Goal: Task Accomplishment & Management: Manage account settings

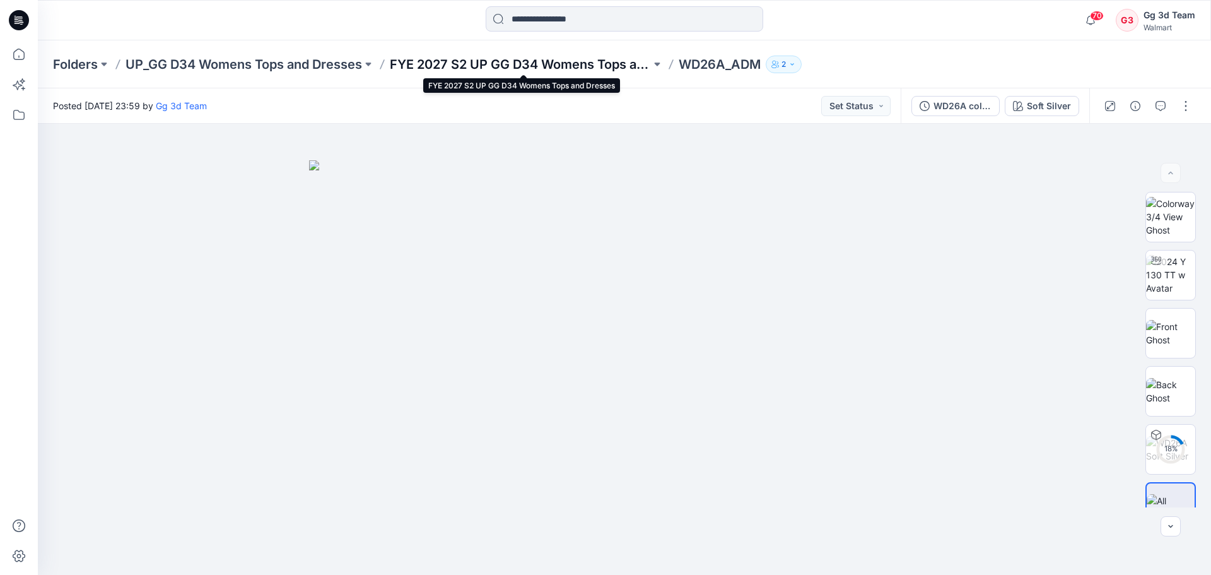
click at [564, 58] on p "FYE 2027 S2 UP GG D34 Womens Tops and Dresses" at bounding box center [520, 64] width 261 height 18
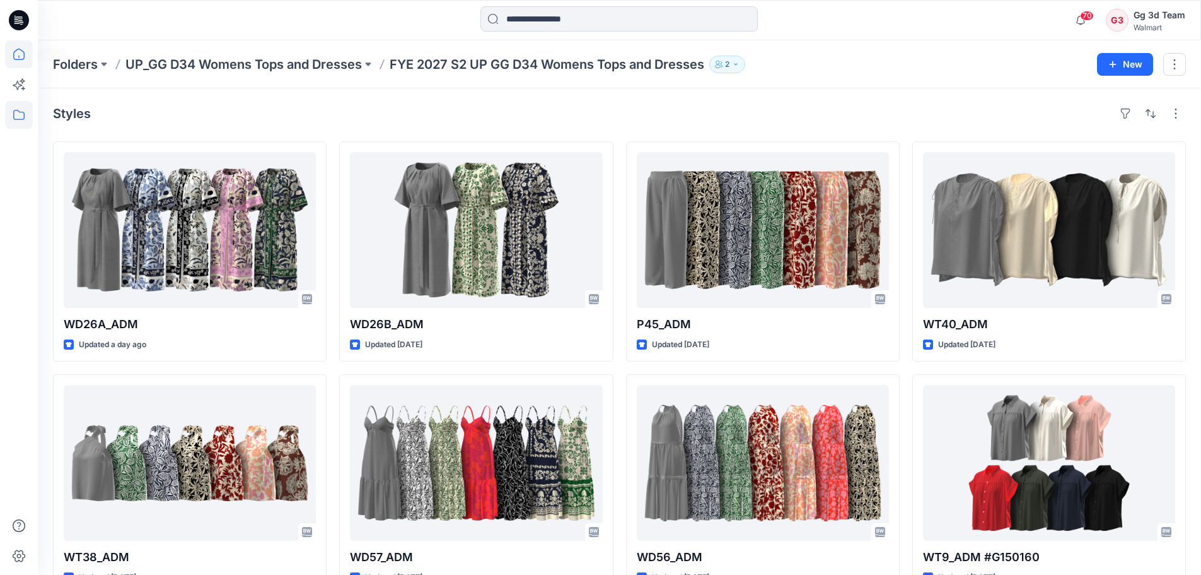
click at [8, 56] on icon at bounding box center [19, 54] width 28 height 28
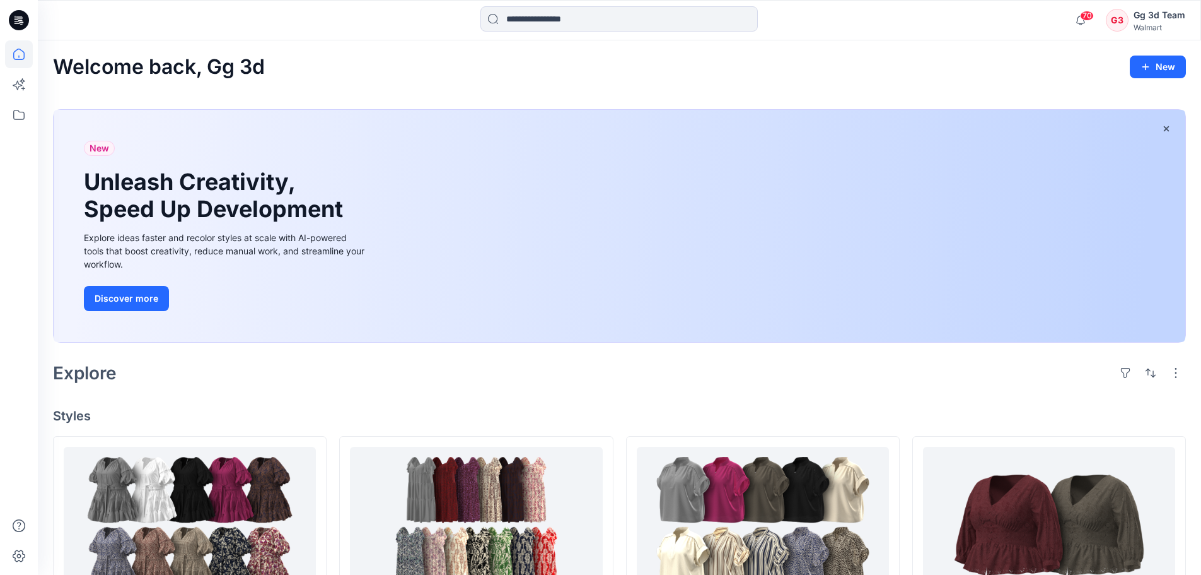
click at [879, 409] on h4 "Styles" at bounding box center [619, 415] width 1133 height 15
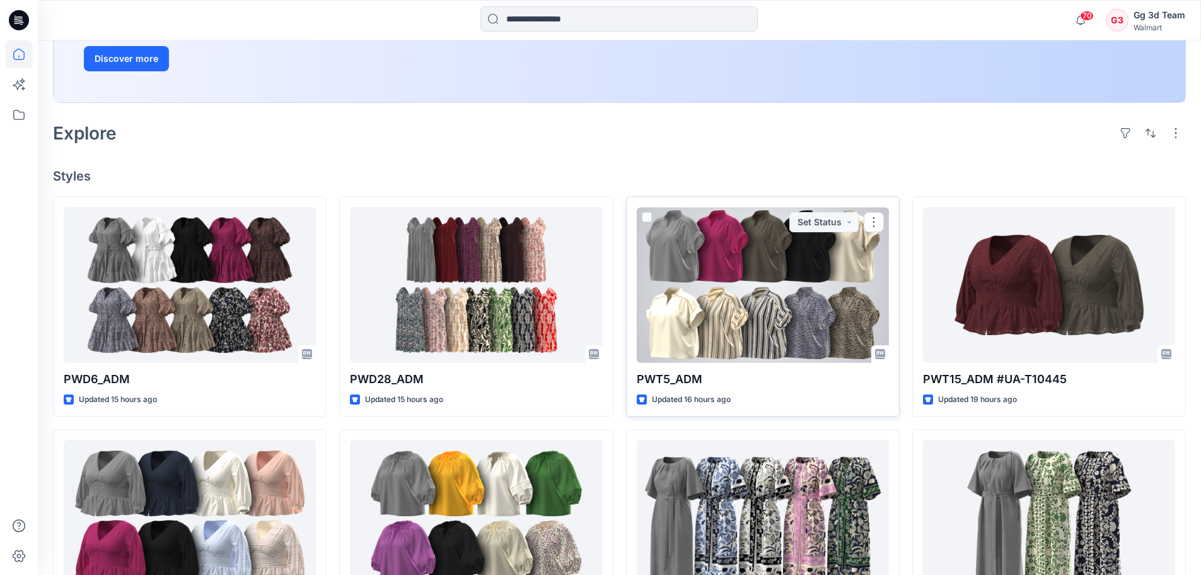
scroll to position [252, 0]
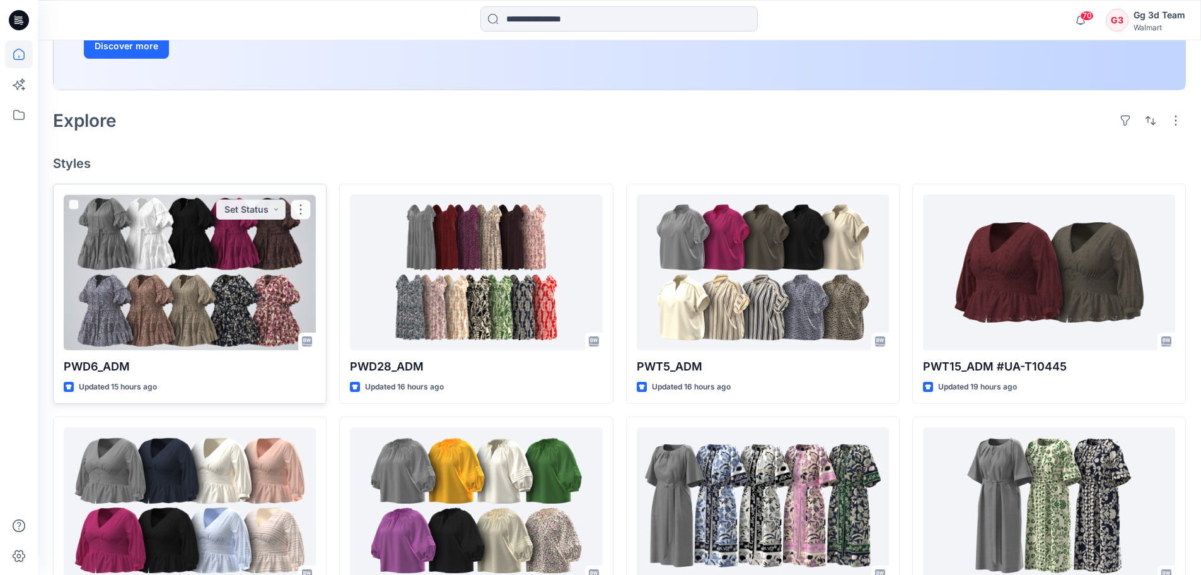
click at [199, 235] on div at bounding box center [190, 272] width 252 height 156
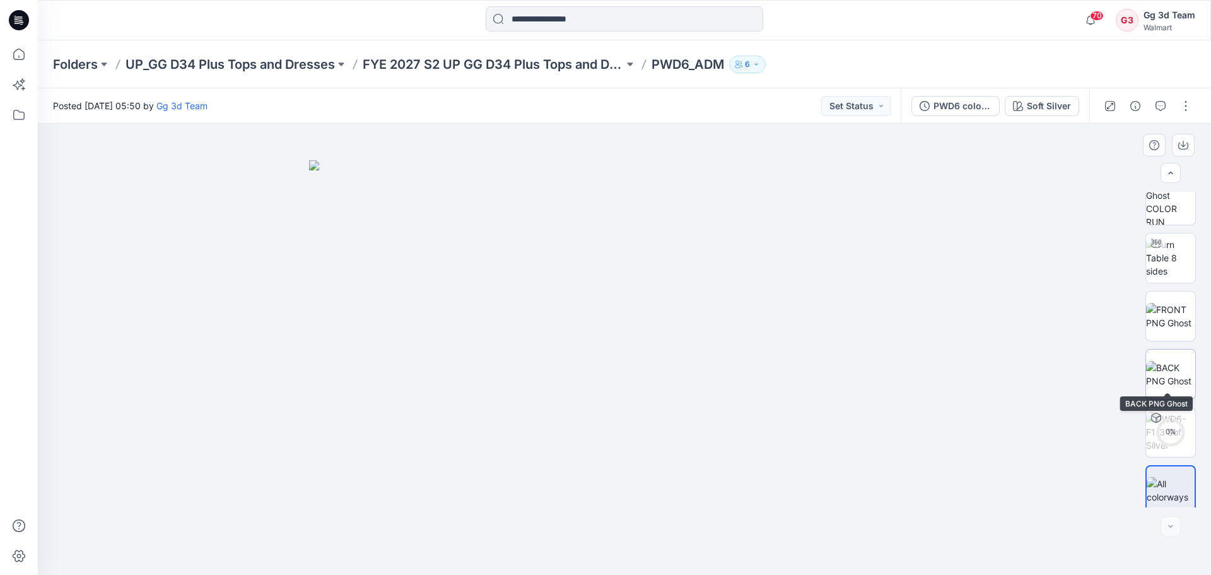
scroll to position [25, 0]
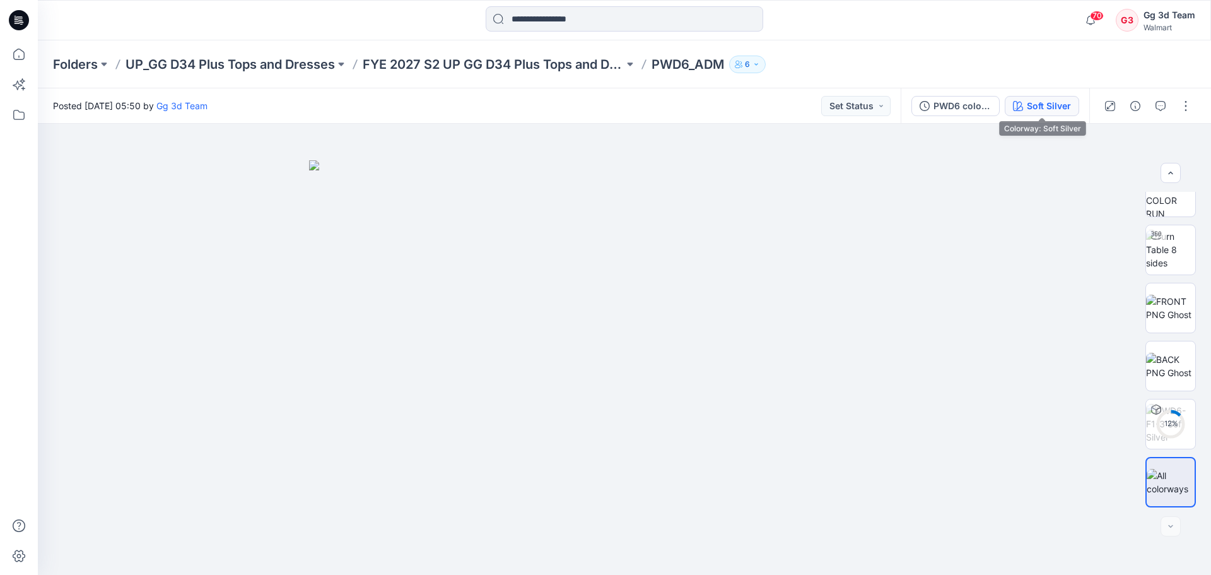
click at [1044, 108] on div "Soft Silver" at bounding box center [1049, 106] width 44 height 14
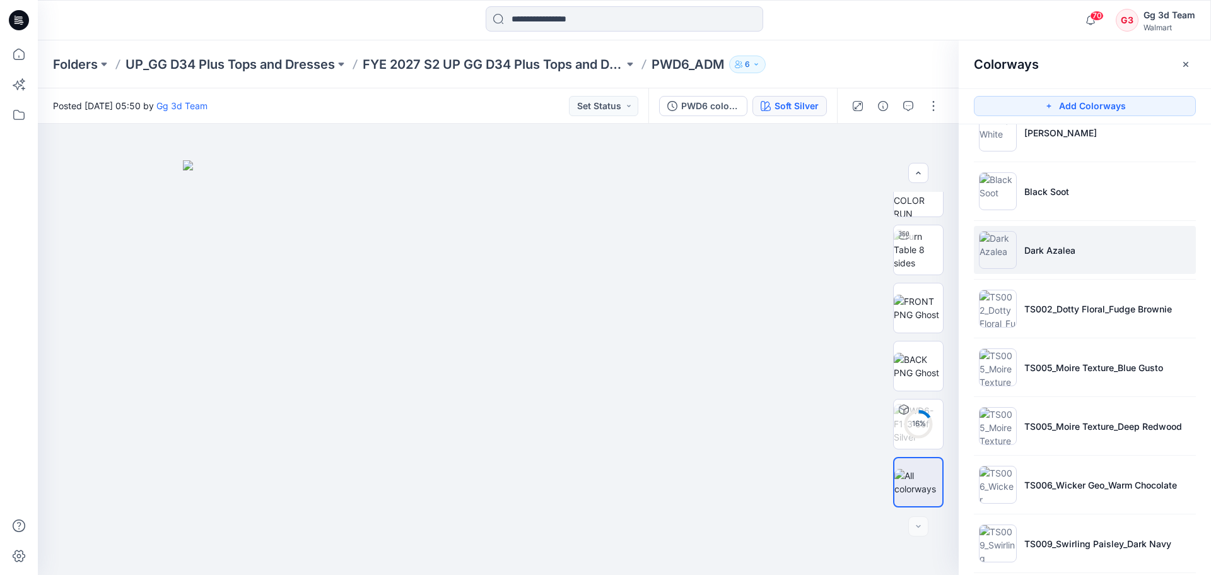
scroll to position [337, 0]
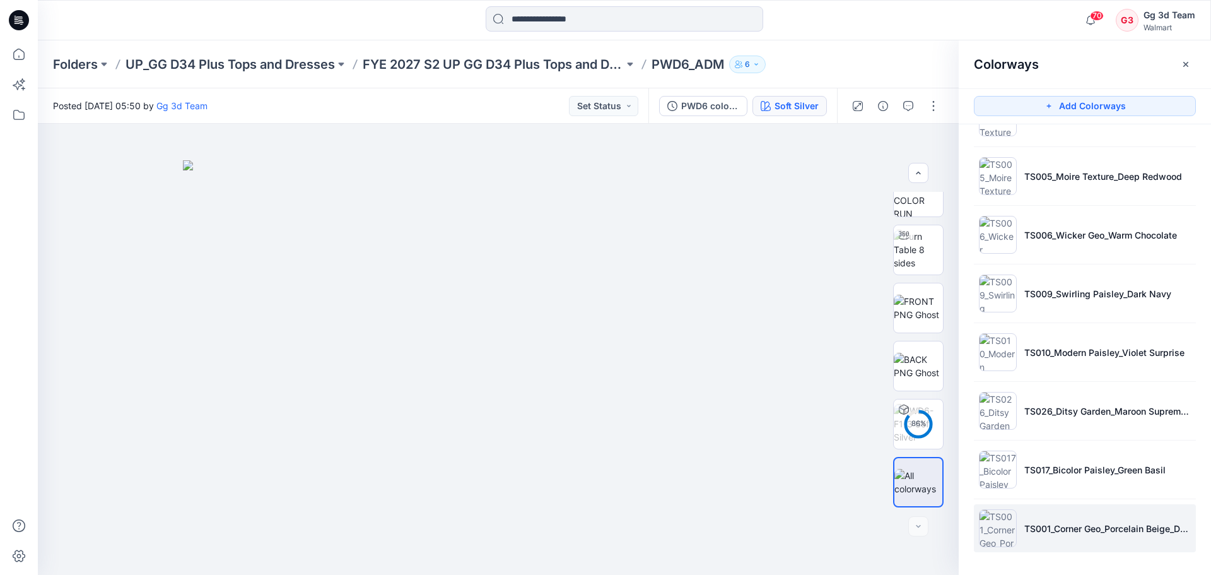
click at [1118, 547] on li "TS001_Corner Geo_Porcelain Beige_Dark Azalea" at bounding box center [1085, 528] width 222 height 48
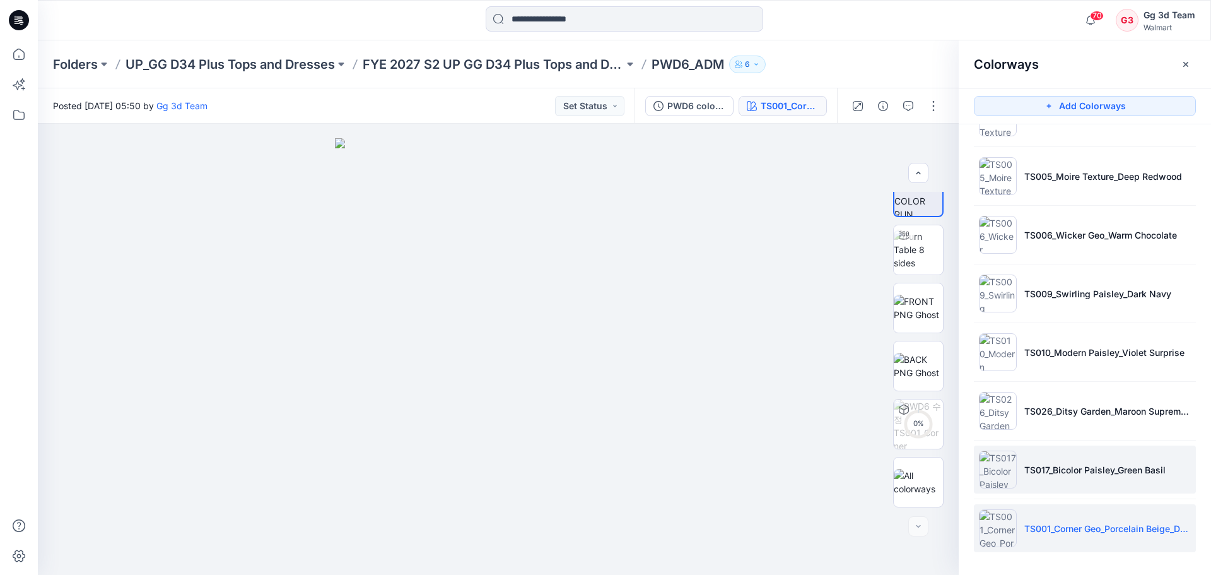
click at [1090, 478] on li "TS017_Bicolor Paisley_Green Basil" at bounding box center [1085, 469] width 222 height 48
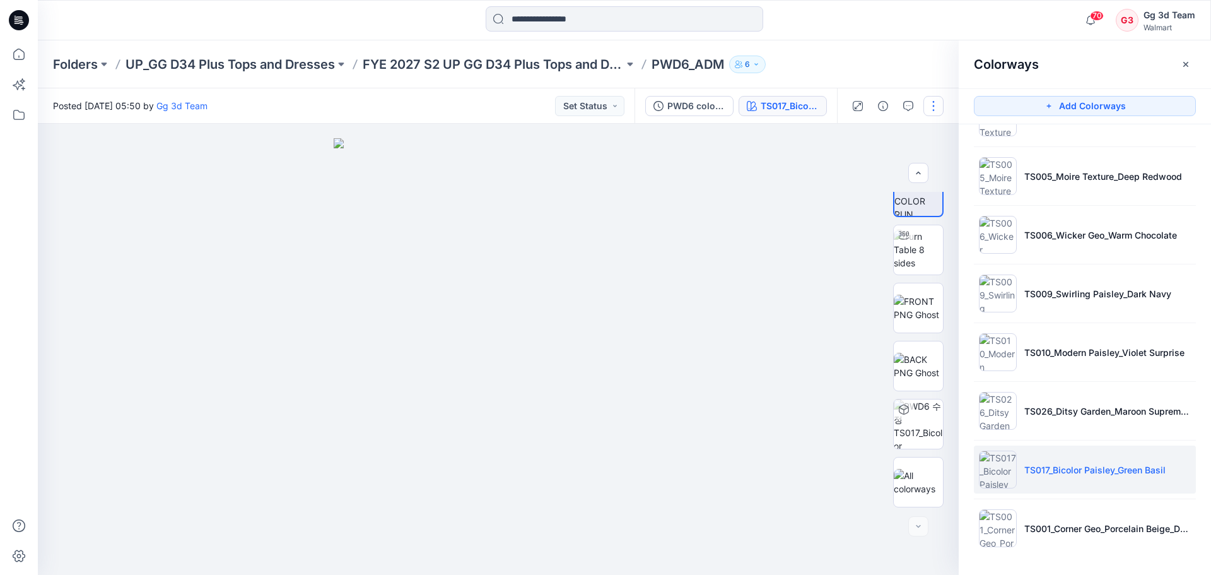
click at [931, 112] on button "button" at bounding box center [933, 106] width 20 height 20
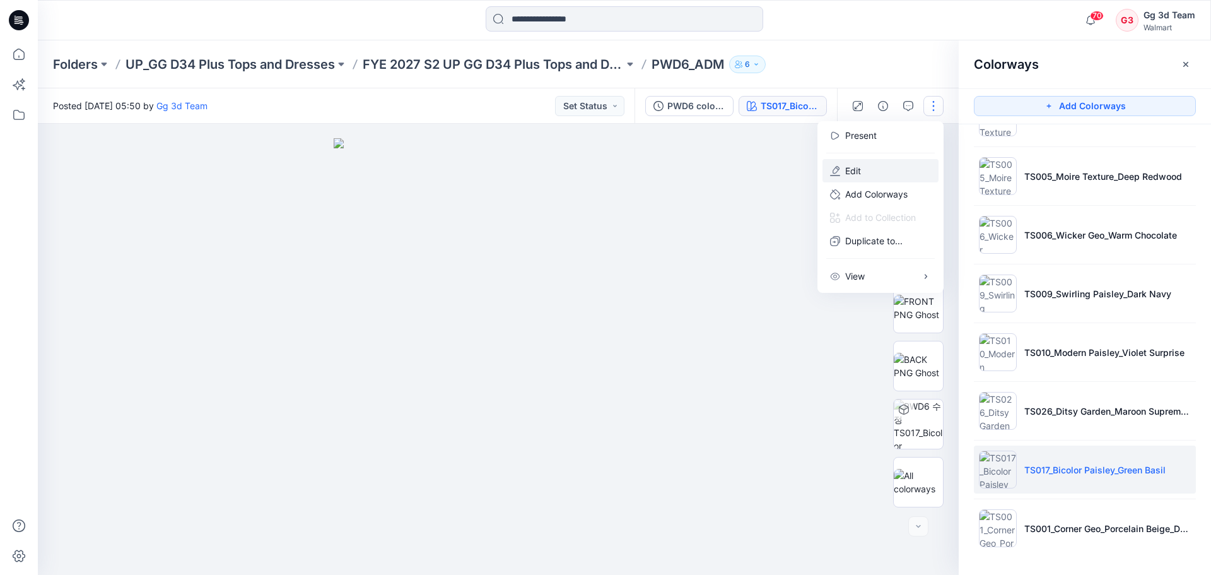
click at [903, 175] on button "Edit" at bounding box center [880, 170] width 116 height 23
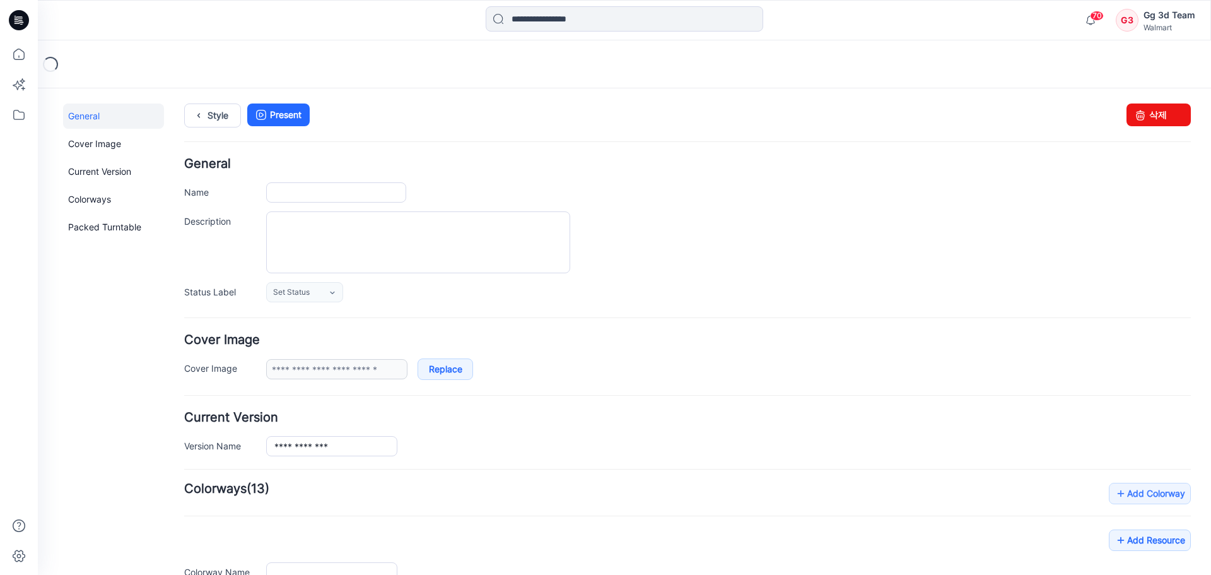
type input "********"
type input "**********"
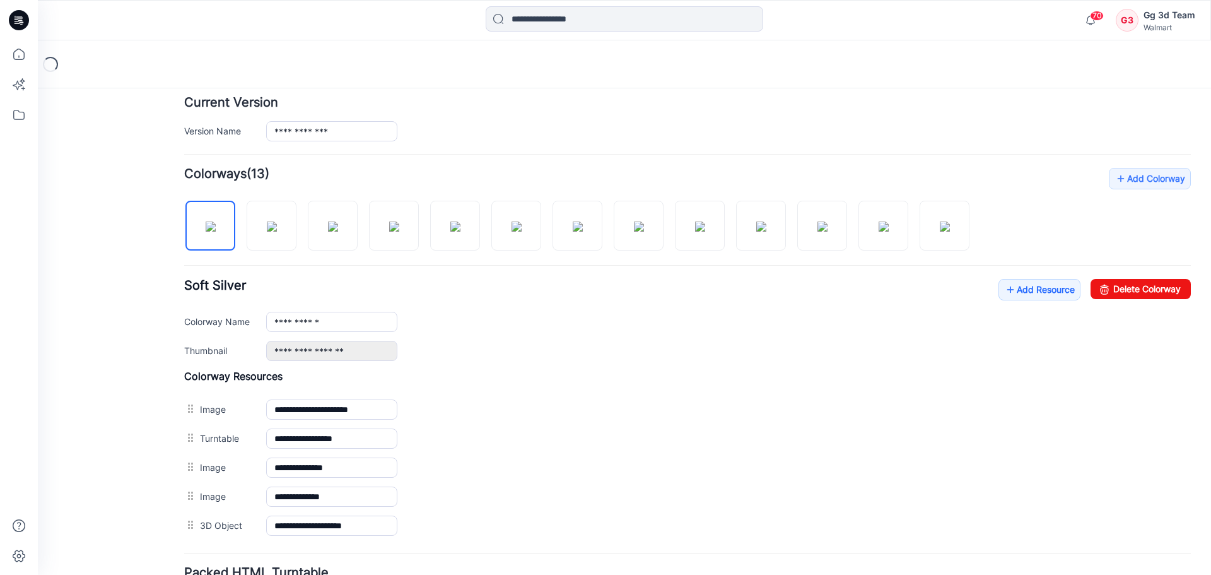
scroll to position [315, 0]
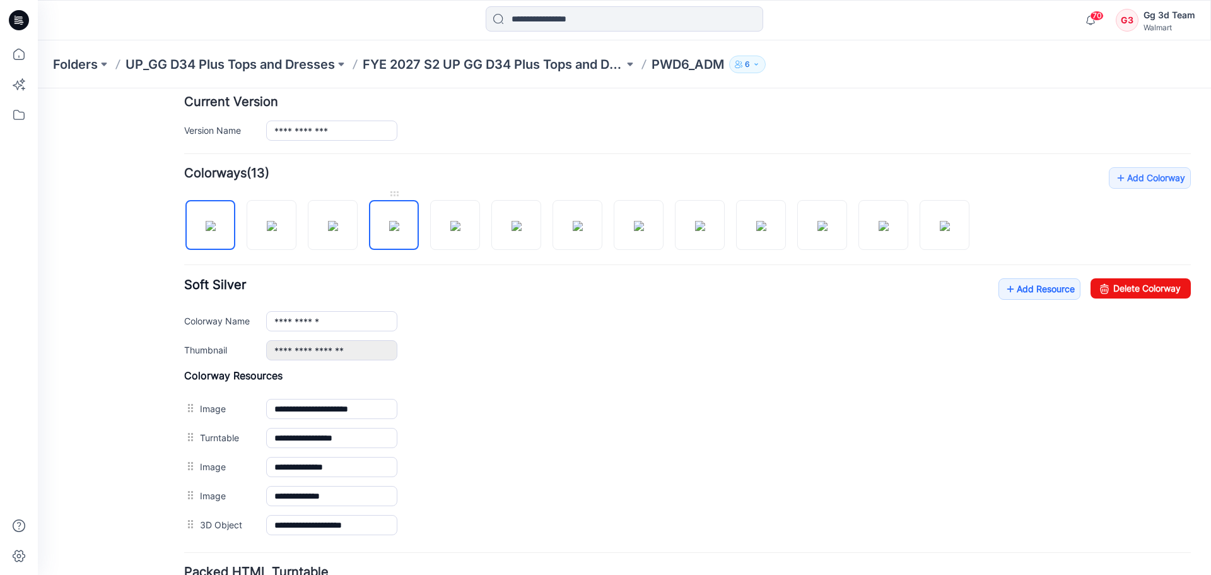
click at [399, 231] on img at bounding box center [394, 226] width 10 height 10
click at [575, 231] on img at bounding box center [578, 226] width 10 height 10
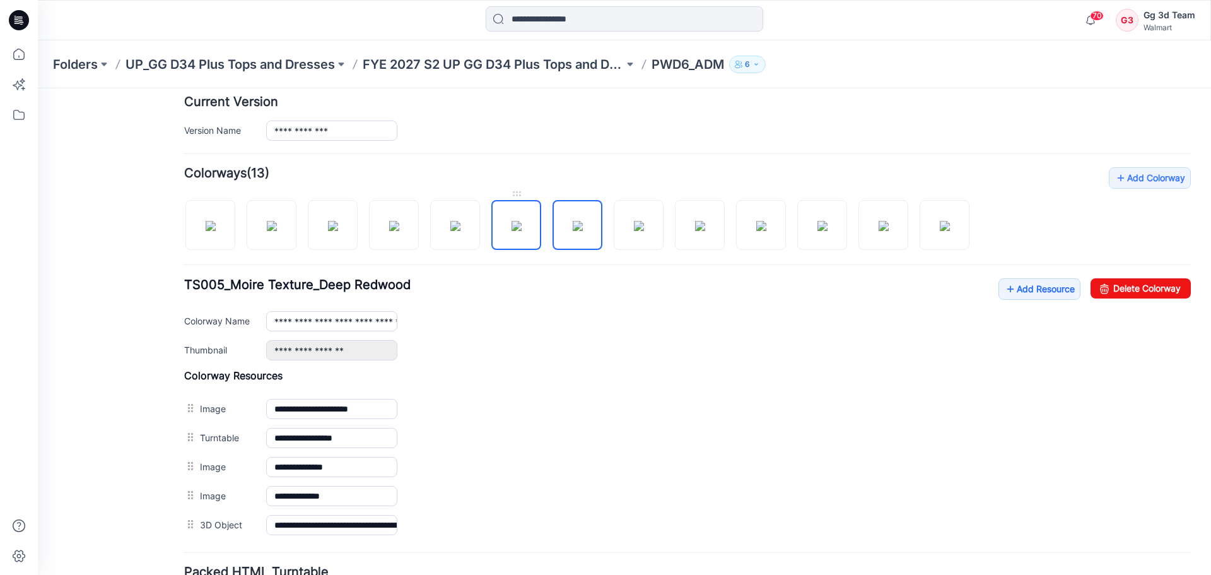
click at [522, 229] on img at bounding box center [516, 226] width 10 height 10
click at [460, 231] on img at bounding box center [455, 226] width 10 height 10
click at [886, 228] on img at bounding box center [884, 226] width 10 height 10
click at [795, 230] on div at bounding box center [581, 218] width 795 height 65
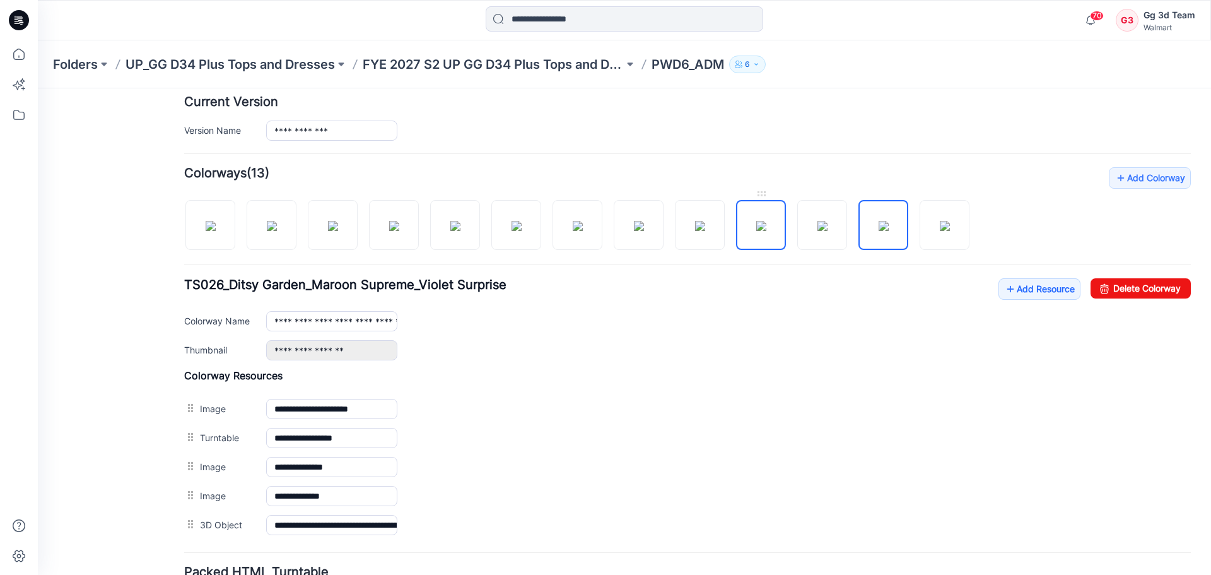
click at [756, 228] on img at bounding box center [761, 226] width 10 height 10
click at [817, 227] on img at bounding box center [822, 226] width 10 height 10
type input "**********"
click at [1089, 229] on div "Add Colorway Colorways (13) TS010_Modern Paisley_Violet Surprise Add Resource D…" at bounding box center [687, 353] width 1007 height 372
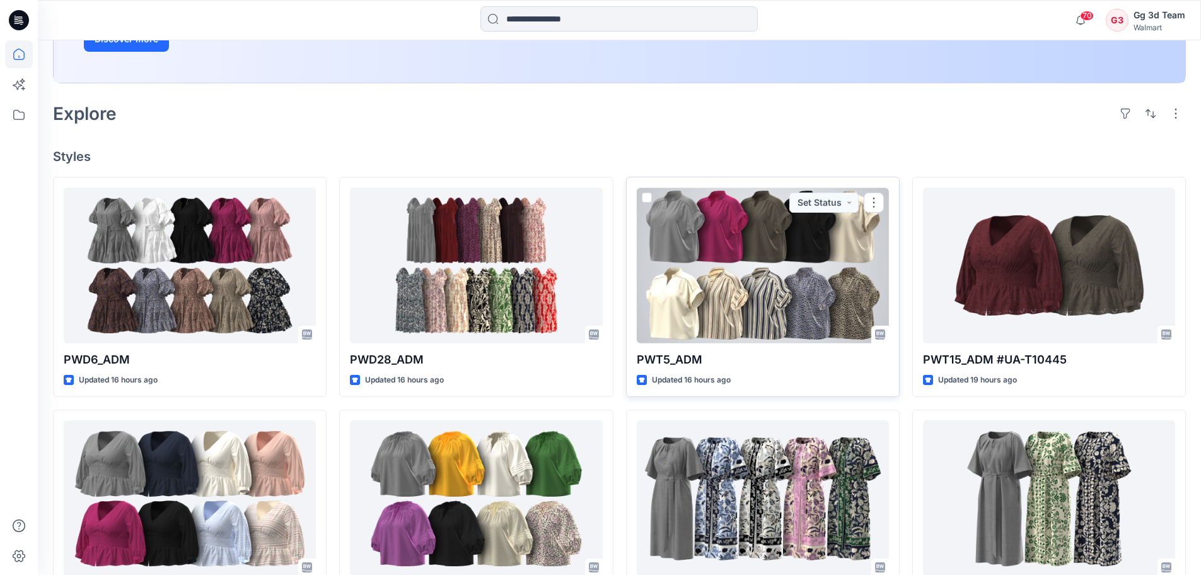
scroll to position [315, 0]
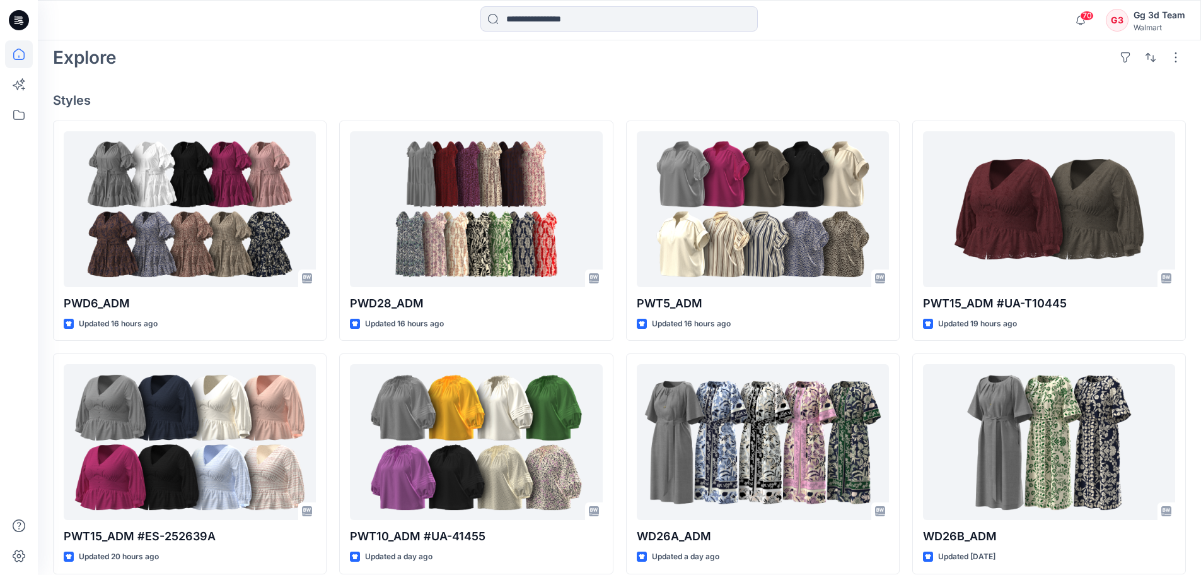
click at [650, 80] on div "Welcome back, Gg 3d New New Unleash Creativity, Speed Up Development Explore id…" at bounding box center [620, 296] width 1164 height 1142
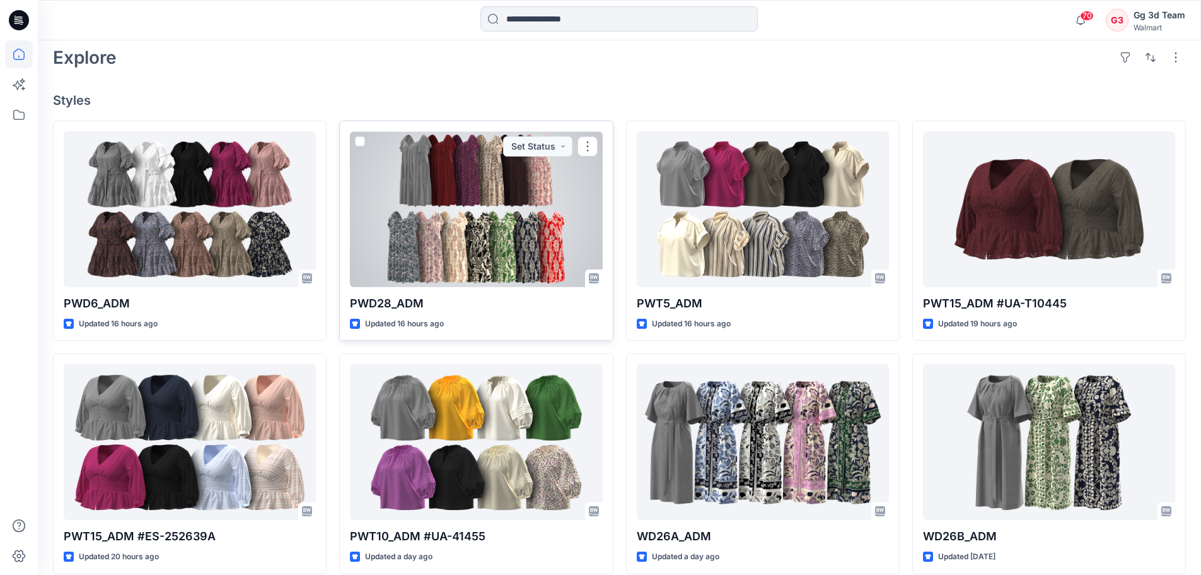
click at [402, 187] on div at bounding box center [476, 209] width 252 height 156
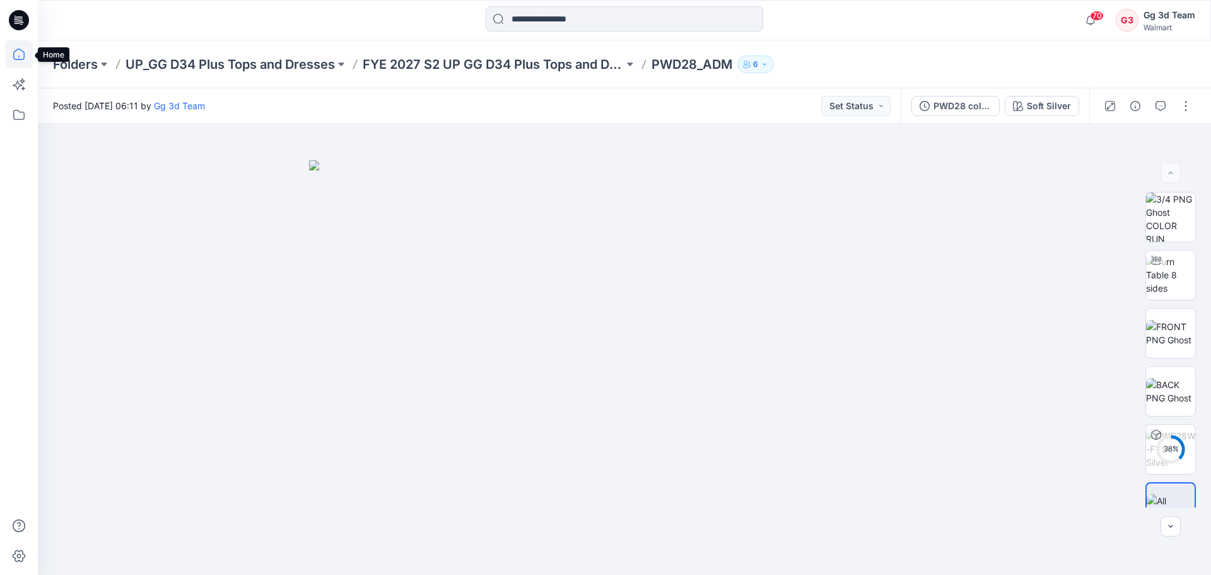
click at [11, 54] on icon at bounding box center [19, 54] width 28 height 28
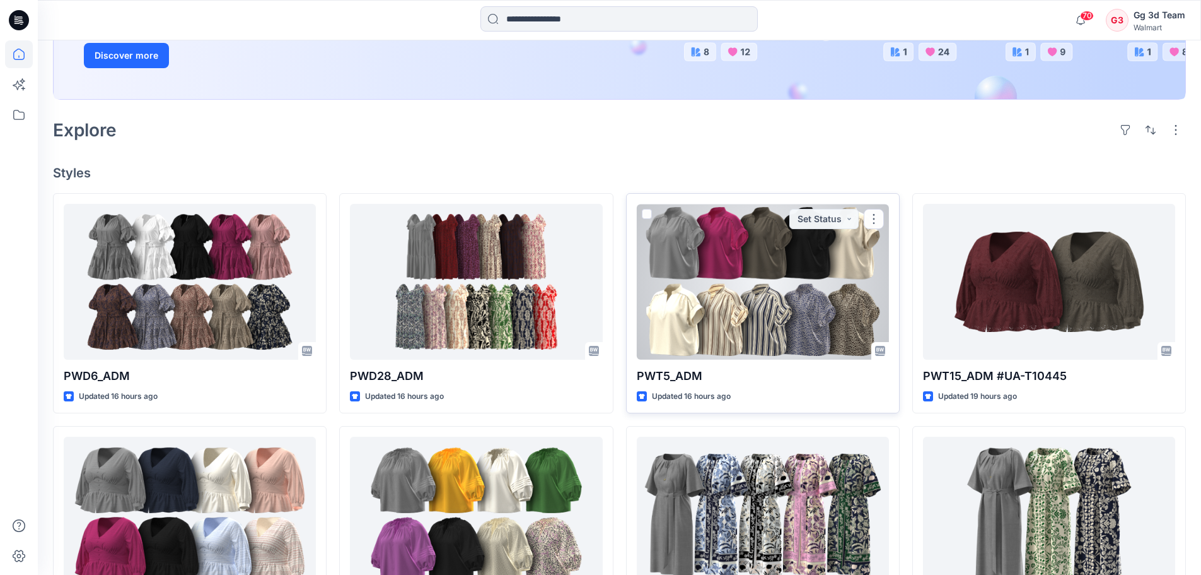
scroll to position [252, 0]
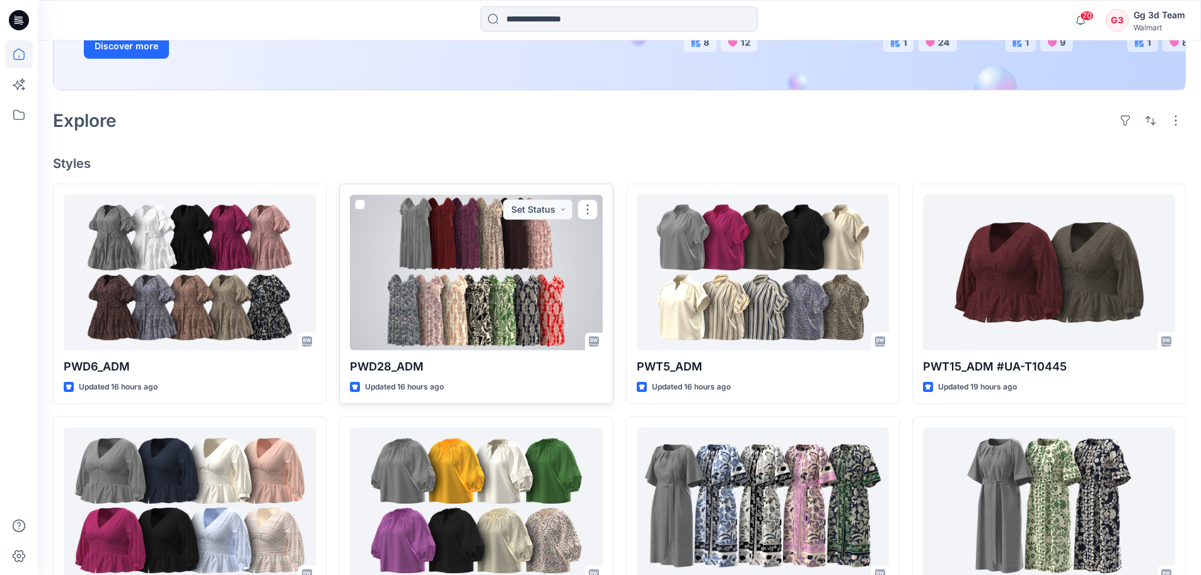
click at [469, 295] on div at bounding box center [476, 272] width 252 height 156
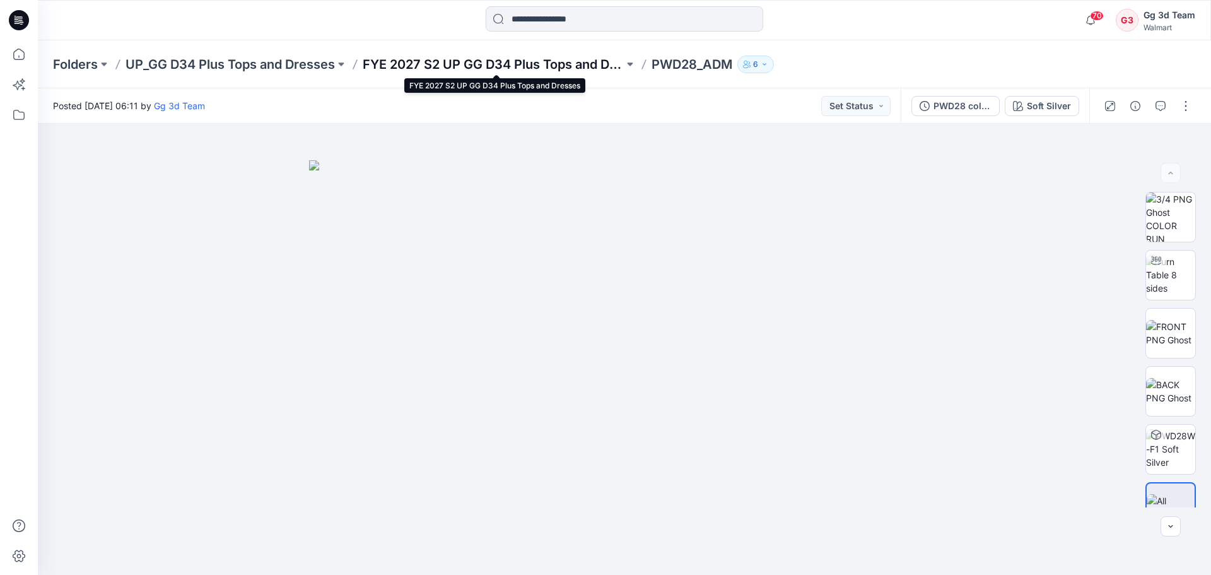
click at [534, 70] on p "FYE 2027 S2 UP GG D34 Plus Tops and Dresses" at bounding box center [493, 64] width 261 height 18
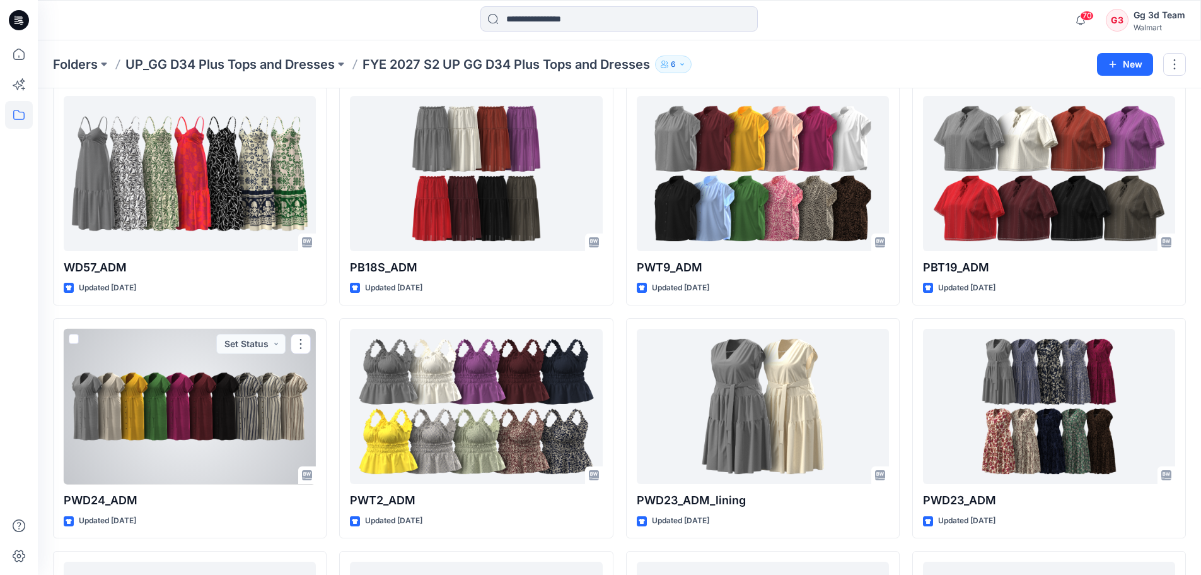
scroll to position [818, 0]
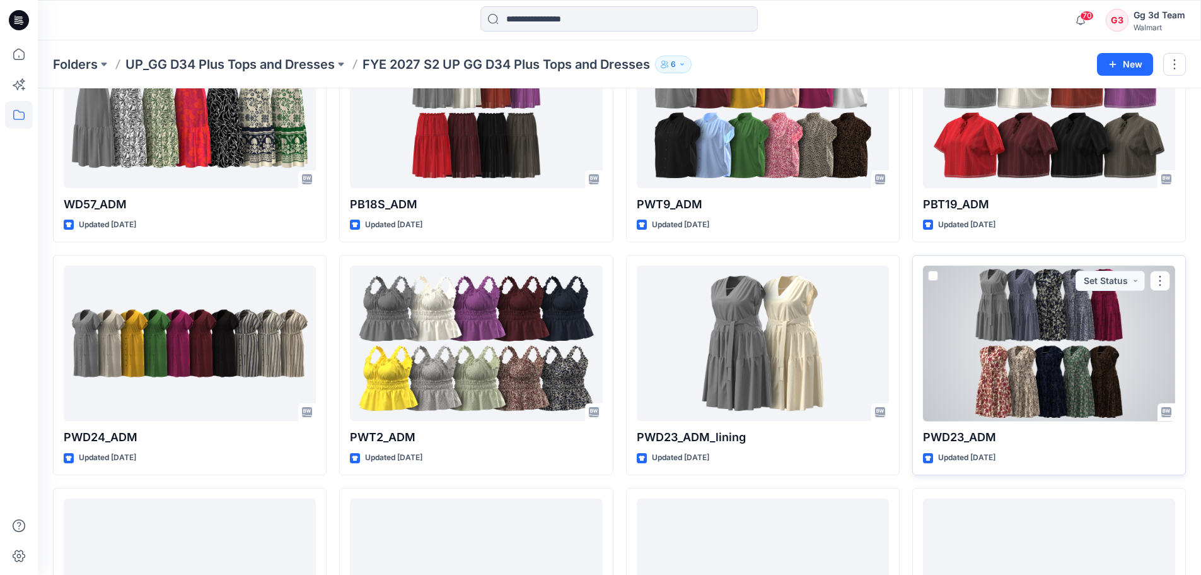
click at [985, 379] on div at bounding box center [1049, 344] width 252 height 156
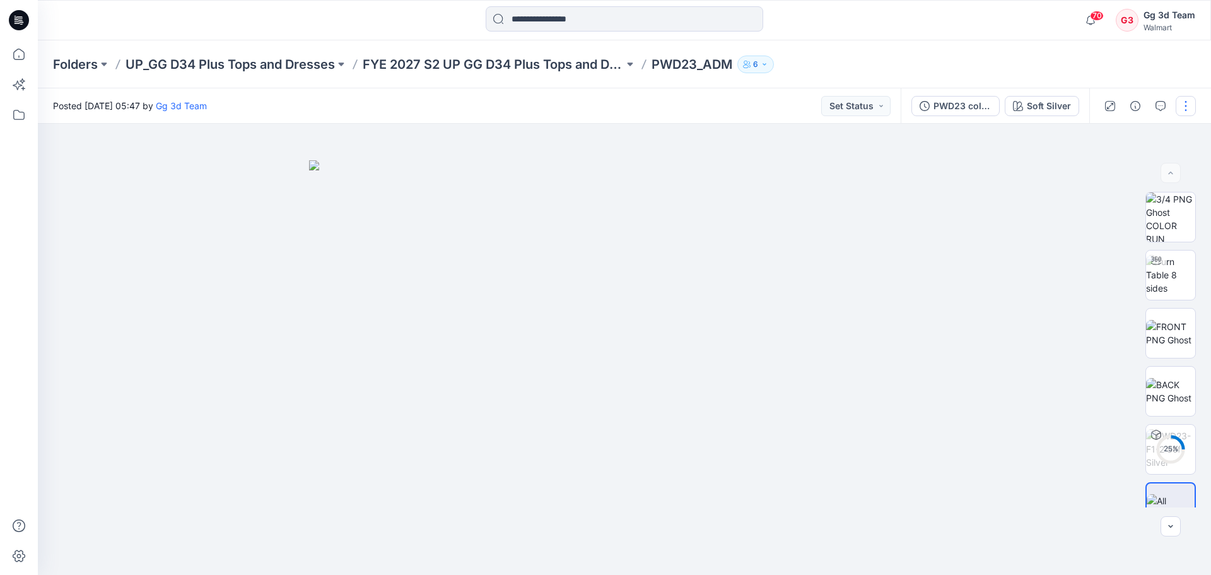
click at [1190, 103] on button "button" at bounding box center [1186, 106] width 20 height 20
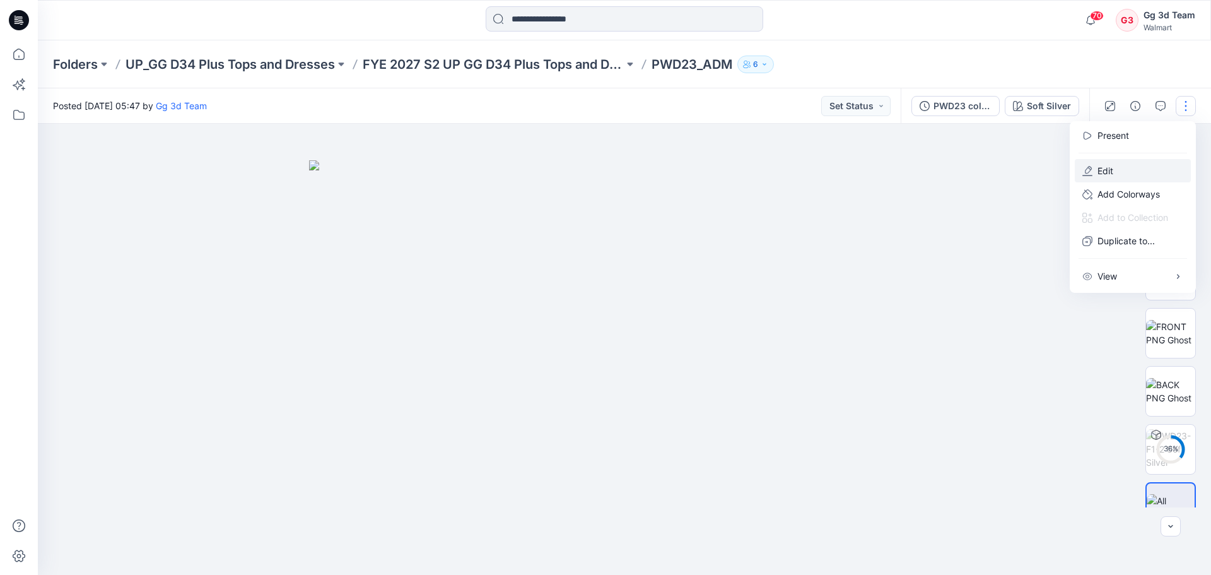
click at [1122, 165] on button "Edit" at bounding box center [1133, 170] width 116 height 23
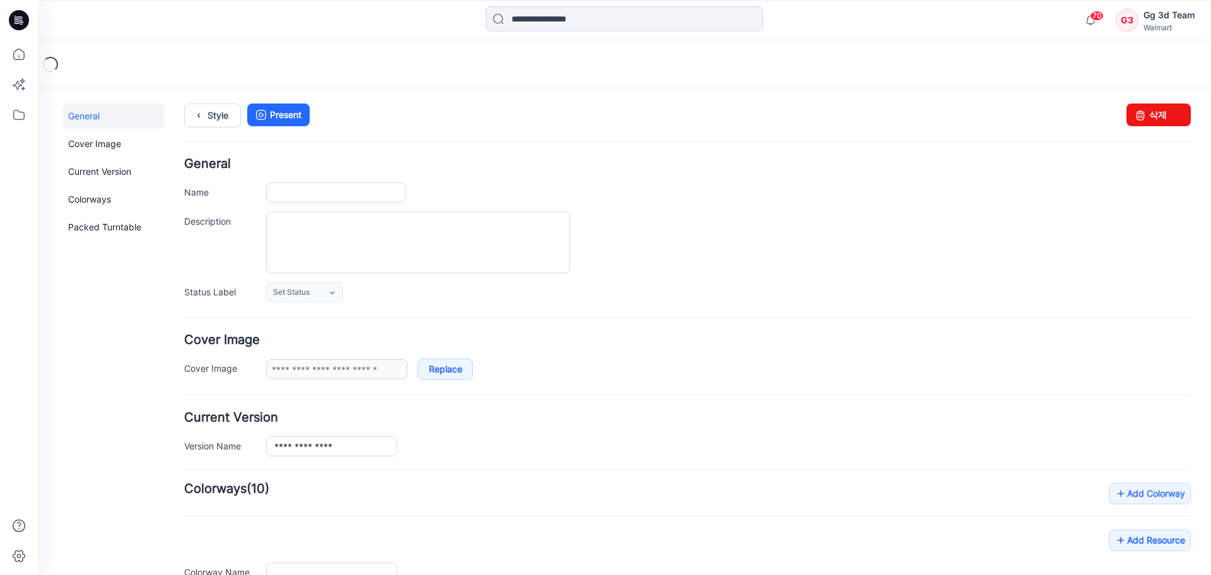
type input "*********"
type input "**********"
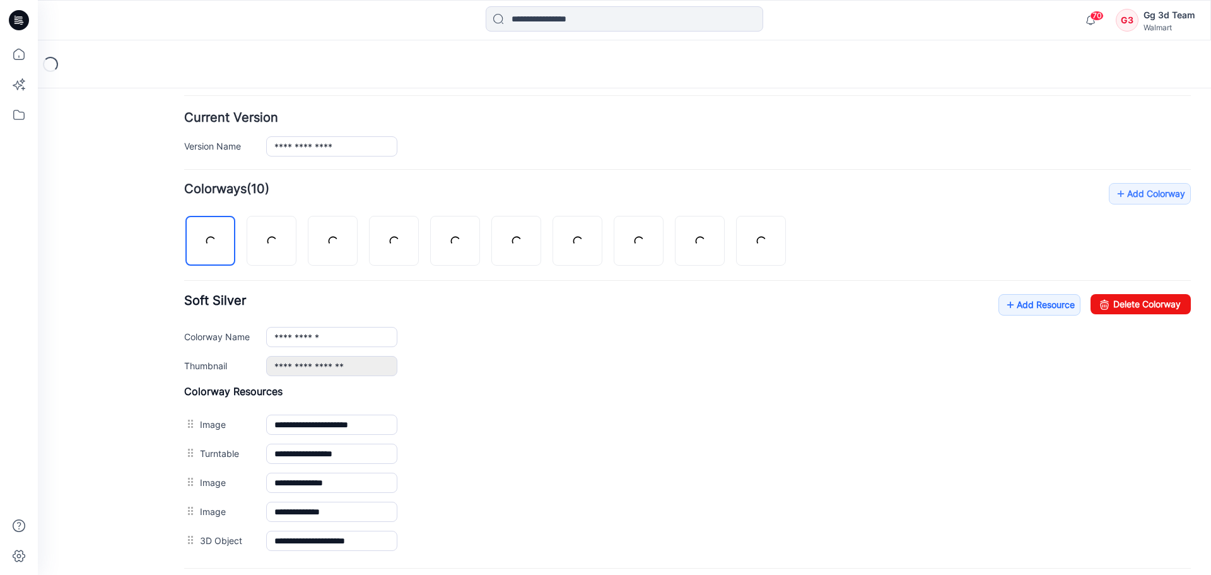
scroll to position [315, 0]
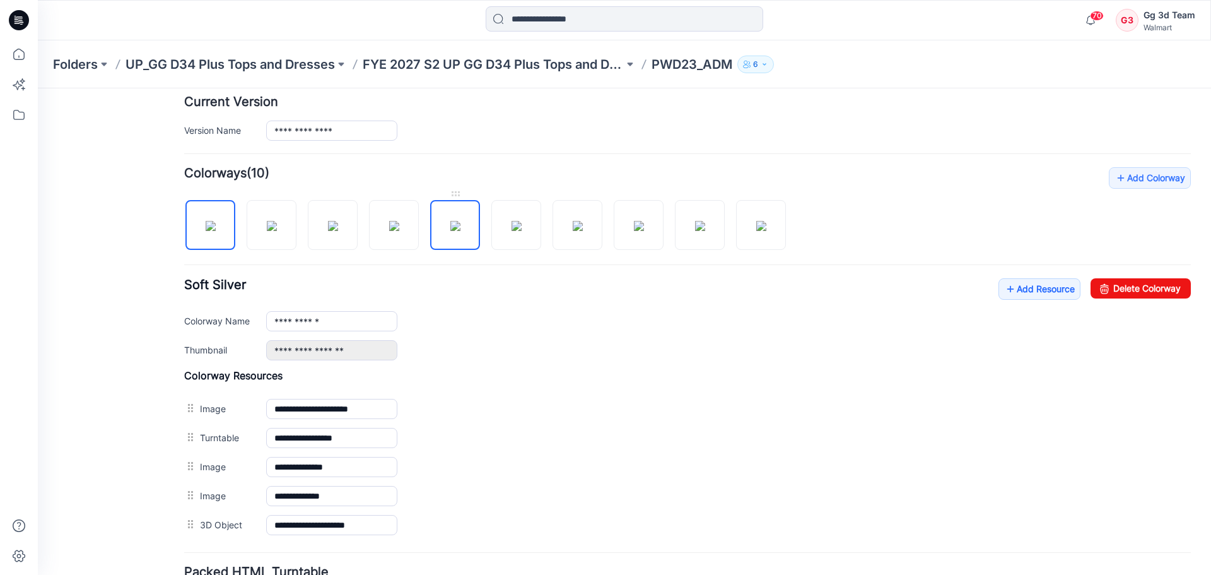
click at [450, 225] on img at bounding box center [455, 226] width 10 height 10
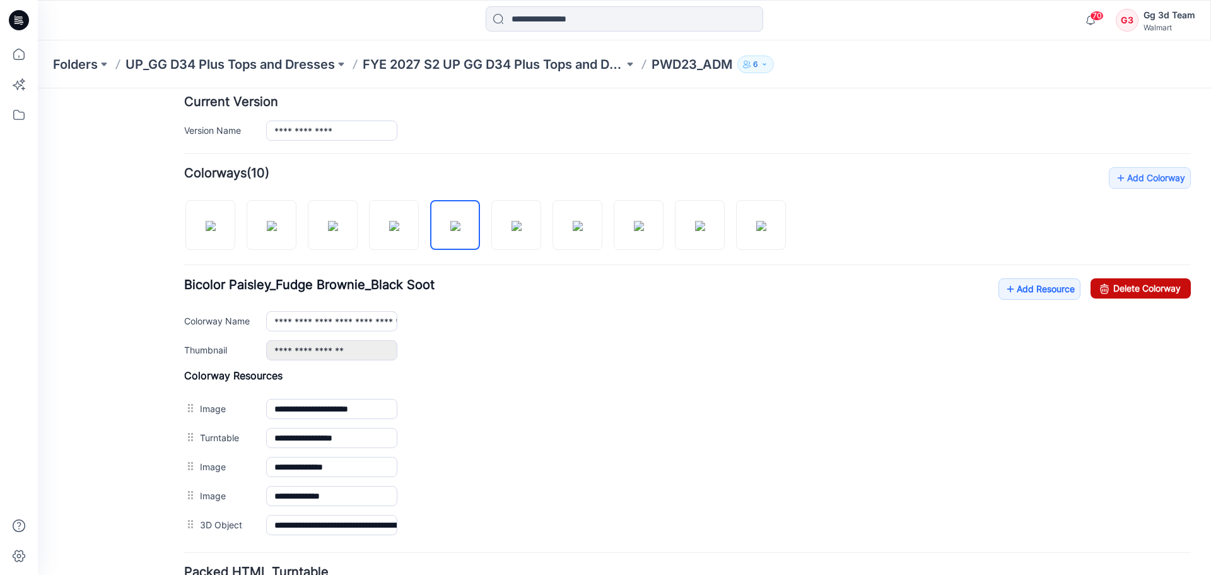
drag, startPoint x: 1160, startPoint y: 295, endPoint x: 706, endPoint y: 145, distance: 478.1
click at [1160, 295] on link "Delete Colorway" at bounding box center [1140, 288] width 100 height 20
type input "**********"
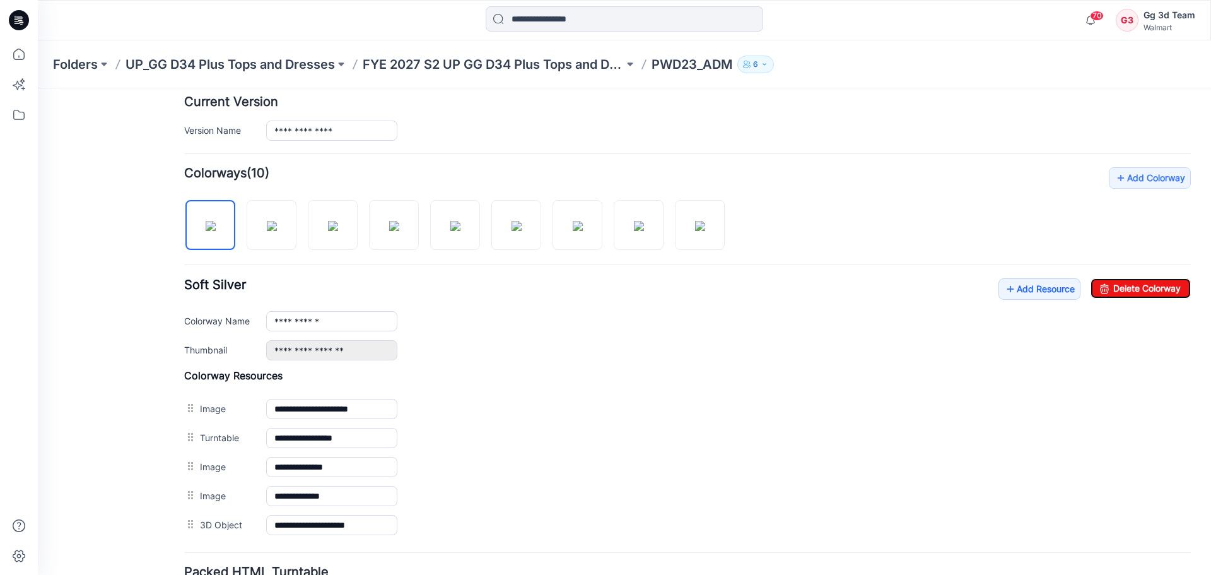
scroll to position [0, 0]
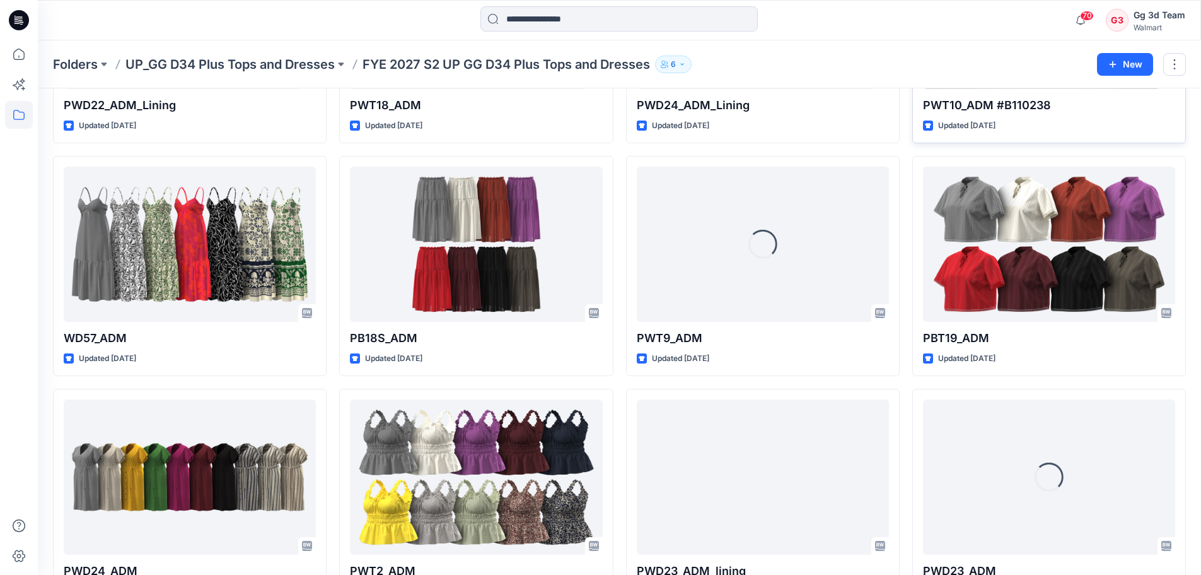
scroll to position [755, 0]
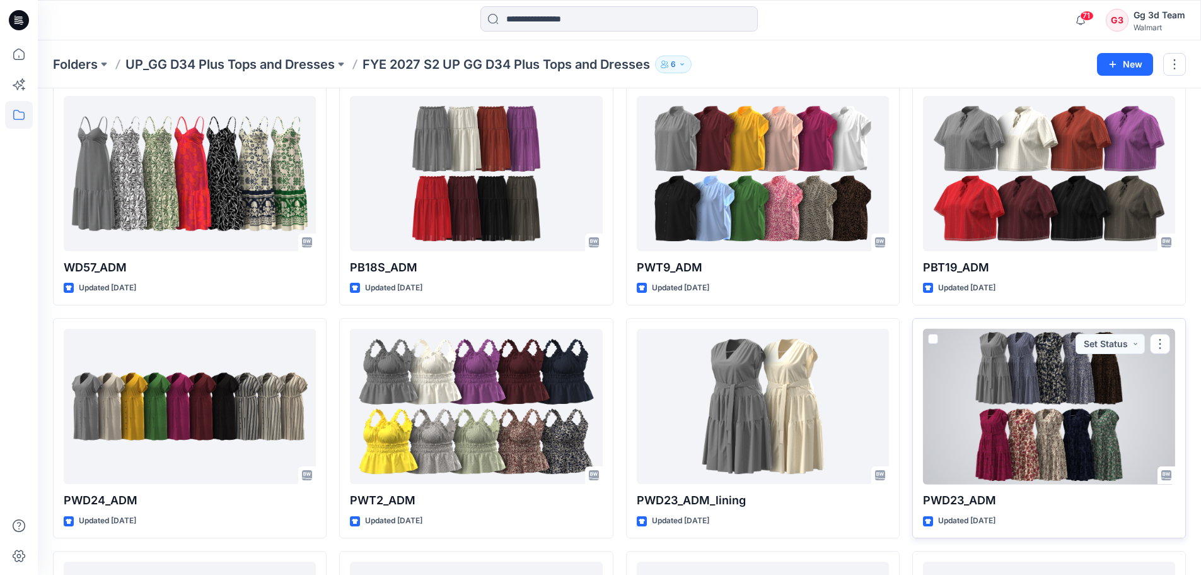
click at [962, 391] on div at bounding box center [1049, 407] width 252 height 156
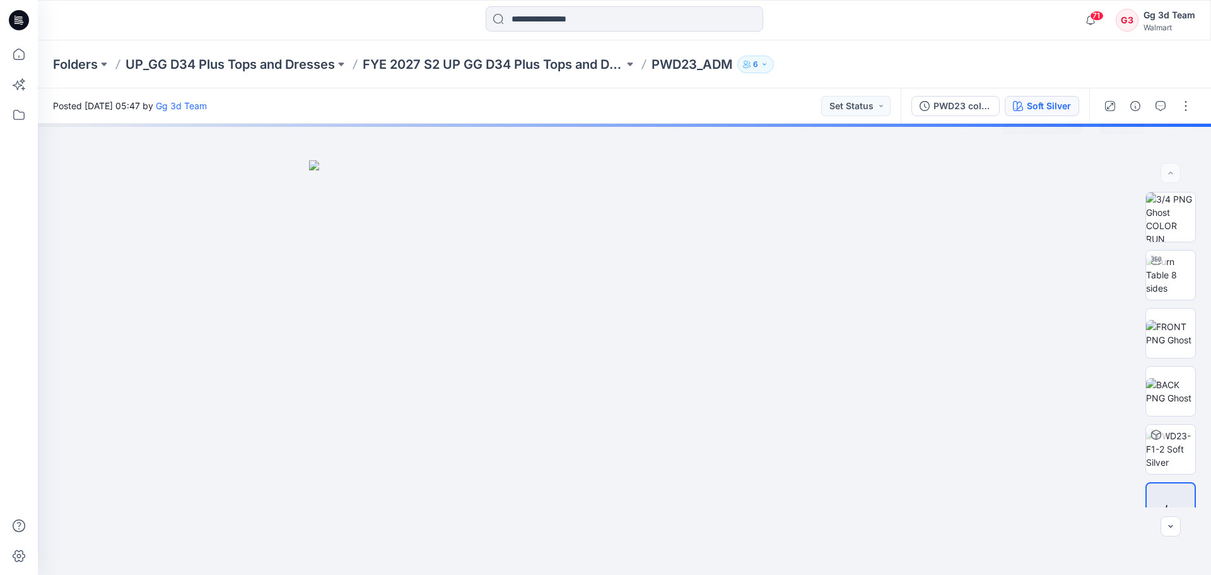
click at [1053, 110] on div "Soft Silver" at bounding box center [1049, 106] width 44 height 14
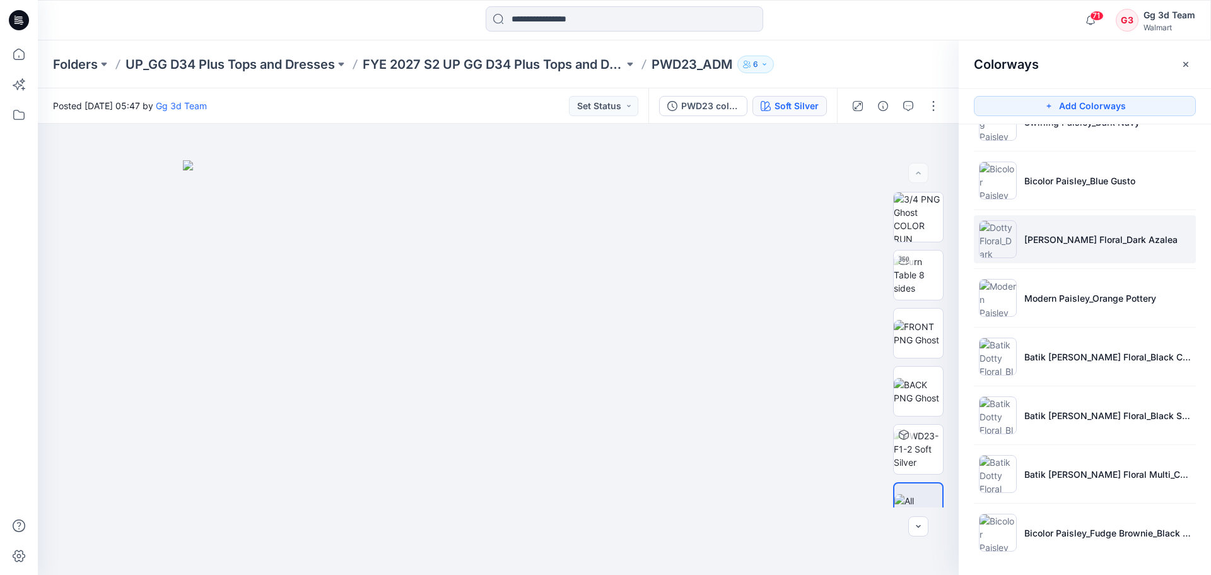
scroll to position [161, 0]
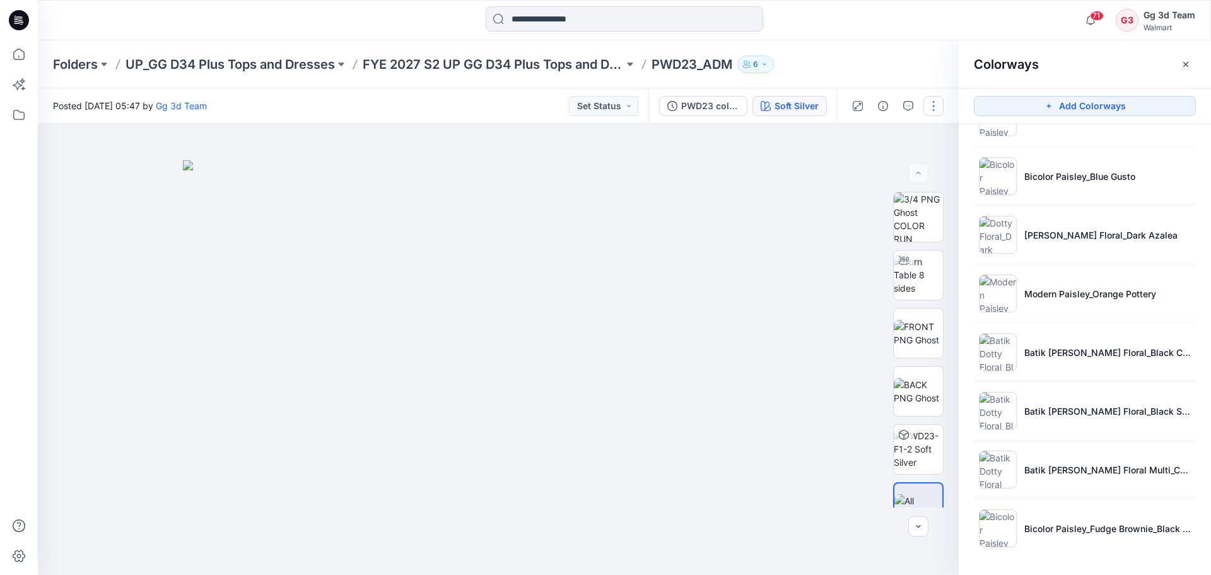
click at [938, 105] on button "button" at bounding box center [933, 106] width 20 height 20
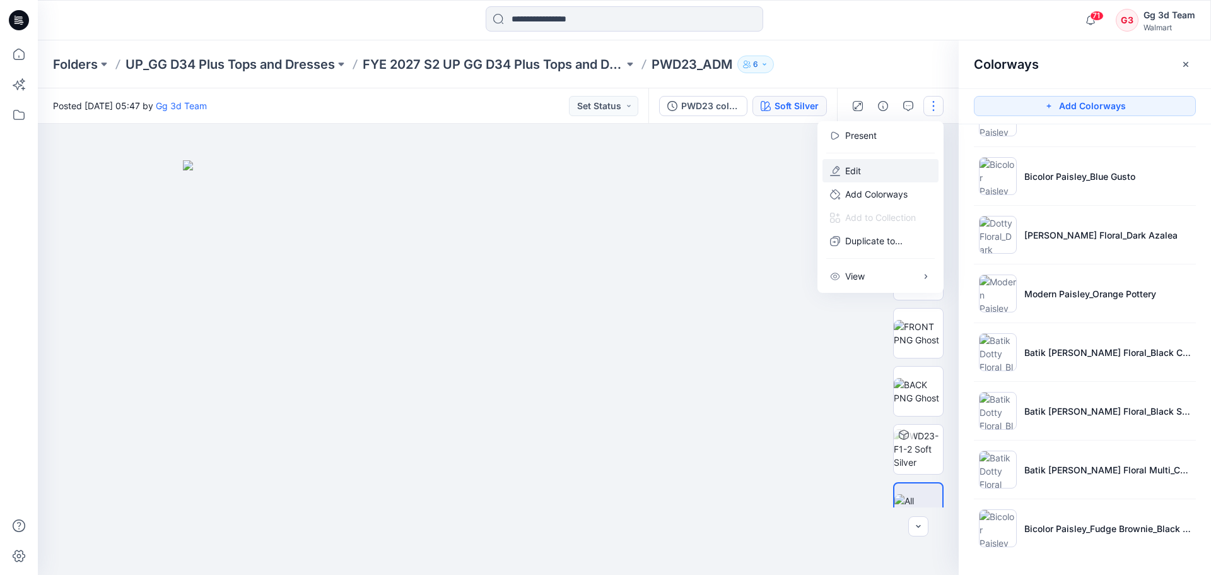
click at [861, 168] on p "Edit" at bounding box center [853, 170] width 16 height 13
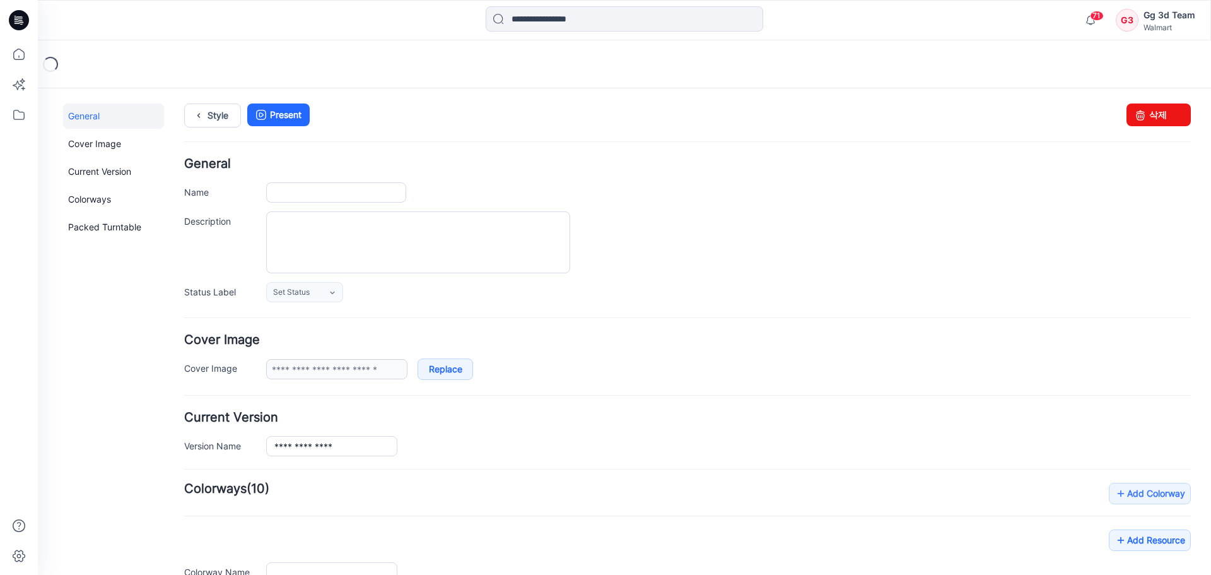
type input "*********"
type input "**********"
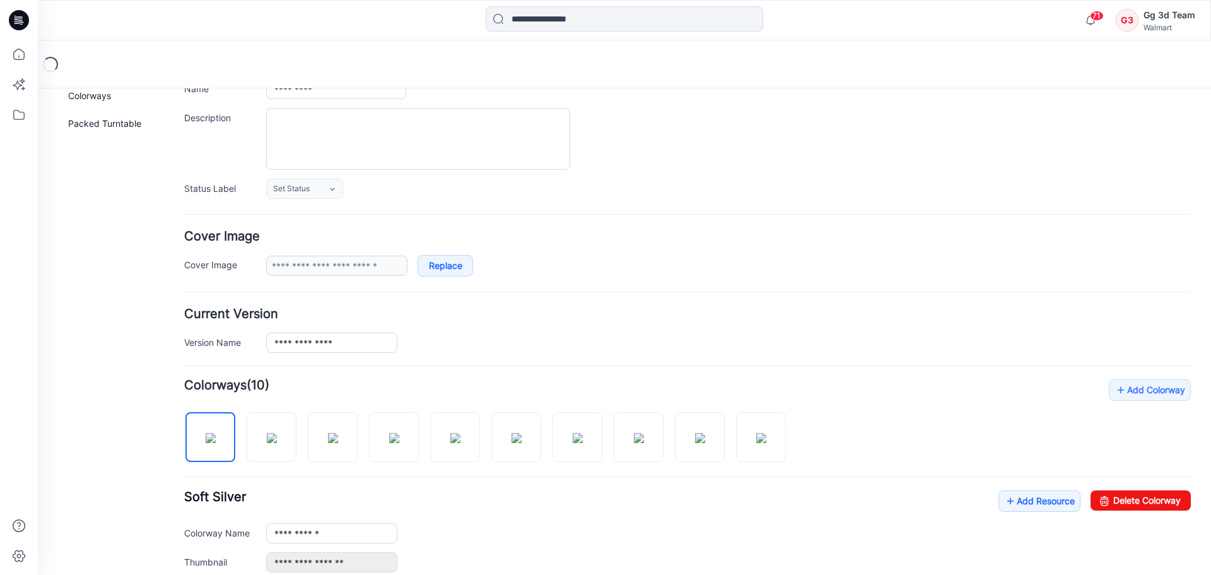
scroll to position [126, 0]
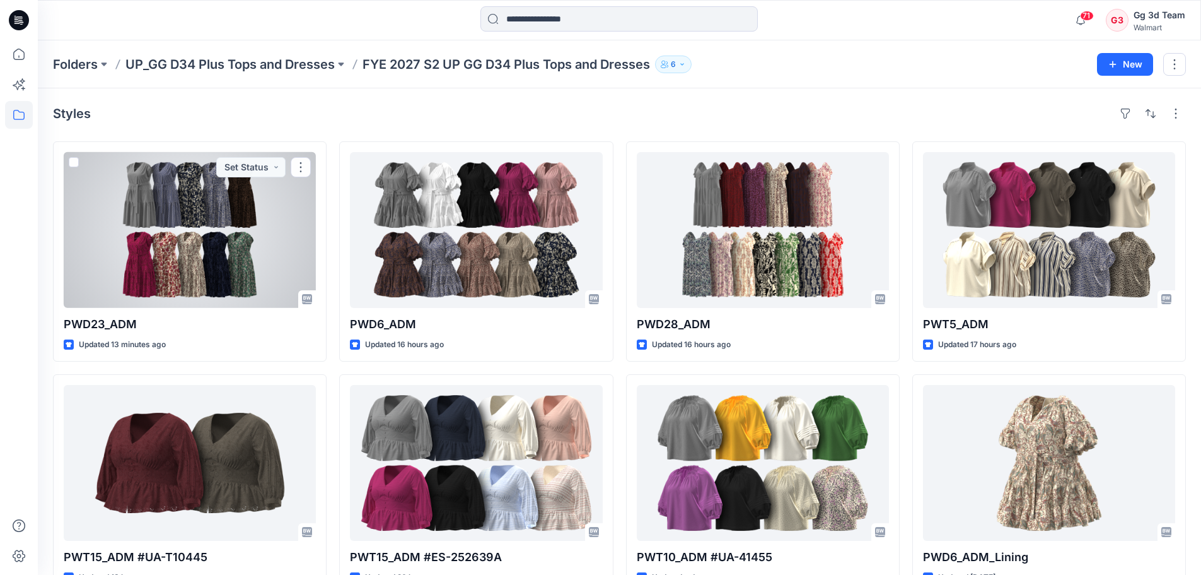
click at [192, 207] on div at bounding box center [190, 230] width 252 height 156
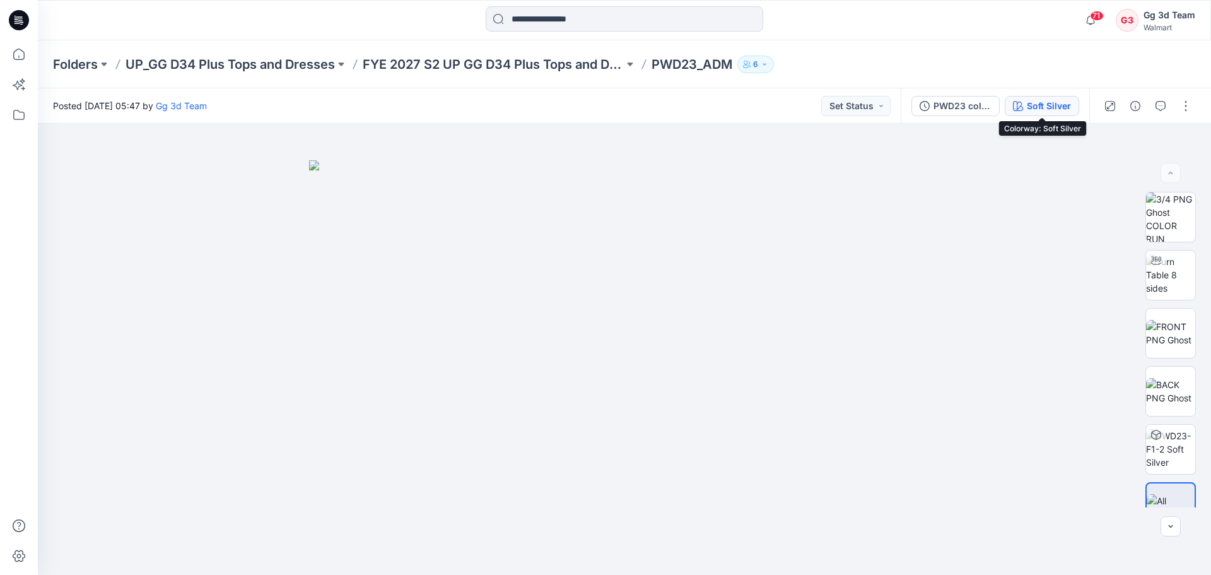
click at [1049, 96] on button "Soft Silver" at bounding box center [1042, 106] width 74 height 20
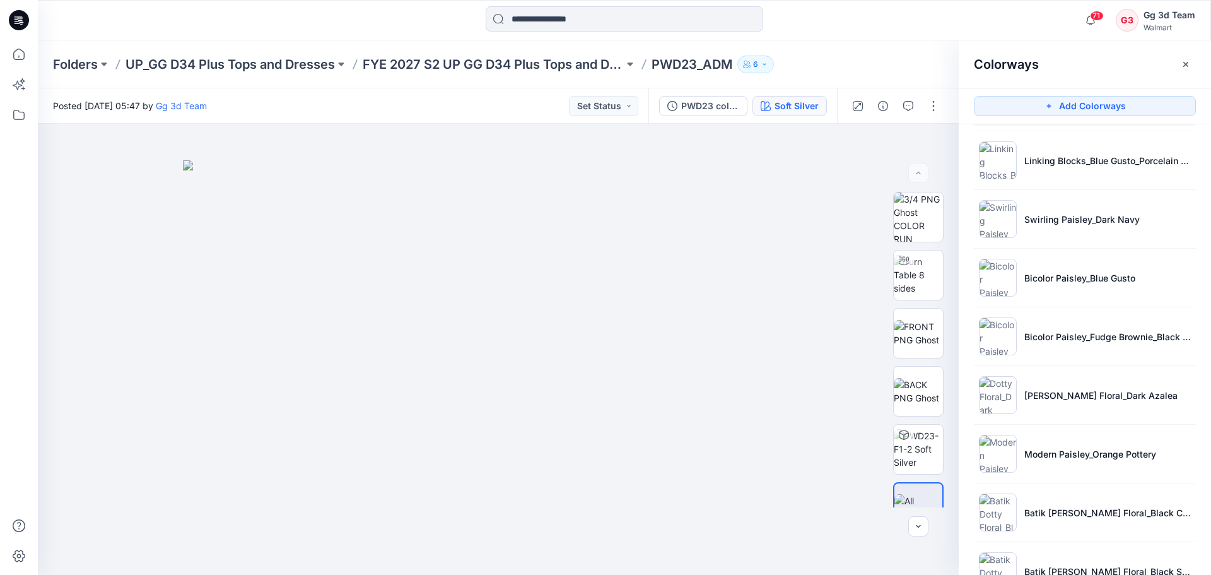
scroll to position [161, 0]
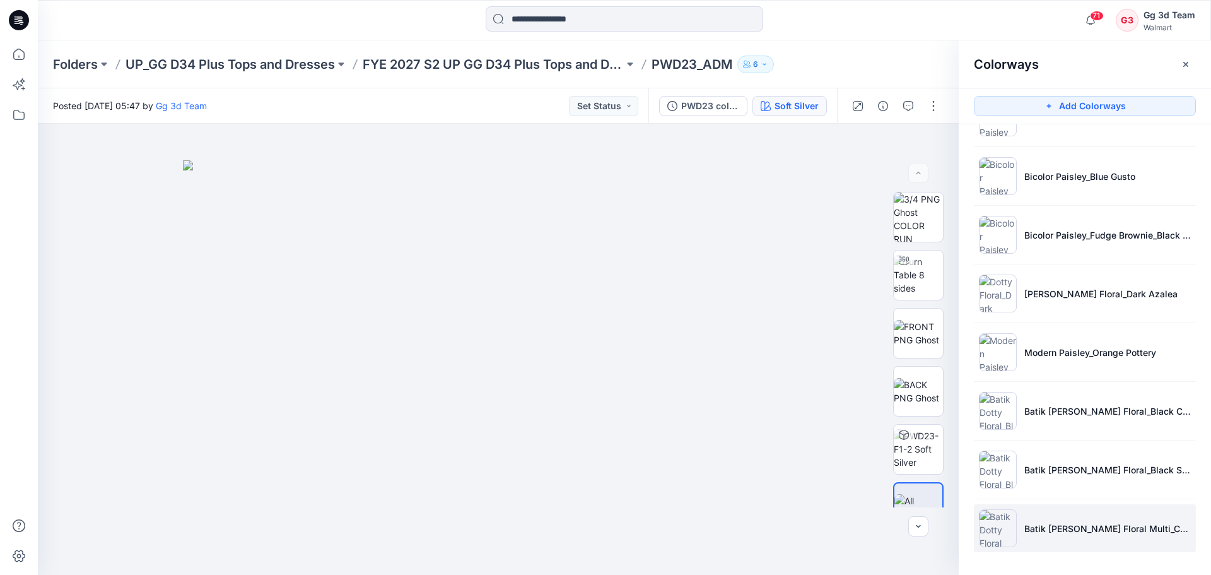
click at [1083, 522] on p "Batik Dotty Floral Multi_Crisp Clover" at bounding box center [1107, 528] width 166 height 13
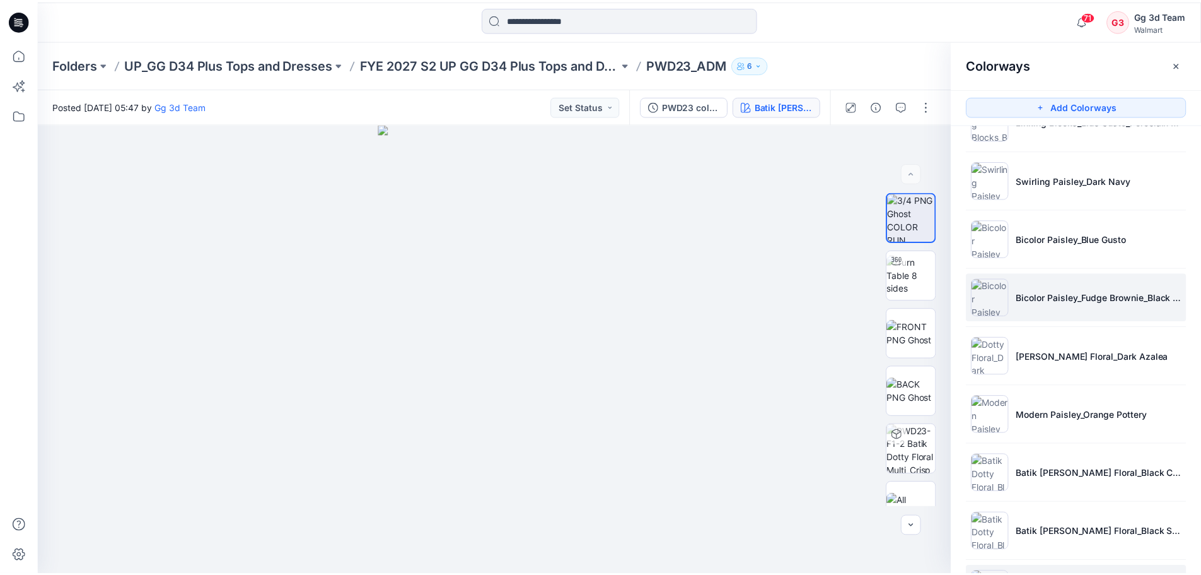
scroll to position [98, 0]
click at [1034, 311] on li "Bicolor Paisley_Fudge Brownie_Black Soot" at bounding box center [1085, 298] width 222 height 48
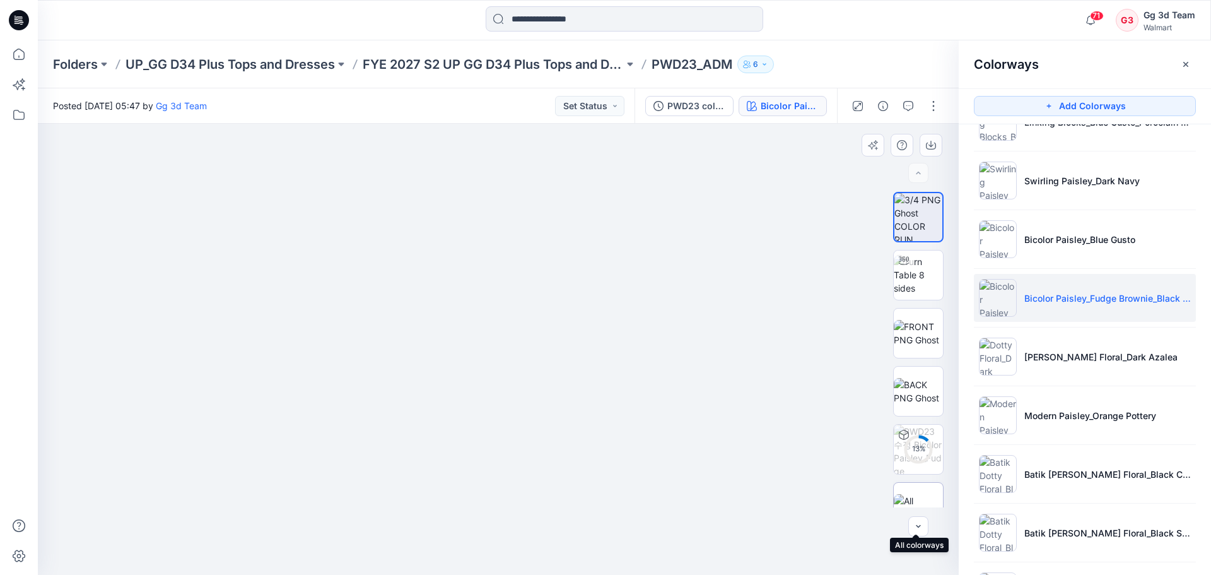
click at [916, 490] on div at bounding box center [918, 507] width 50 height 50
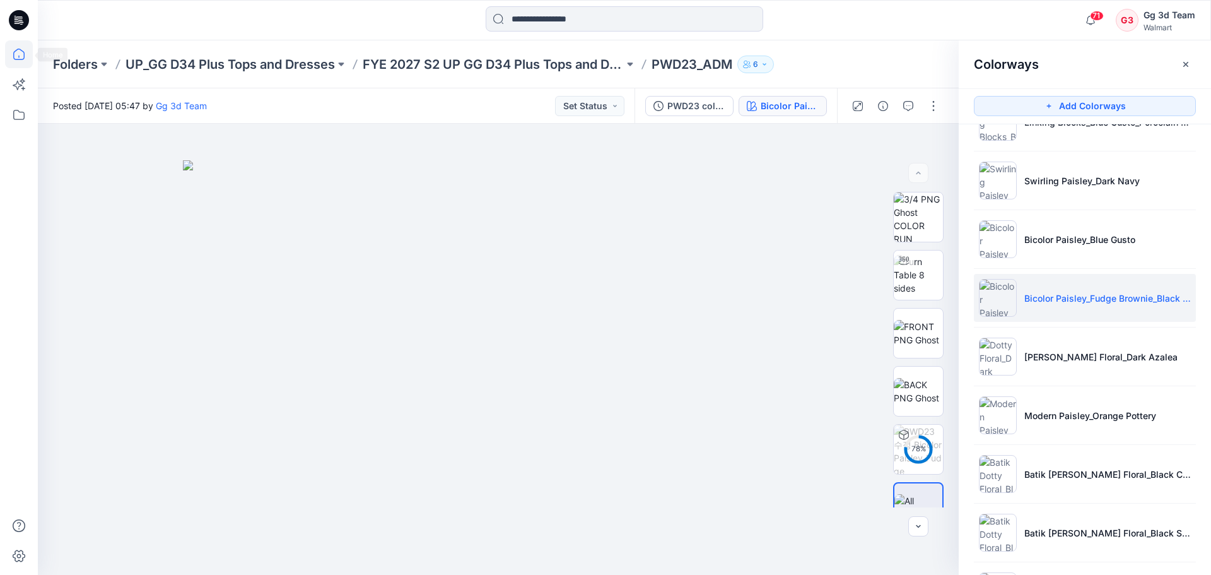
click at [23, 49] on icon at bounding box center [19, 54] width 28 height 28
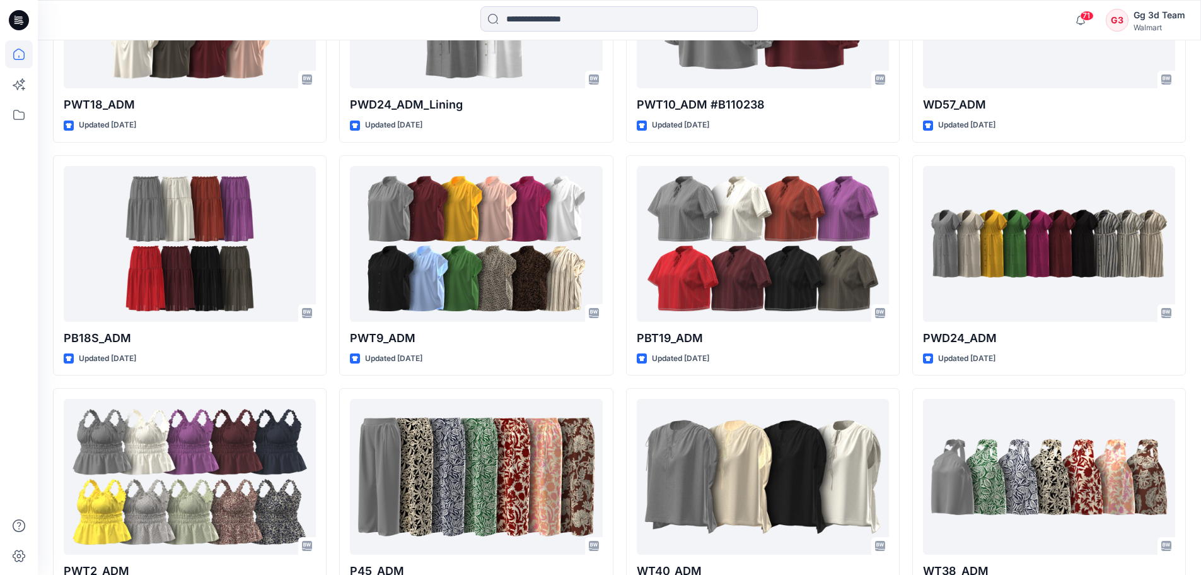
scroll to position [1239, 0]
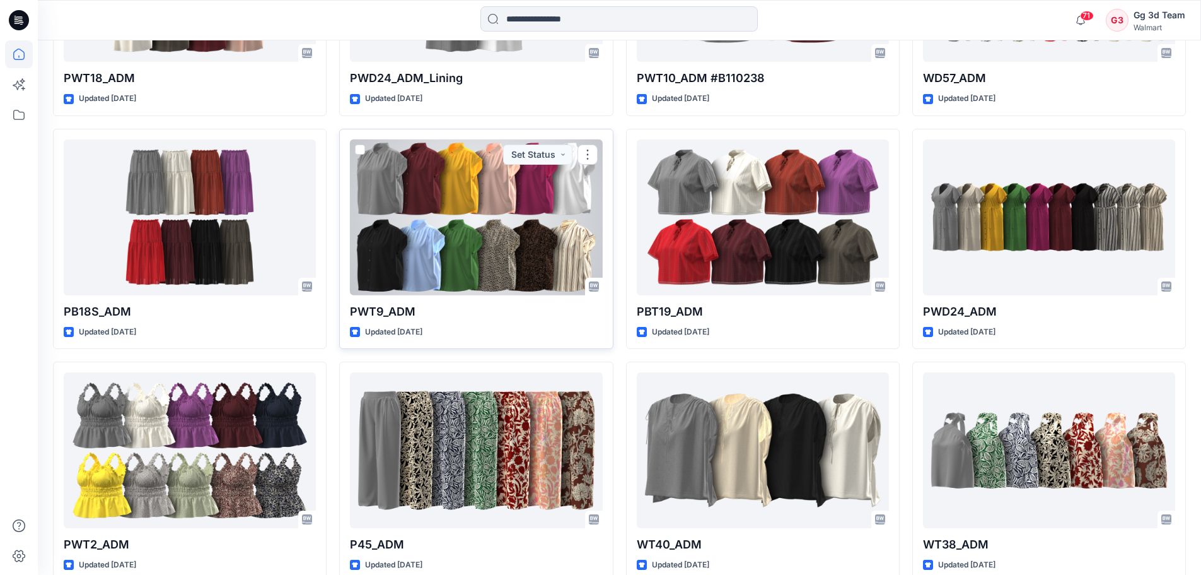
click at [491, 248] on div at bounding box center [476, 217] width 252 height 156
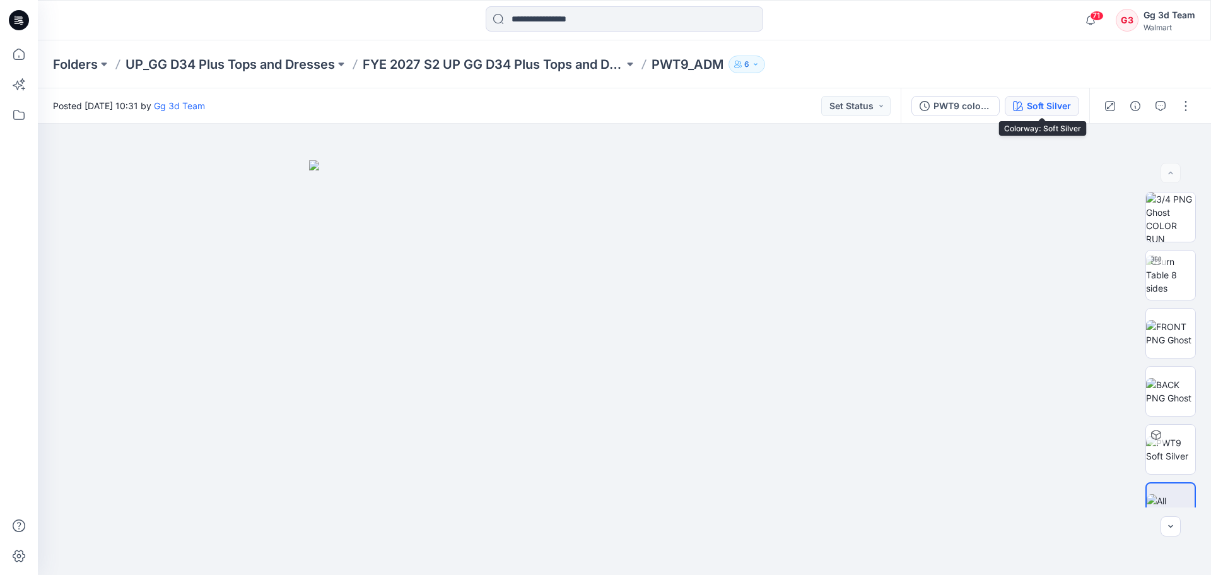
click at [1020, 105] on icon "button" at bounding box center [1018, 106] width 10 height 10
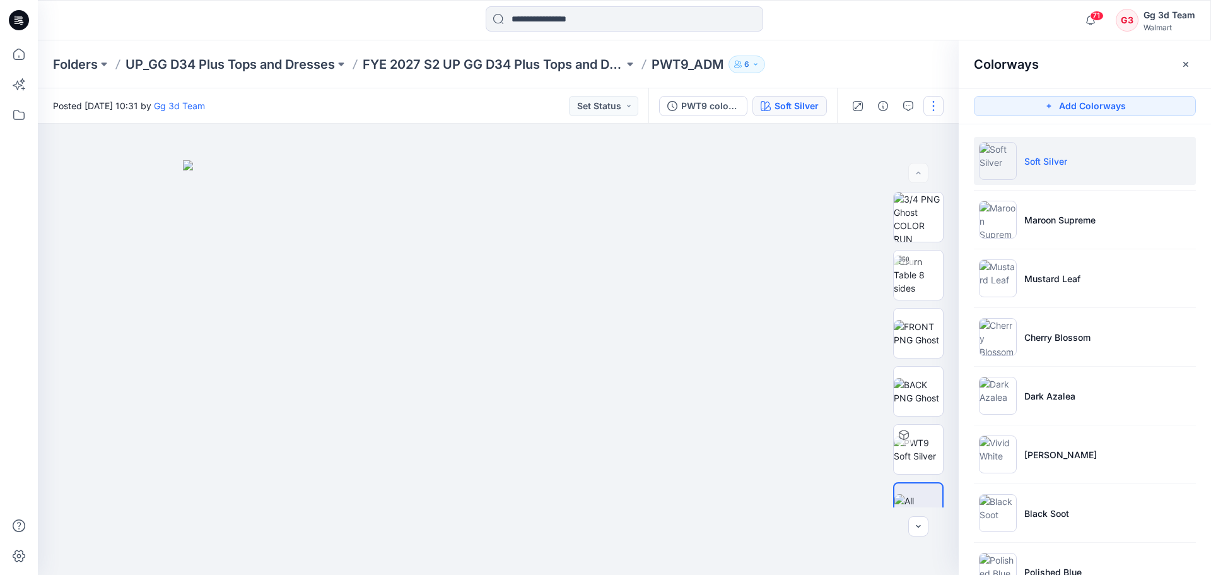
click at [940, 109] on button "button" at bounding box center [933, 106] width 20 height 20
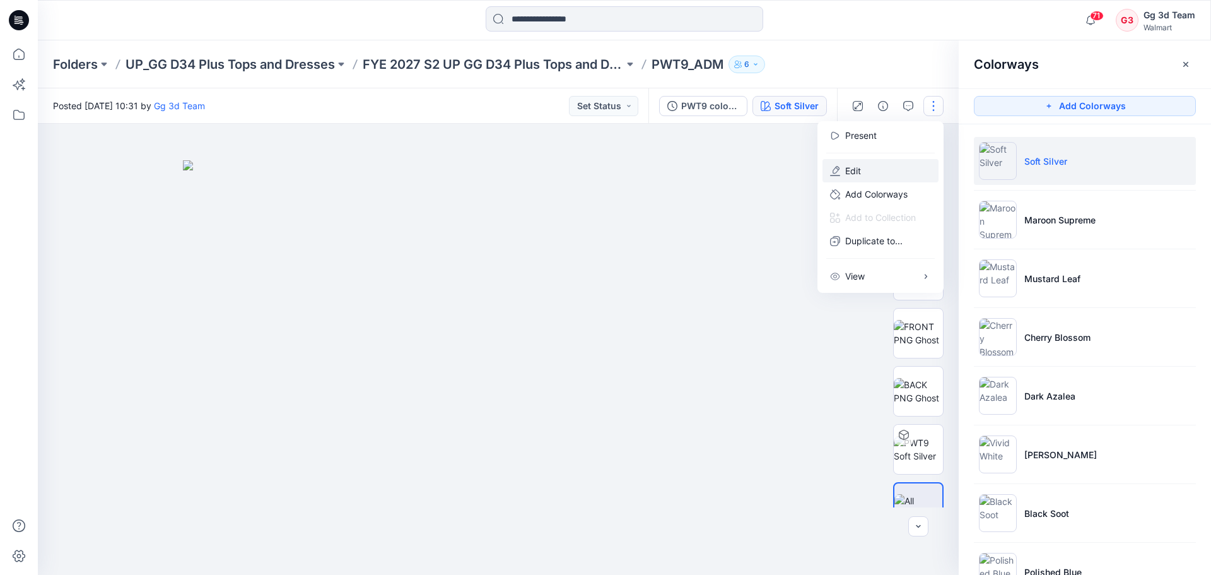
click at [896, 181] on button "Edit" at bounding box center [880, 170] width 116 height 23
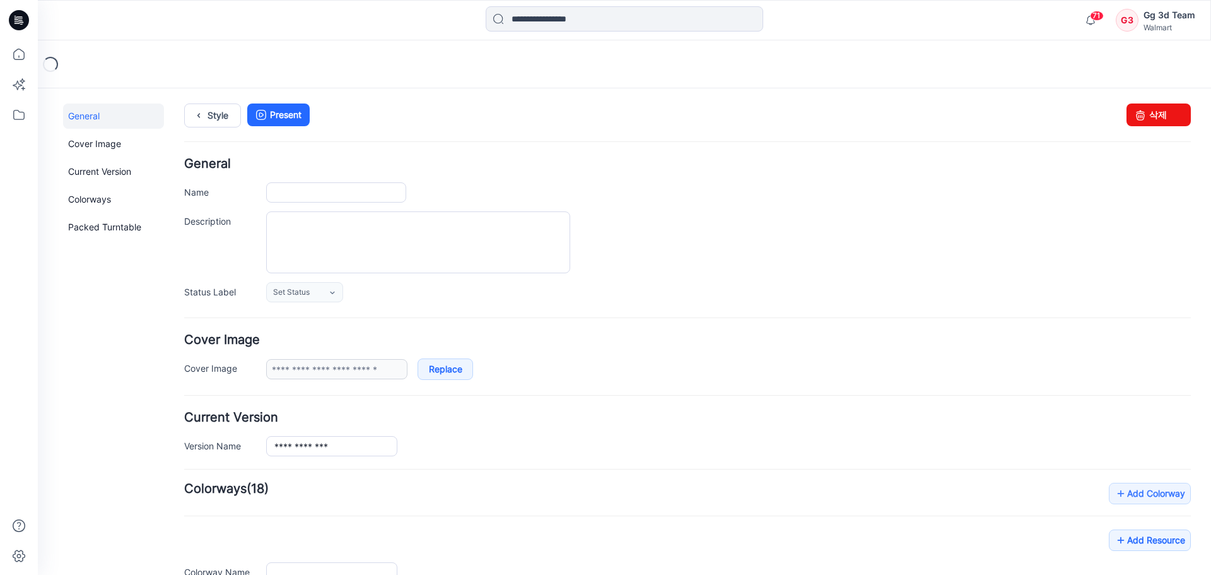
type input "********"
type input "**********"
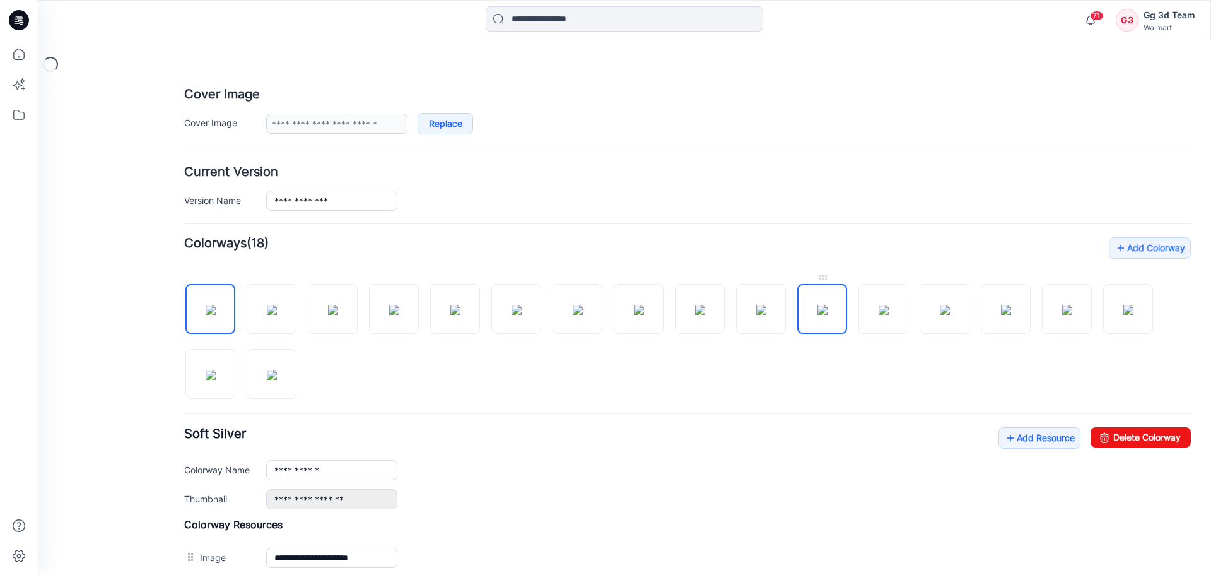
scroll to position [307, 0]
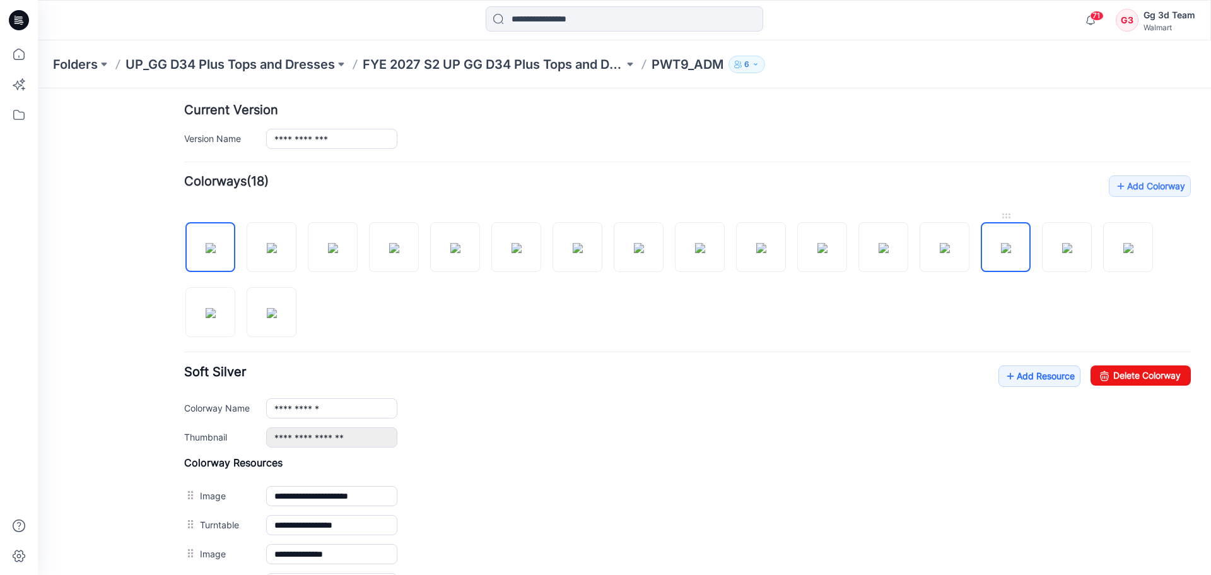
click at [1003, 253] on img at bounding box center [1006, 248] width 10 height 10
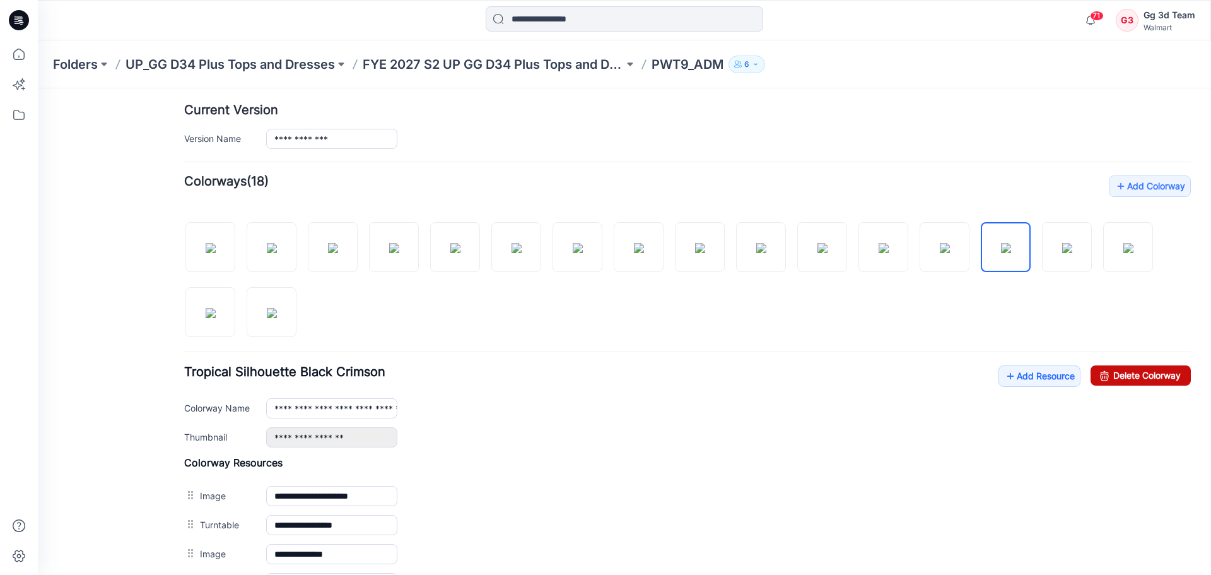
click at [1130, 371] on link "Delete Colorway" at bounding box center [1140, 375] width 100 height 20
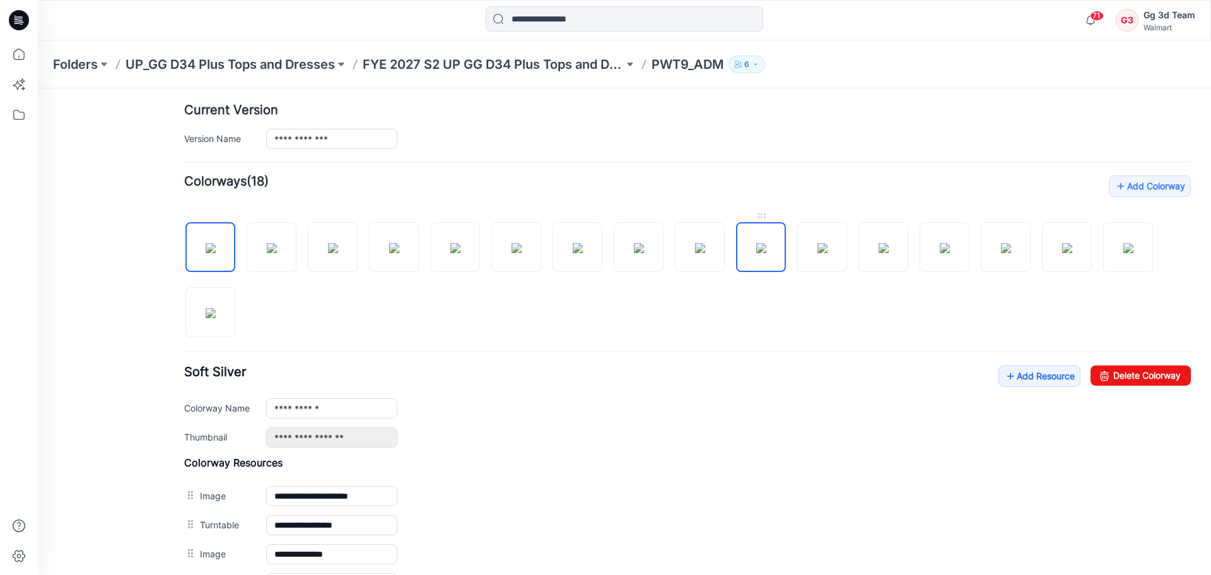
click at [759, 243] on img at bounding box center [761, 248] width 10 height 10
drag, startPoint x: 1136, startPoint y: 366, endPoint x: 695, endPoint y: 145, distance: 493.3
click at [1136, 366] on link "Delete Colorway" at bounding box center [1140, 375] width 100 height 20
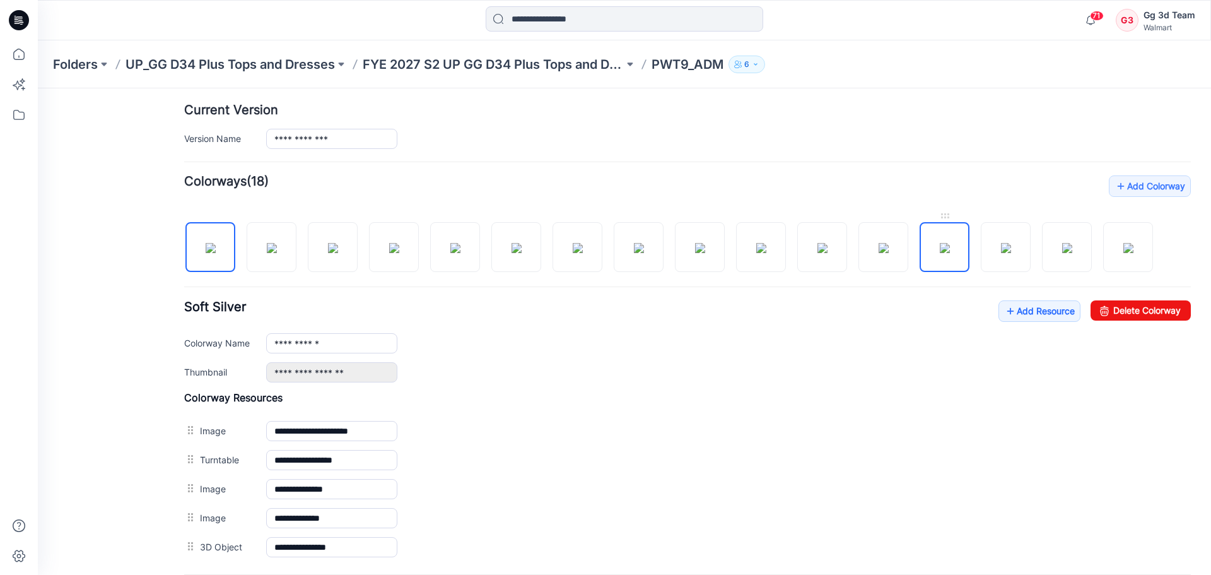
click at [940, 253] on img at bounding box center [945, 248] width 10 height 10
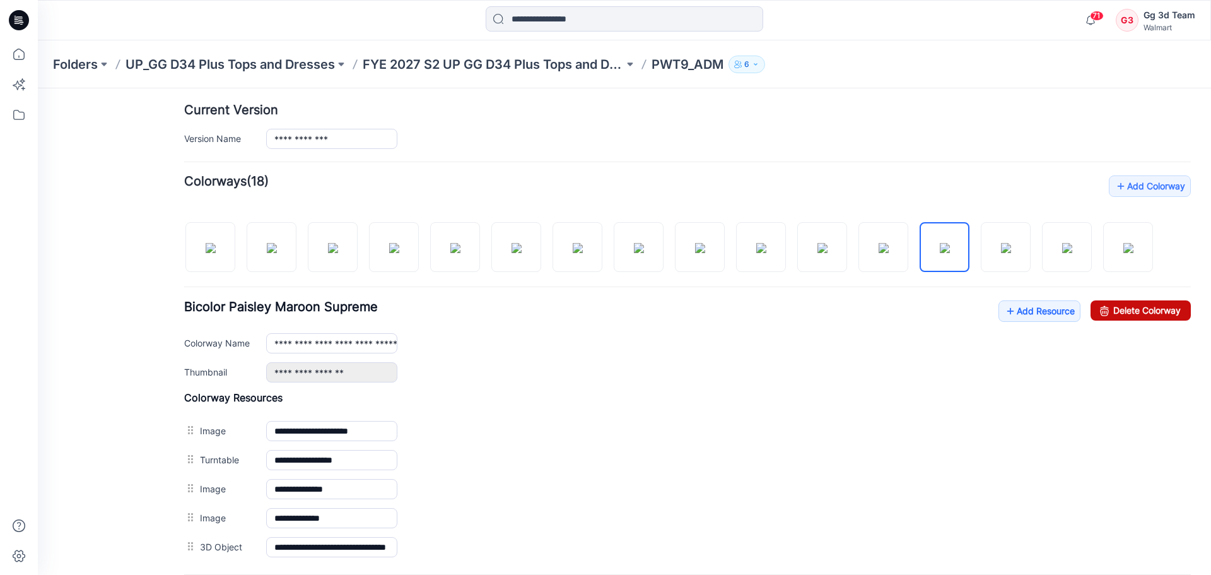
click at [1146, 308] on link "Delete Colorway" at bounding box center [1140, 310] width 100 height 20
click at [766, 253] on img at bounding box center [761, 248] width 10 height 10
click at [940, 247] on img at bounding box center [945, 248] width 10 height 10
drag, startPoint x: 1106, startPoint y: 317, endPoint x: 702, endPoint y: 146, distance: 439.2
click at [1106, 317] on link "Delete Colorway" at bounding box center [1140, 310] width 100 height 20
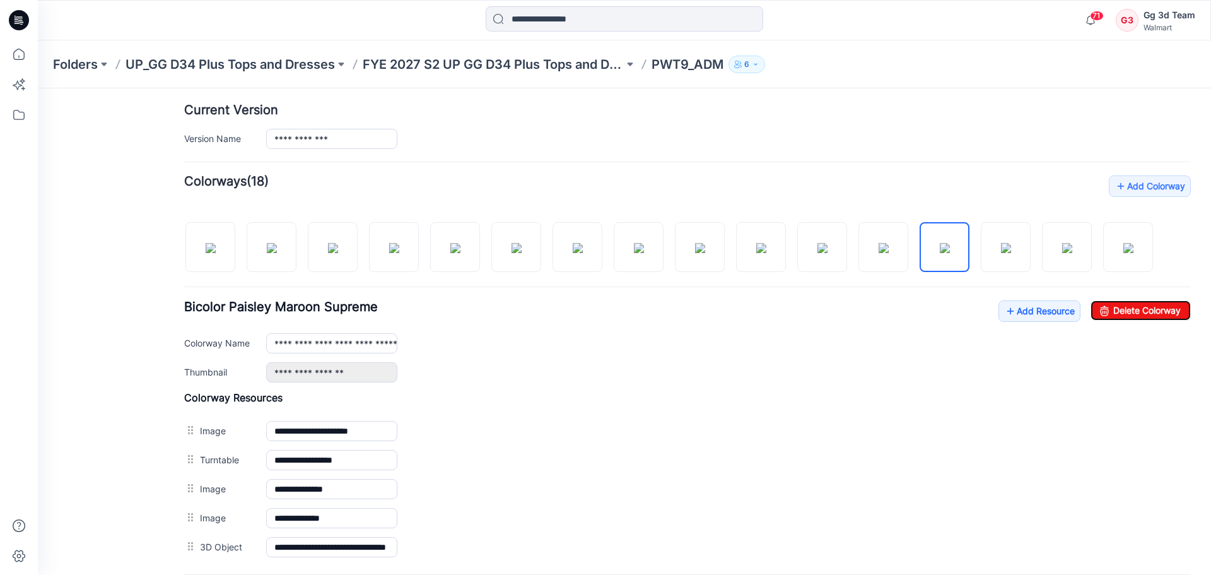
type input "**********"
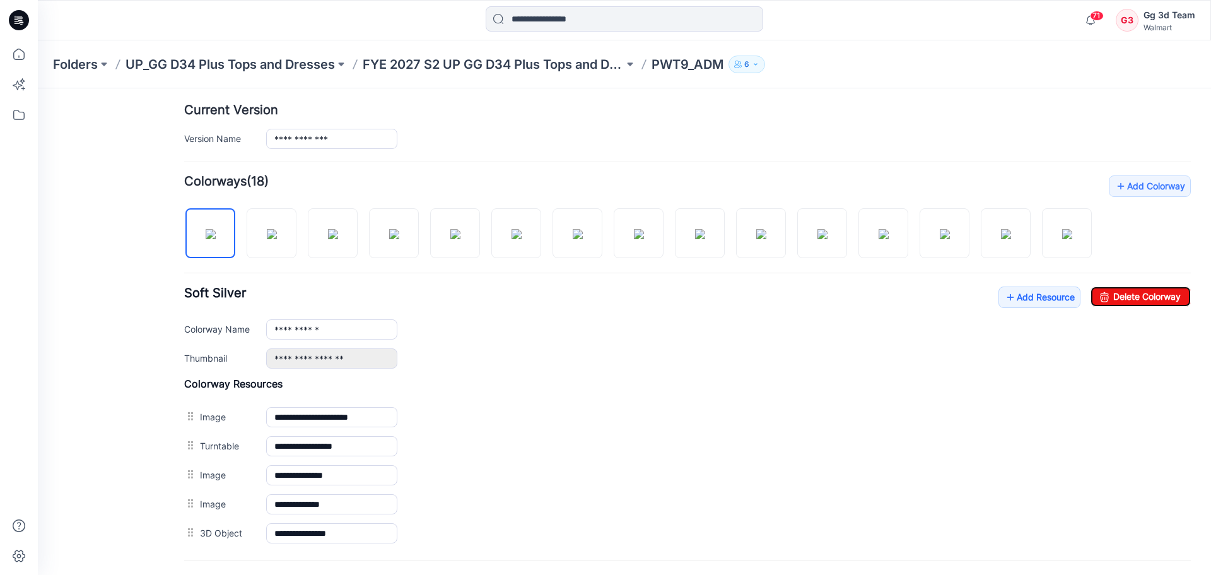
scroll to position [0, 0]
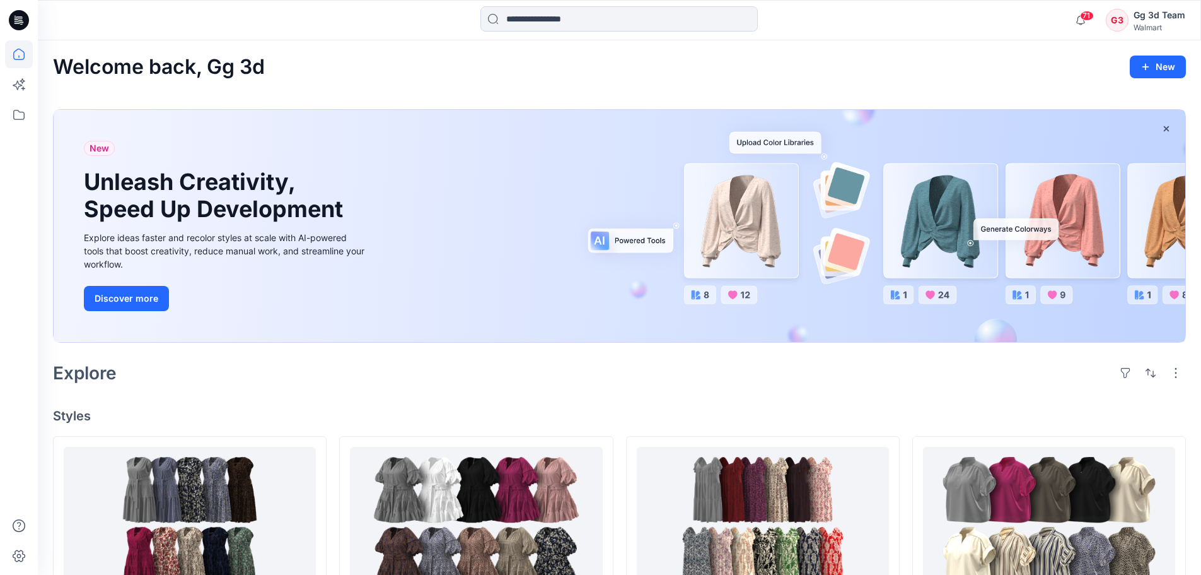
click at [837, 385] on div "Explore" at bounding box center [619, 373] width 1133 height 30
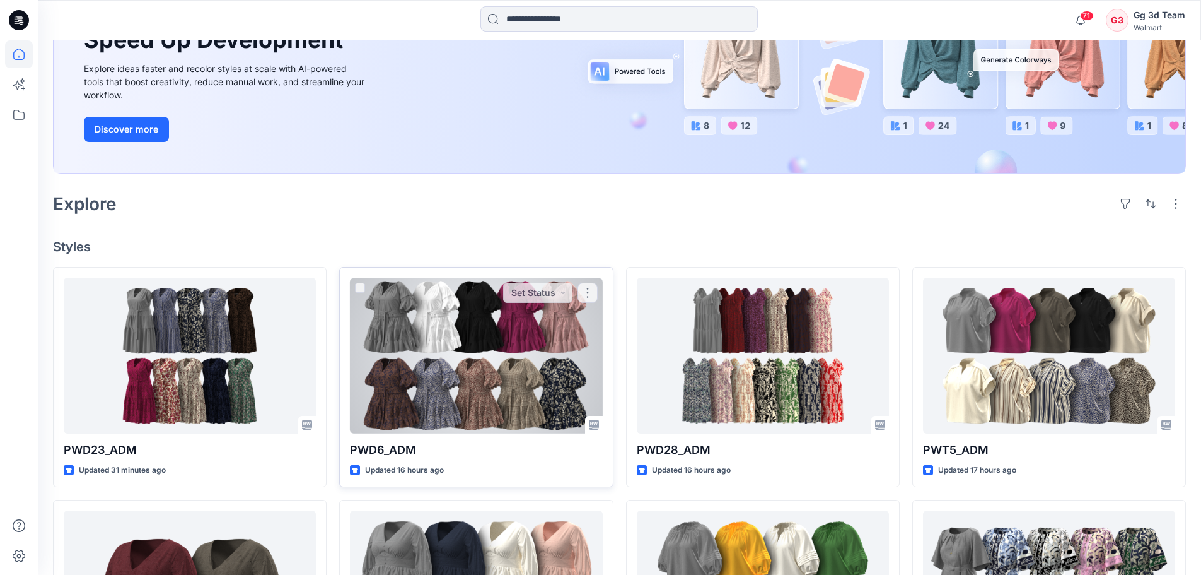
scroll to position [441, 0]
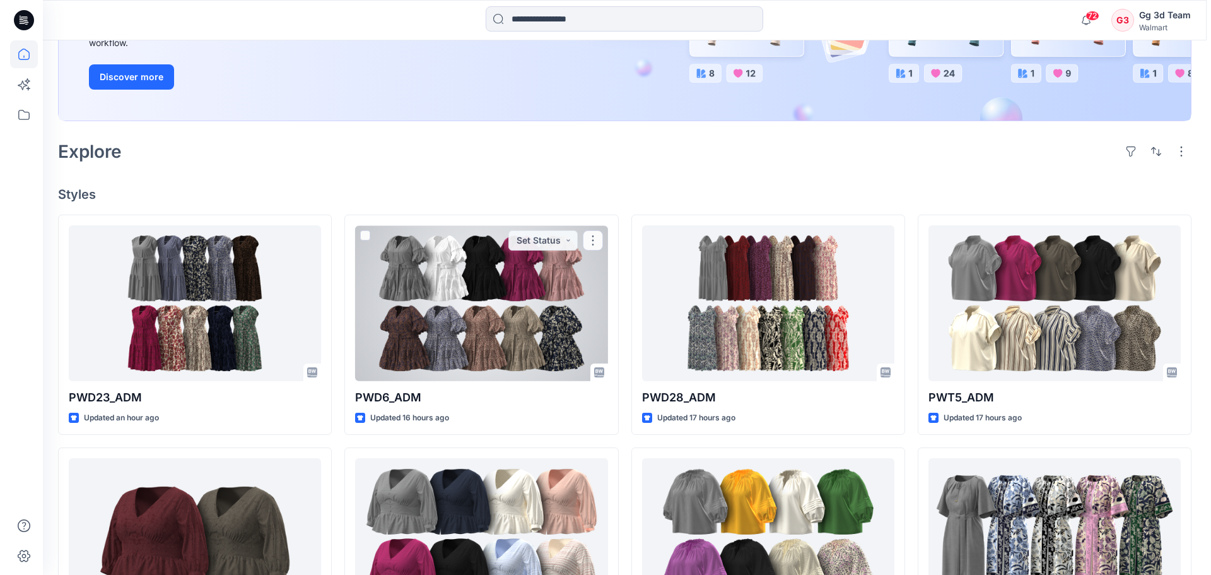
scroll to position [0, 0]
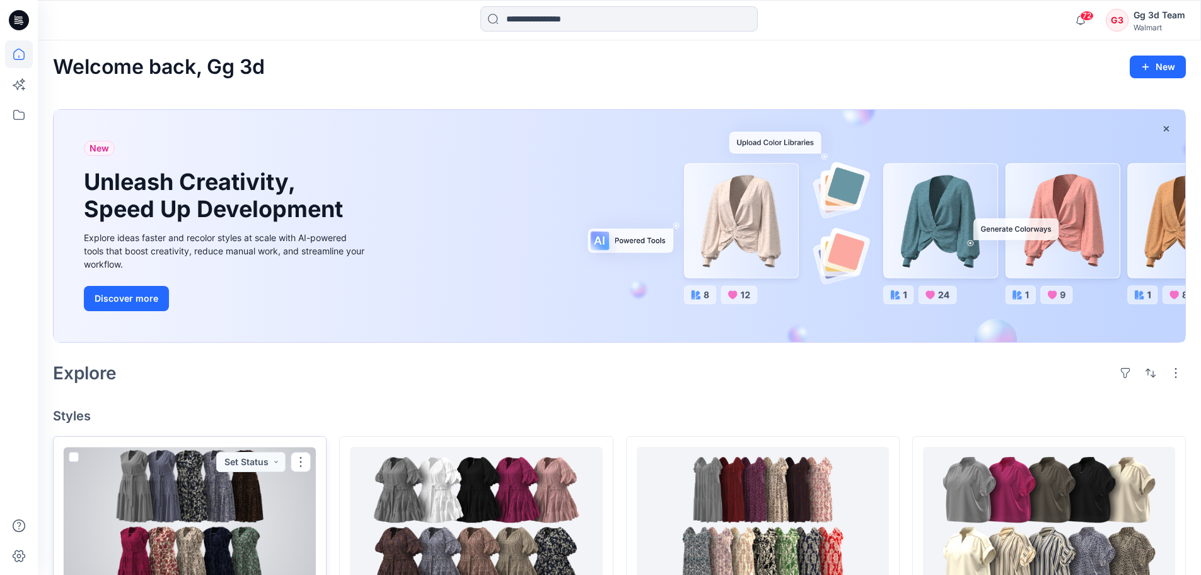
click at [232, 522] on div at bounding box center [190, 525] width 252 height 156
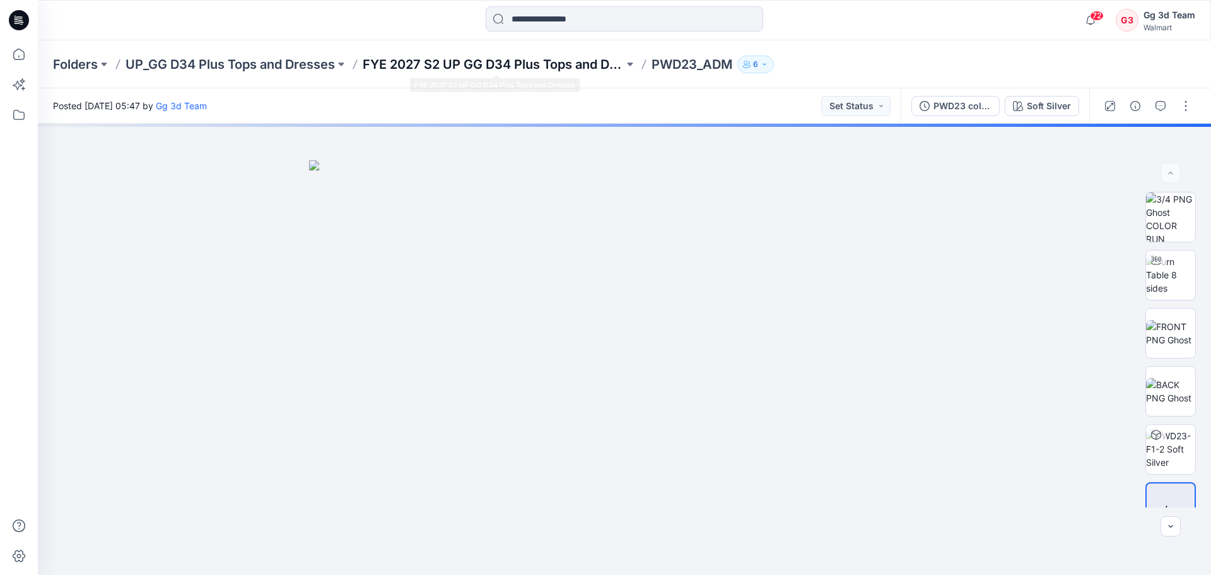
click at [542, 61] on p "FYE 2027 S2 UP GG D34 Plus Tops and Dresses" at bounding box center [493, 64] width 261 height 18
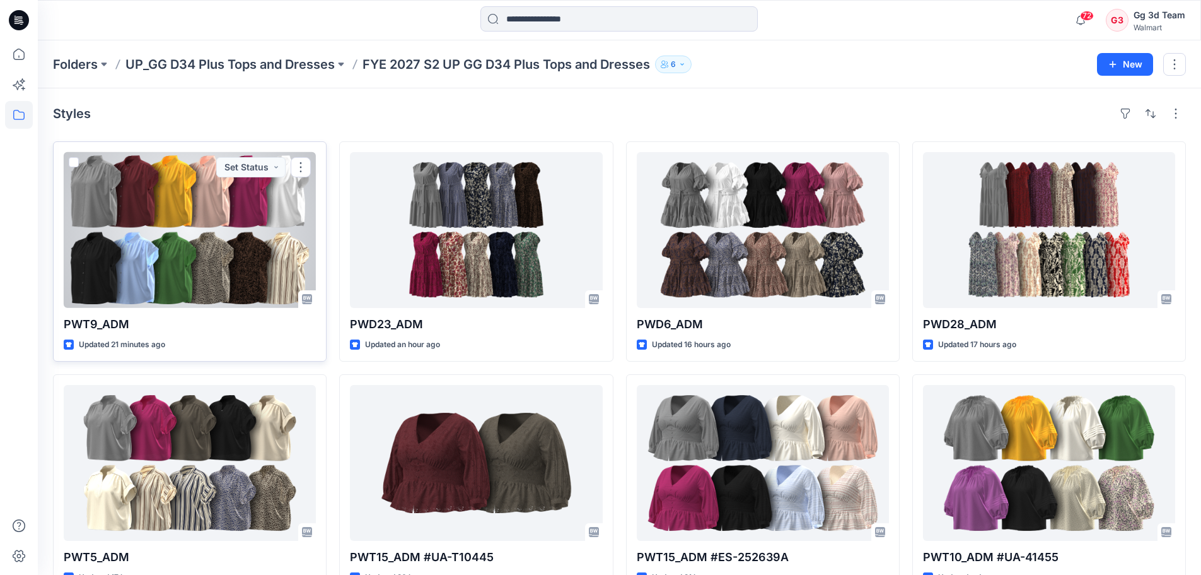
click at [200, 246] on div at bounding box center [190, 230] width 252 height 156
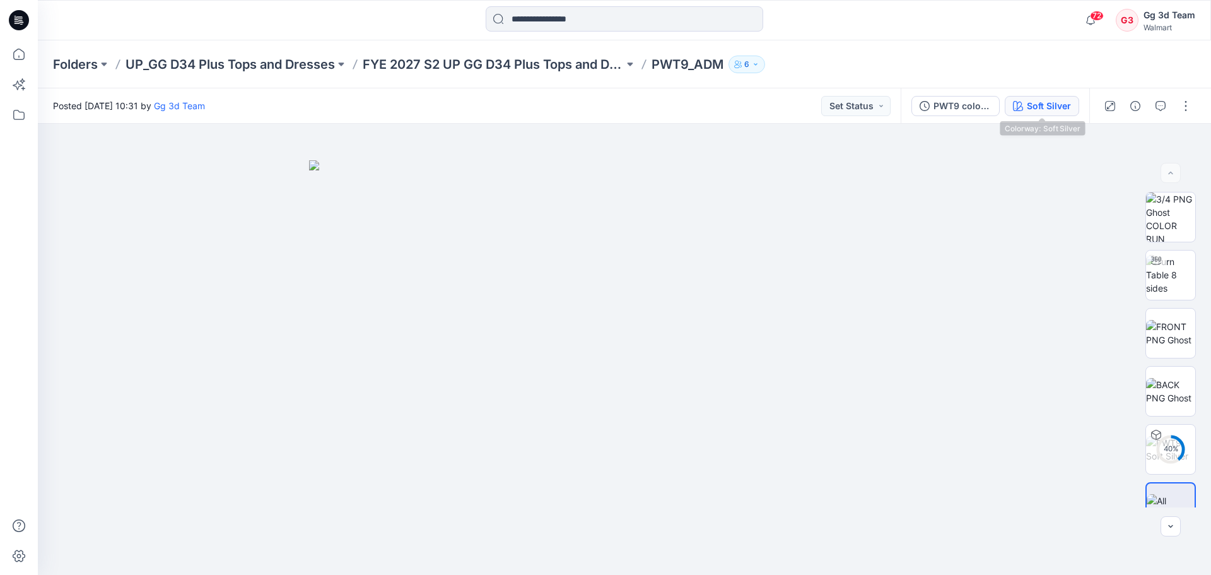
click at [1065, 104] on div "Soft Silver" at bounding box center [1049, 106] width 44 height 14
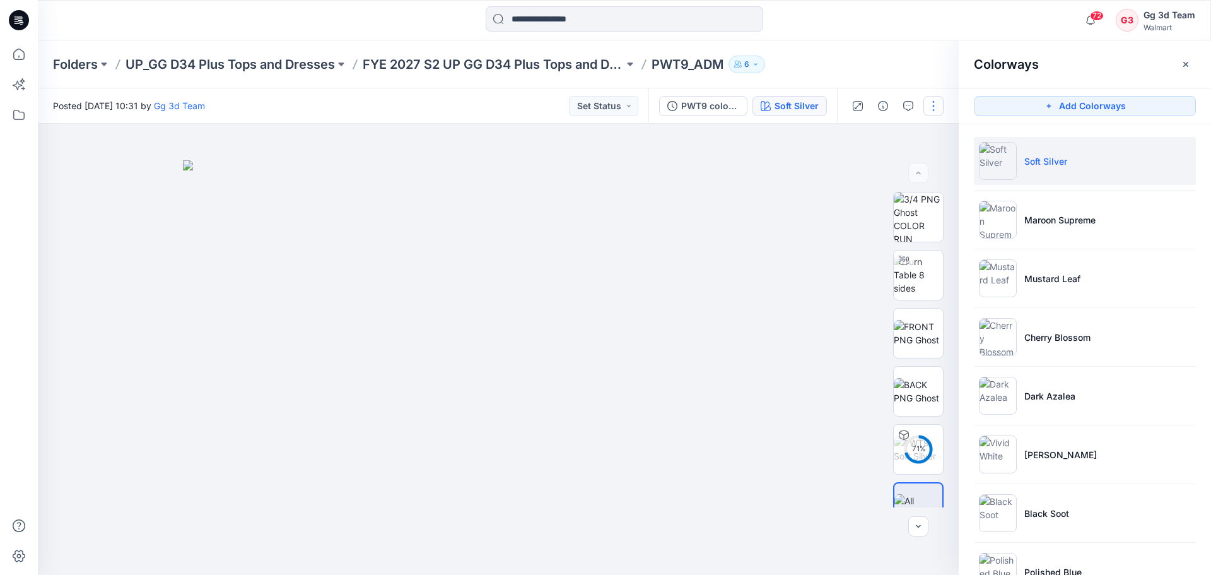
click at [926, 103] on button "button" at bounding box center [933, 106] width 20 height 20
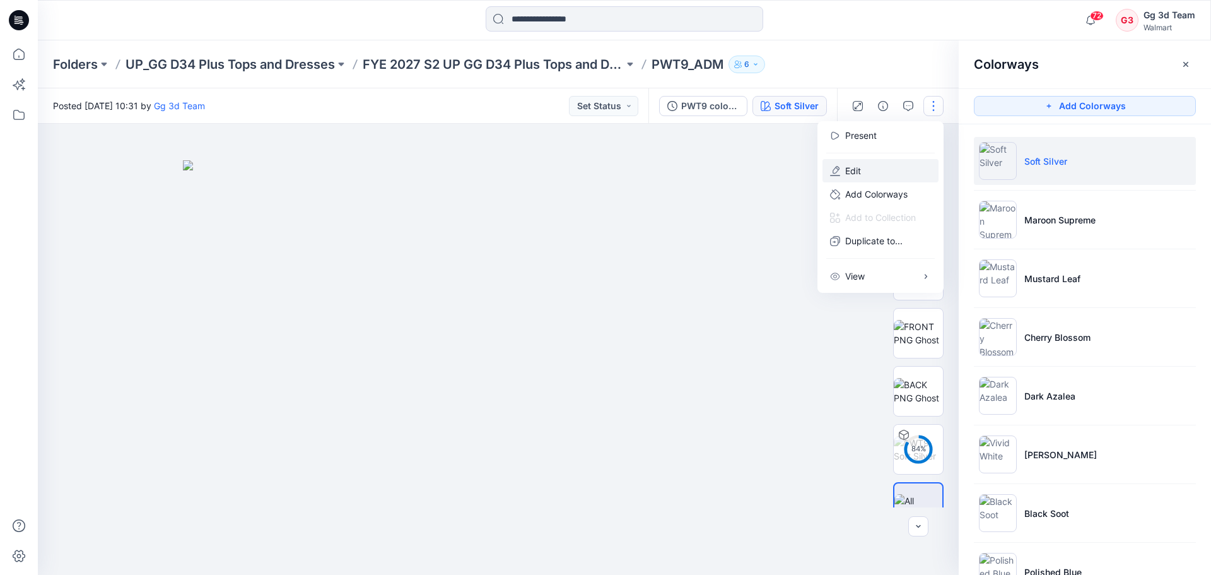
click at [864, 173] on button "Edit" at bounding box center [880, 170] width 116 height 23
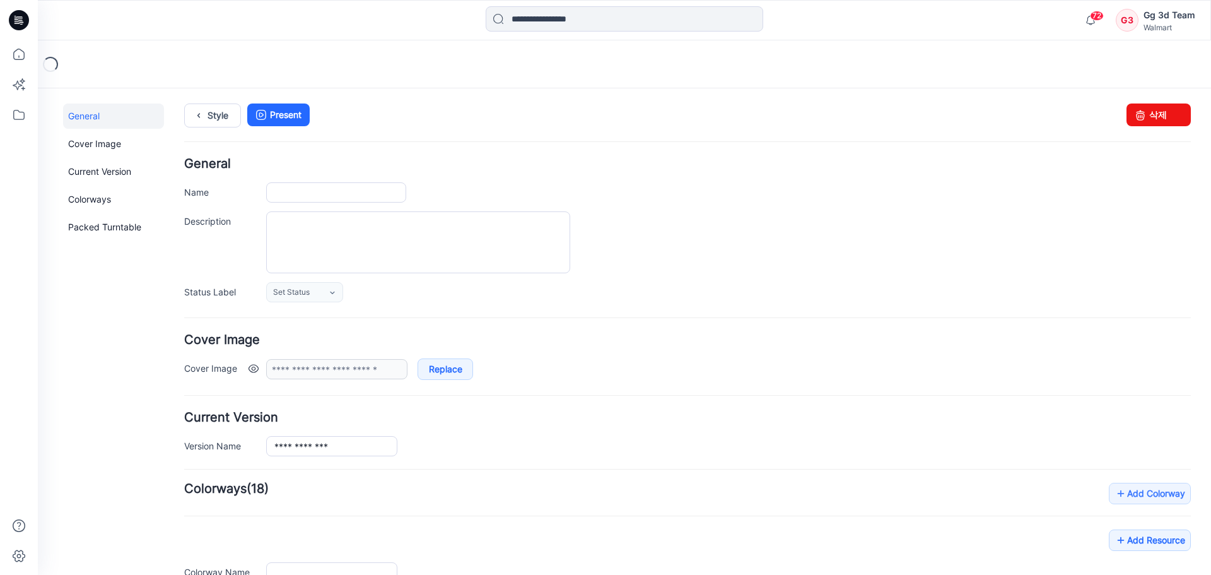
type input "********"
type input "**********"
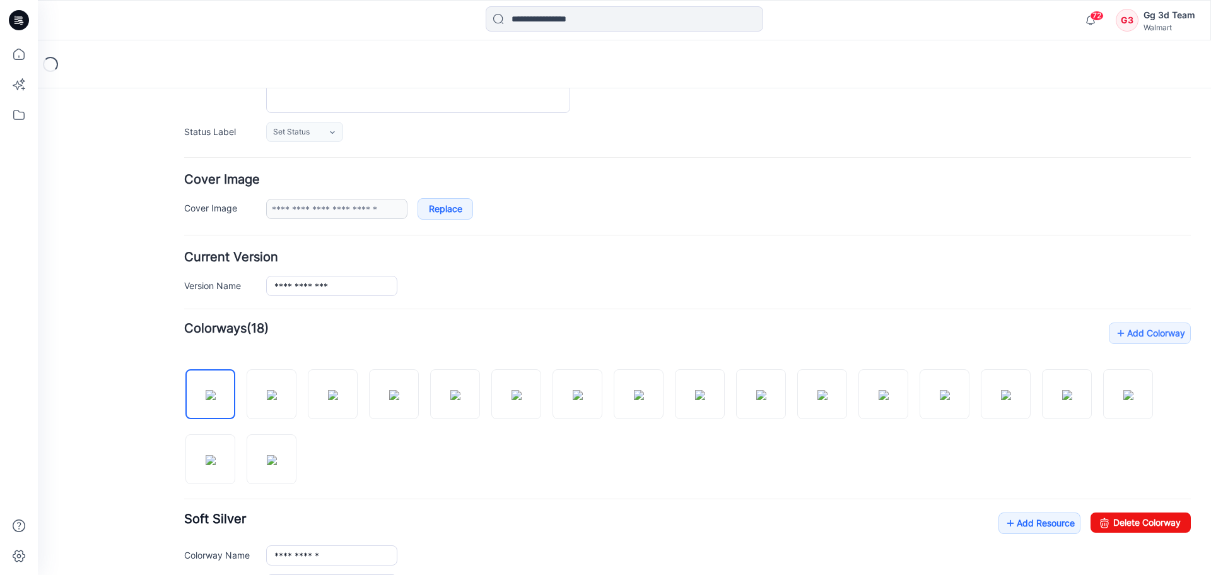
scroll to position [189, 0]
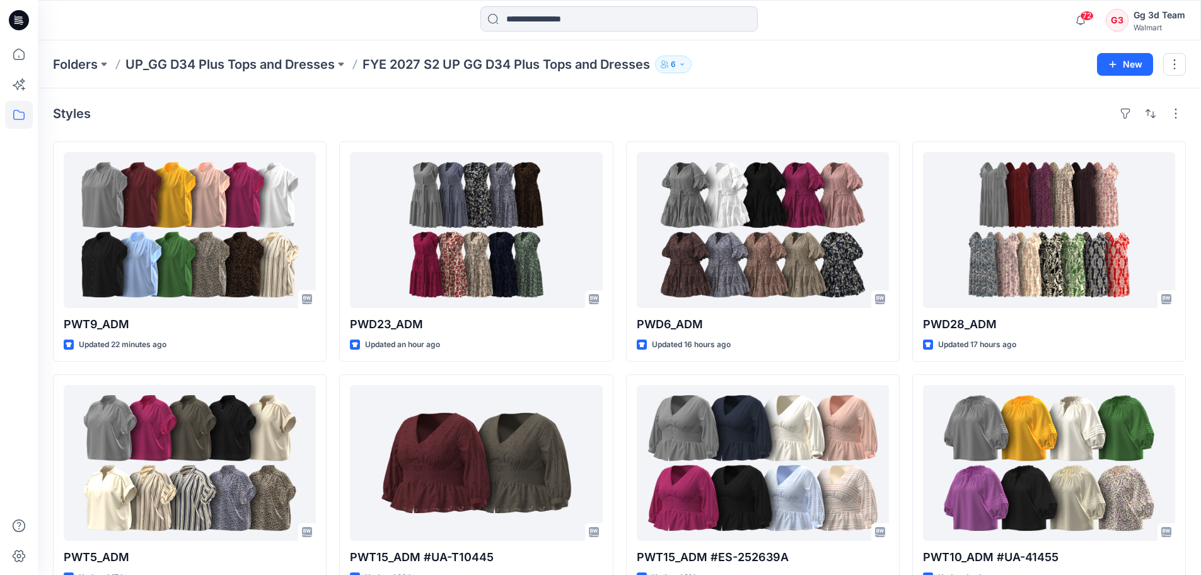
click at [829, 105] on div "Styles" at bounding box center [619, 113] width 1133 height 20
click at [221, 65] on p "UP_GG D34 Plus Tops and Dresses" at bounding box center [230, 64] width 209 height 18
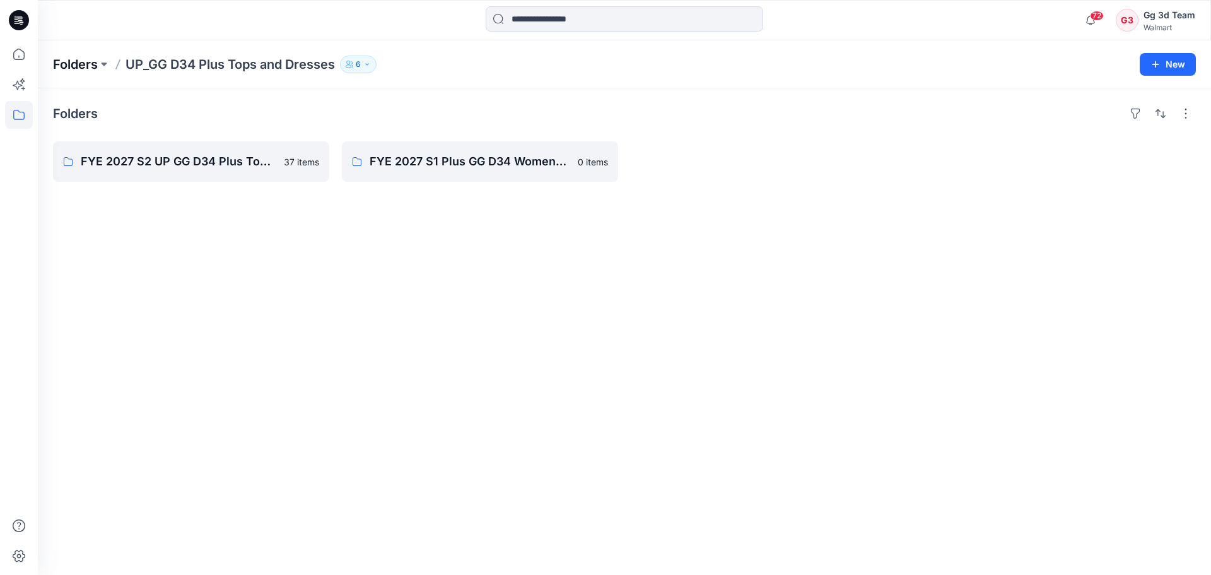
click at [79, 64] on p "Folders" at bounding box center [75, 64] width 45 height 18
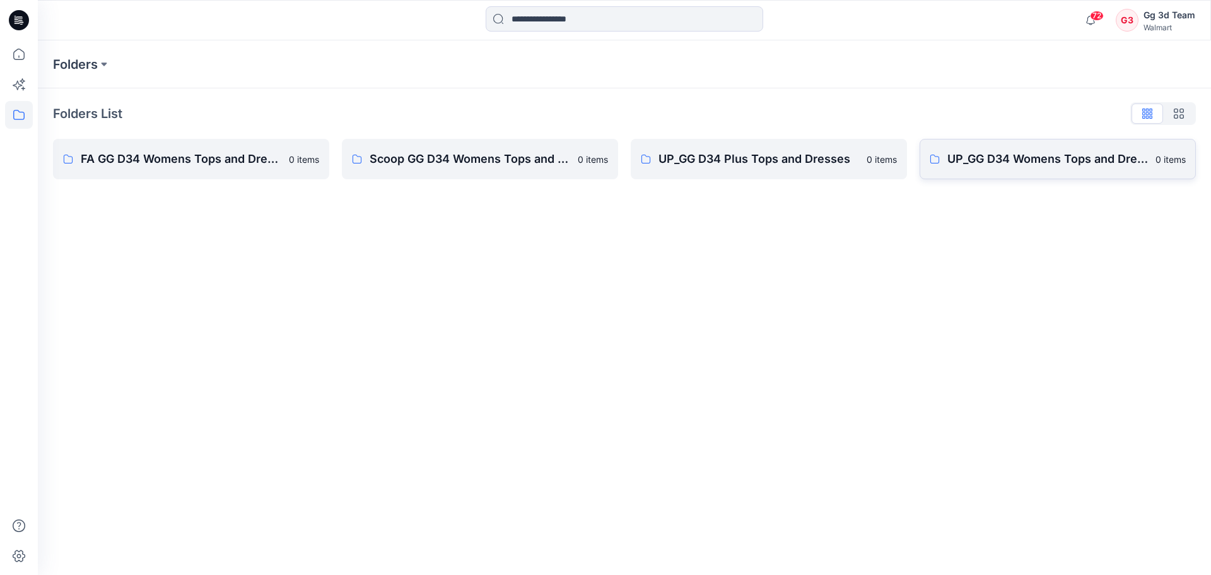
click at [1061, 164] on p "UP_GG D34 Womens Tops and Dresses" at bounding box center [1047, 159] width 201 height 18
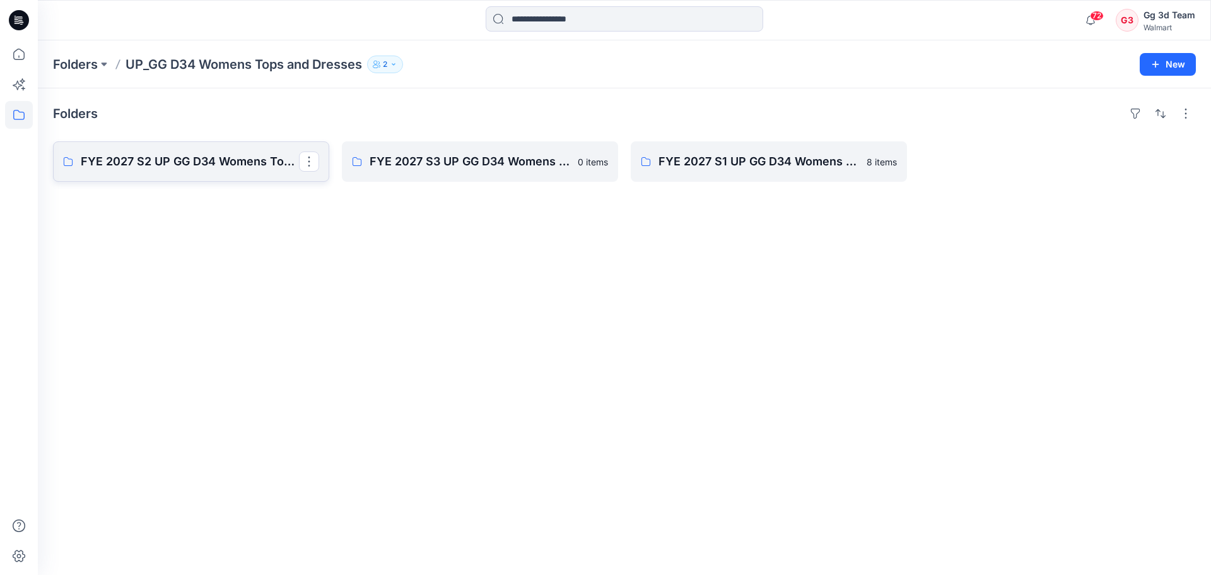
click at [185, 168] on p "FYE 2027 S2 UP GG D34 Womens Tops and Dresses" at bounding box center [190, 162] width 218 height 18
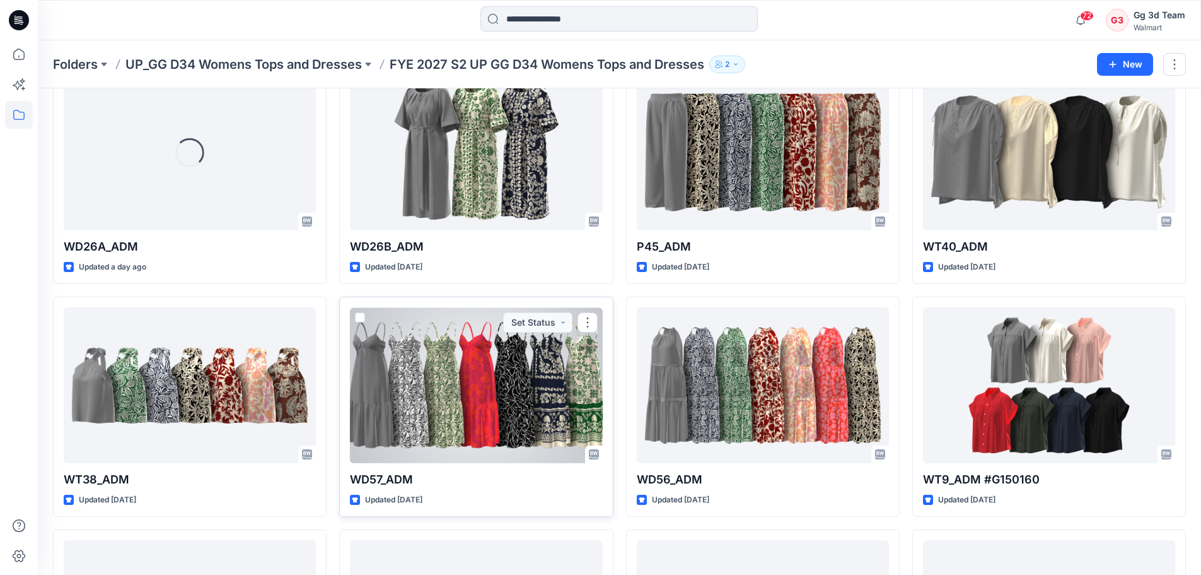
scroll to position [126, 0]
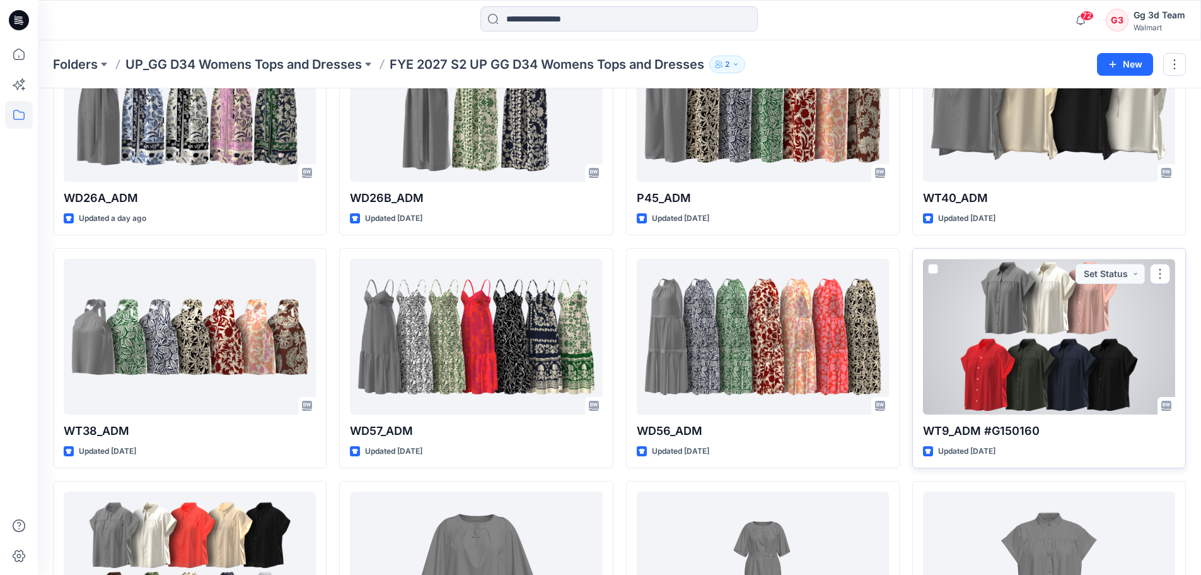
click at [915, 322] on div "WT9_ADM #G150160 Updated 6 days ago Set Status" at bounding box center [1050, 358] width 274 height 220
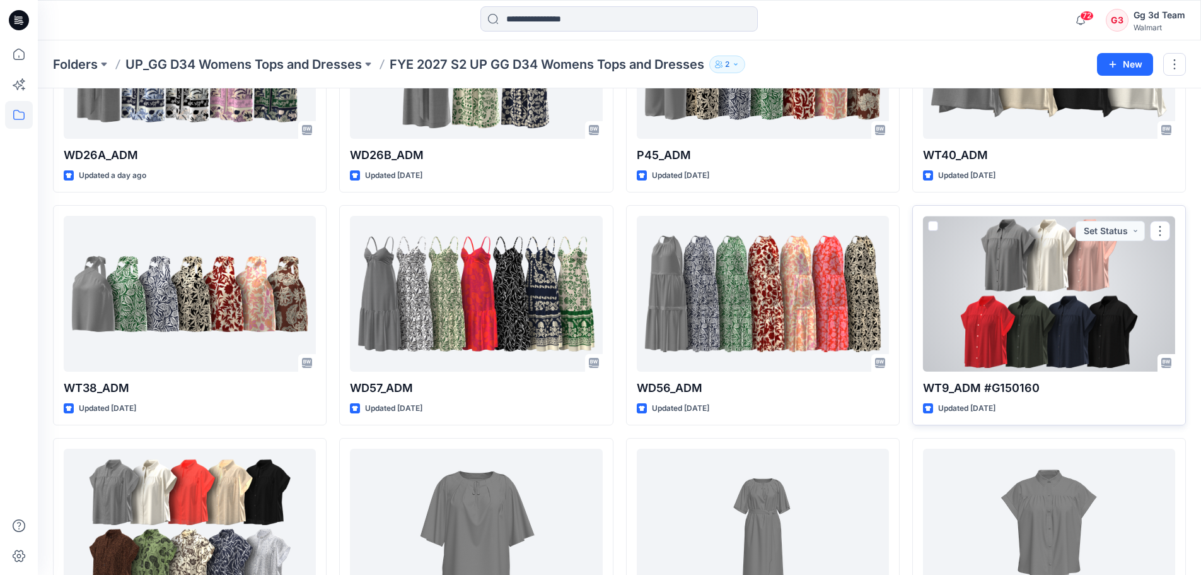
scroll to position [313, 0]
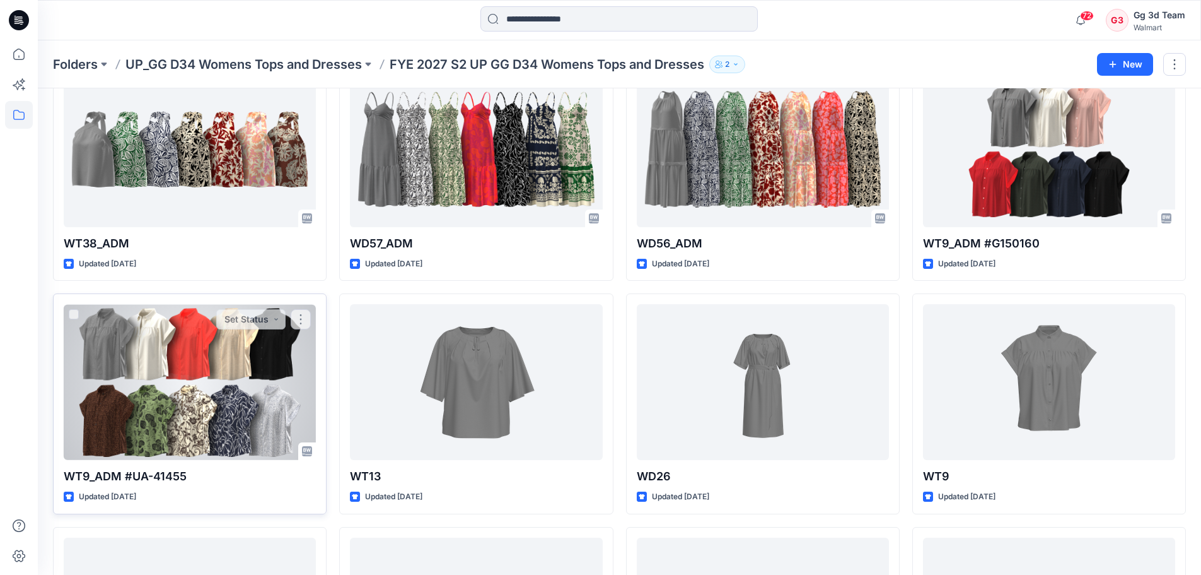
click at [273, 413] on div at bounding box center [190, 382] width 252 height 156
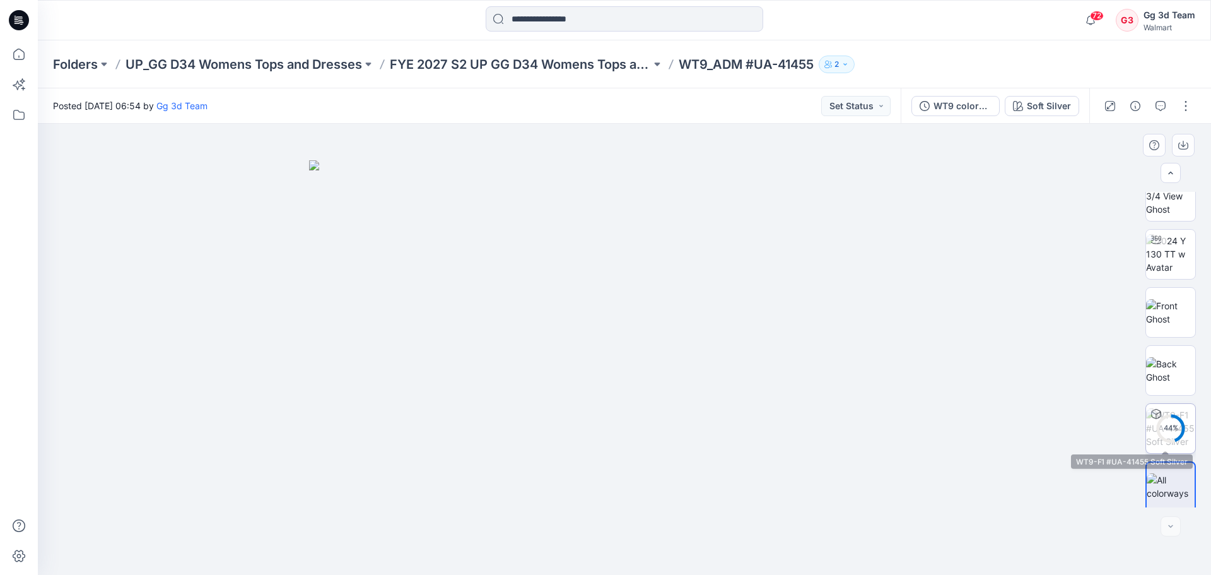
scroll to position [25, 0]
click at [1031, 107] on div "Soft Silver" at bounding box center [1049, 106] width 44 height 14
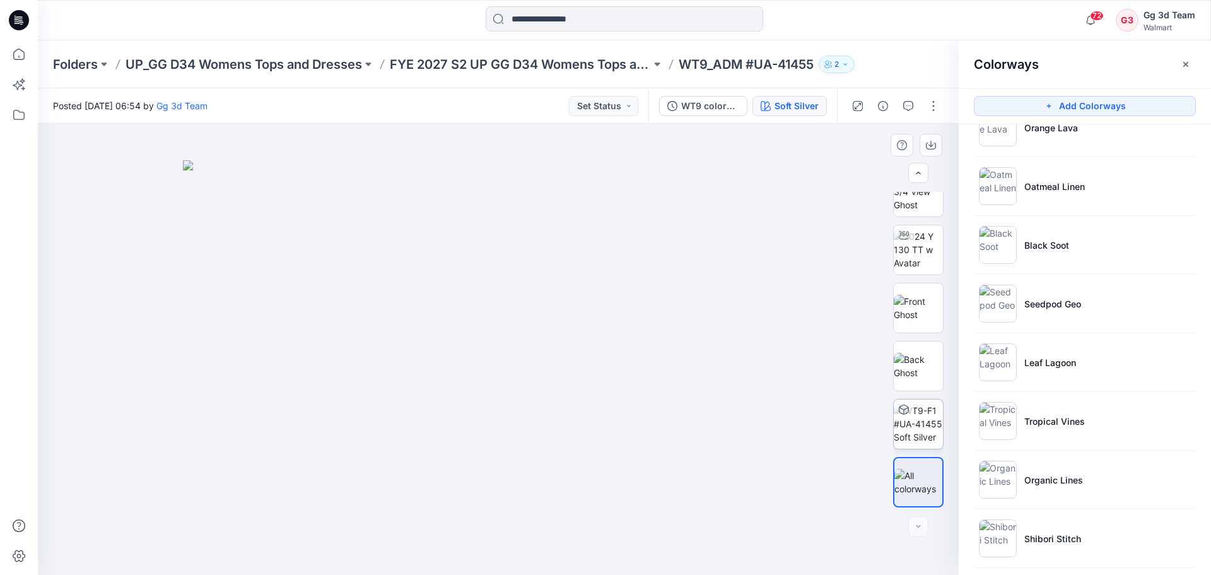
scroll to position [278, 0]
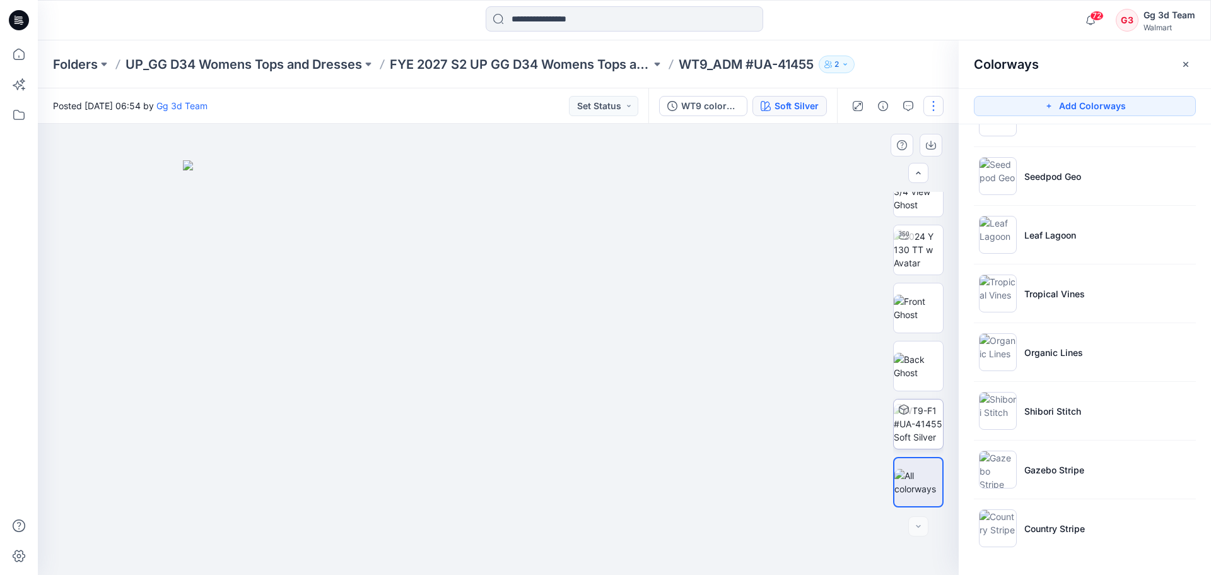
click at [926, 106] on button "button" at bounding box center [933, 106] width 20 height 20
click at [888, 174] on button "Edit" at bounding box center [880, 170] width 116 height 23
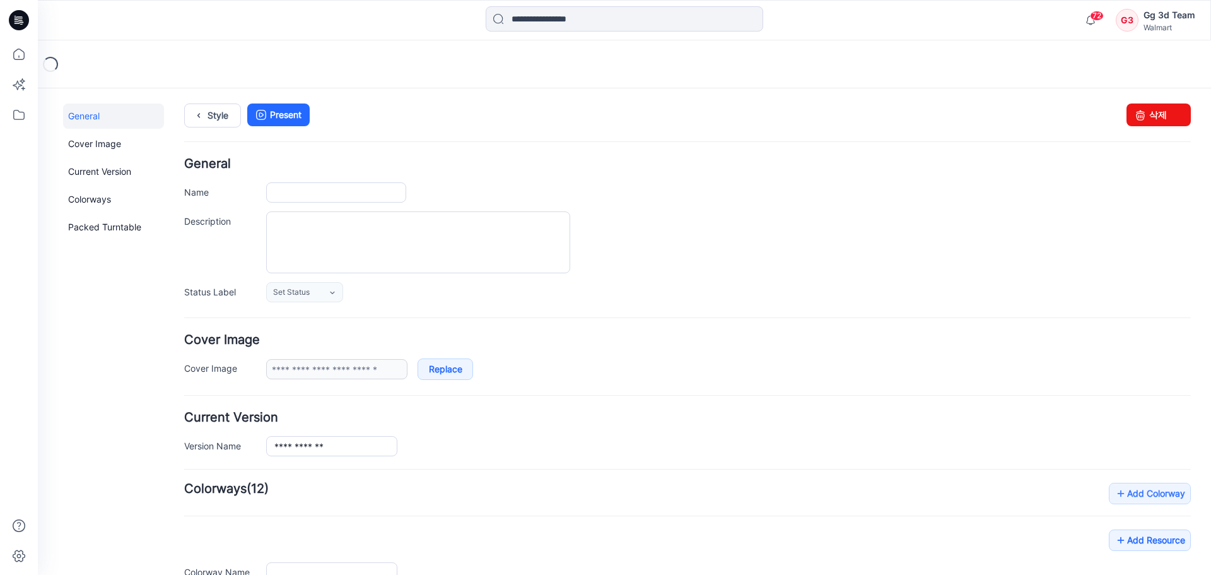
type input "**********"
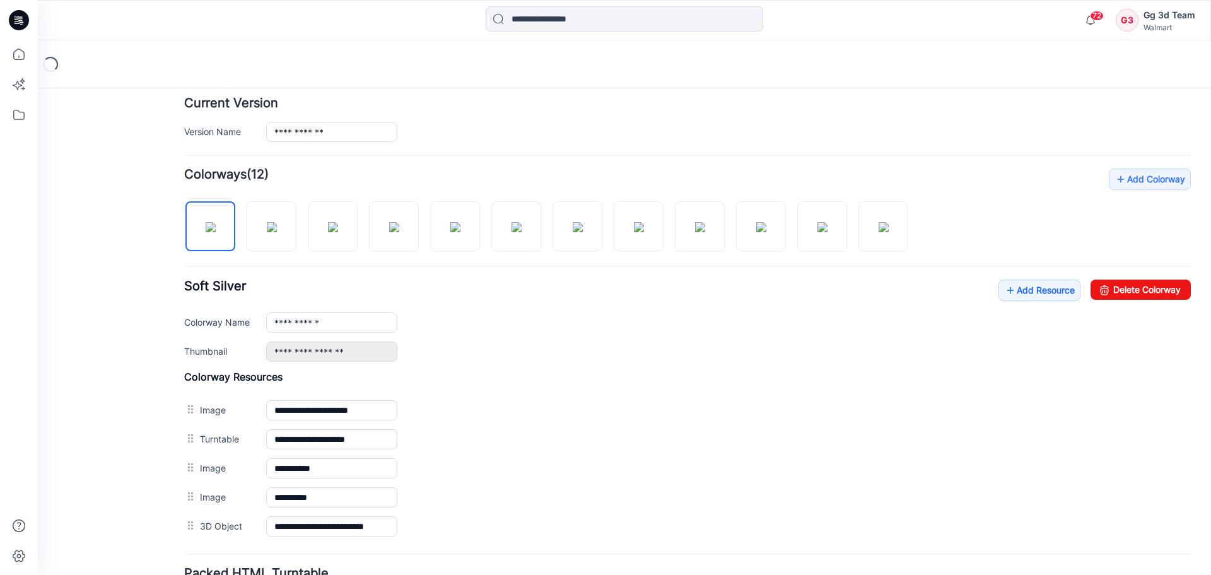
scroll to position [315, 0]
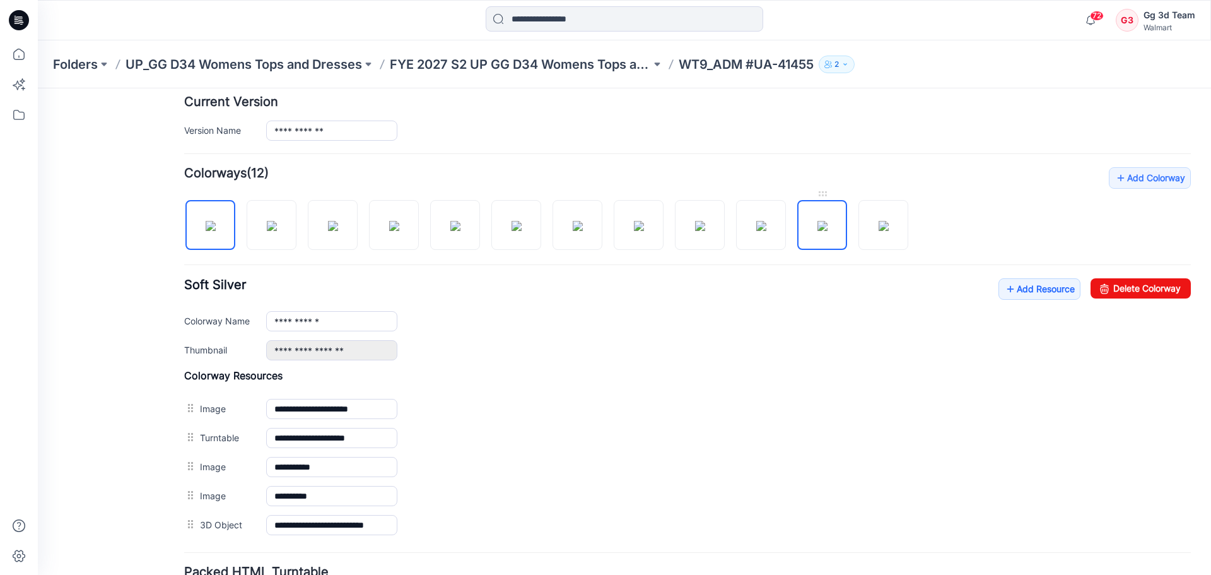
click at [826, 226] on img at bounding box center [822, 226] width 10 height 10
drag, startPoint x: 1109, startPoint y: 286, endPoint x: 706, endPoint y: 135, distance: 430.5
click at [1109, 286] on link "Delete Colorway" at bounding box center [1140, 288] width 100 height 20
type input "**********"
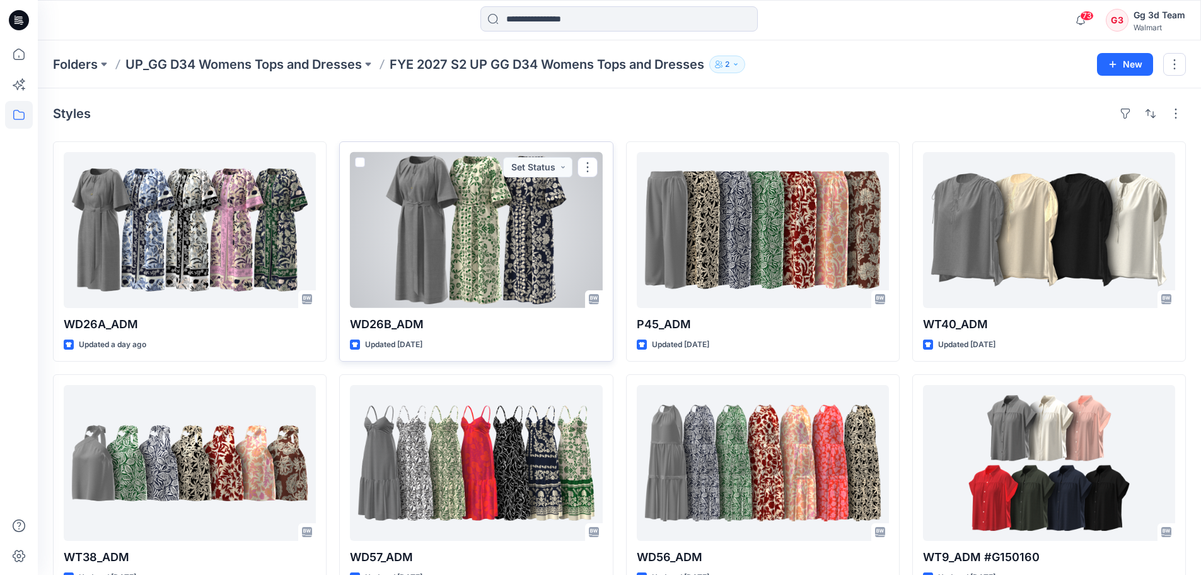
scroll to position [252, 0]
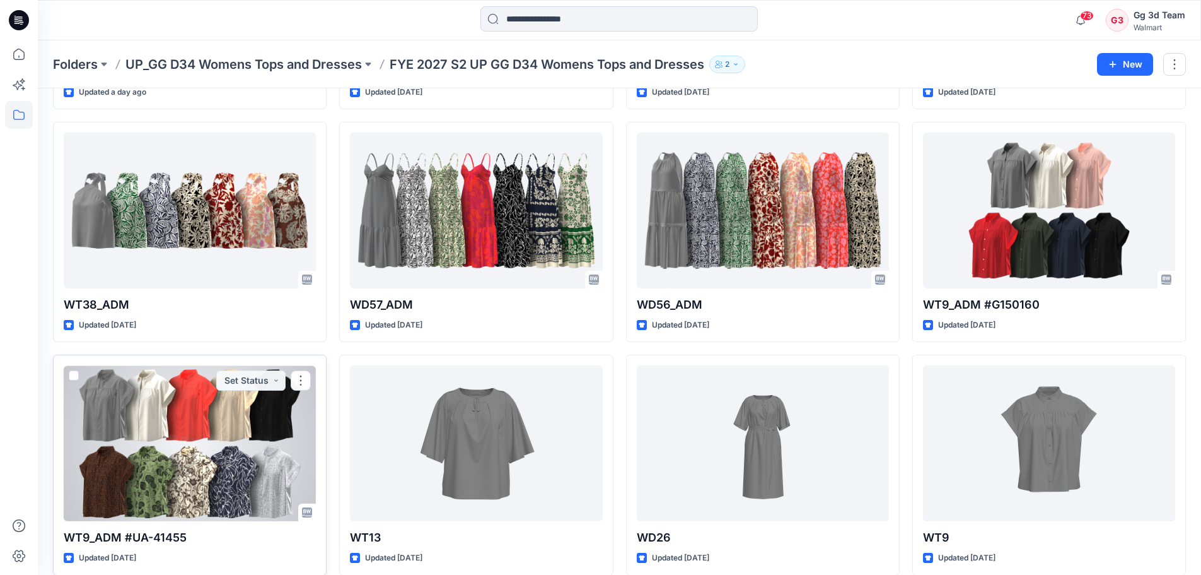
click at [144, 432] on div at bounding box center [190, 443] width 252 height 156
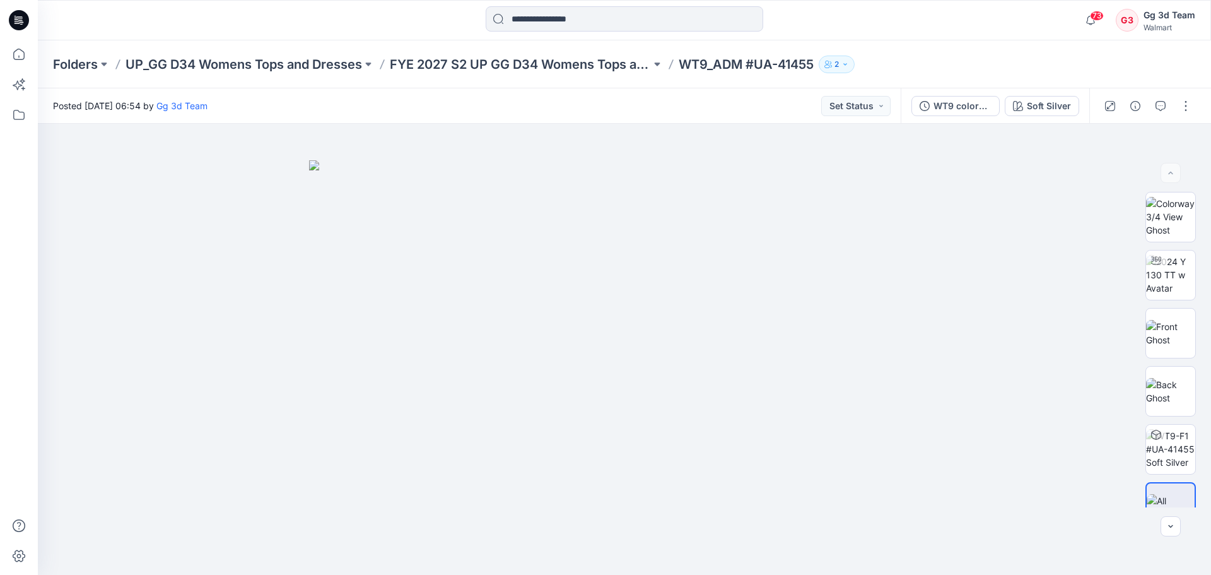
click at [953, 32] on div "73 Notifications Your style PWT9_ADM is ready 17 minutes ago Your style PWD23_A…" at bounding box center [624, 20] width 1172 height 28
click at [1179, 106] on button "button" at bounding box center [1186, 106] width 20 height 20
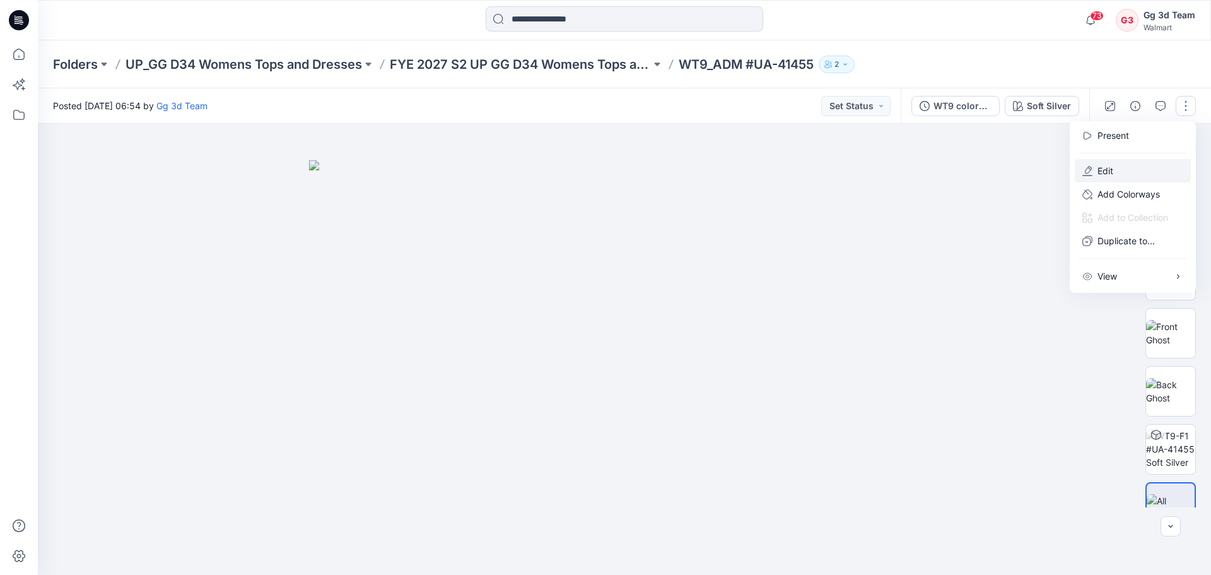
click at [1116, 176] on button "Edit" at bounding box center [1133, 170] width 116 height 23
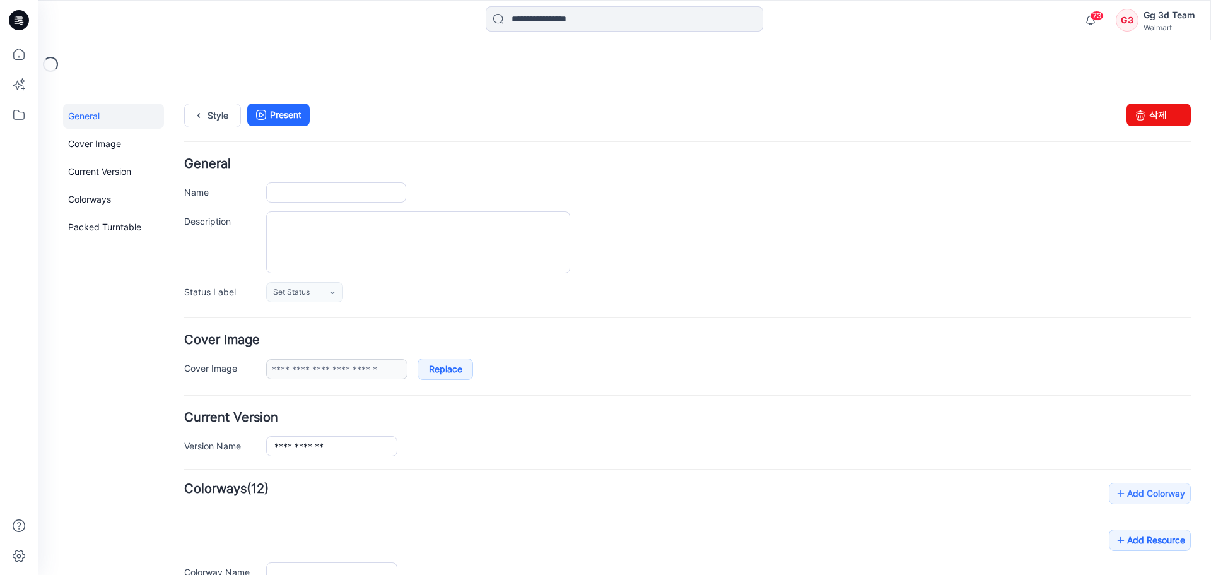
type input "**********"
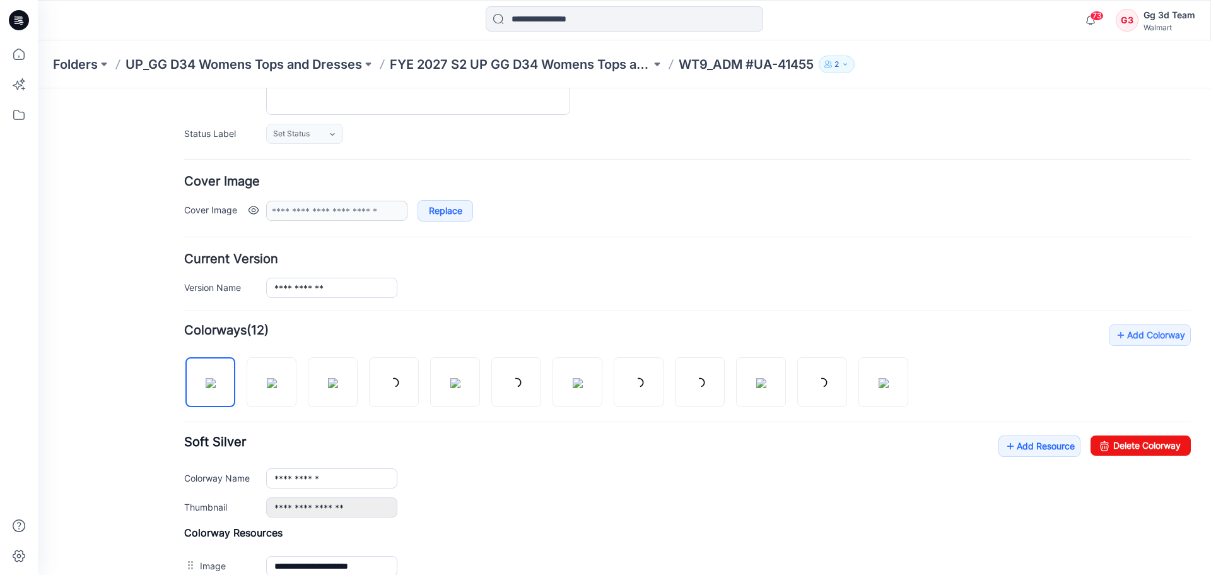
scroll to position [189, 0]
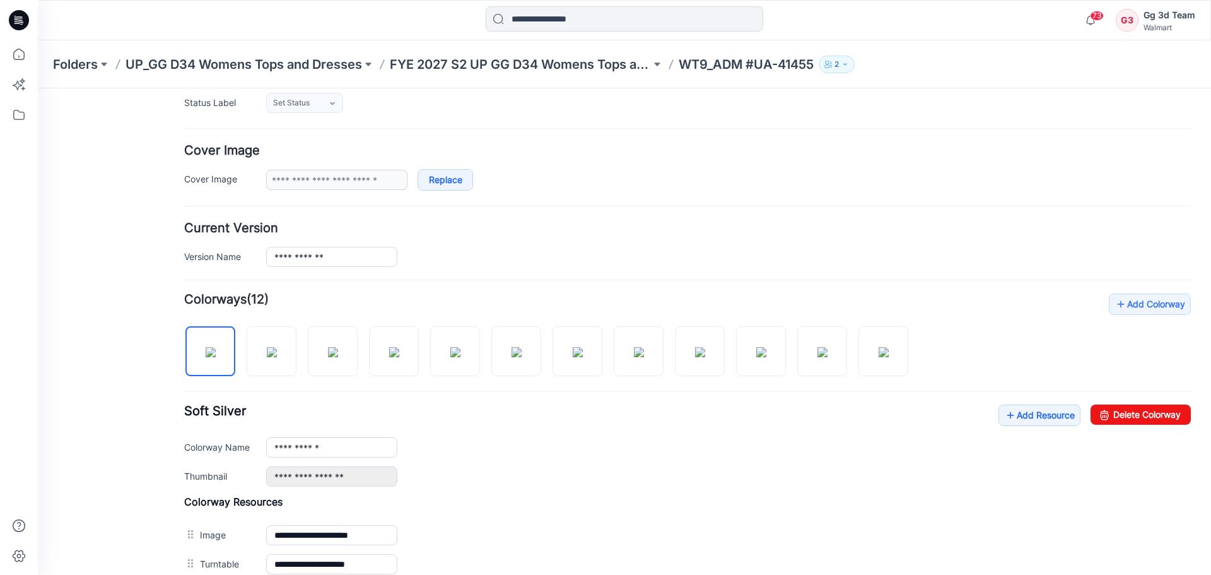
click at [1058, 342] on div "Add Colorway Colorways (12) Soft Silver Add Resource Delete Colorway [GEOGRAPHI…" at bounding box center [687, 479] width 1007 height 372
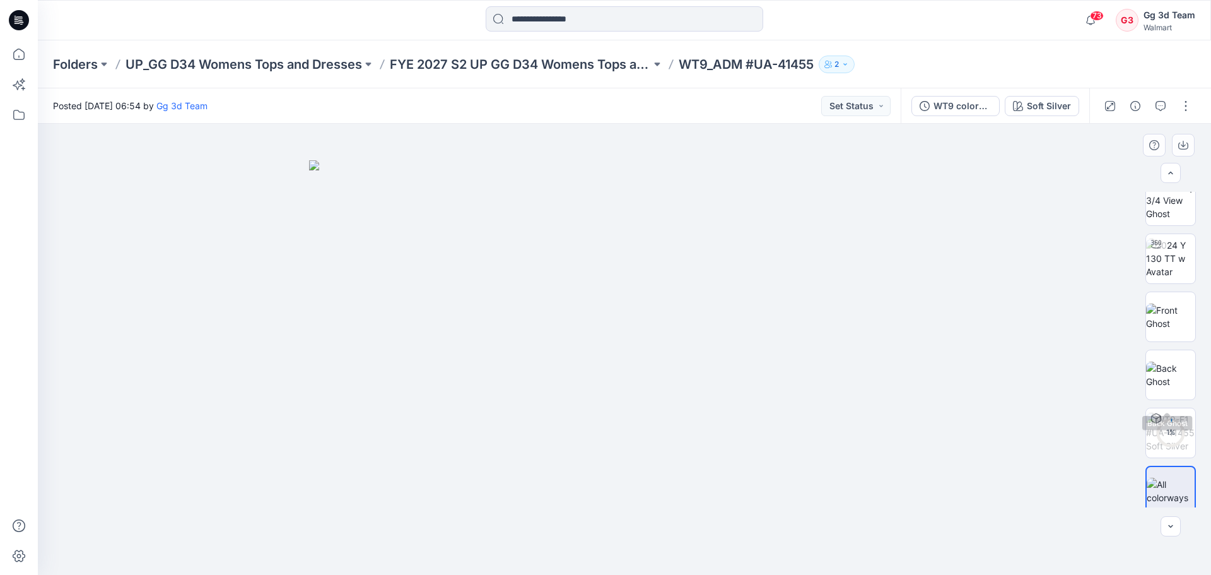
scroll to position [25, 0]
click at [1020, 113] on button "Soft Silver" at bounding box center [1042, 106] width 74 height 20
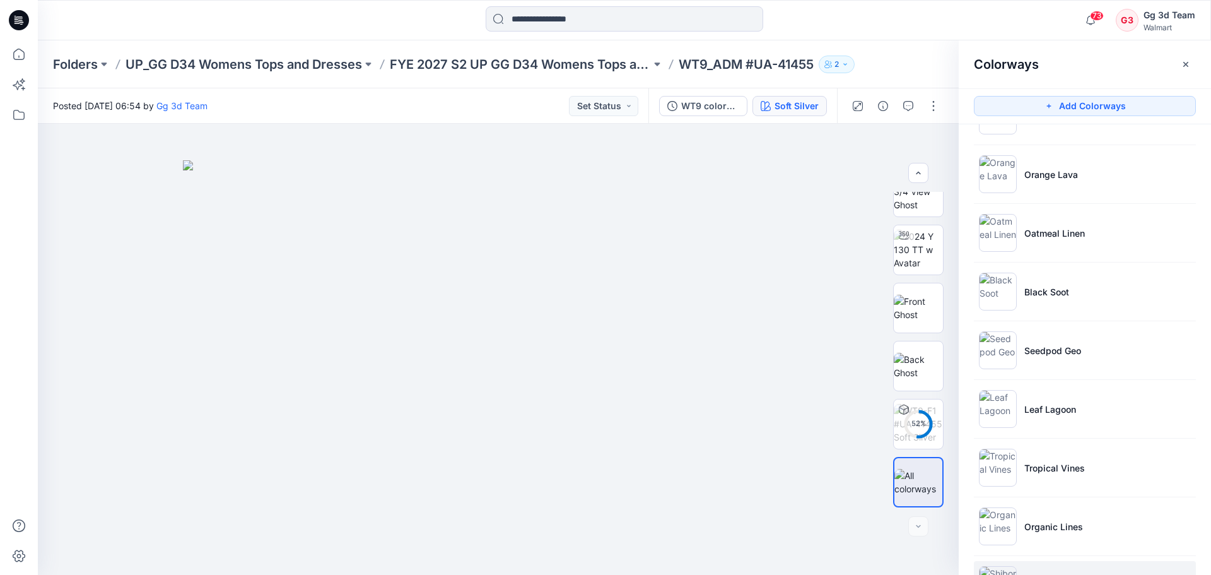
scroll to position [278, 0]
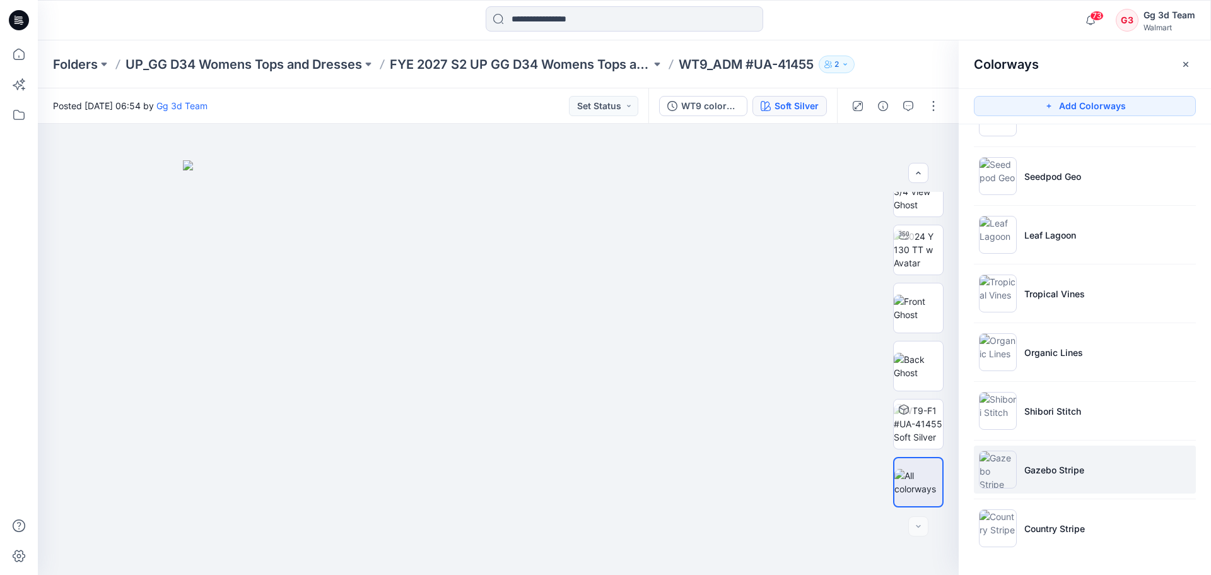
click at [1080, 458] on li "Gazebo Stripe" at bounding box center [1085, 469] width 222 height 48
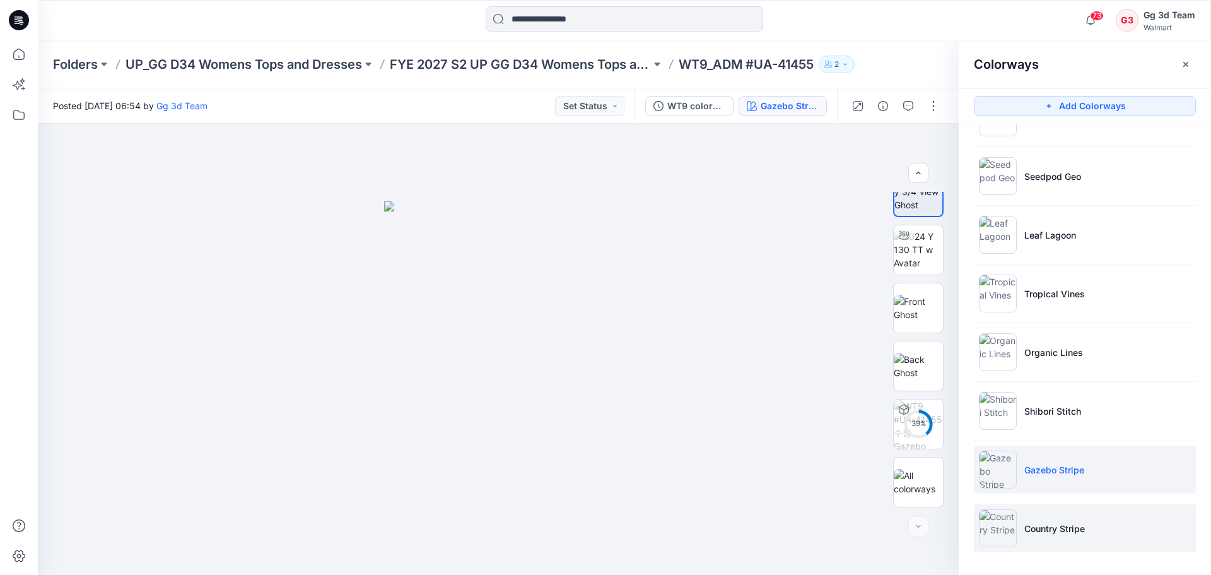
click at [1074, 527] on p "Country Stripe" at bounding box center [1054, 528] width 61 height 13
click at [1066, 491] on li "Gazebo Stripe" at bounding box center [1085, 469] width 222 height 48
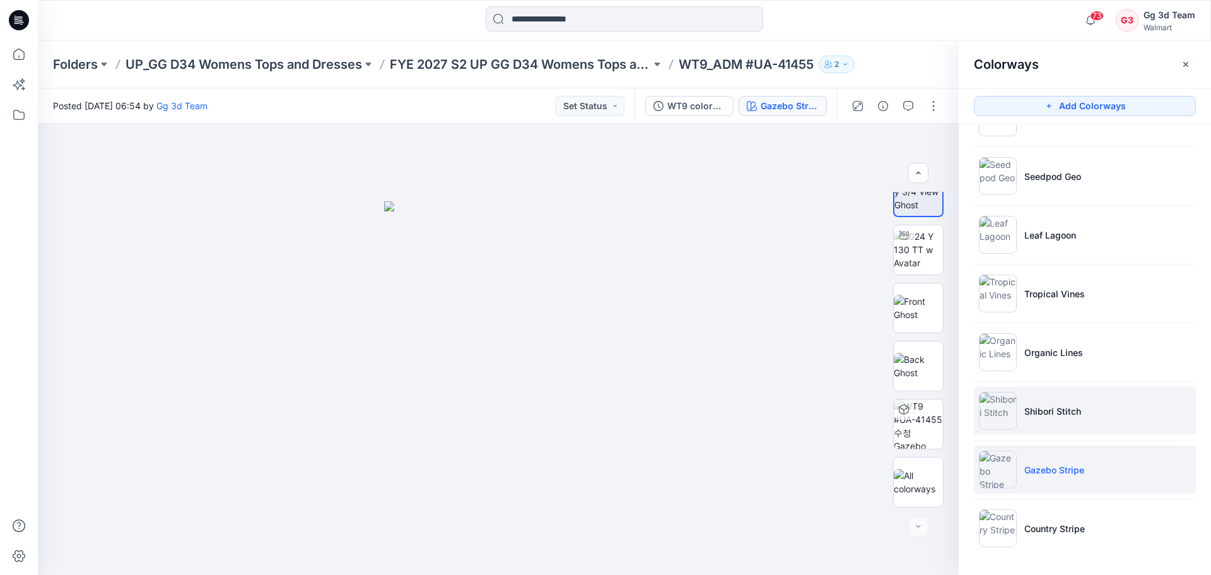
click at [1066, 419] on li "Shibori Stitch" at bounding box center [1085, 411] width 222 height 48
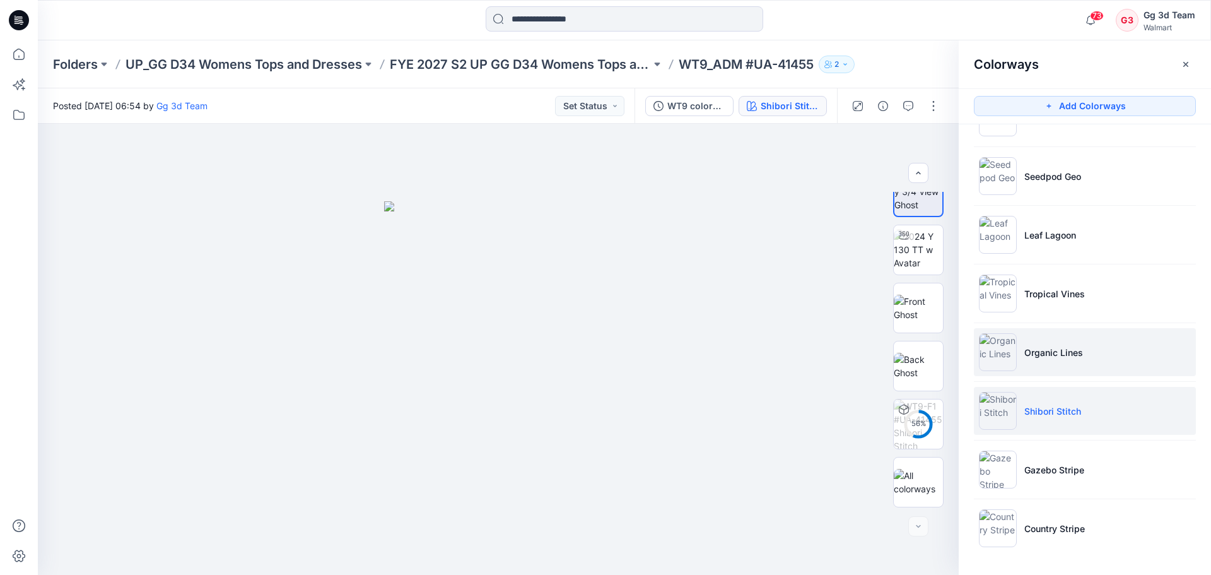
click at [1058, 369] on li "Organic Lines" at bounding box center [1085, 352] width 222 height 48
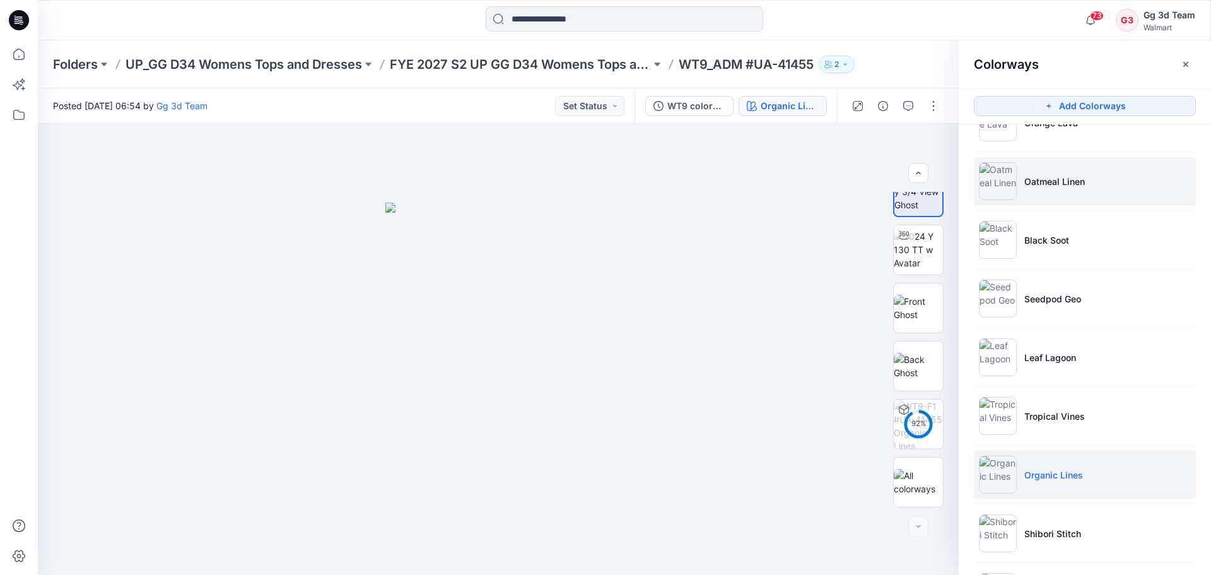
scroll to position [0, 0]
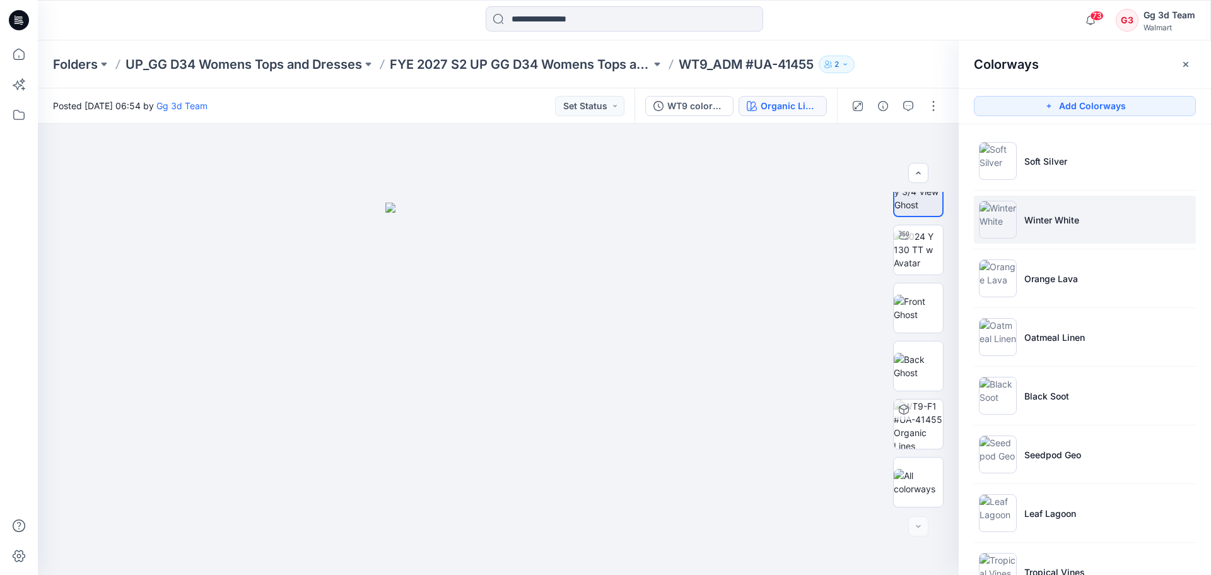
click at [1058, 207] on li "Winter White" at bounding box center [1085, 220] width 222 height 48
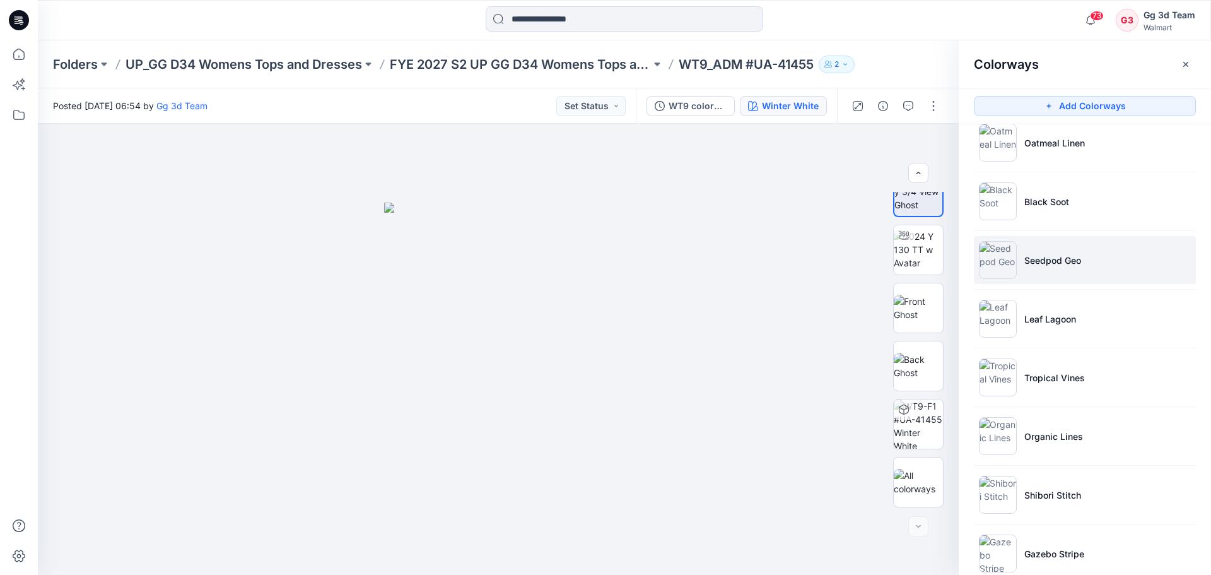
scroll to position [126, 0]
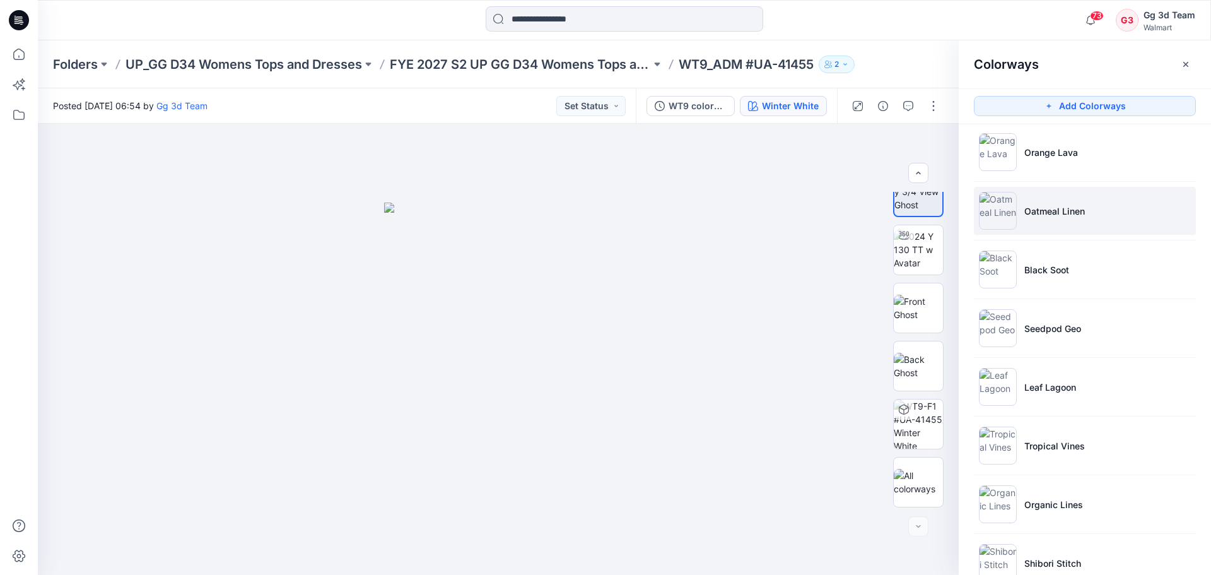
click at [1079, 226] on li "Oatmeal Linen" at bounding box center [1085, 211] width 222 height 48
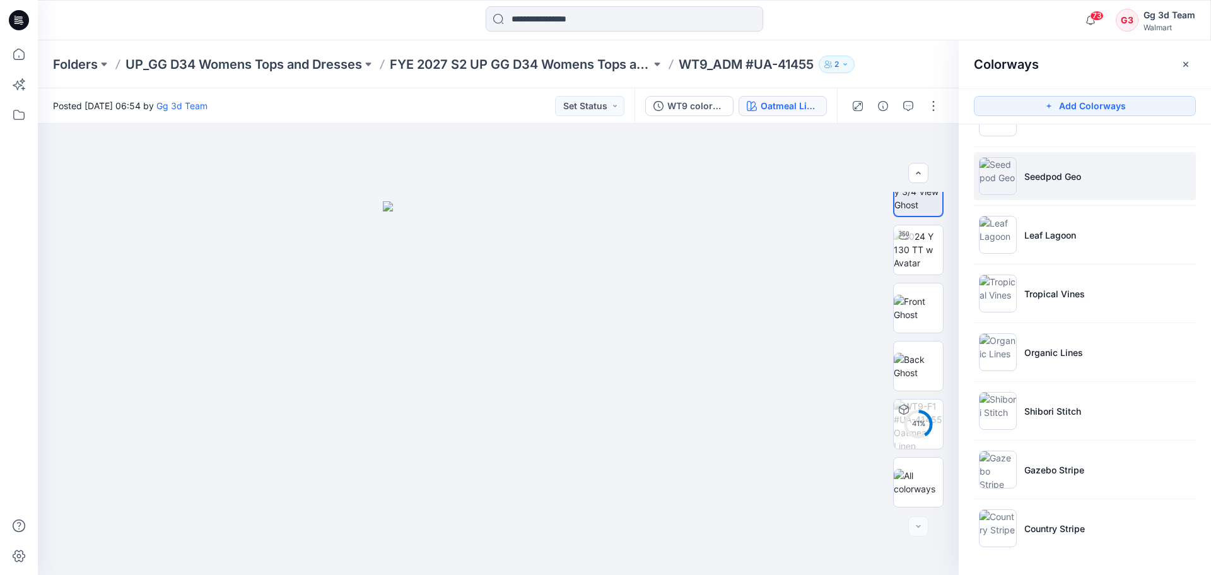
scroll to position [89, 0]
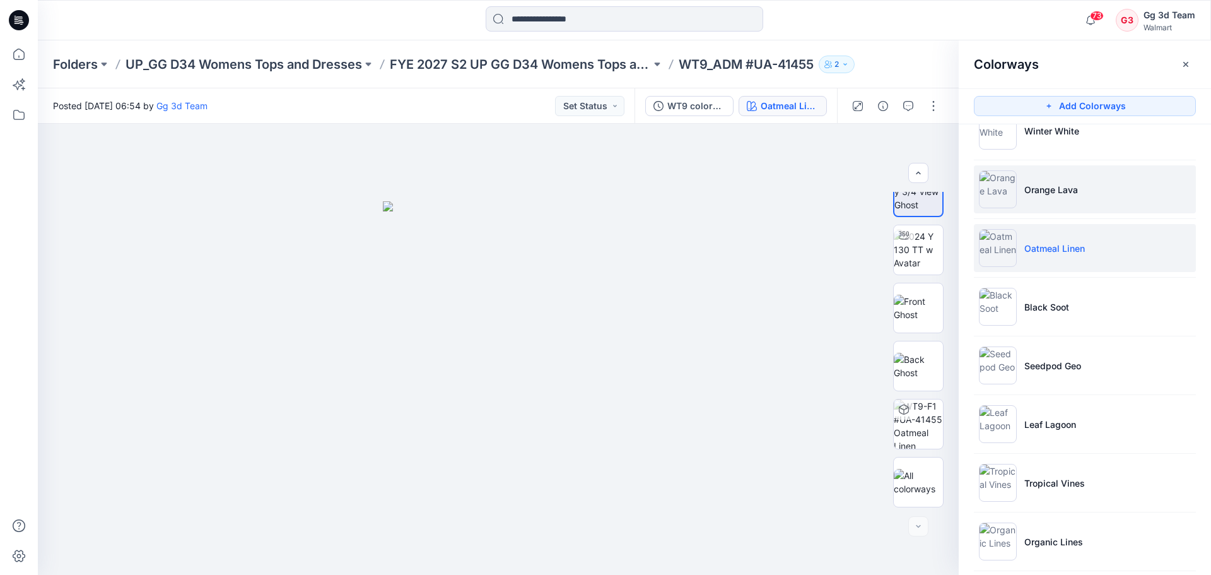
click at [1053, 212] on li "Orange Lava" at bounding box center [1085, 189] width 222 height 48
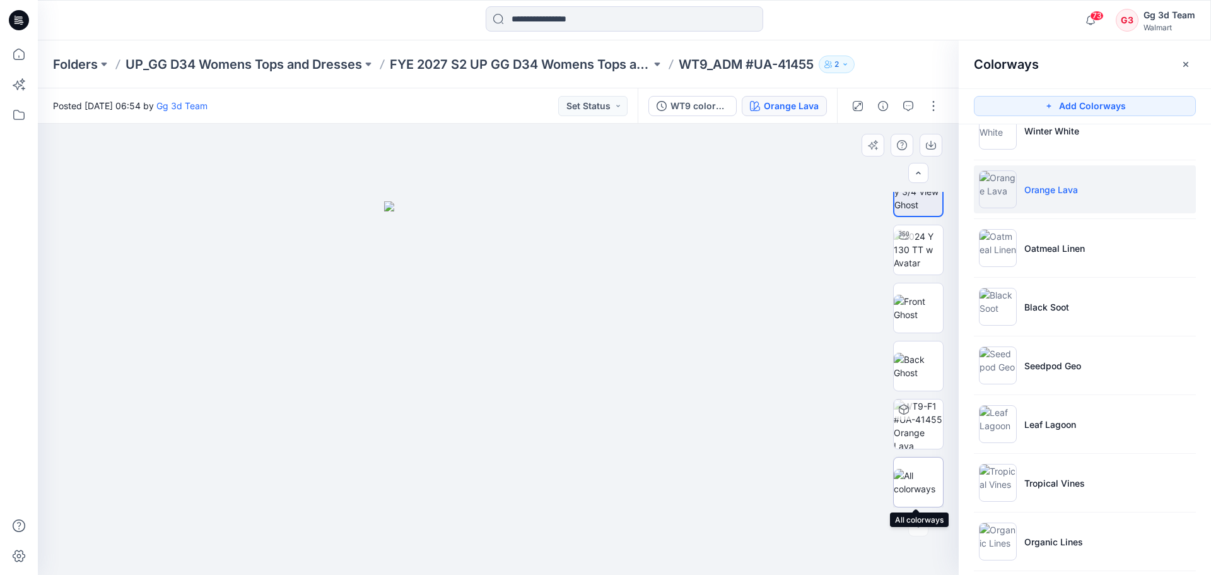
click at [922, 485] on img at bounding box center [918, 482] width 49 height 26
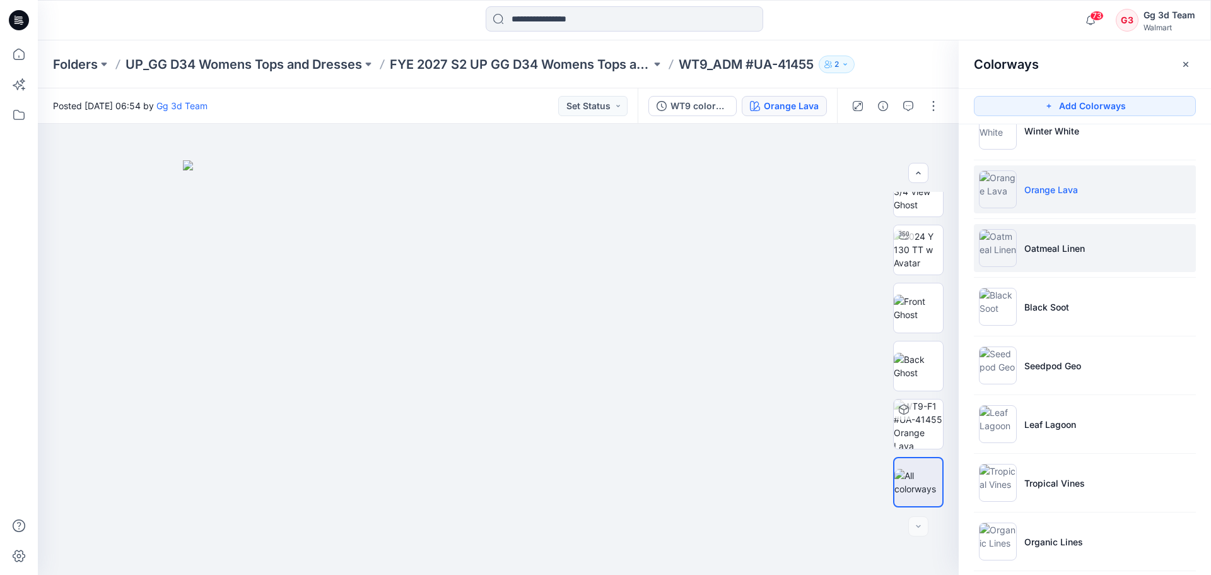
click at [1060, 259] on li "Oatmeal Linen" at bounding box center [1085, 248] width 222 height 48
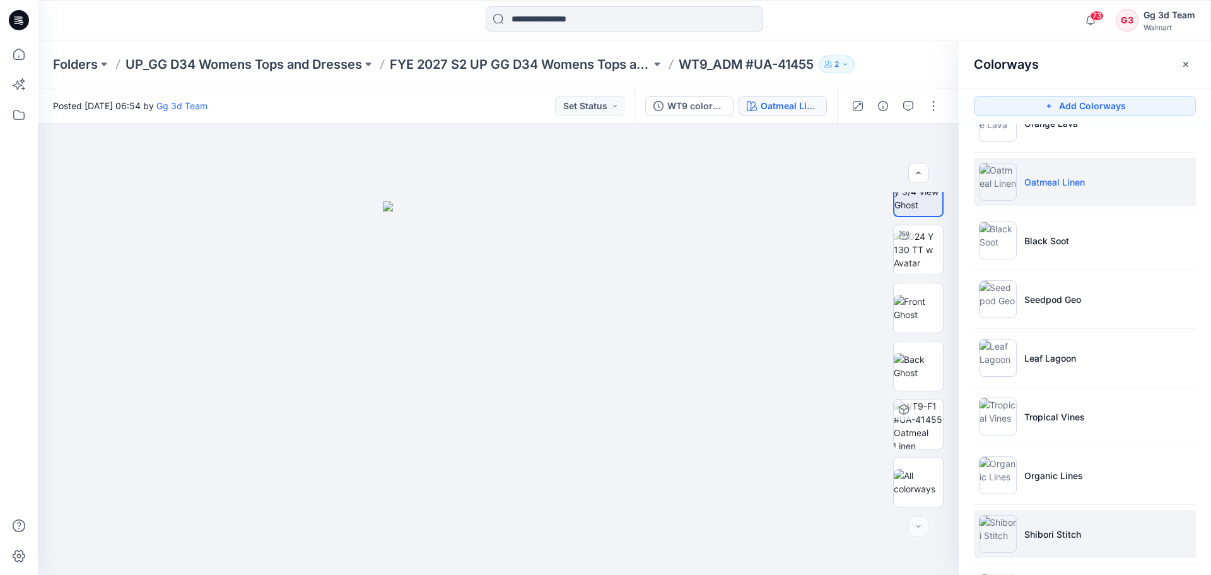
scroll to position [278, 0]
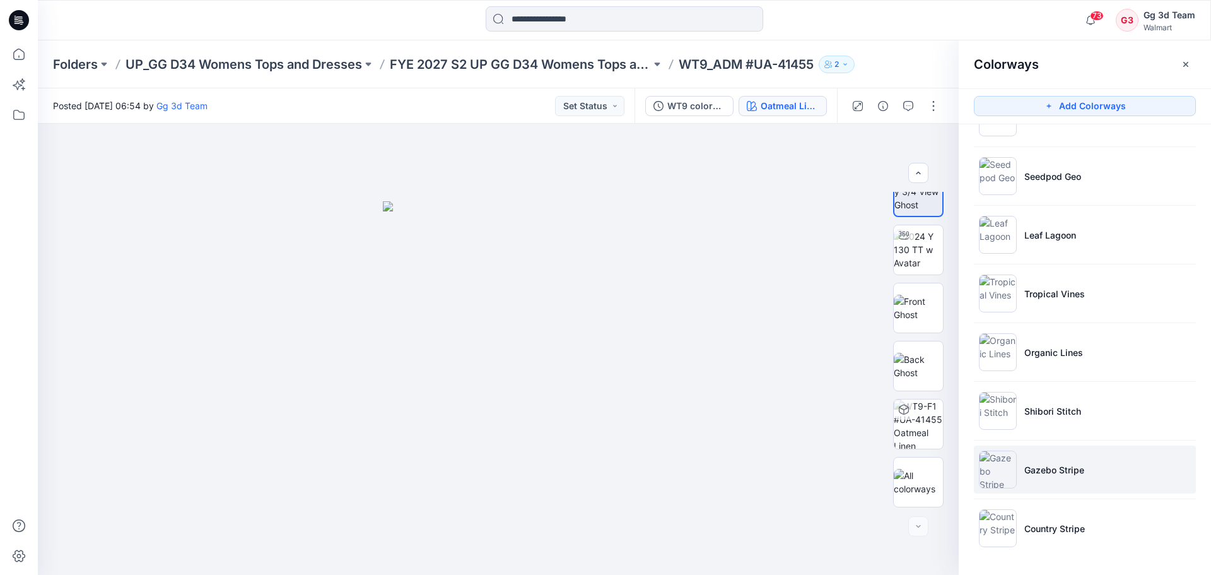
click at [1063, 467] on p "Gazebo Stripe" at bounding box center [1054, 469] width 60 height 13
click at [930, 100] on button "button" at bounding box center [933, 106] width 20 height 20
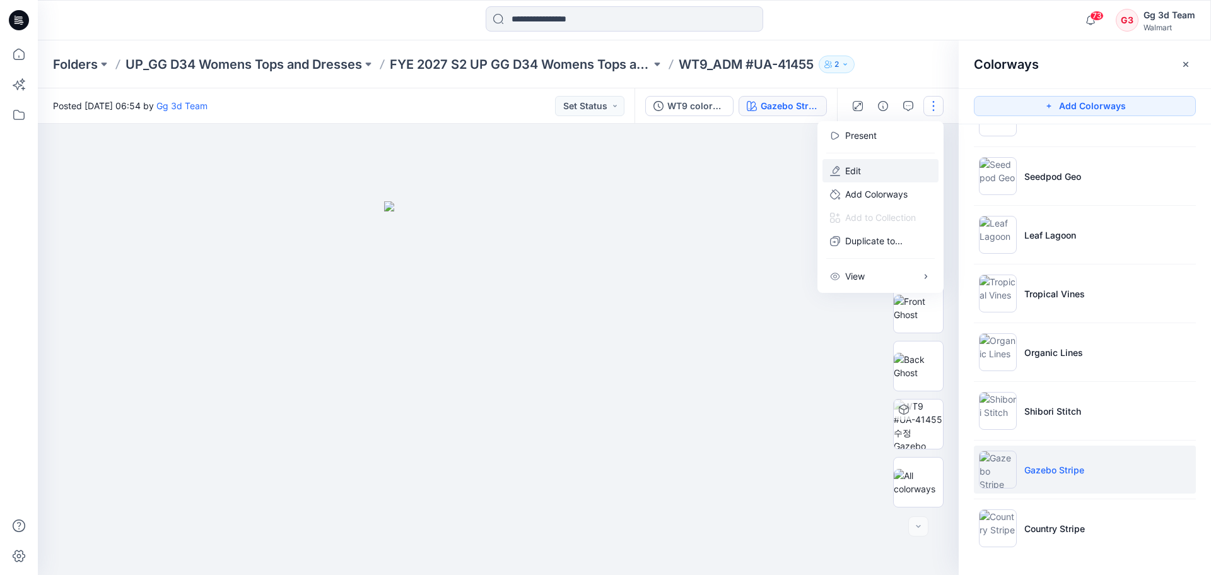
click at [897, 172] on button "Edit" at bounding box center [880, 170] width 116 height 23
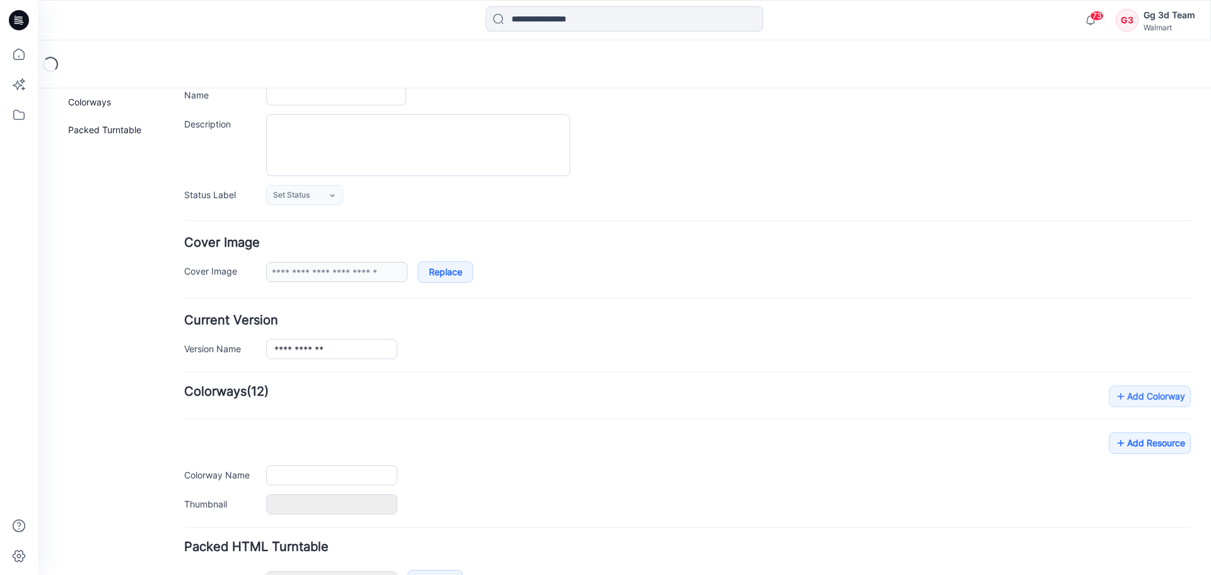
type input "**********"
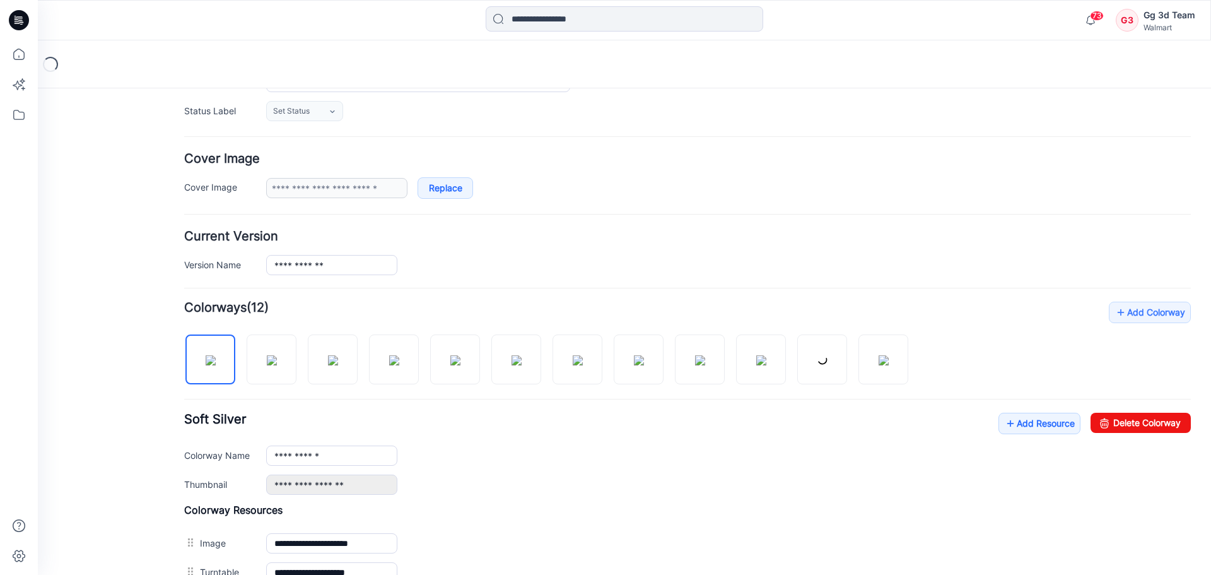
scroll to position [244, 0]
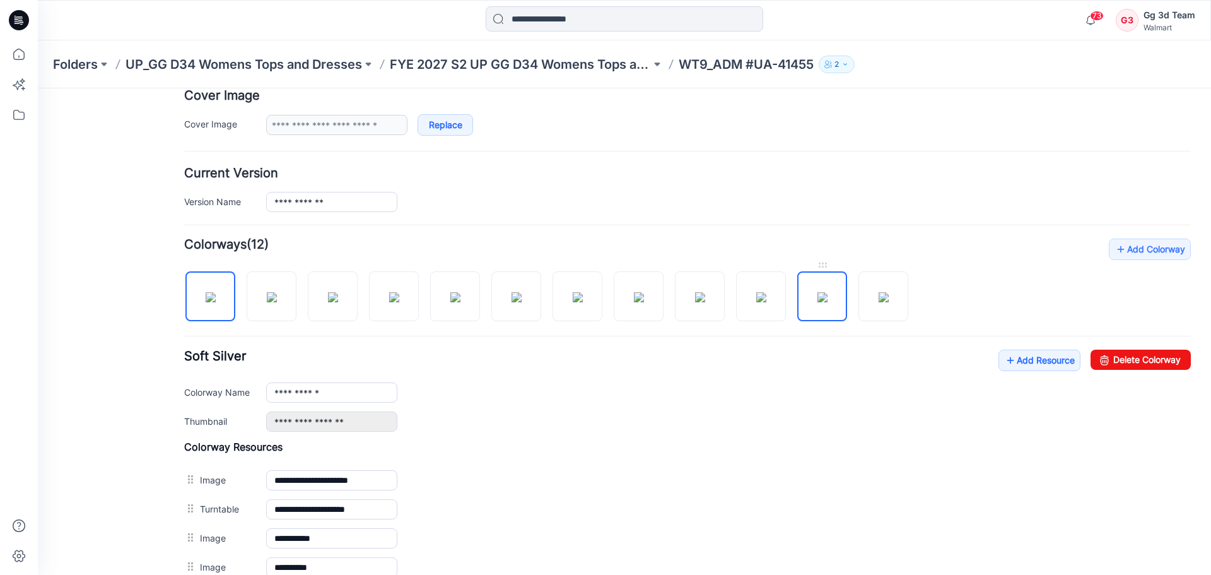
click at [818, 302] on img at bounding box center [822, 297] width 10 height 10
click at [1140, 371] on div "**********" at bounding box center [687, 390] width 1007 height 82
drag, startPoint x: 1168, startPoint y: 364, endPoint x: 690, endPoint y: 137, distance: 529.2
click at [1168, 364] on link "Delete Colorway" at bounding box center [1140, 359] width 100 height 20
click at [872, 312] on div "Add Colorway Colorways (12) Soft Silver Add Resource Delete Colorway Reset" at bounding box center [687, 424] width 1007 height 372
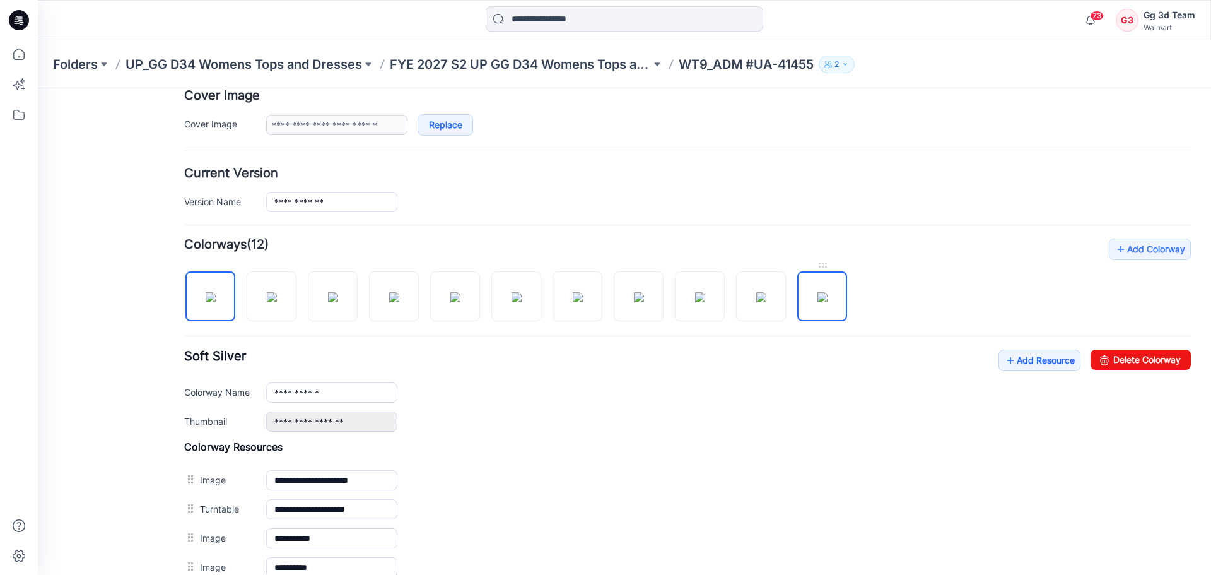
click at [817, 302] on img at bounding box center [822, 297] width 10 height 10
drag, startPoint x: 1119, startPoint y: 361, endPoint x: 689, endPoint y: 128, distance: 488.5
click at [1119, 361] on link "Delete Colorway" at bounding box center [1140, 359] width 100 height 20
click at [394, 302] on img at bounding box center [394, 297] width 10 height 10
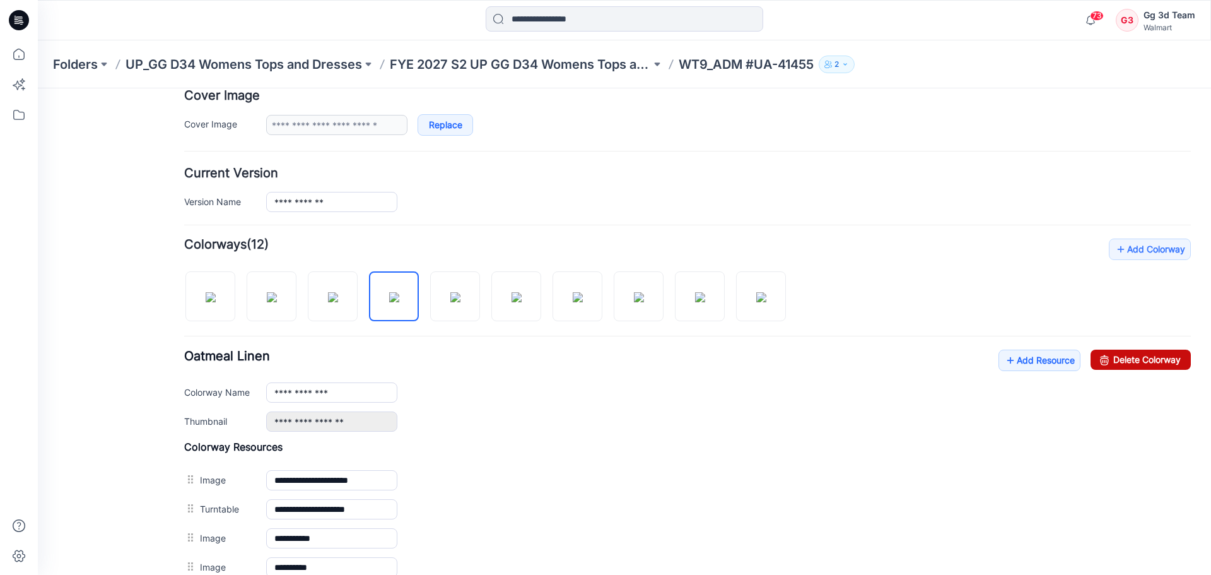
drag, startPoint x: 1141, startPoint y: 351, endPoint x: 699, endPoint y: 126, distance: 496.4
click at [1141, 351] on link "Delete Colorway" at bounding box center [1140, 359] width 100 height 20
type input "**********"
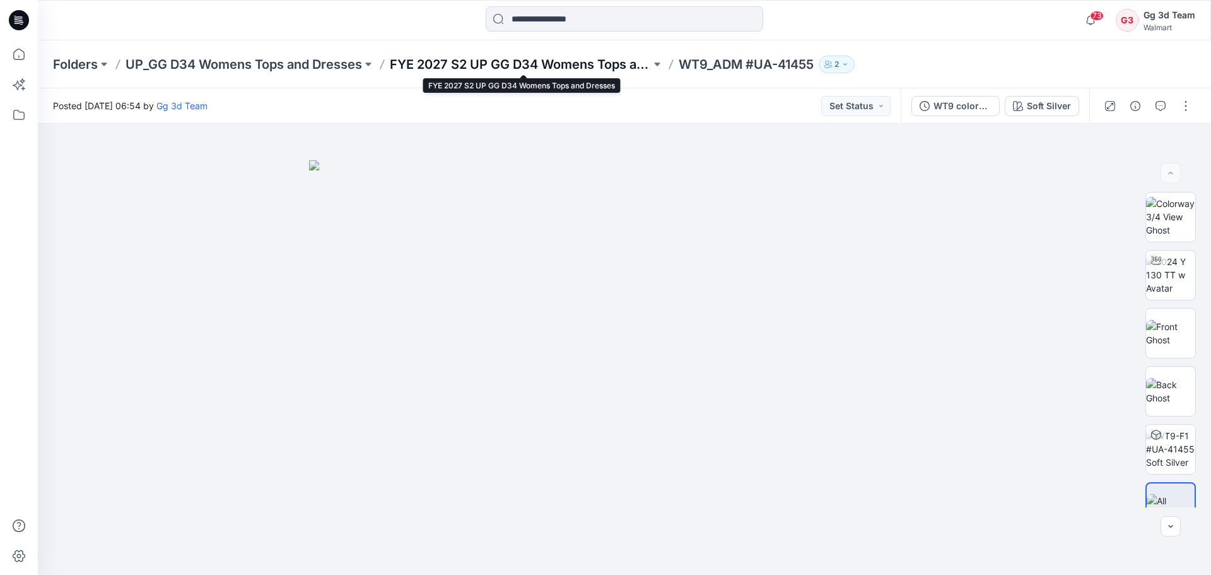
click at [527, 64] on p "FYE 2027 S2 UP GG D34 Womens Tops and Dresses" at bounding box center [520, 64] width 261 height 18
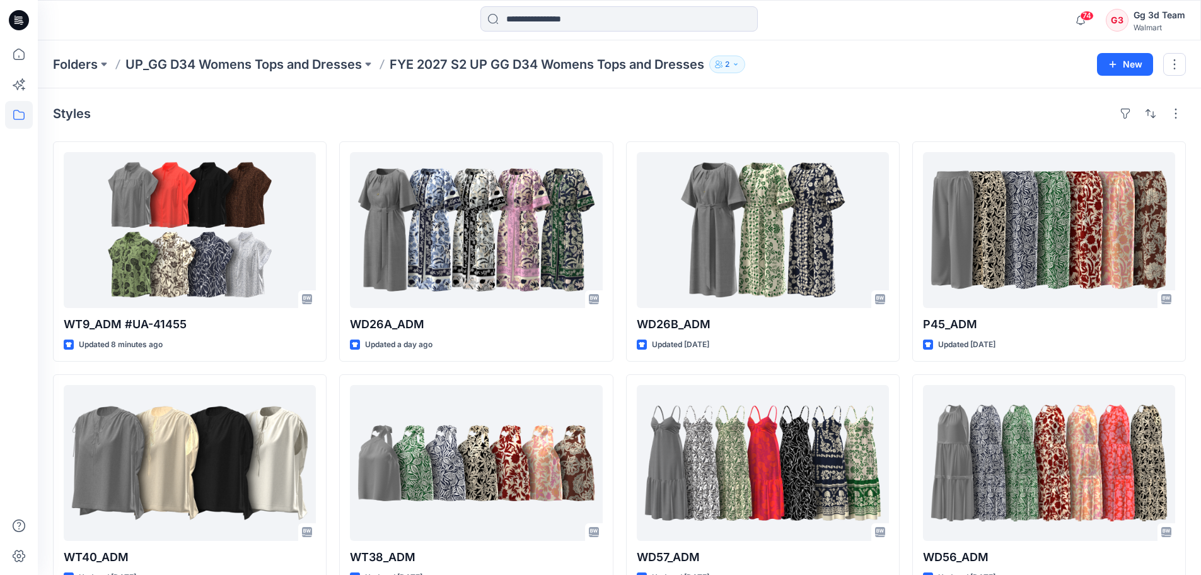
click at [351, 112] on div "Styles" at bounding box center [619, 113] width 1133 height 20
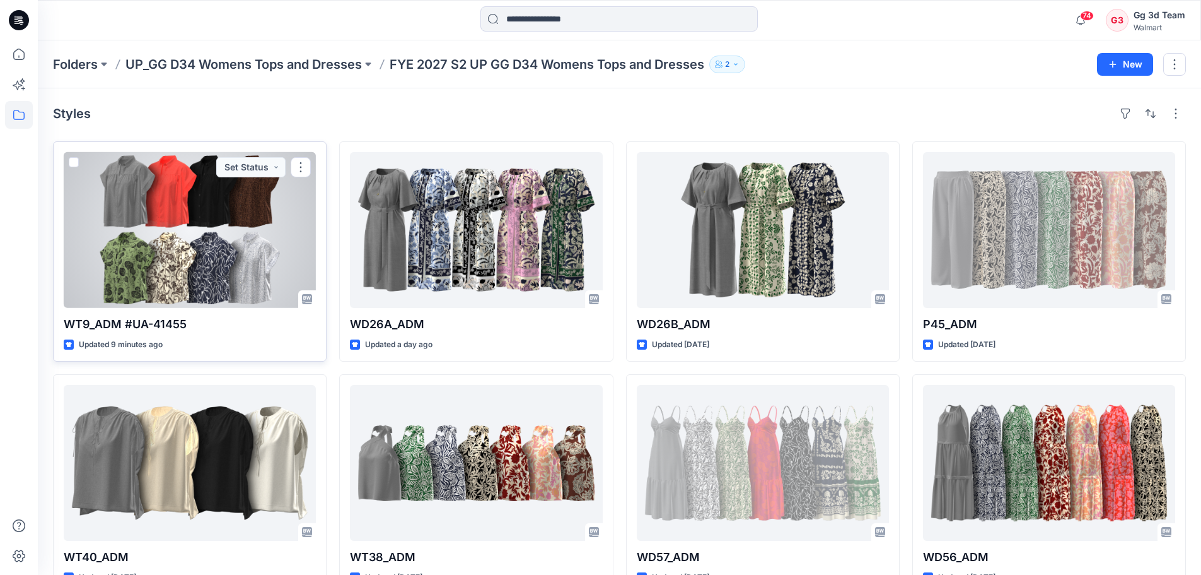
click at [247, 247] on div at bounding box center [190, 230] width 252 height 156
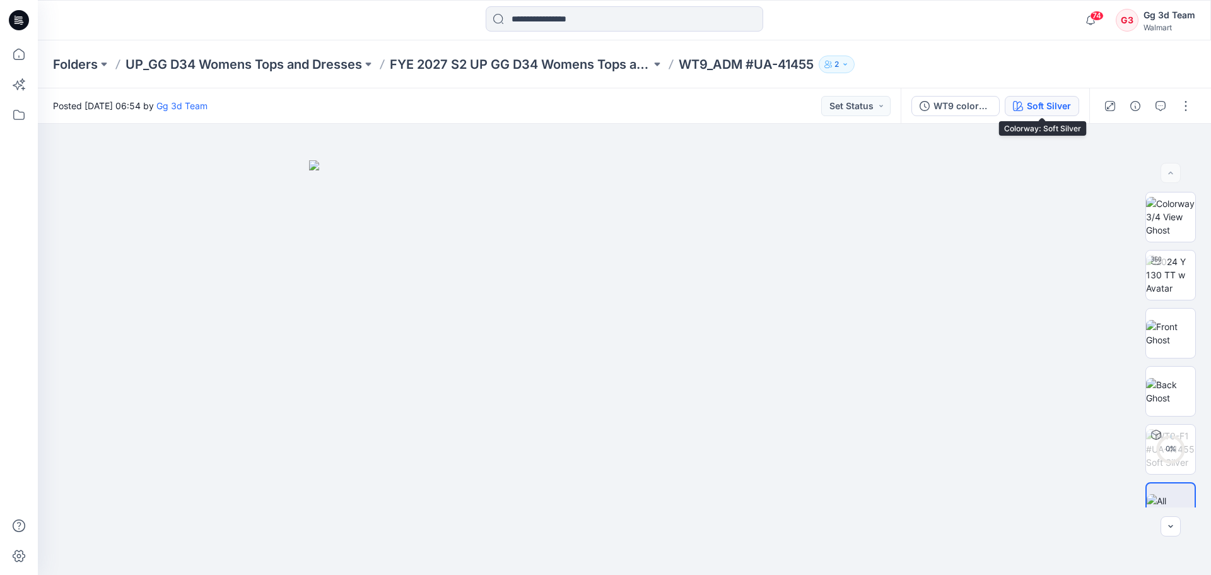
click at [1024, 111] on button "Soft Silver" at bounding box center [1042, 106] width 74 height 20
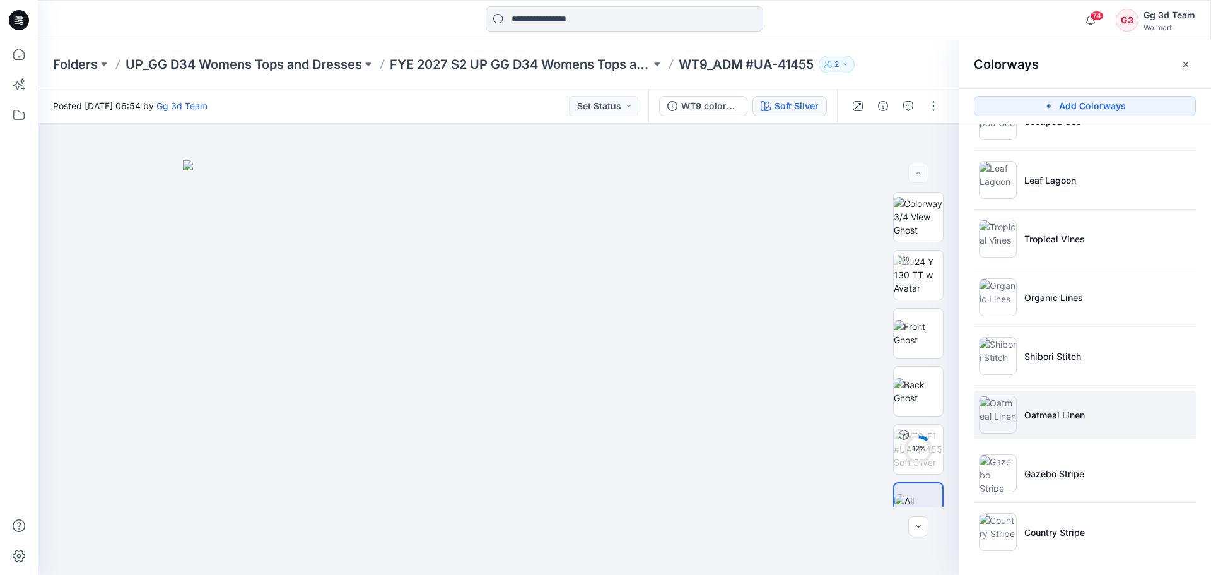
scroll to position [278, 0]
click at [990, 406] on img at bounding box center [998, 411] width 38 height 38
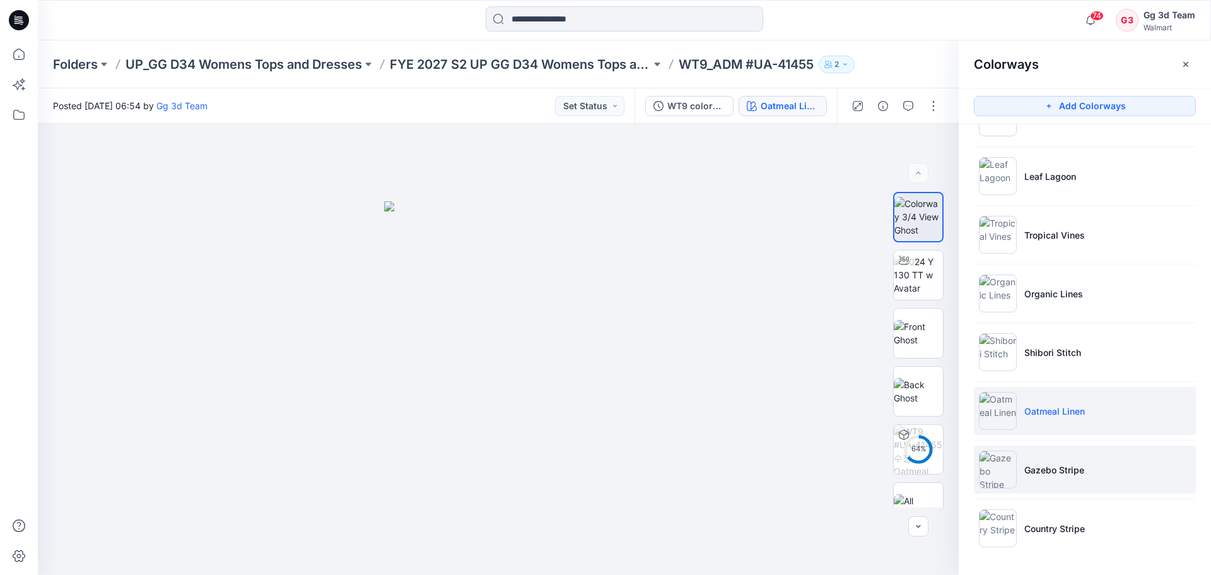
click at [996, 482] on img at bounding box center [998, 469] width 38 height 38
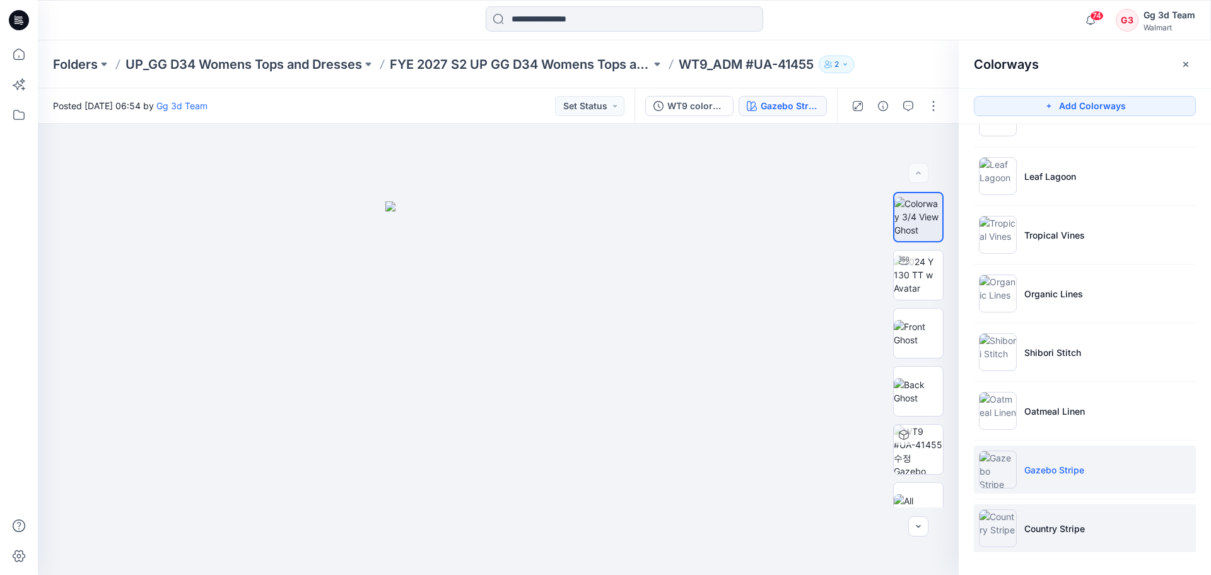
click at [1004, 517] on img at bounding box center [998, 528] width 38 height 38
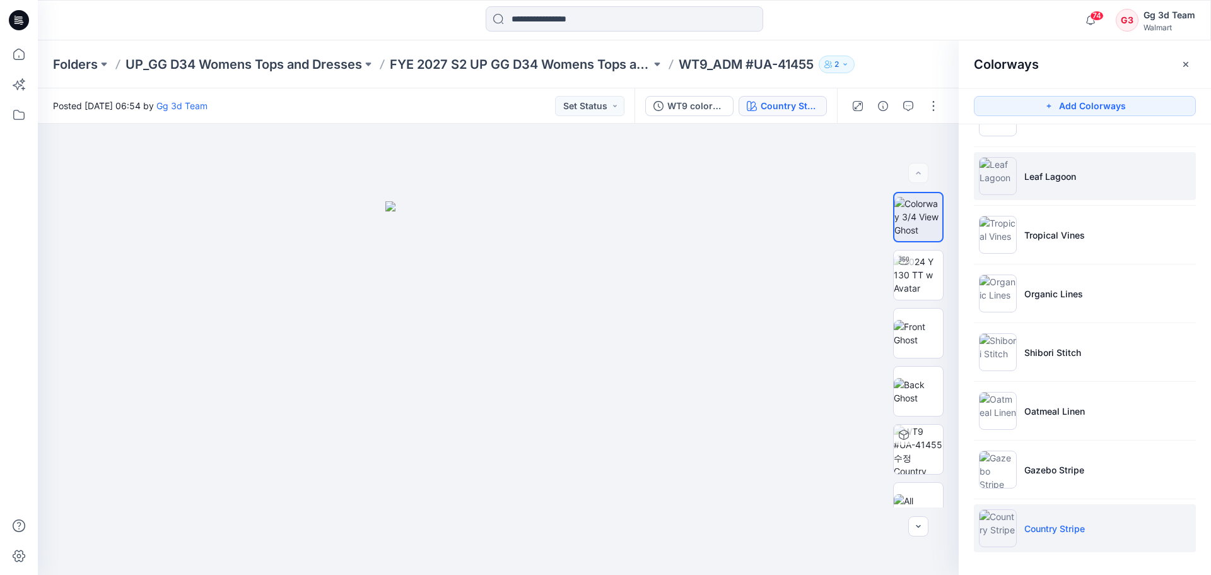
click at [984, 178] on img at bounding box center [998, 176] width 38 height 38
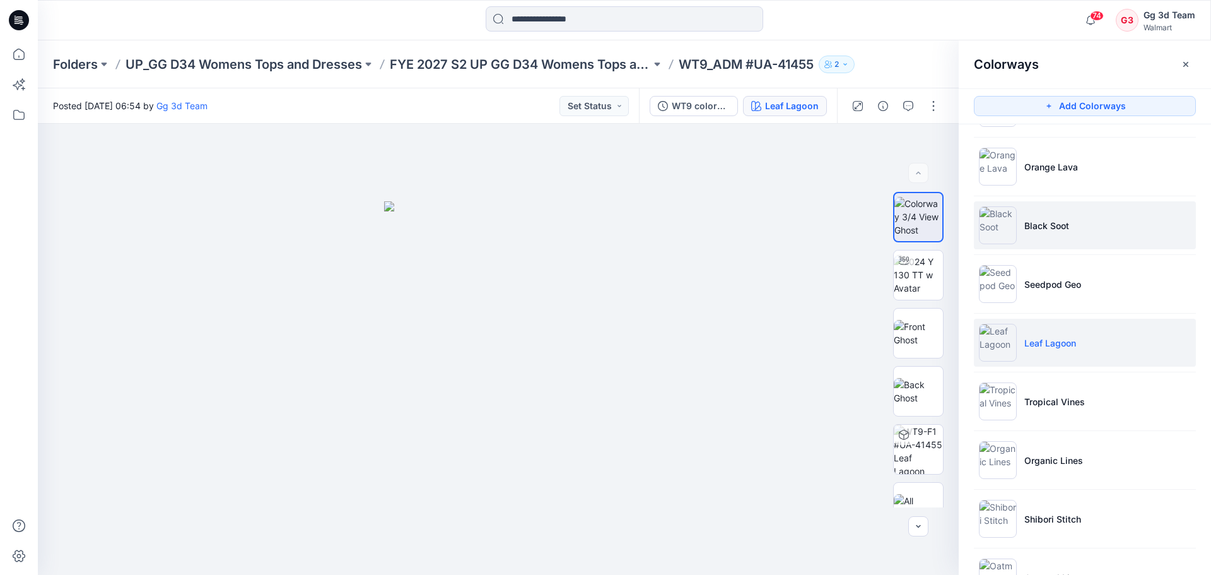
scroll to position [0, 0]
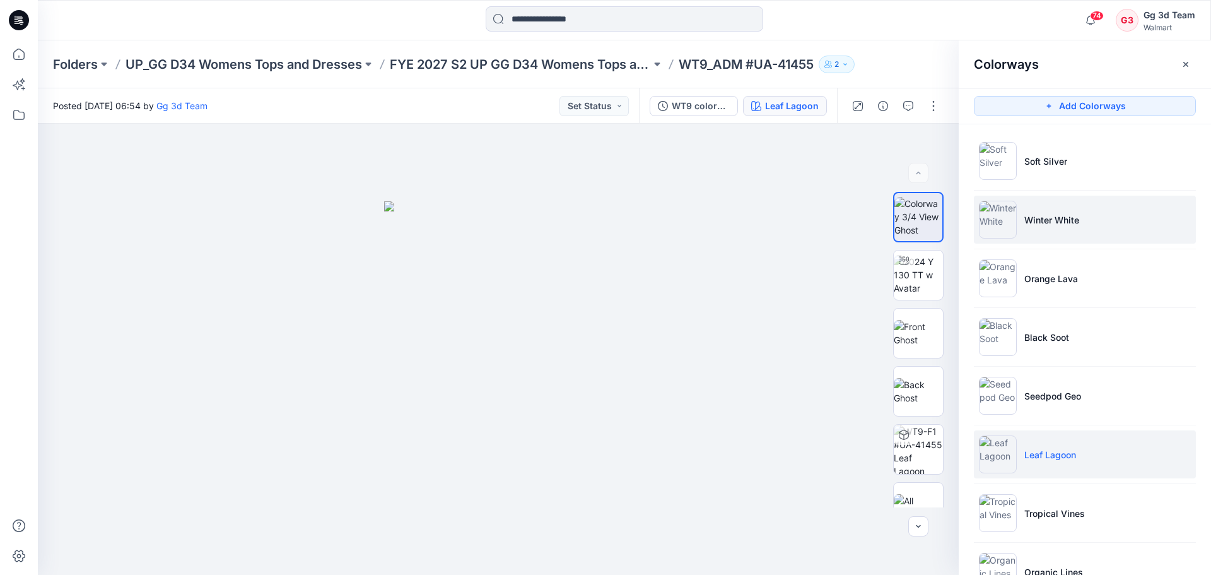
click at [1007, 215] on img at bounding box center [998, 220] width 38 height 38
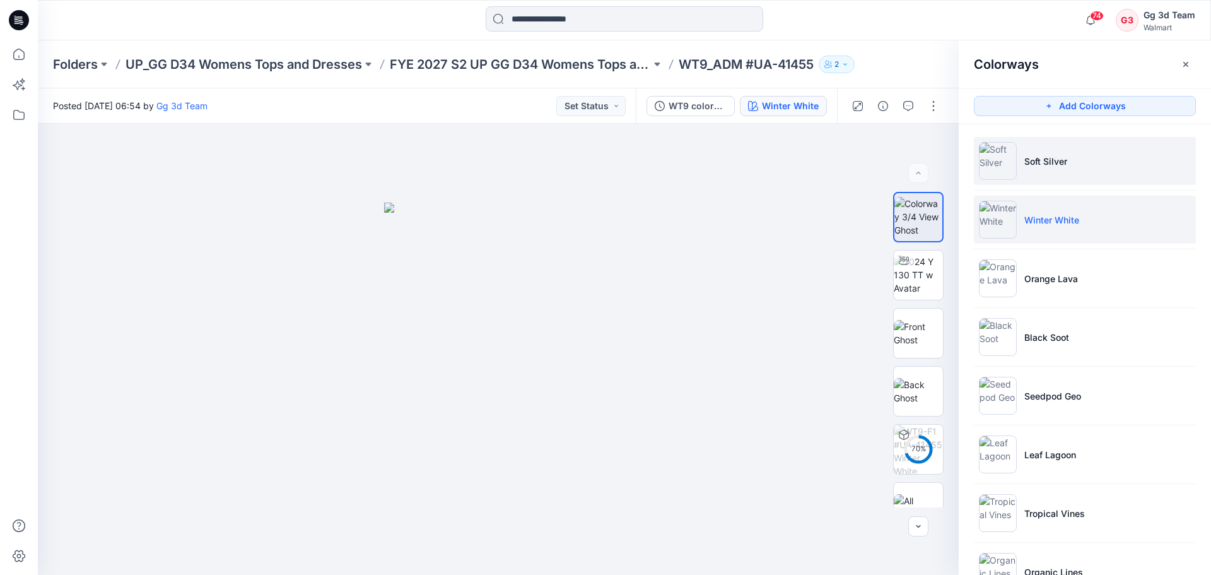
click at [1000, 160] on img at bounding box center [998, 161] width 38 height 38
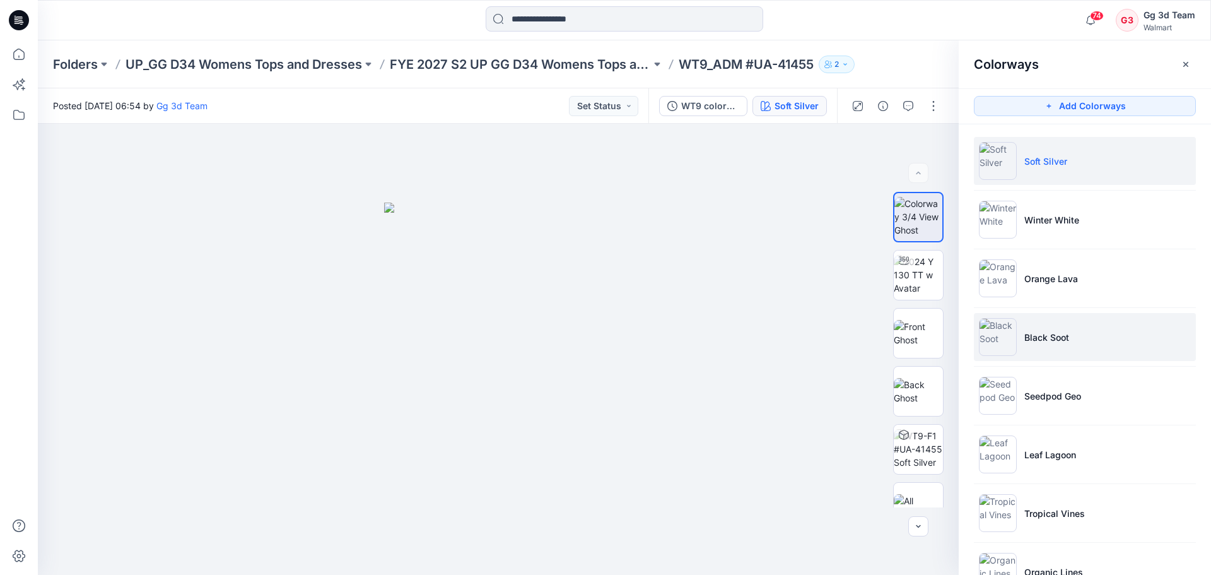
click at [990, 344] on img at bounding box center [998, 337] width 38 height 38
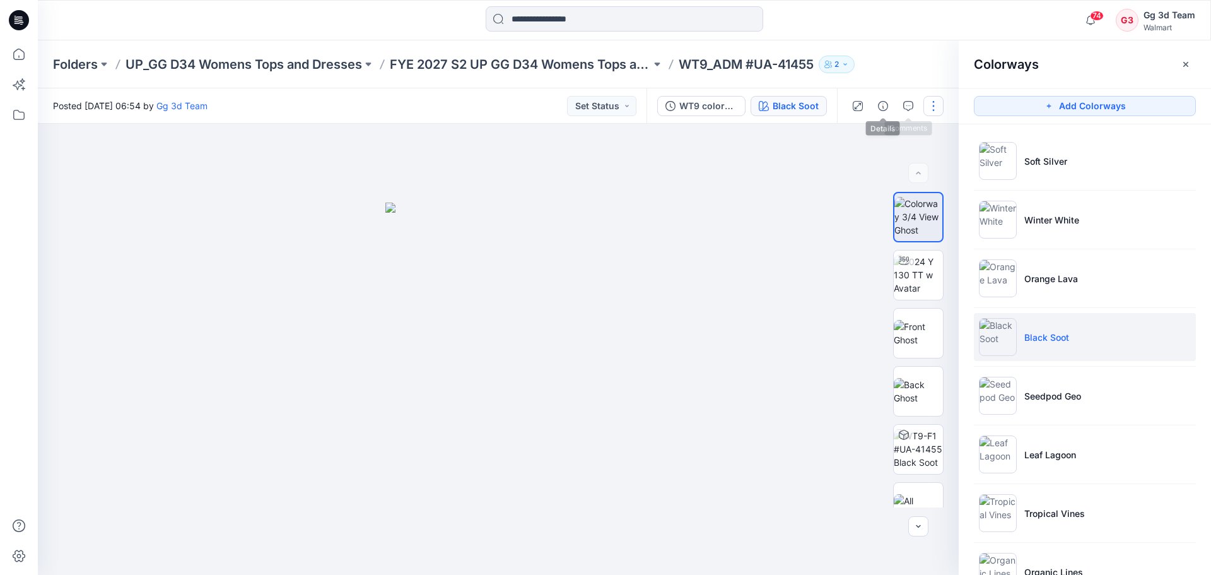
click at [934, 105] on button "button" at bounding box center [933, 106] width 20 height 20
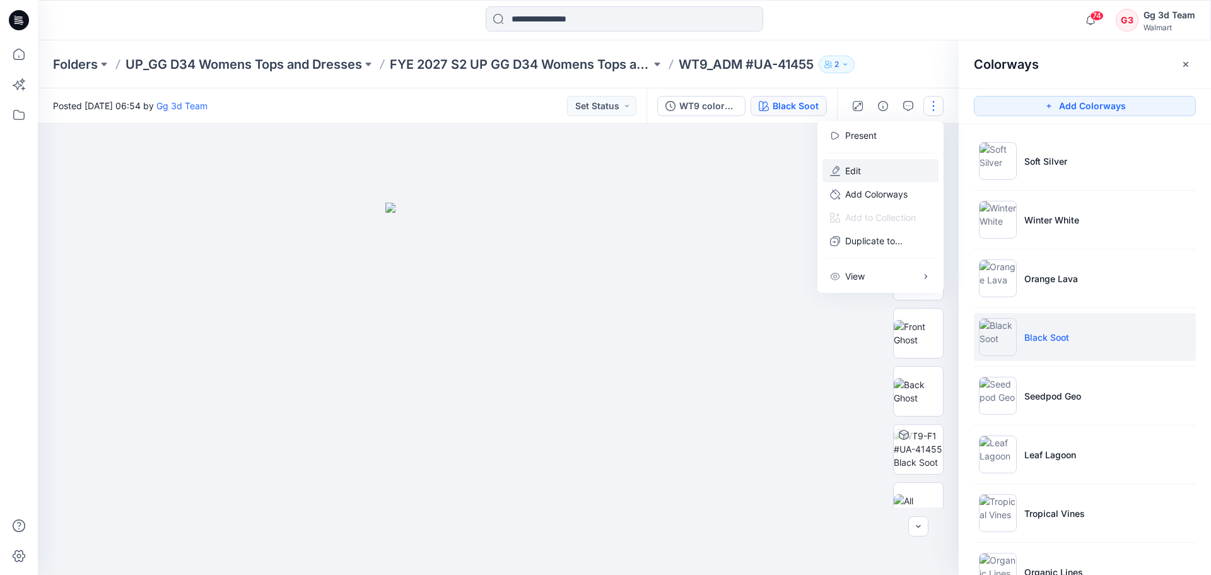
click at [885, 166] on button "Edit" at bounding box center [880, 170] width 116 height 23
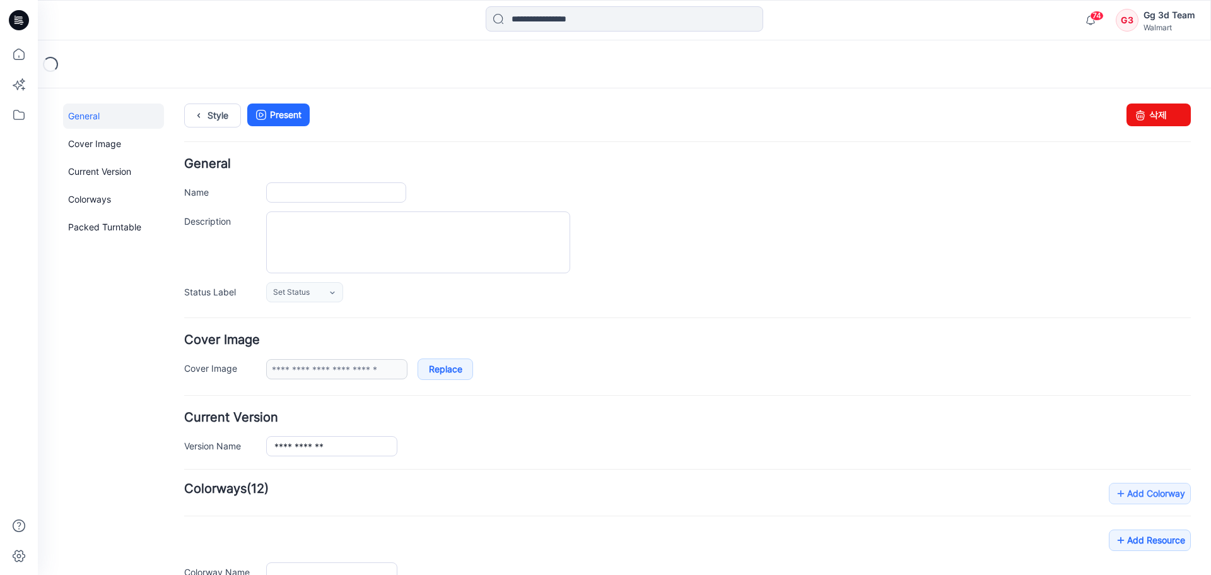
type input "**********"
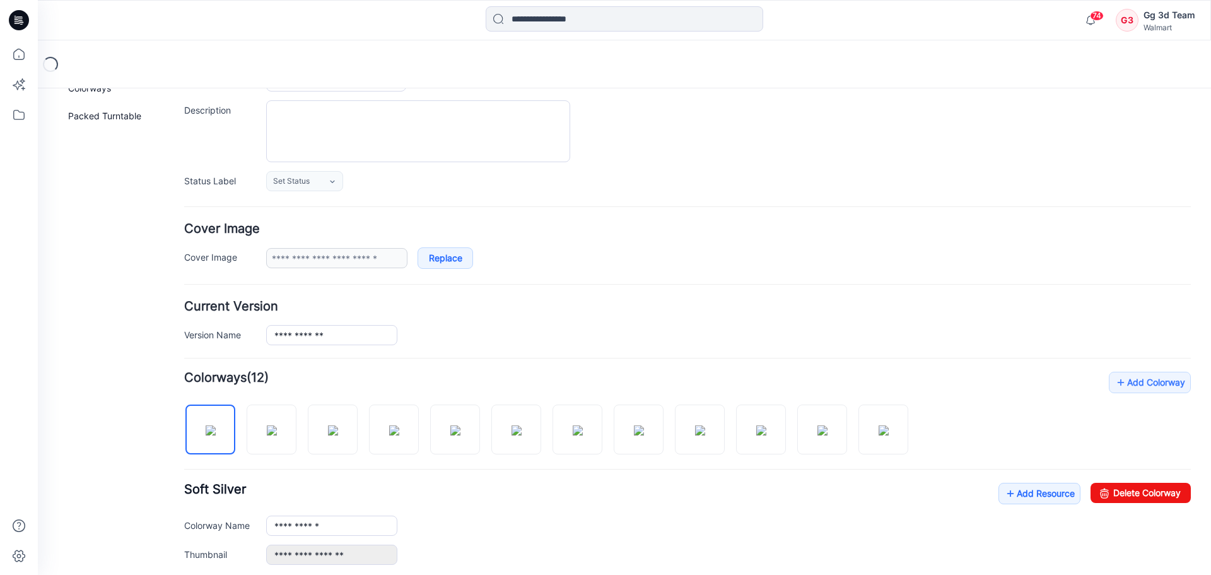
scroll to position [315, 0]
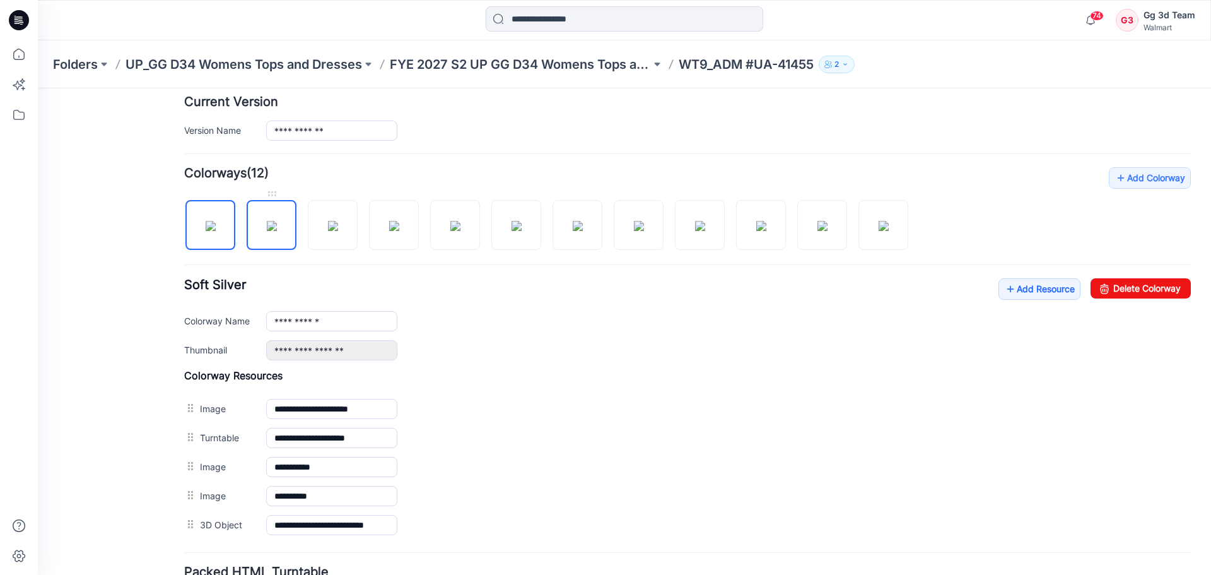
drag, startPoint x: 273, startPoint y: 225, endPoint x: 286, endPoint y: 225, distance: 12.6
click at [273, 225] on img at bounding box center [272, 226] width 10 height 10
click at [1148, 283] on link "Delete Colorway" at bounding box center [1140, 288] width 100 height 20
click at [817, 231] on img at bounding box center [822, 226] width 10 height 10
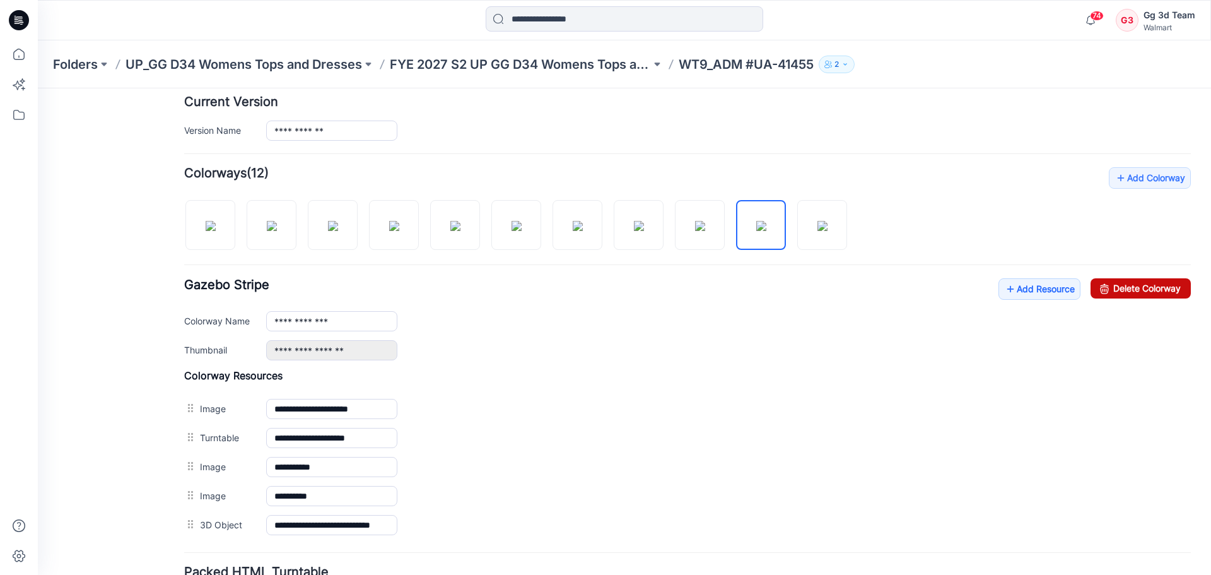
click at [1136, 288] on link "Delete Colorway" at bounding box center [1140, 288] width 100 height 20
click at [796, 229] on div "**********" at bounding box center [687, 353] width 1007 height 372
click at [759, 230] on img at bounding box center [761, 226] width 10 height 10
click at [1148, 283] on link "Delete Colorway" at bounding box center [1140, 288] width 100 height 20
click at [696, 221] on img at bounding box center [700, 226] width 10 height 10
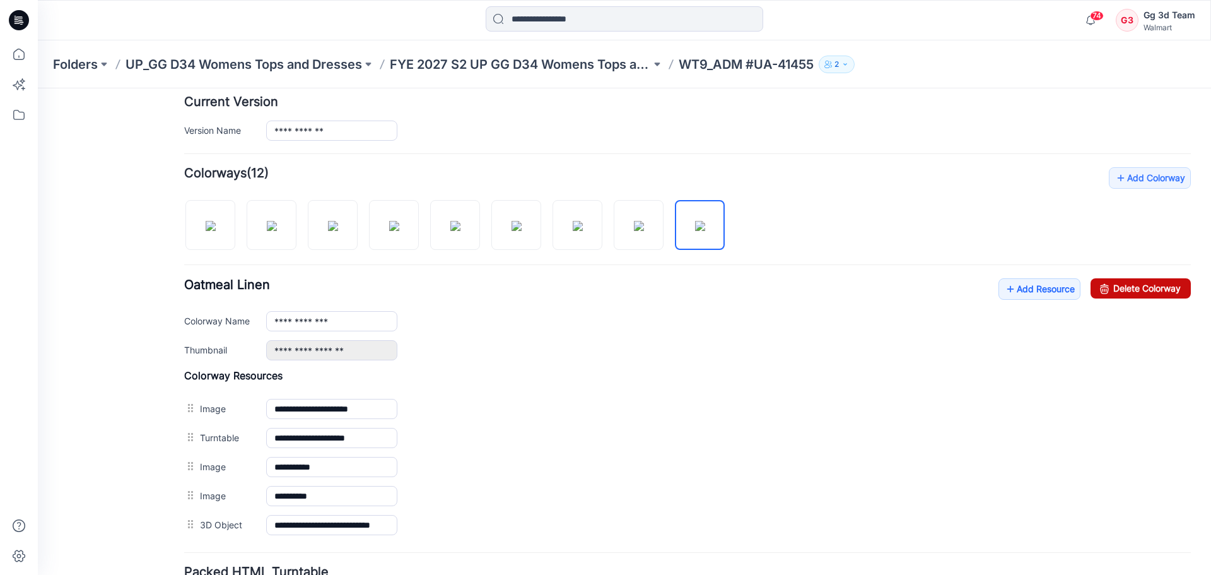
drag, startPoint x: 1133, startPoint y: 287, endPoint x: 697, endPoint y: 126, distance: 464.5
click at [1133, 287] on link "Delete Colorway" at bounding box center [1140, 288] width 100 height 20
type input "**********"
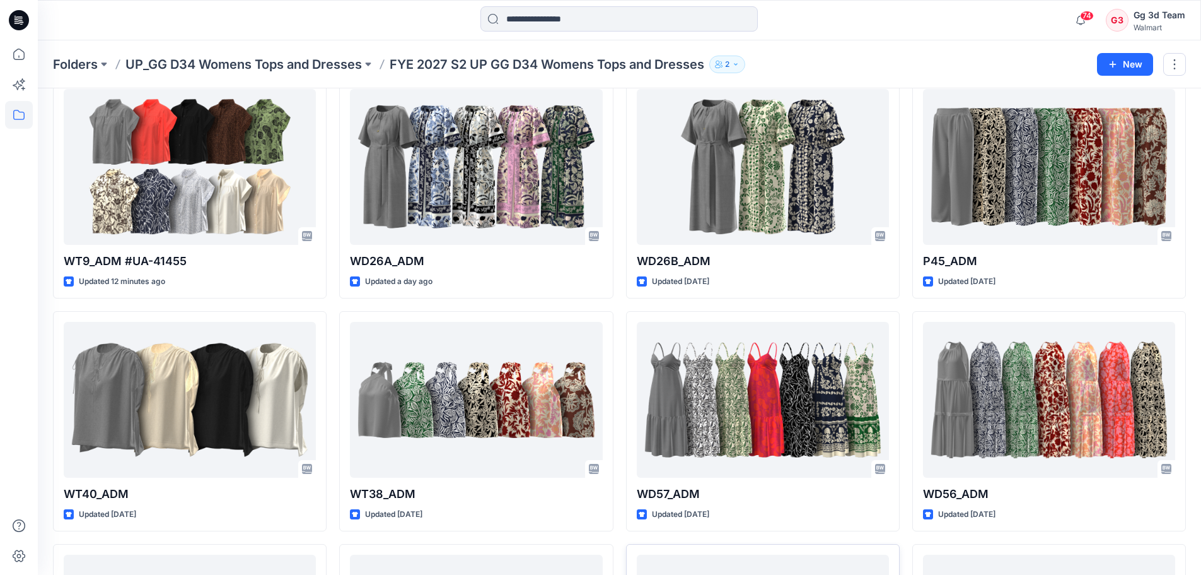
scroll to position [59, 0]
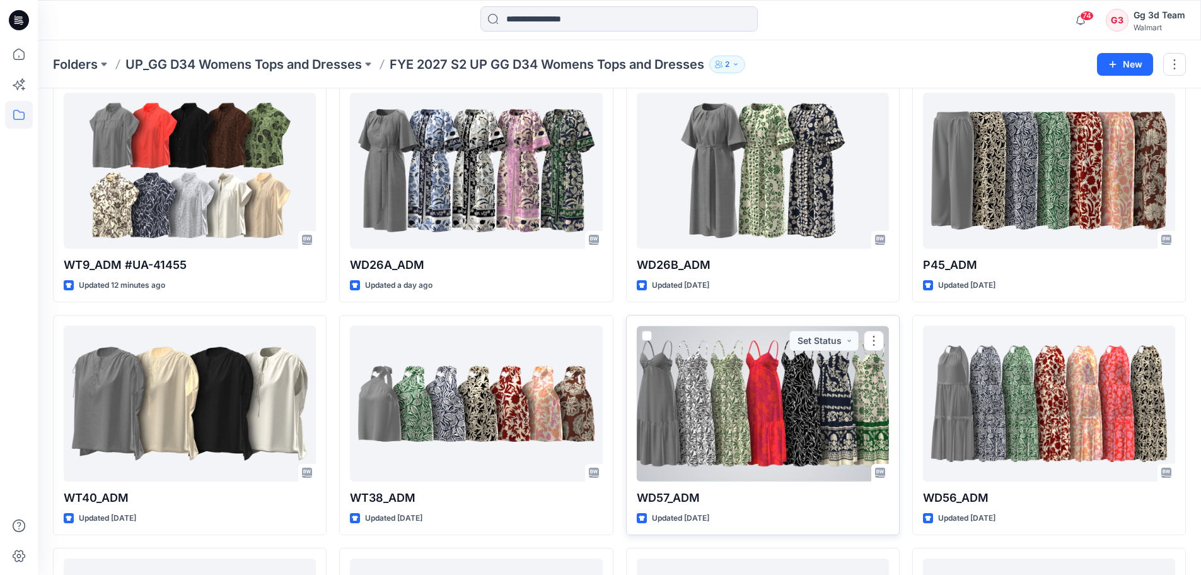
click at [806, 433] on div at bounding box center [763, 403] width 252 height 156
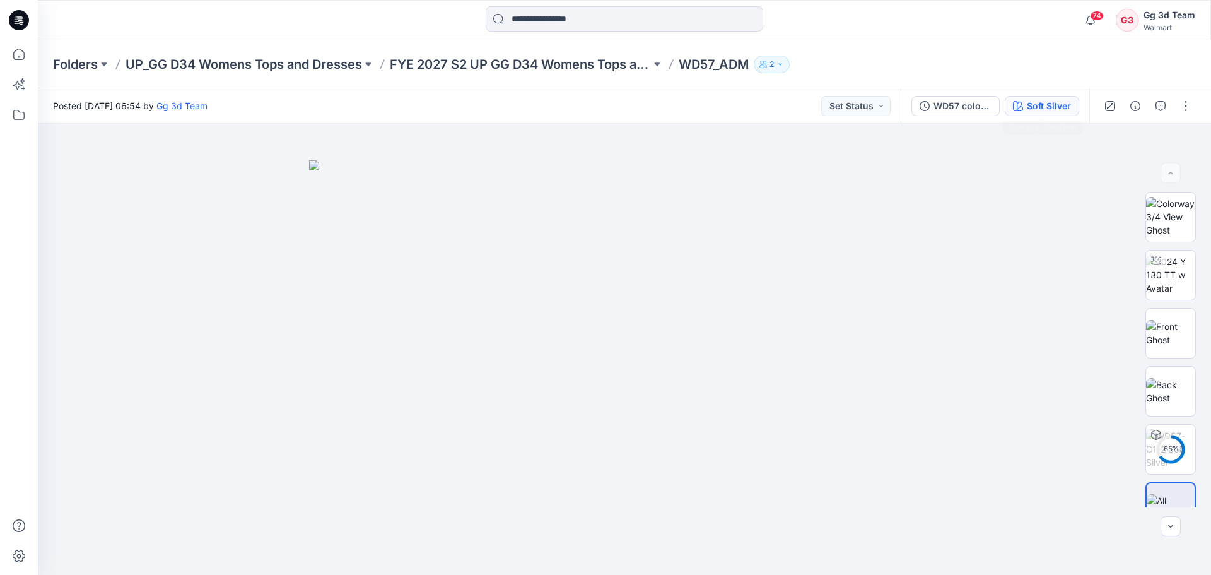
click at [1073, 102] on button "Soft Silver" at bounding box center [1042, 106] width 74 height 20
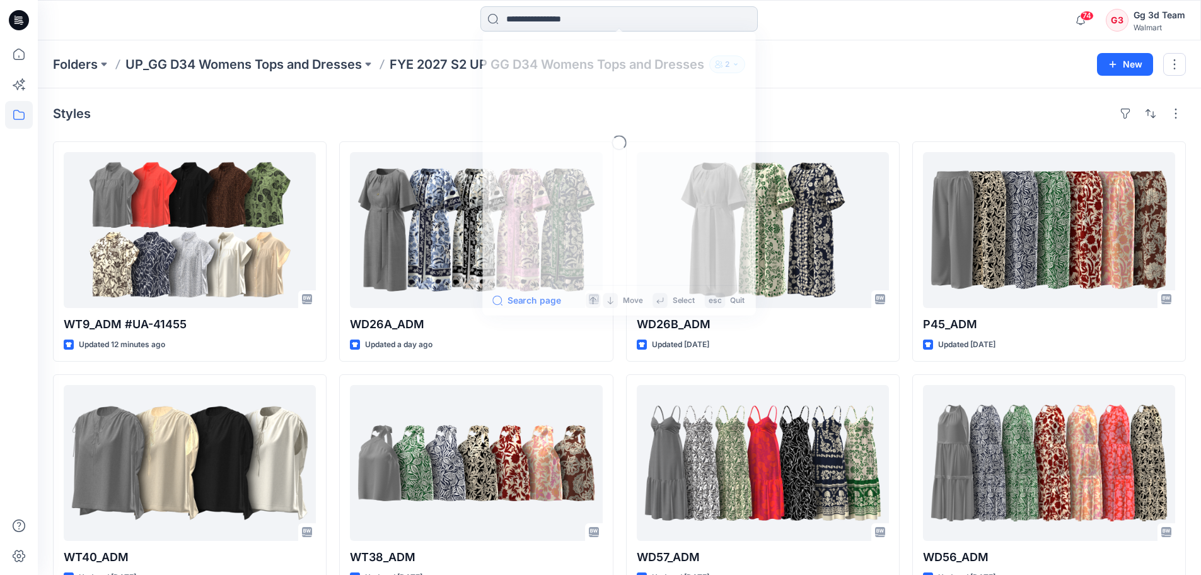
click at [540, 30] on input at bounding box center [619, 18] width 277 height 25
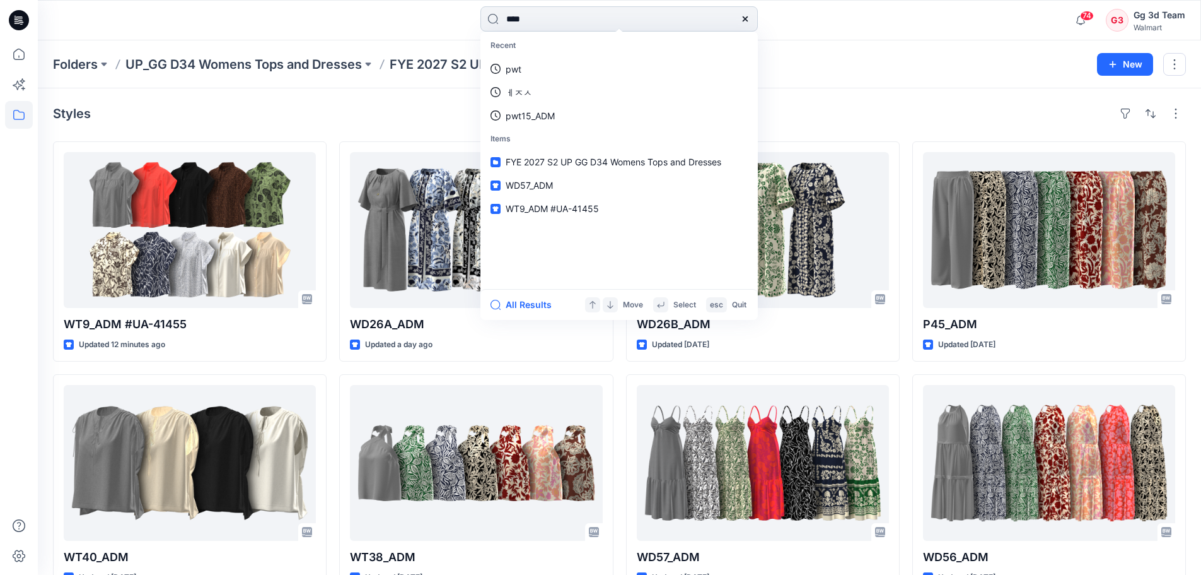
type input "****"
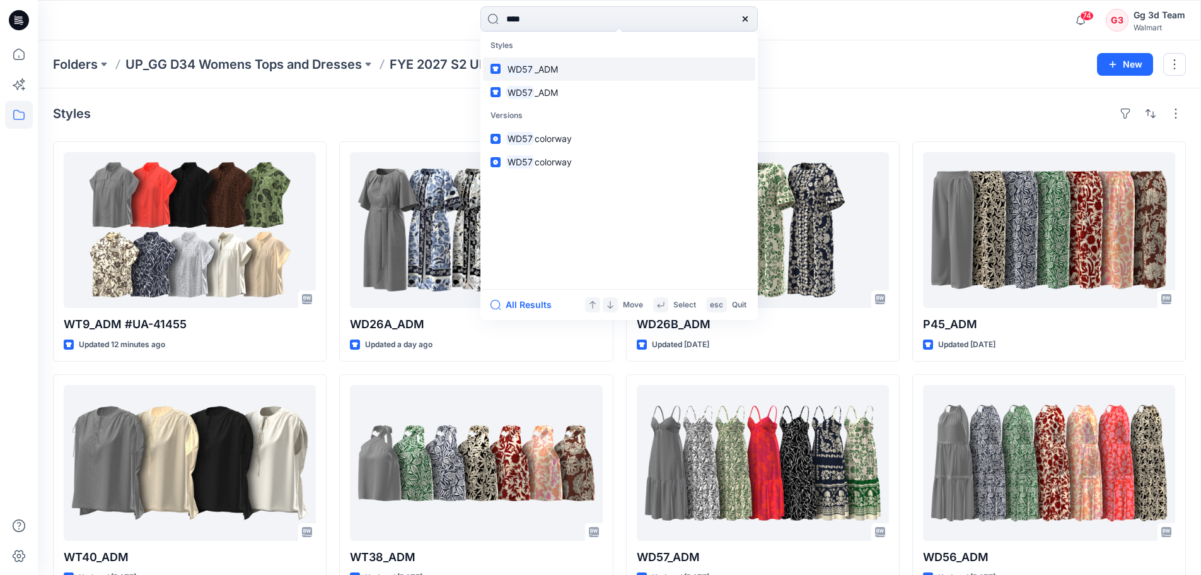
click at [564, 62] on link "WD57 _ADM" at bounding box center [619, 68] width 272 height 23
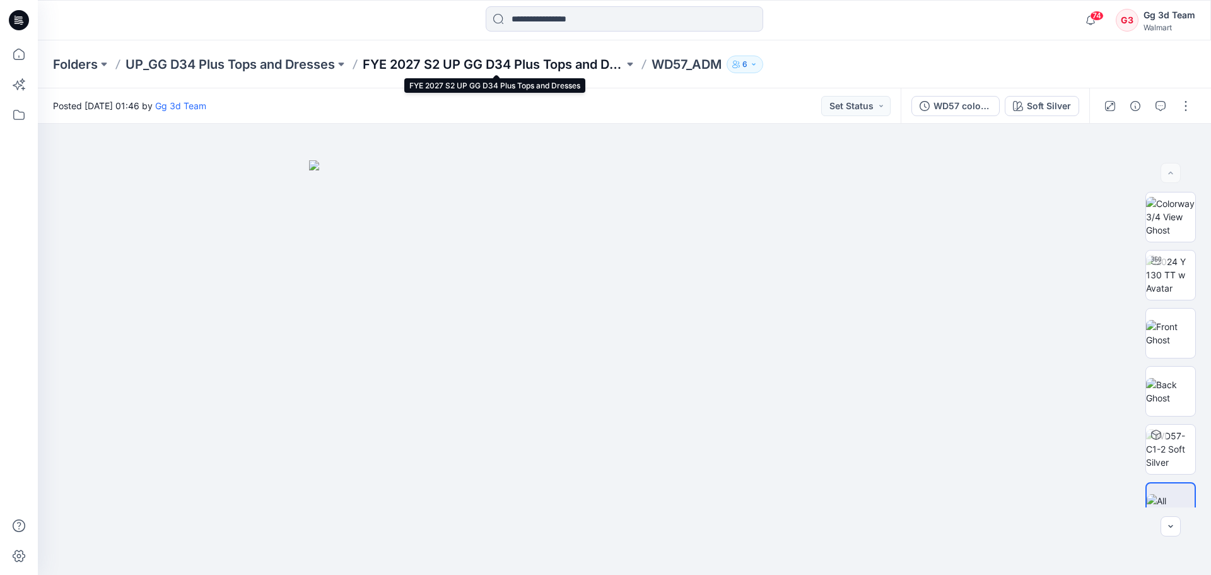
click at [551, 67] on p "FYE 2027 S2 UP GG D34 Plus Tops and Dresses" at bounding box center [493, 64] width 261 height 18
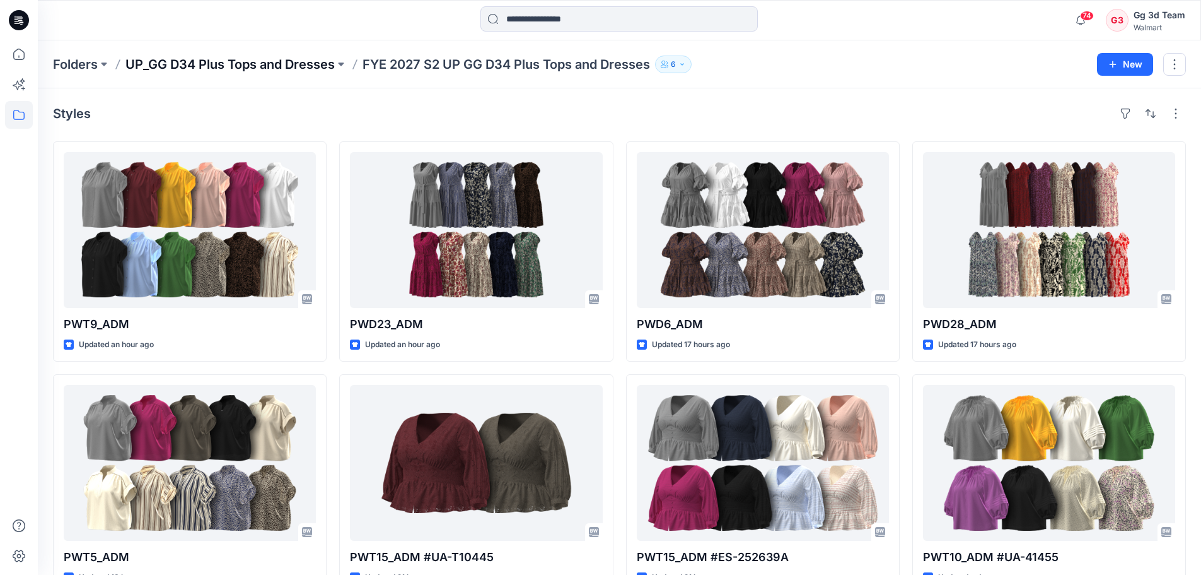
click at [211, 65] on p "UP_GG D34 Plus Tops and Dresses" at bounding box center [230, 64] width 209 height 18
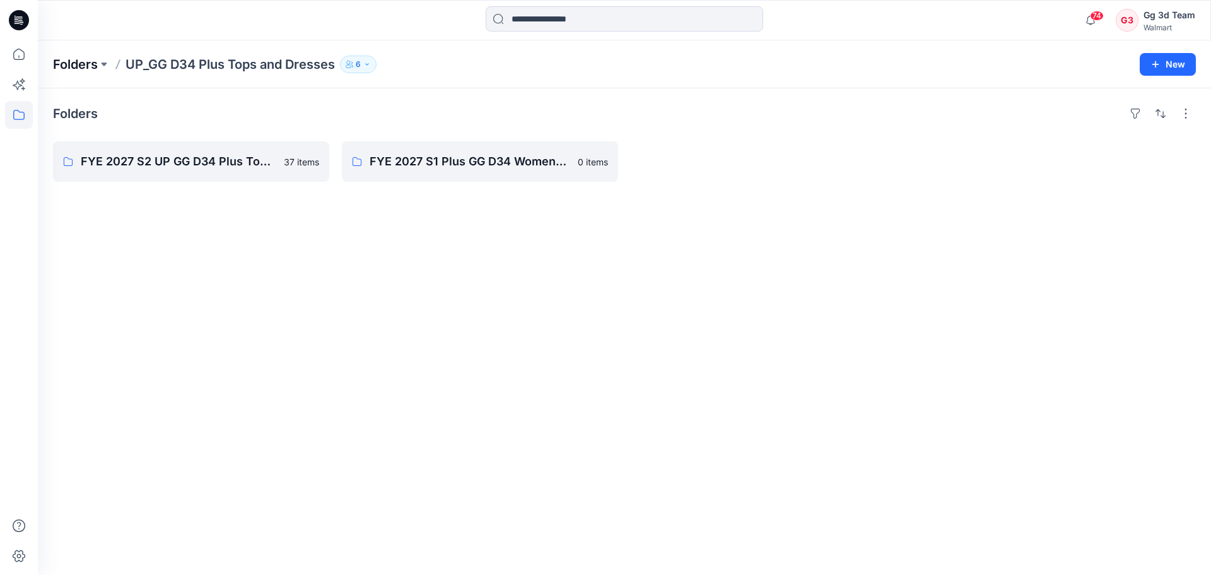
click at [85, 66] on p "Folders" at bounding box center [75, 64] width 45 height 18
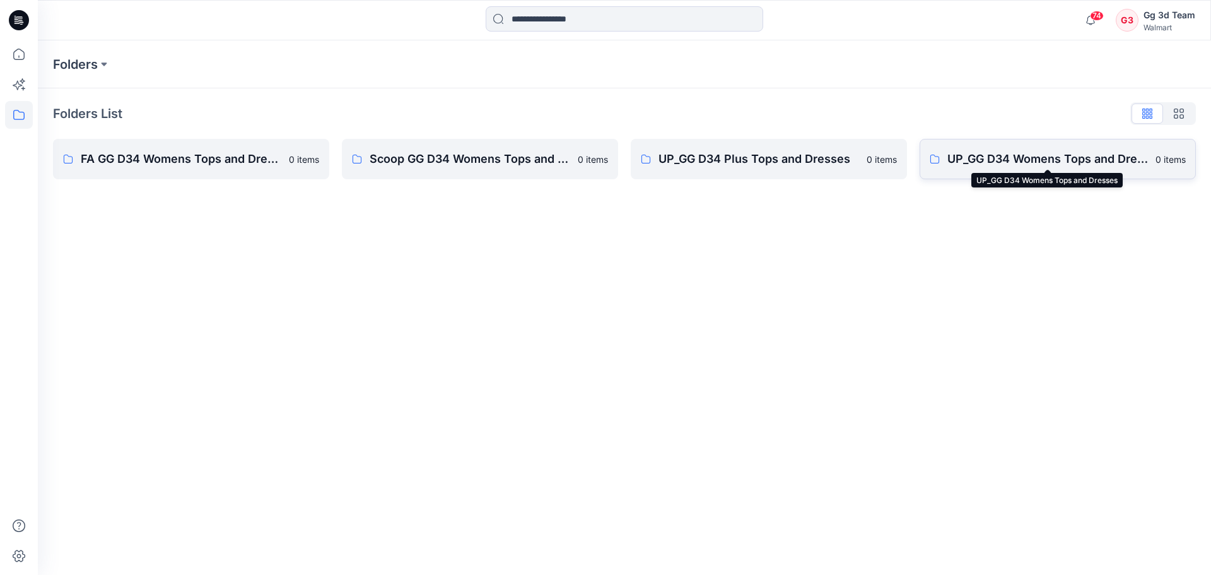
click at [1046, 156] on p "UP_GG D34 Womens Tops and Dresses" at bounding box center [1047, 159] width 201 height 18
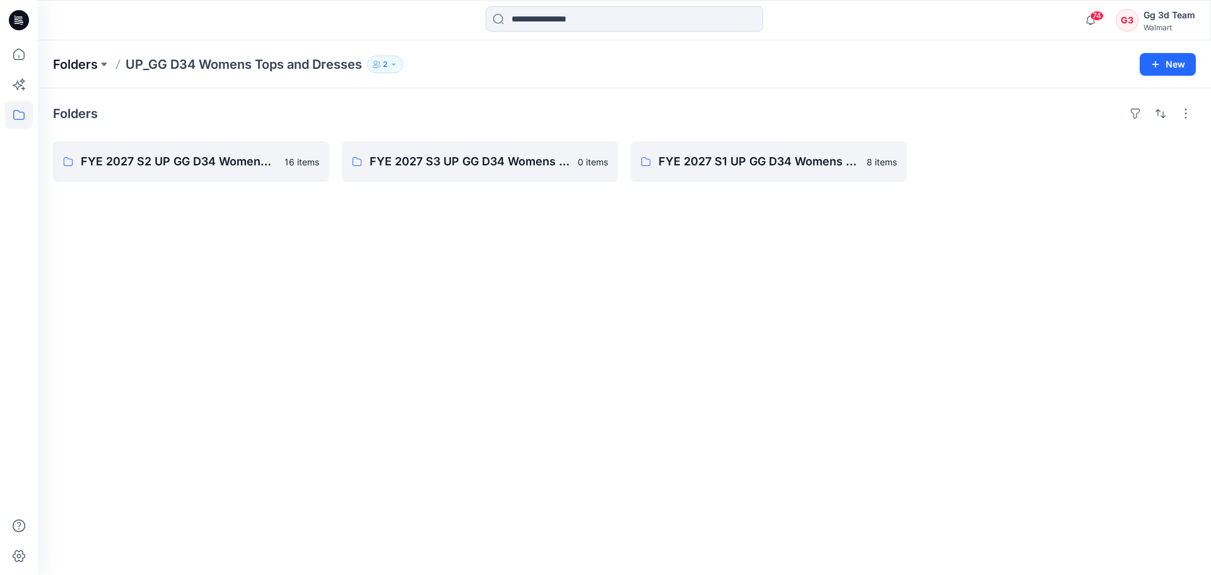
click at [80, 65] on p "Folders" at bounding box center [75, 64] width 45 height 18
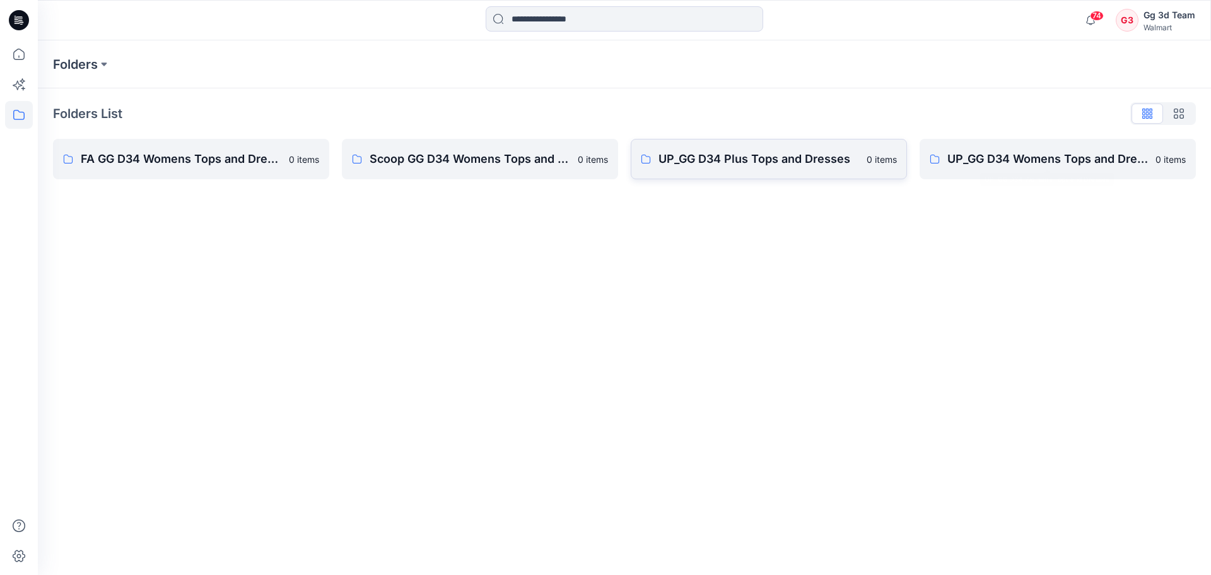
click at [807, 175] on link "UP_GG D34 Plus Tops and Dresses 0 items" at bounding box center [769, 159] width 276 height 40
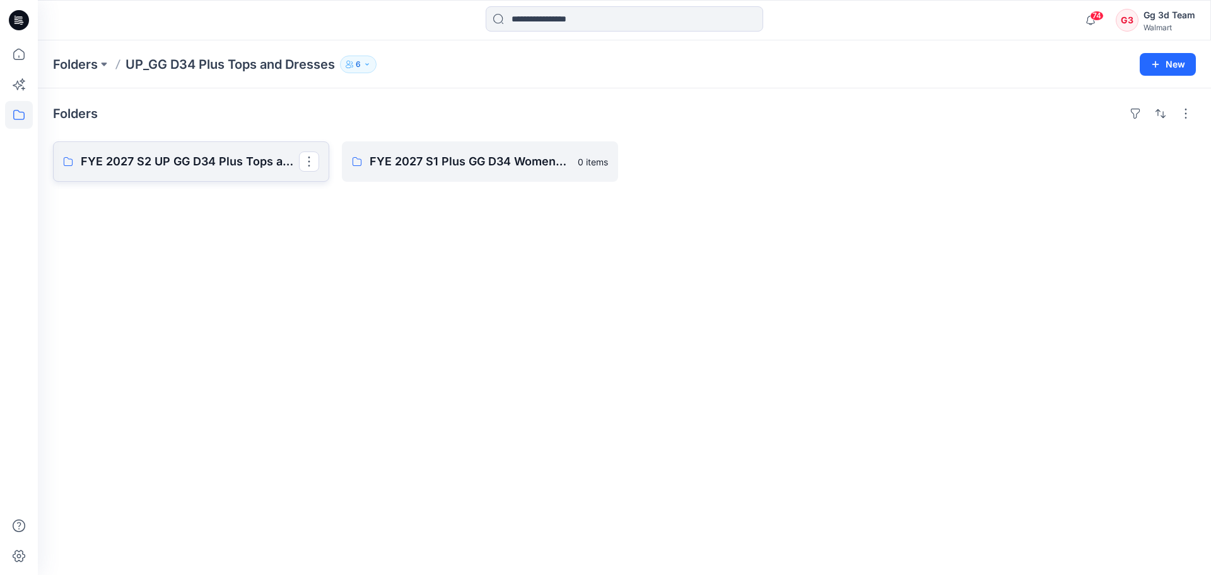
click at [193, 168] on p "FYE 2027 S2 UP GG D34 Plus Tops and Dresses" at bounding box center [190, 162] width 218 height 18
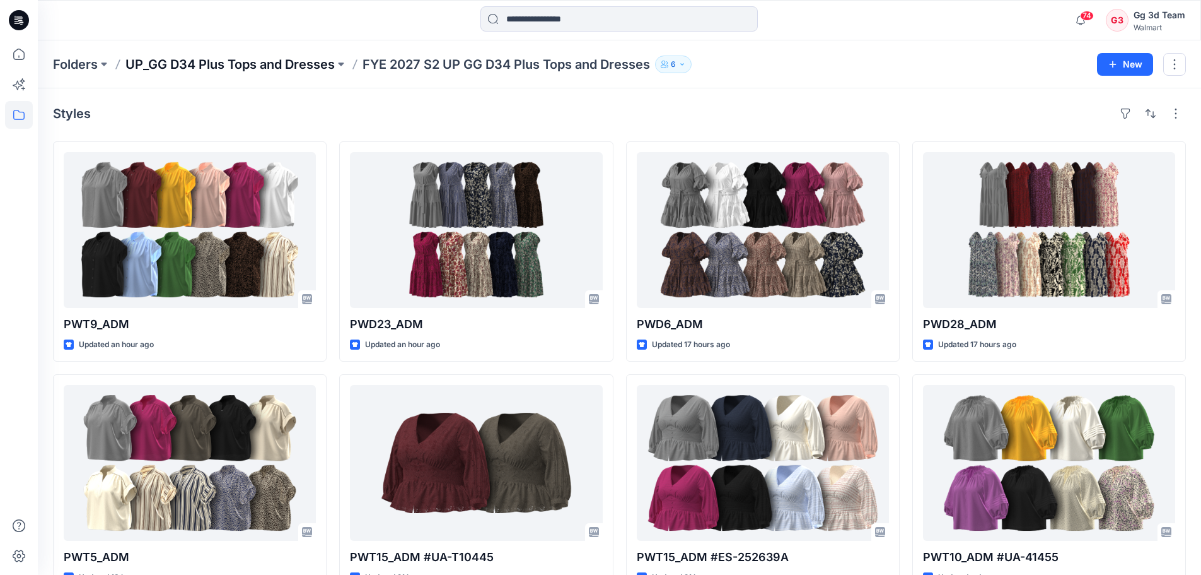
click at [248, 67] on p "UP_GG D34 Plus Tops and Dresses" at bounding box center [230, 64] width 209 height 18
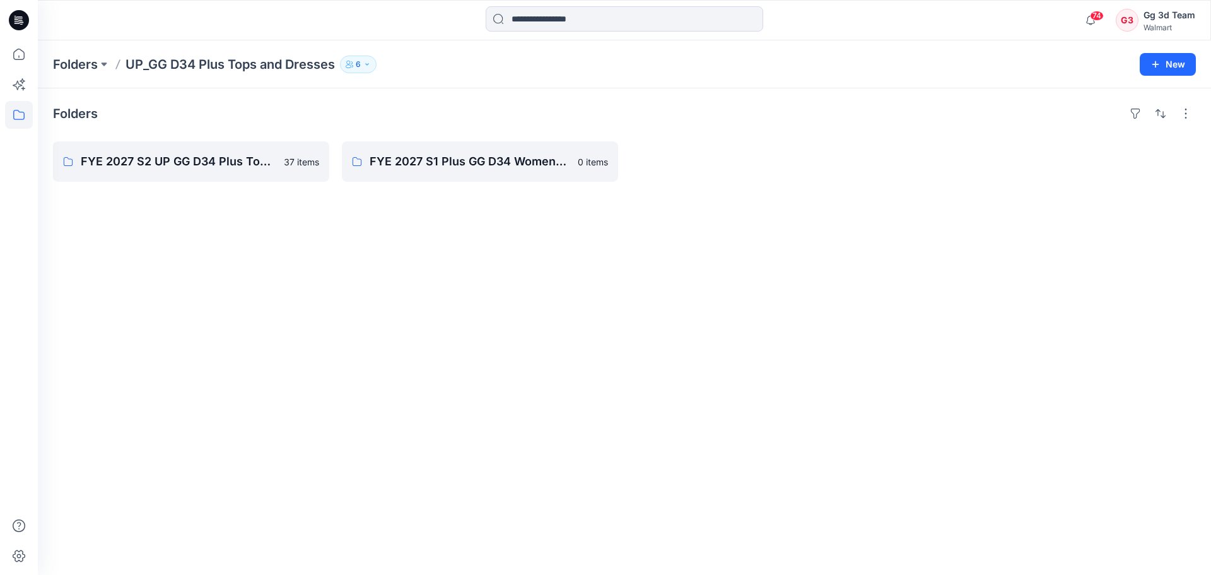
click at [45, 66] on div "Folders UP_GG D34 Plus Tops and Dresses 6 New" at bounding box center [624, 64] width 1173 height 48
click at [61, 64] on p "Folders" at bounding box center [75, 64] width 45 height 18
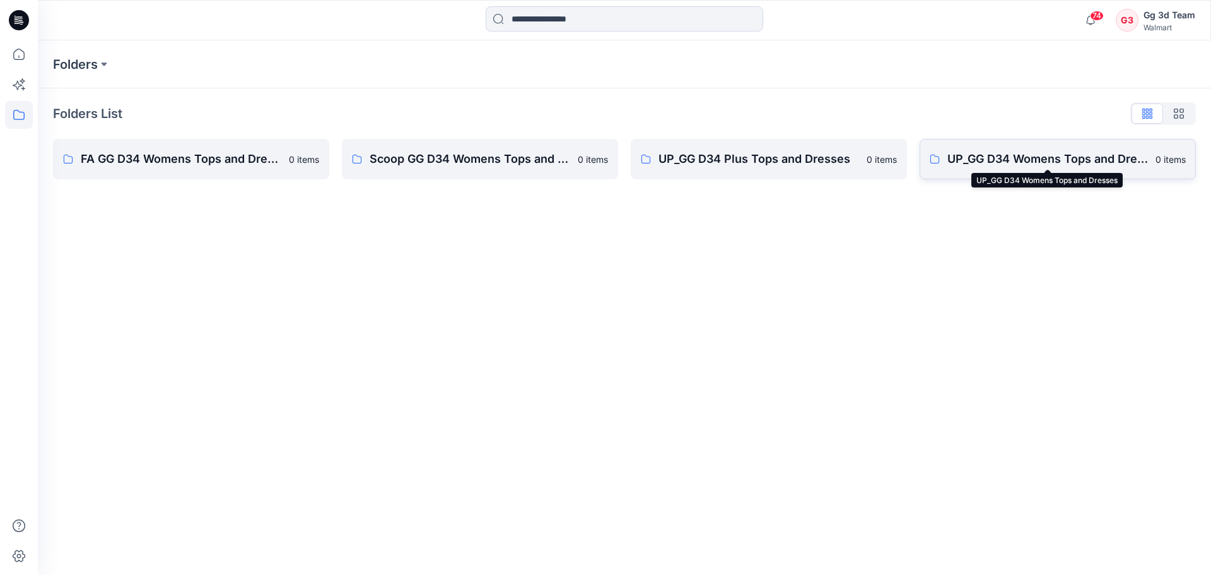
click at [1019, 158] on p "UP_GG D34 Womens Tops and Dresses" at bounding box center [1047, 159] width 201 height 18
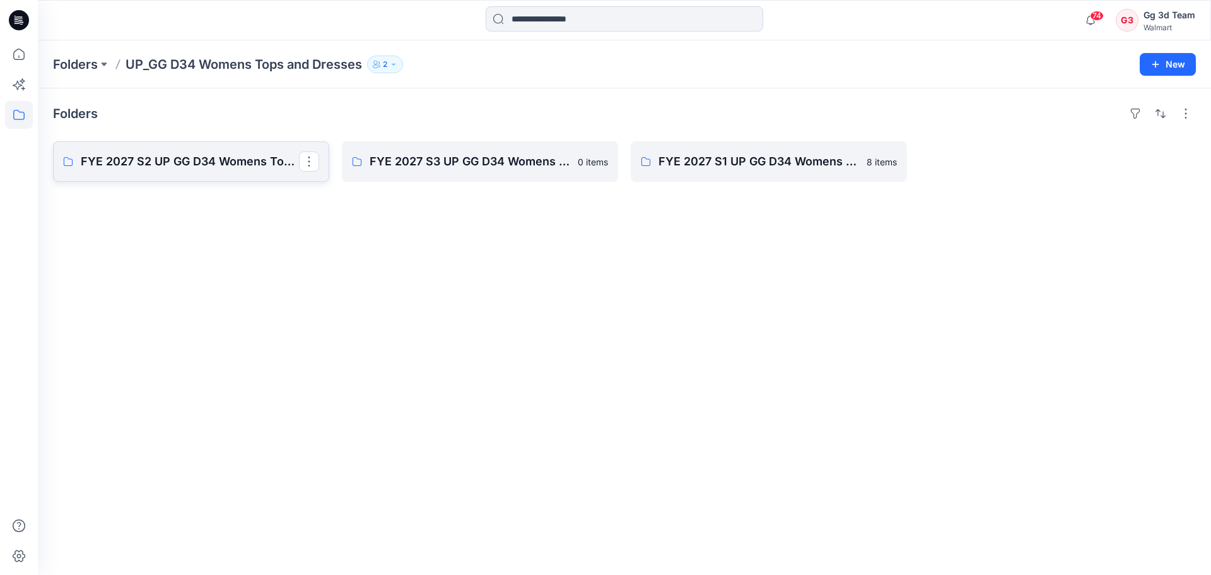
click at [199, 151] on link "FYE 2027 S2 UP GG D34 Womens Tops and Dresses" at bounding box center [191, 161] width 276 height 40
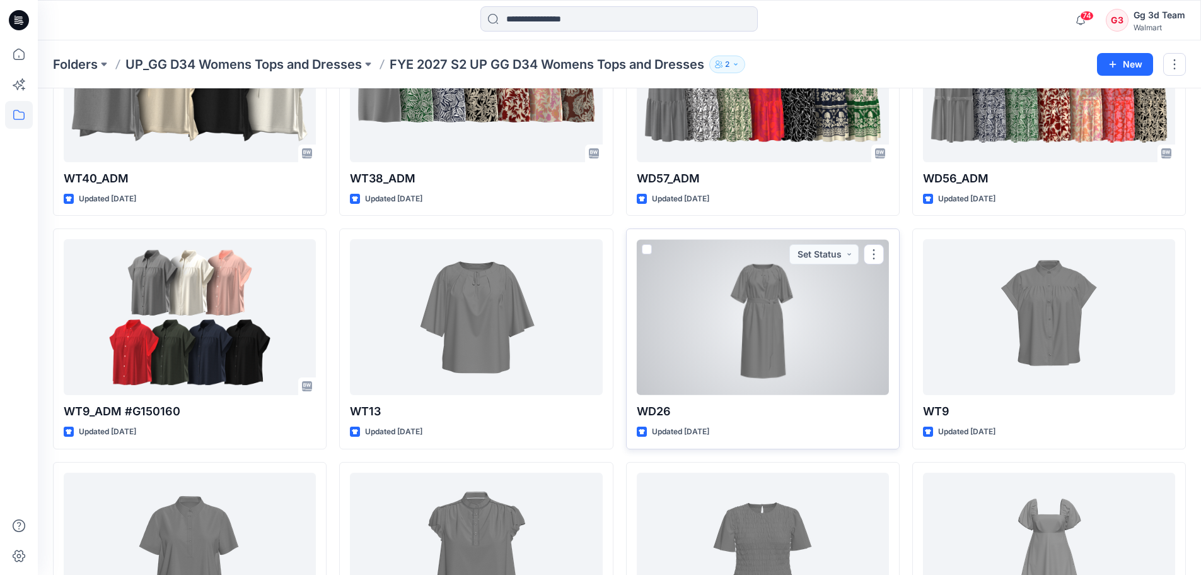
scroll to position [189, 0]
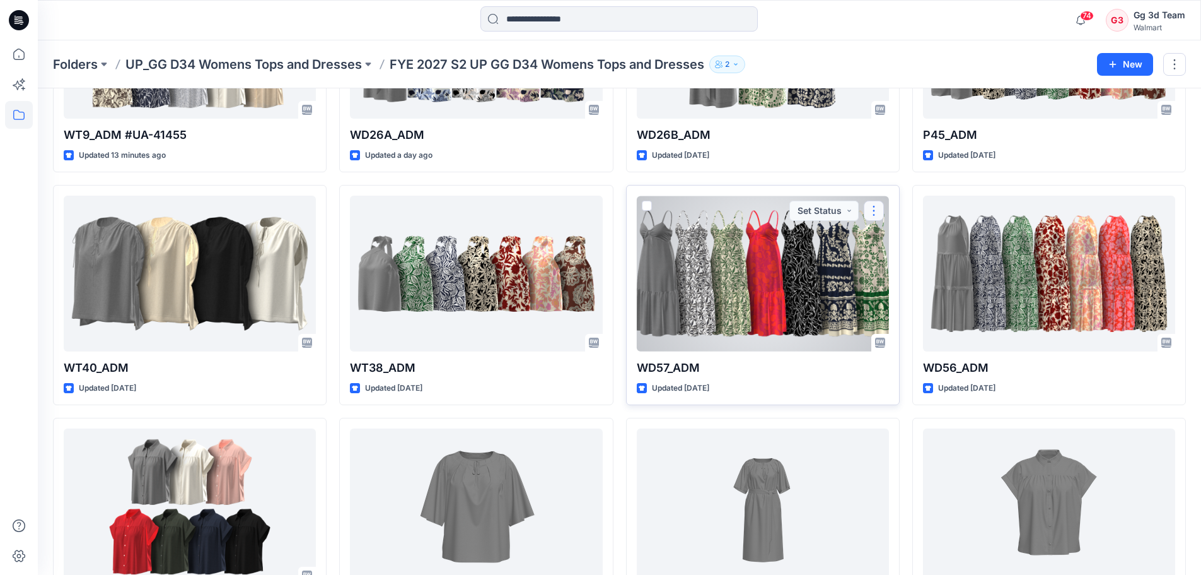
click at [878, 218] on button "button" at bounding box center [874, 211] width 20 height 20
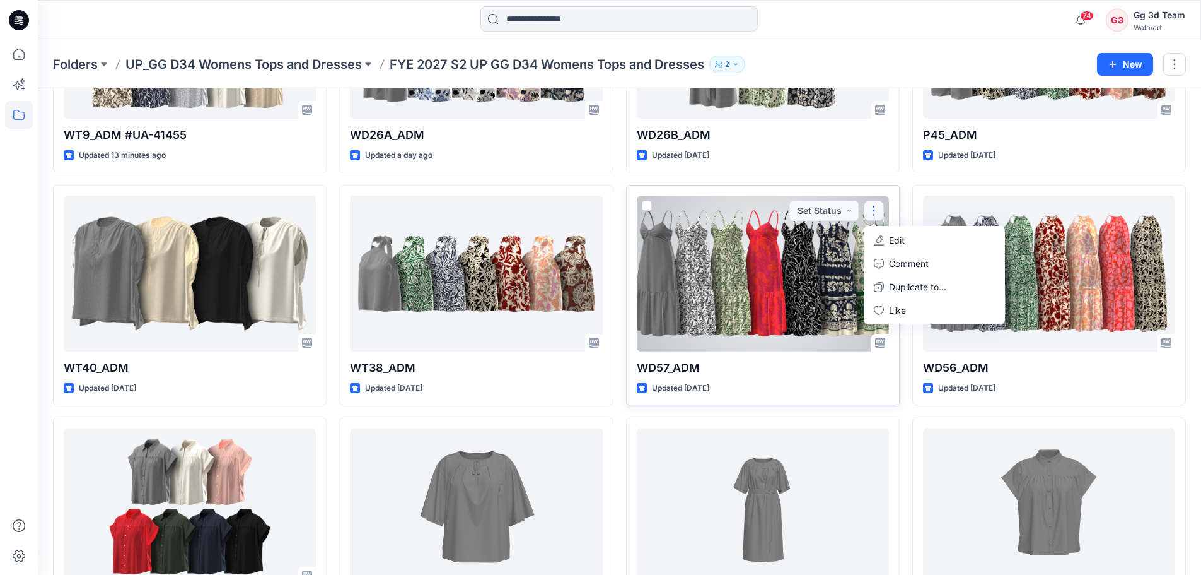
click at [731, 299] on div at bounding box center [763, 274] width 252 height 156
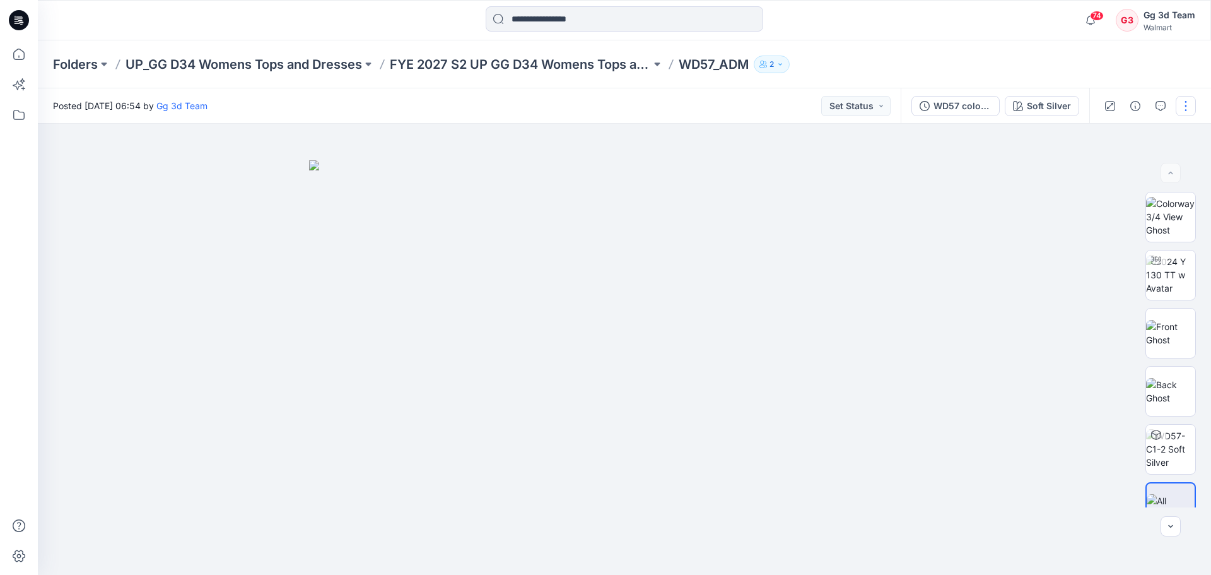
click at [1191, 103] on button "button" at bounding box center [1186, 106] width 20 height 20
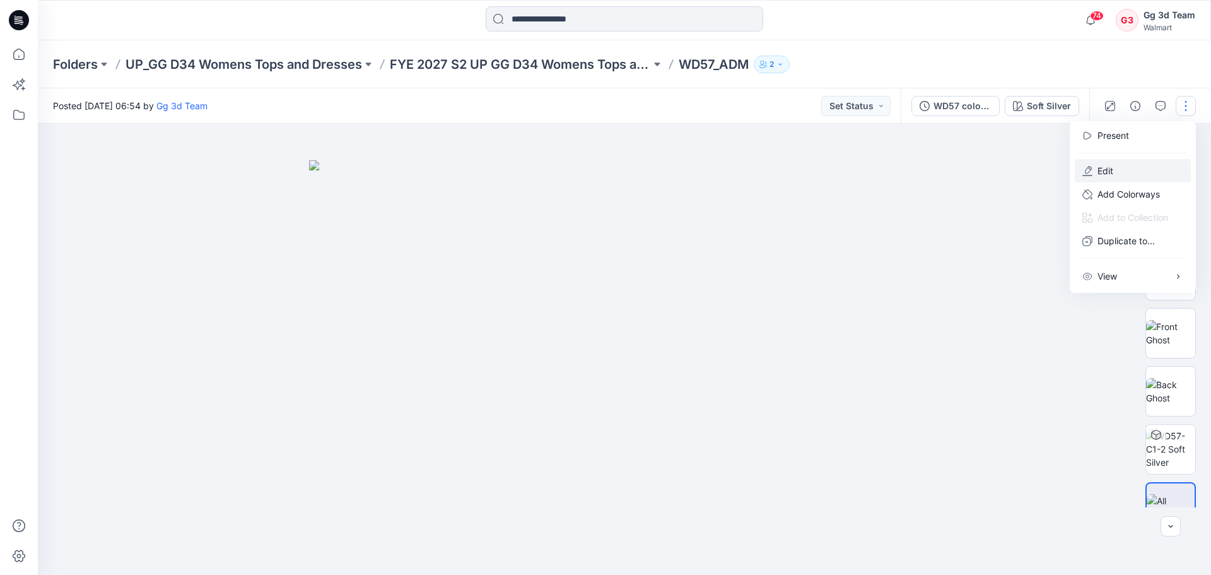
click at [1102, 166] on p "Edit" at bounding box center [1105, 170] width 16 height 13
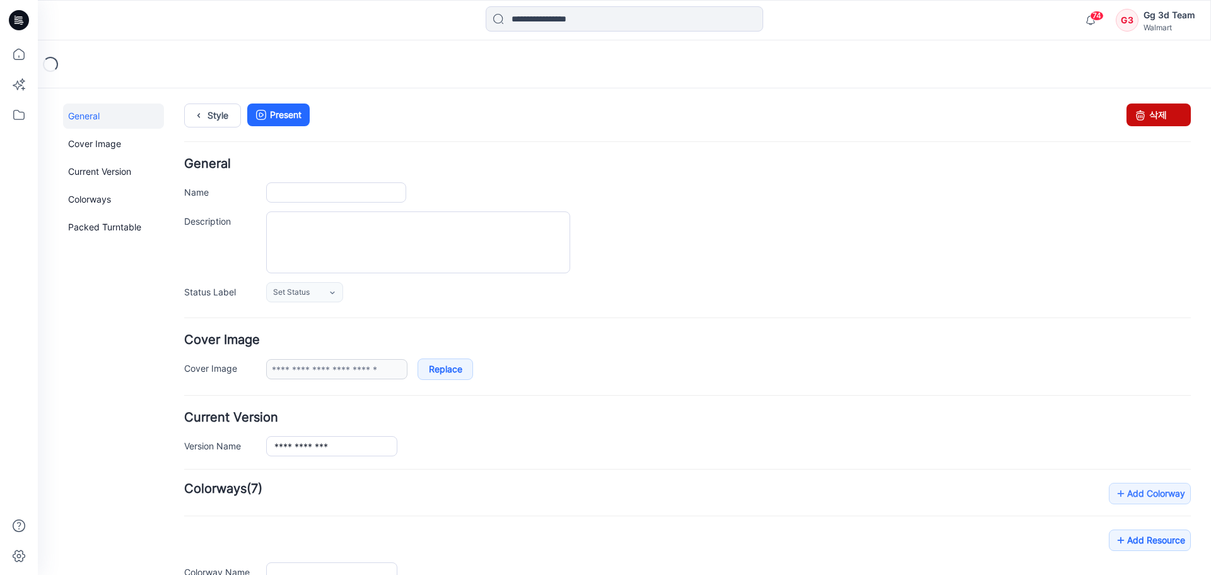
click at [1180, 119] on link "삭제" at bounding box center [1158, 114] width 64 height 23
type input "********"
type input "**********"
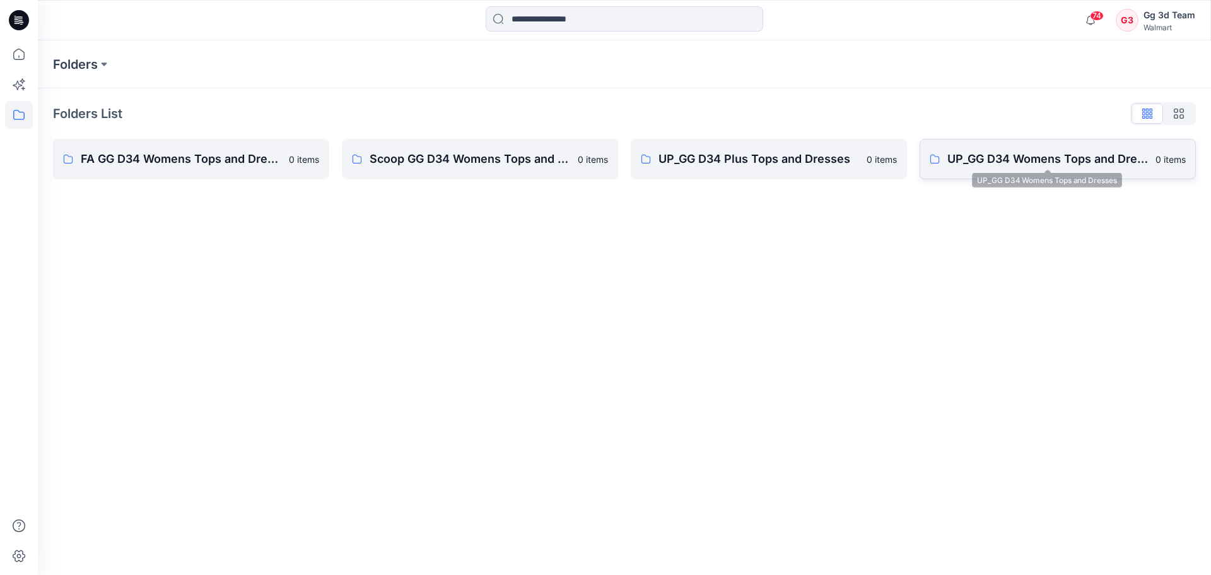
click at [1032, 150] on p "UP_GG D34 Womens Tops and Dresses" at bounding box center [1047, 159] width 201 height 18
click at [723, 166] on p "UP_GG D34 Plus Tops and Dresses" at bounding box center [758, 159] width 201 height 18
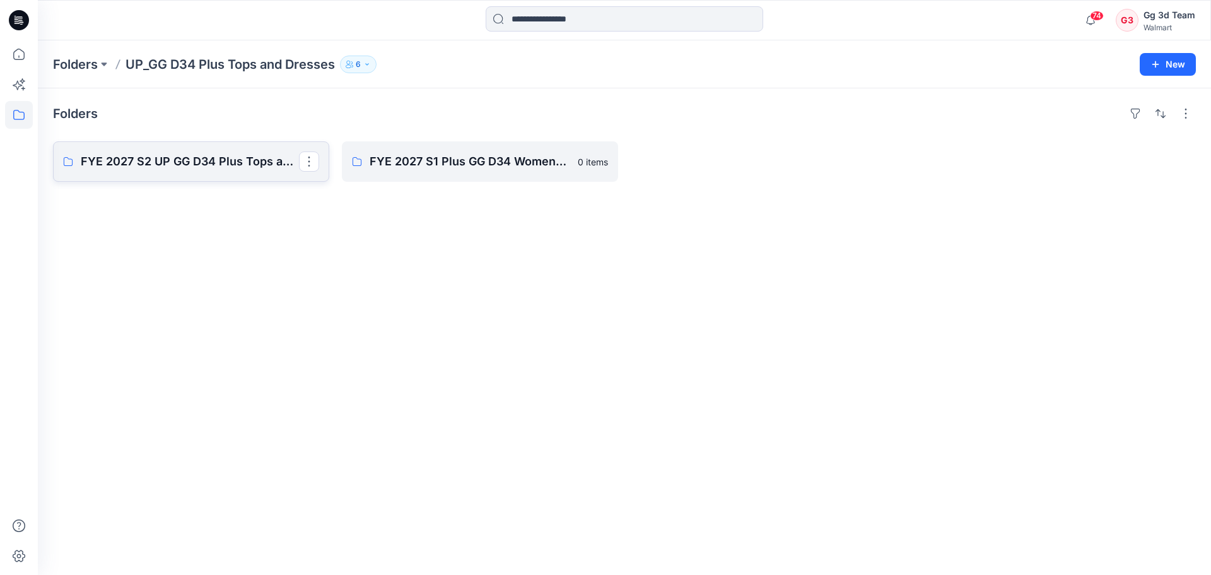
click at [219, 156] on p "FYE 2027 S2 UP GG D34 Plus Tops and Dresses" at bounding box center [190, 162] width 218 height 18
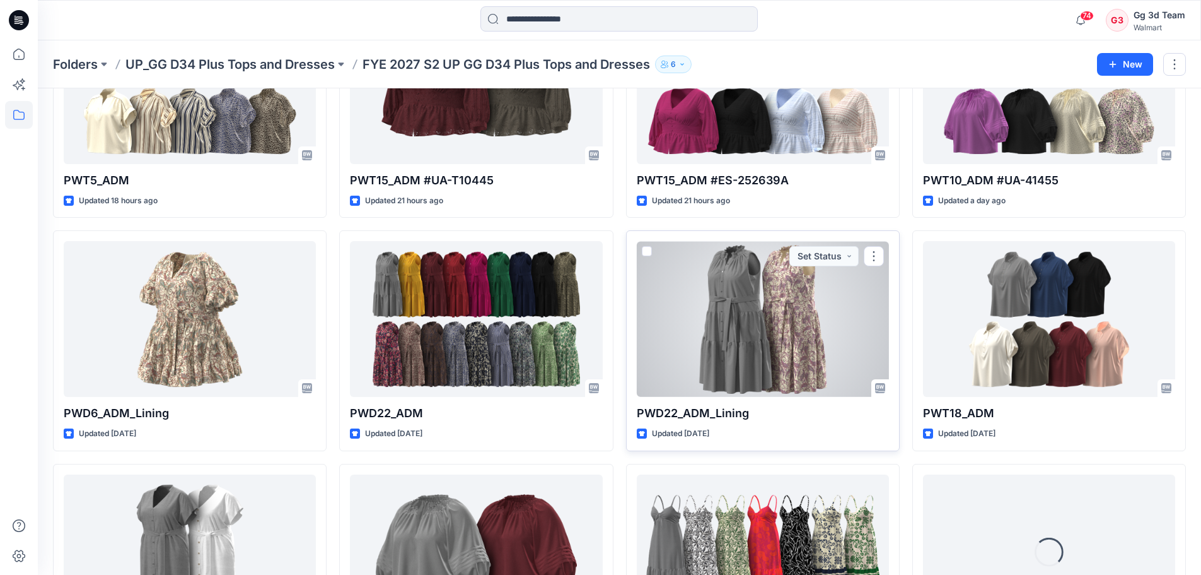
scroll to position [692, 0]
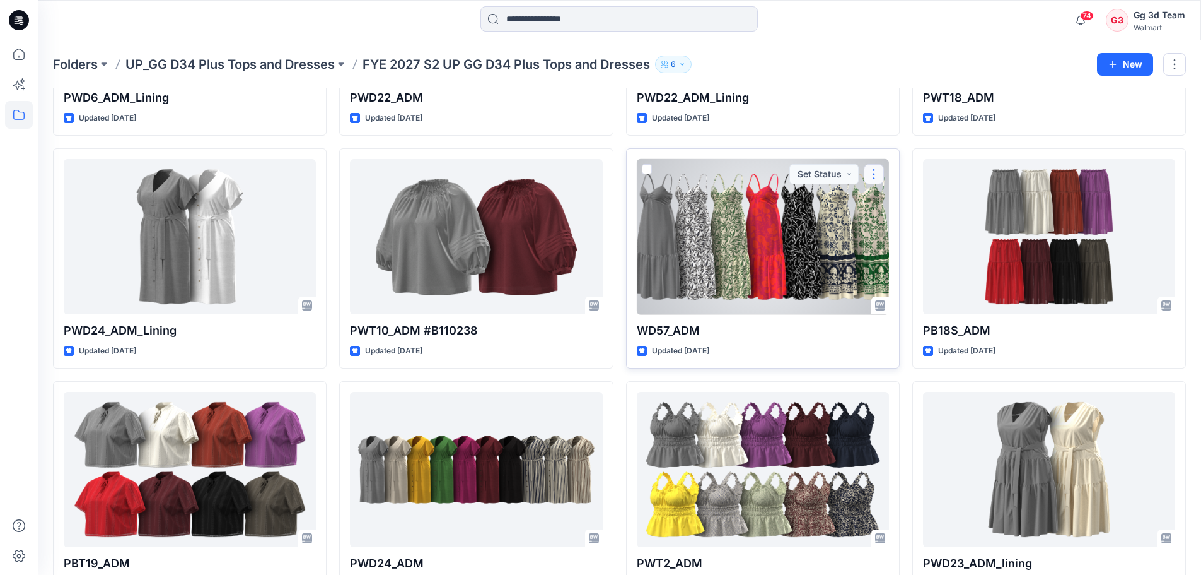
click at [882, 180] on button "button" at bounding box center [874, 174] width 20 height 20
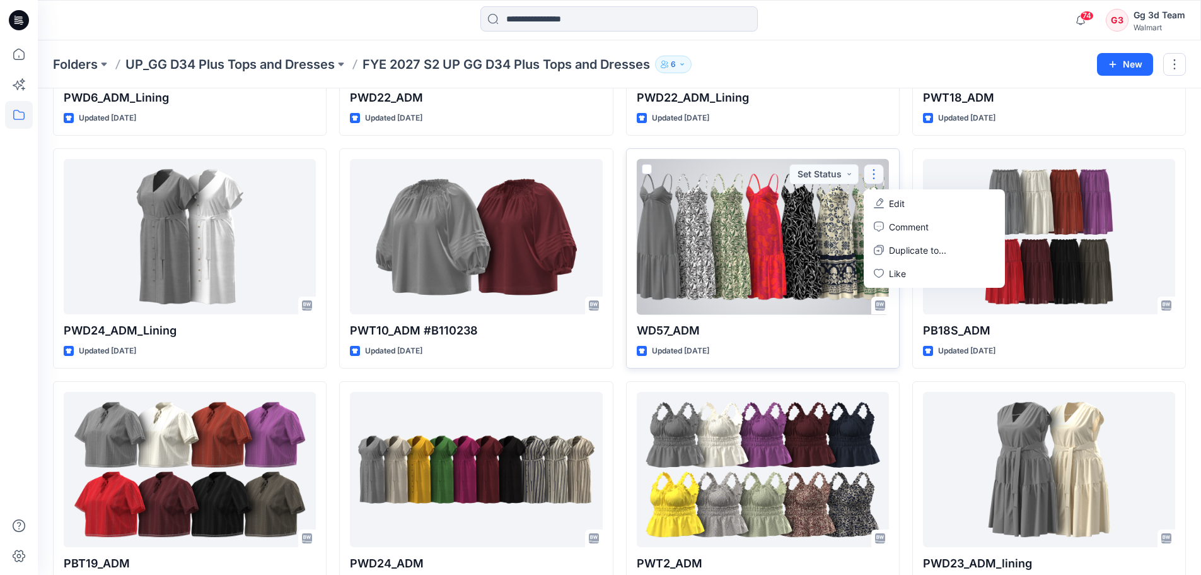
click at [643, 165] on span at bounding box center [647, 169] width 10 height 10
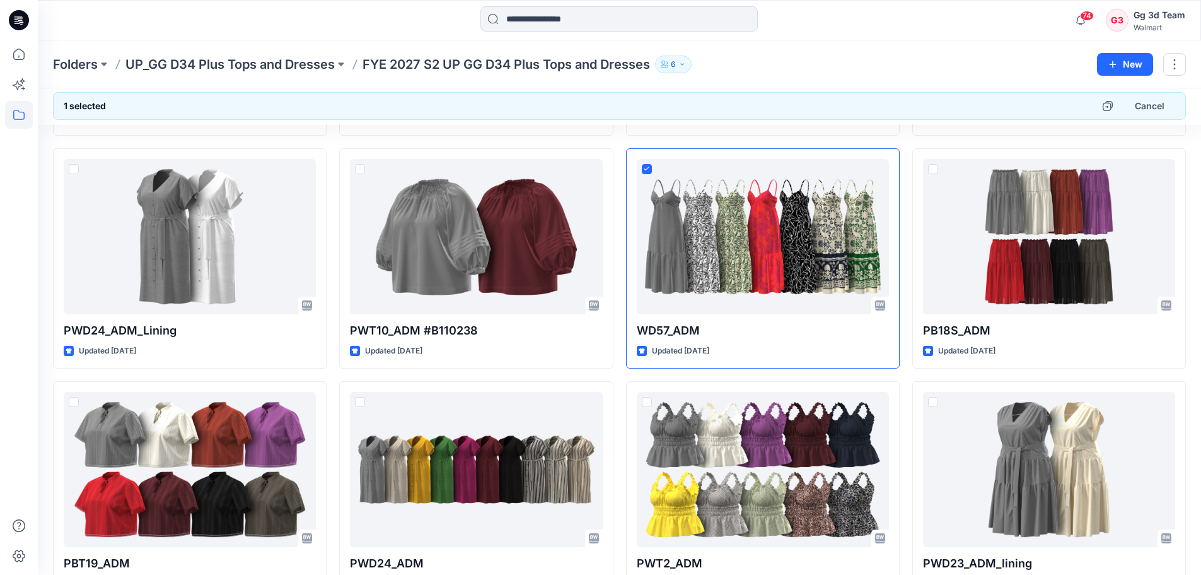
click at [884, 375] on div "PWD6_ADM Updated 17 hours ago PWT15_ADM #ES-252639A Updated 21 hours ago PWD22_…" at bounding box center [763, 141] width 274 height 1384
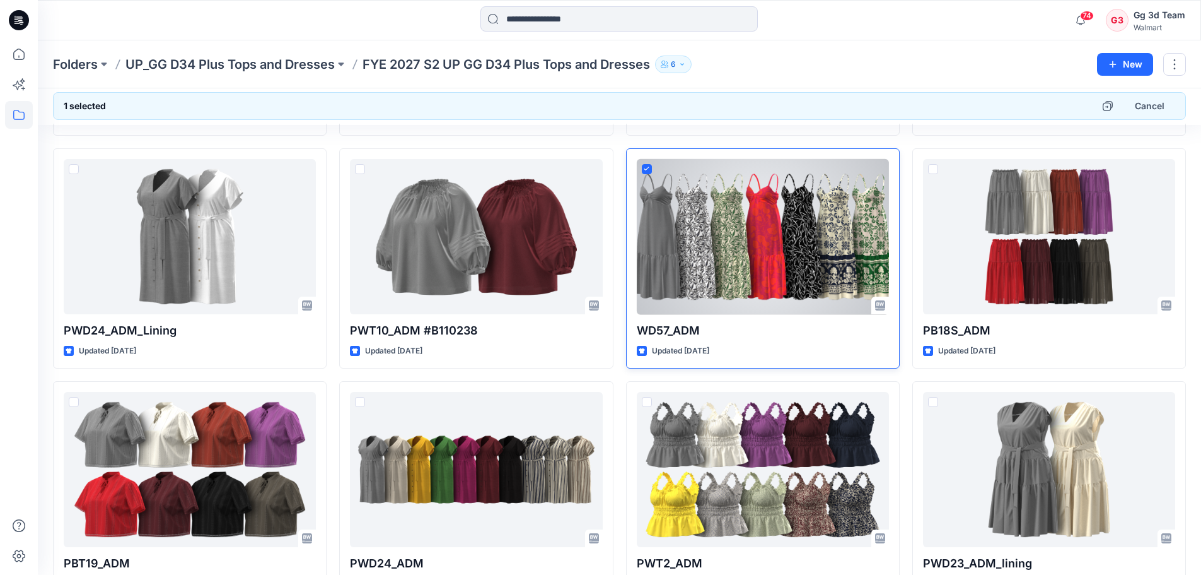
click at [841, 205] on div at bounding box center [763, 237] width 252 height 156
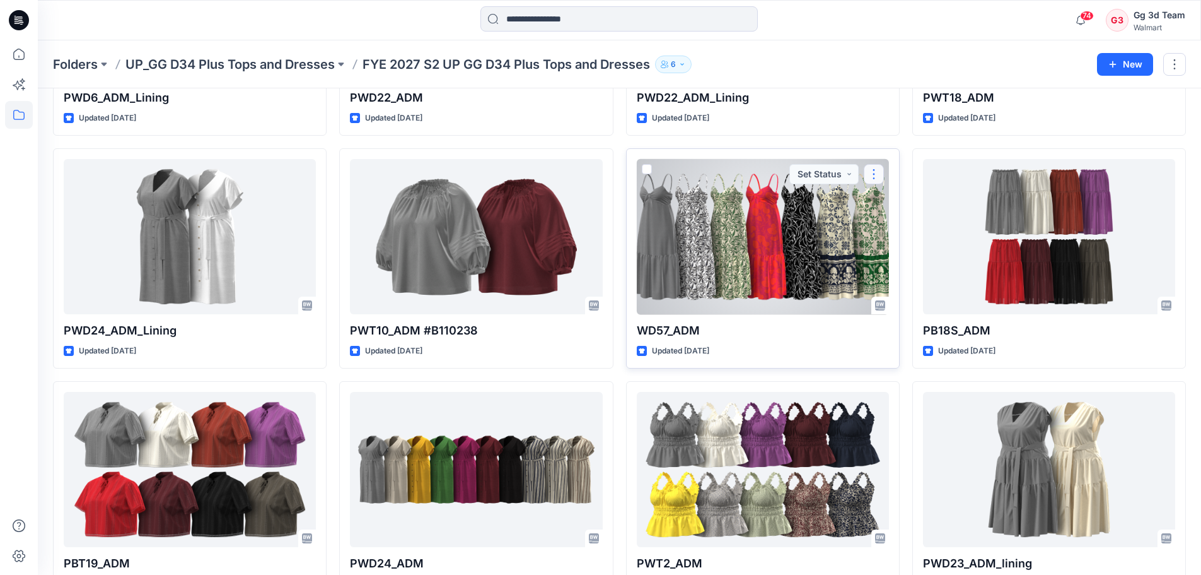
click at [871, 168] on button "button" at bounding box center [874, 174] width 20 height 20
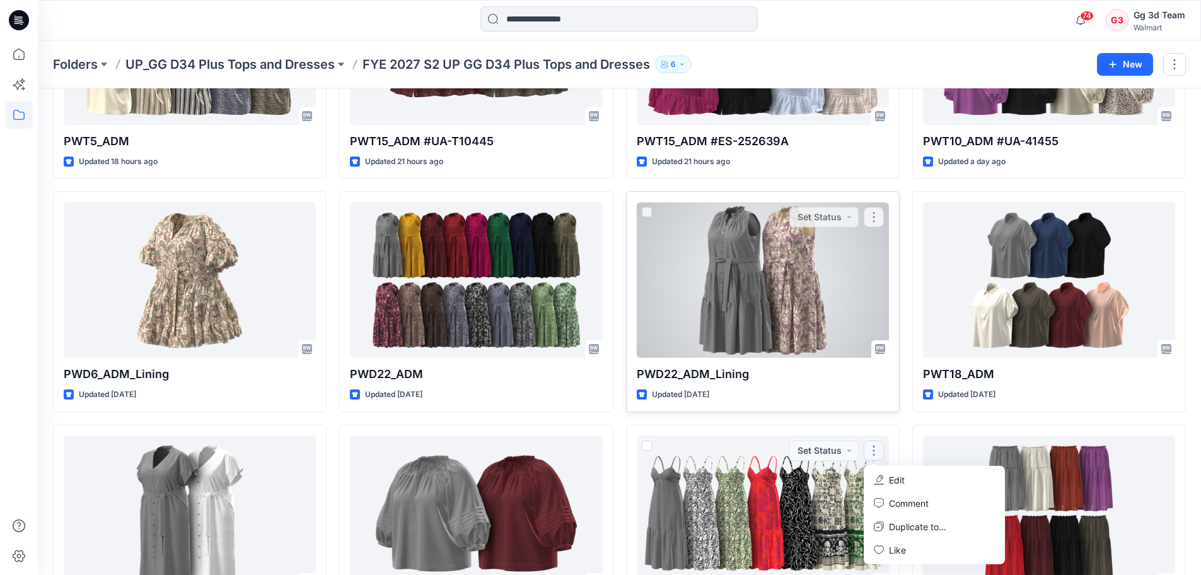
scroll to position [441, 0]
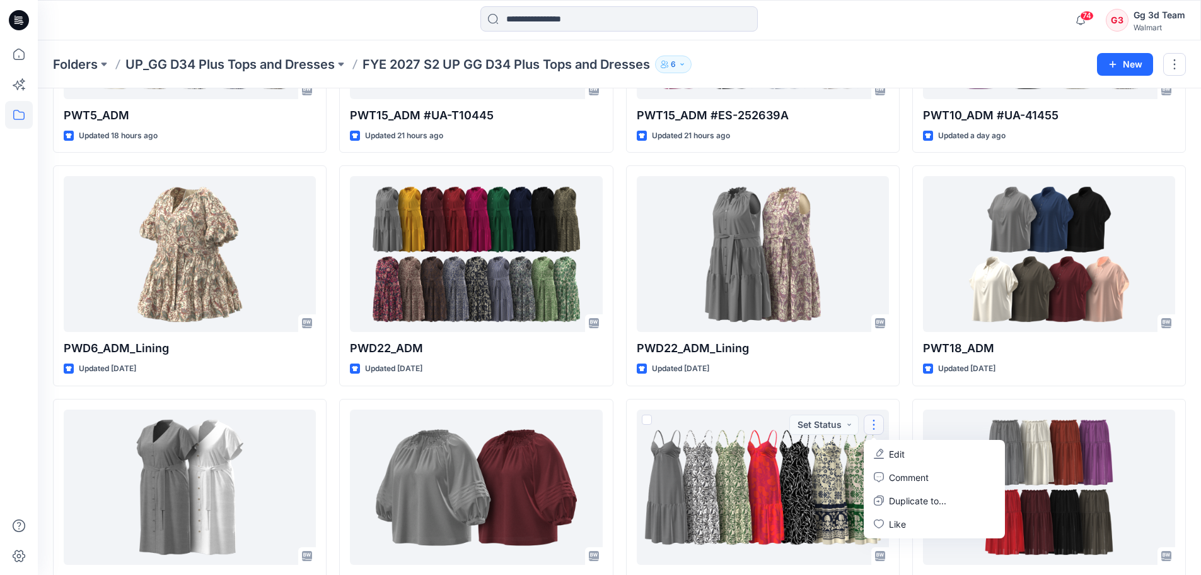
click at [617, 394] on div "PWT9_ADM Updated an hour ago PWT5_ADM Updated 18 hours ago PWD6_ADM_Lining Upda…" at bounding box center [619, 392] width 1133 height 1384
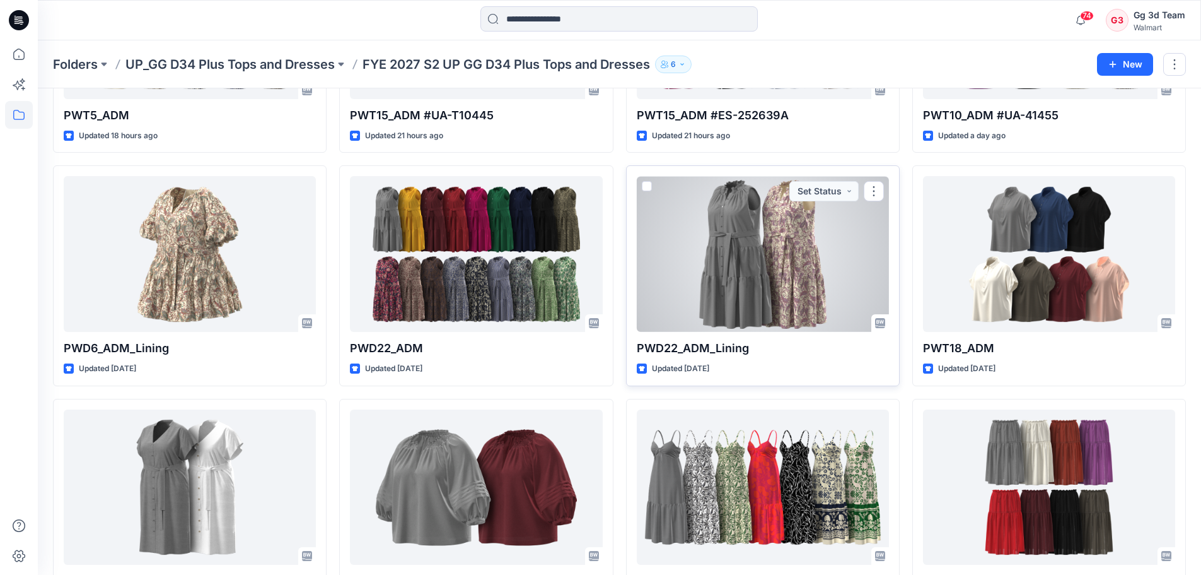
click at [643, 186] on span at bounding box center [647, 186] width 10 height 10
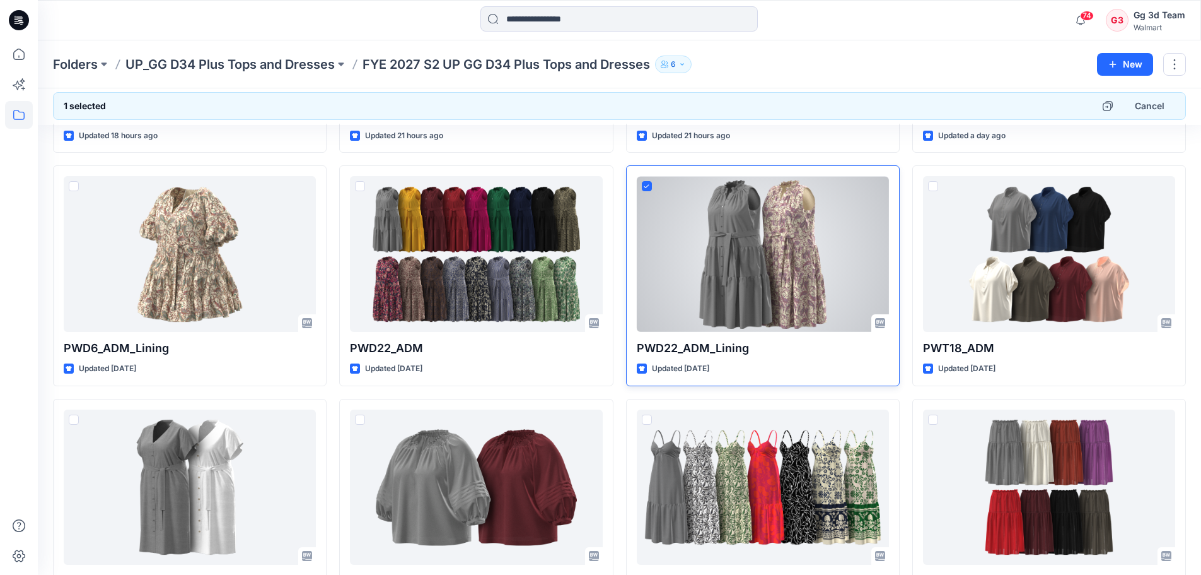
click at [647, 184] on icon at bounding box center [647, 186] width 6 height 4
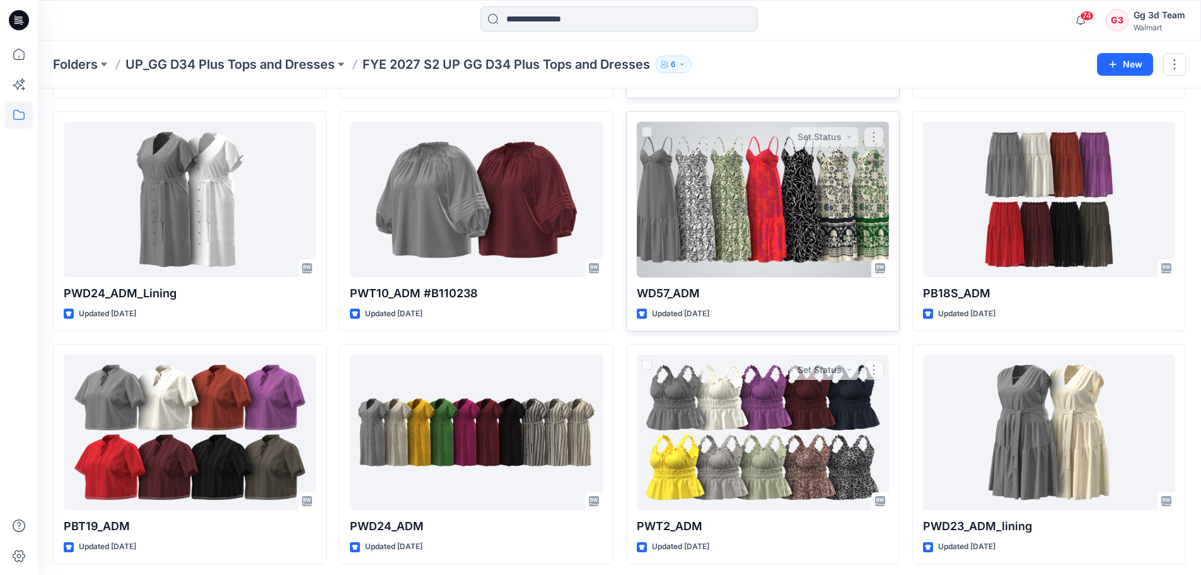
scroll to position [631, 0]
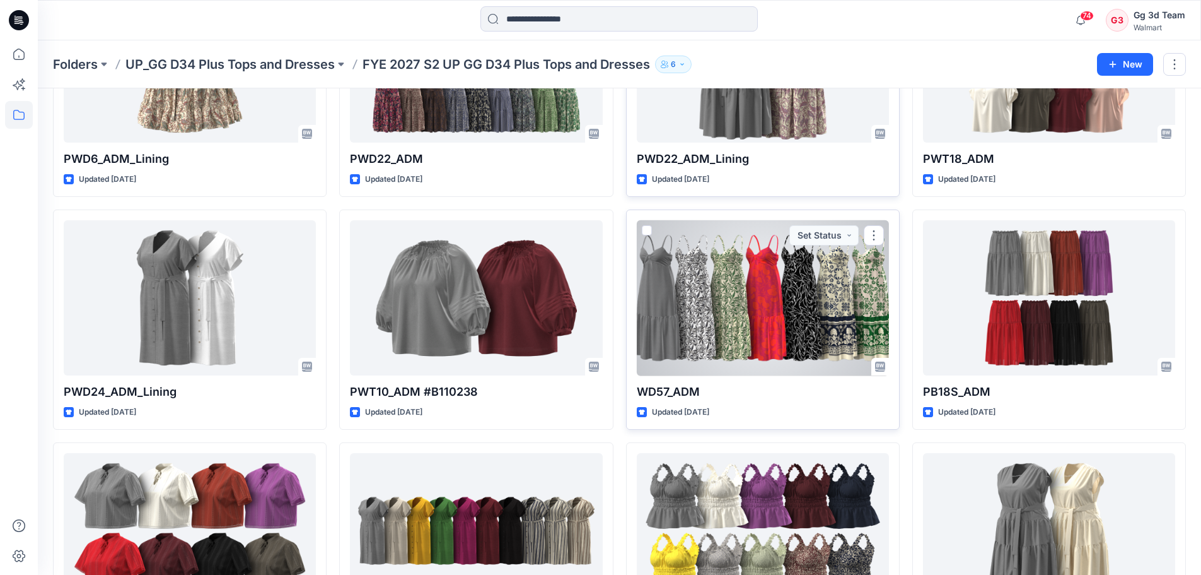
click at [646, 228] on span at bounding box center [647, 230] width 10 height 10
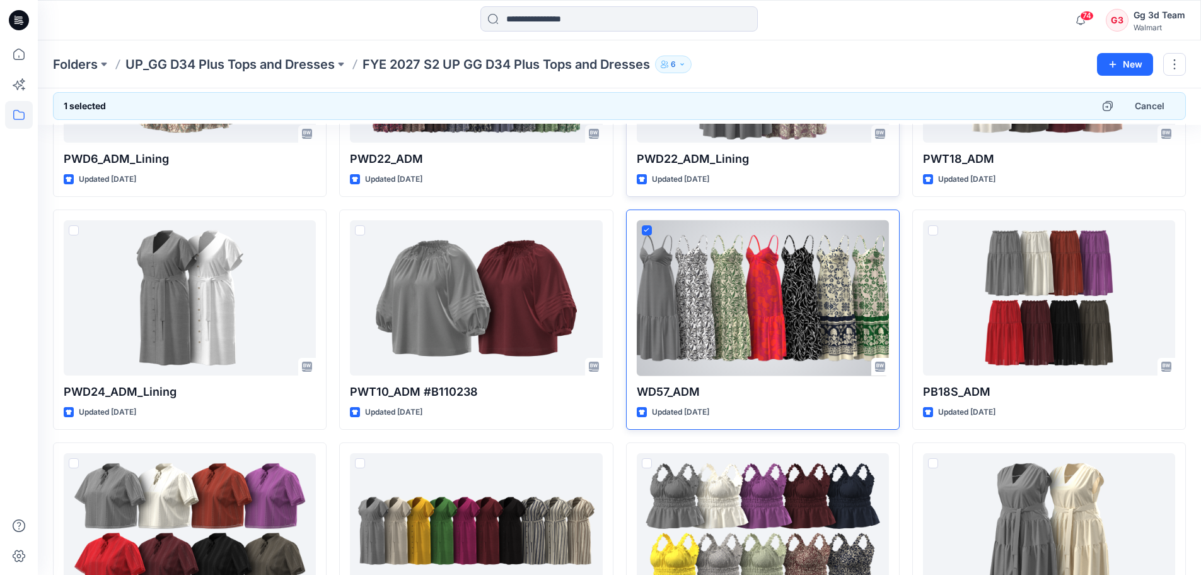
click at [875, 230] on div at bounding box center [763, 298] width 252 height 156
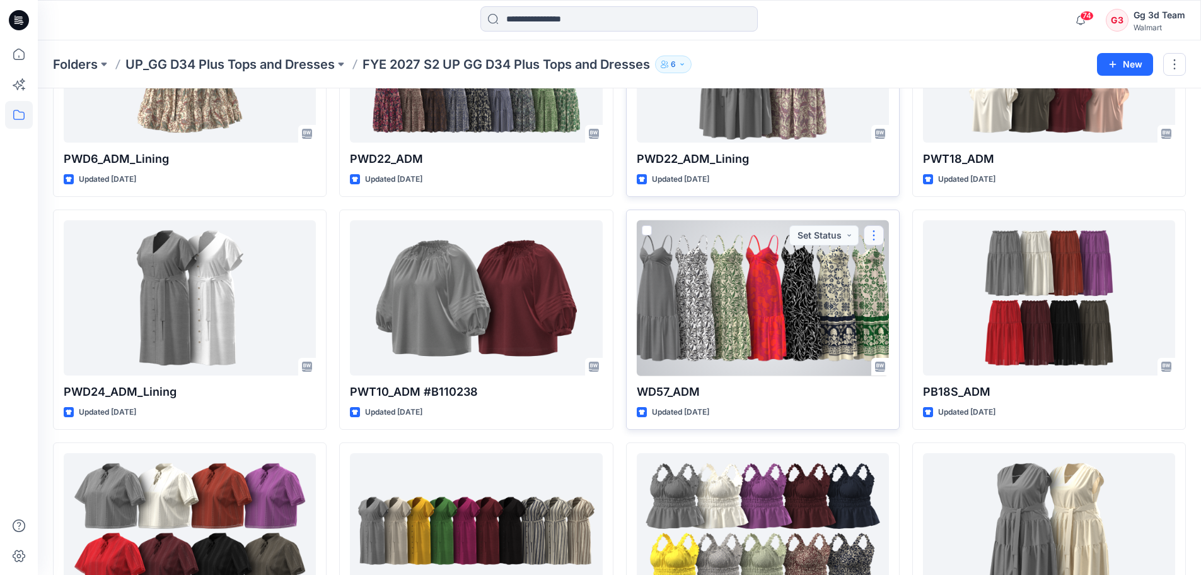
click at [880, 233] on button "button" at bounding box center [874, 235] width 20 height 20
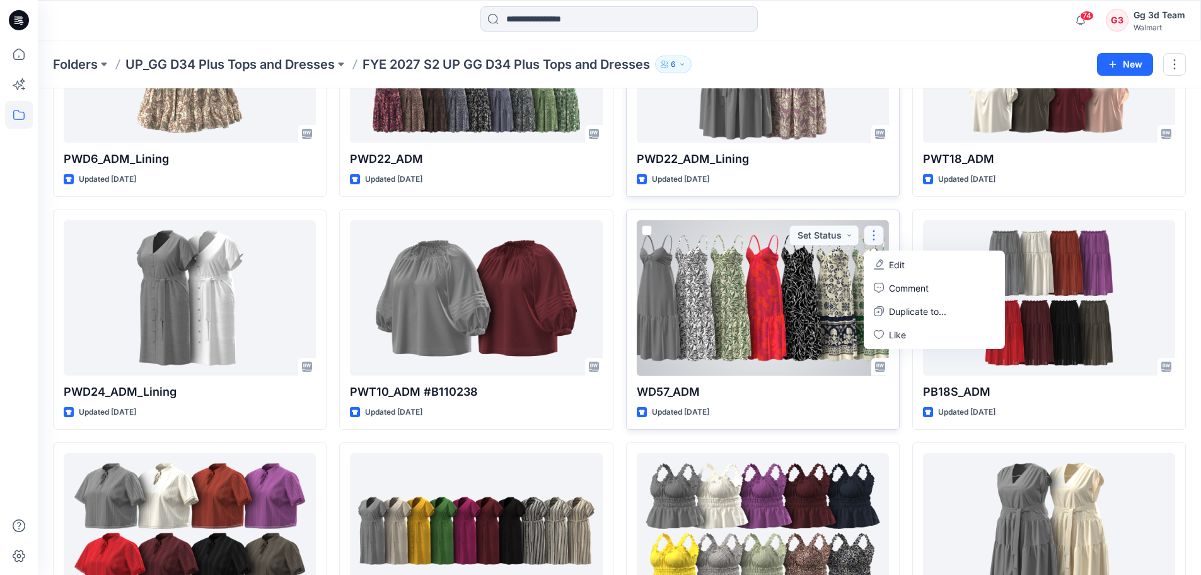
click at [717, 291] on div at bounding box center [763, 298] width 252 height 156
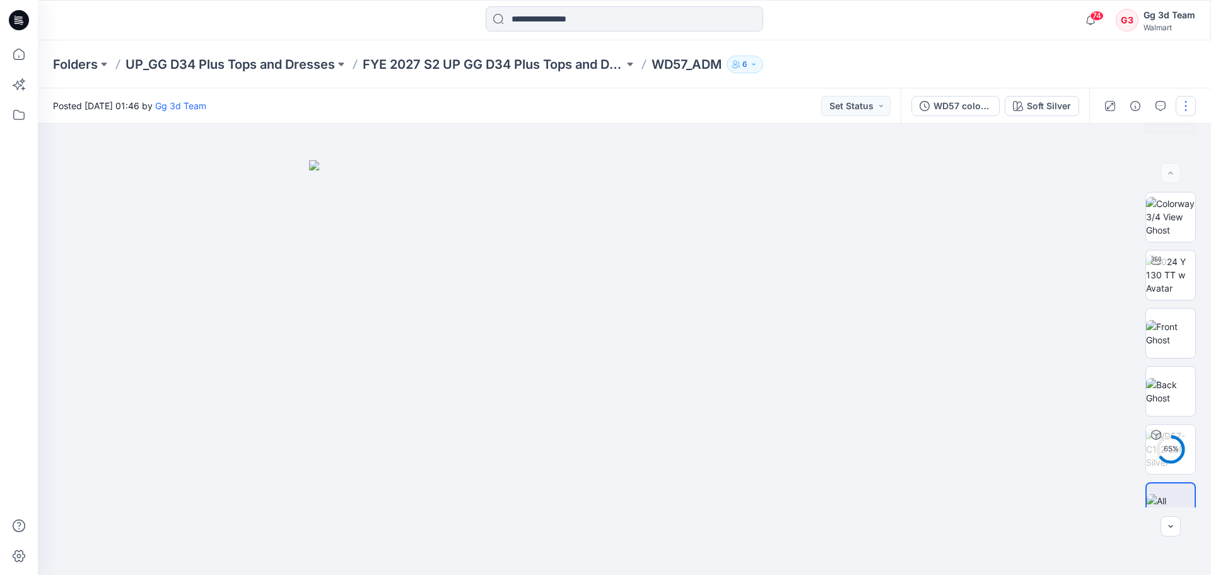
click at [1182, 105] on button "button" at bounding box center [1186, 106] width 20 height 20
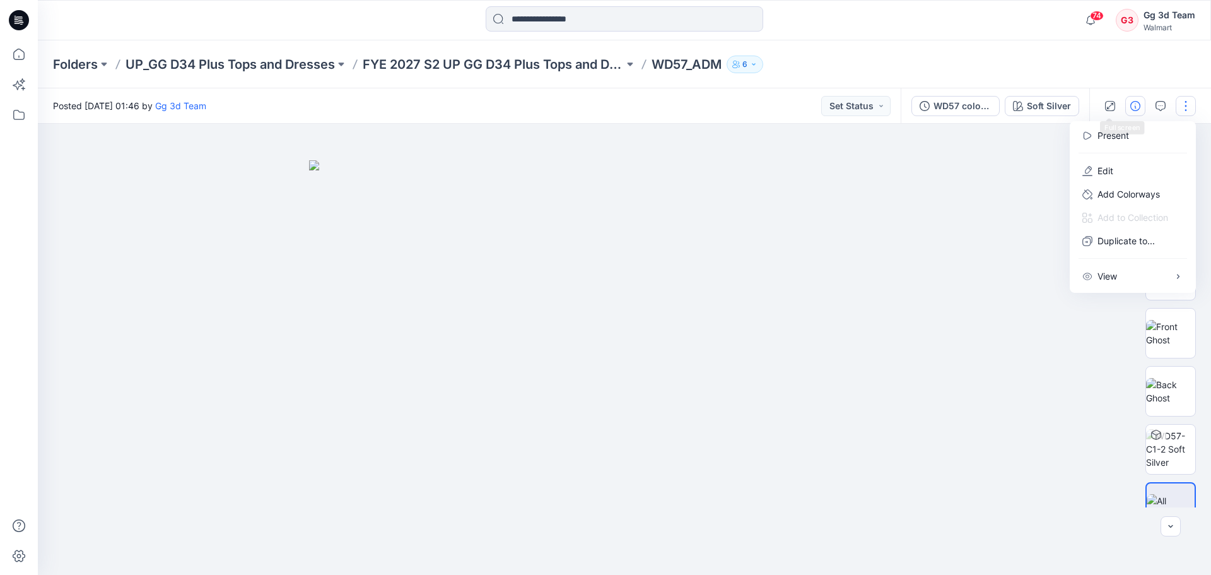
click at [1138, 96] on button "button" at bounding box center [1135, 106] width 20 height 20
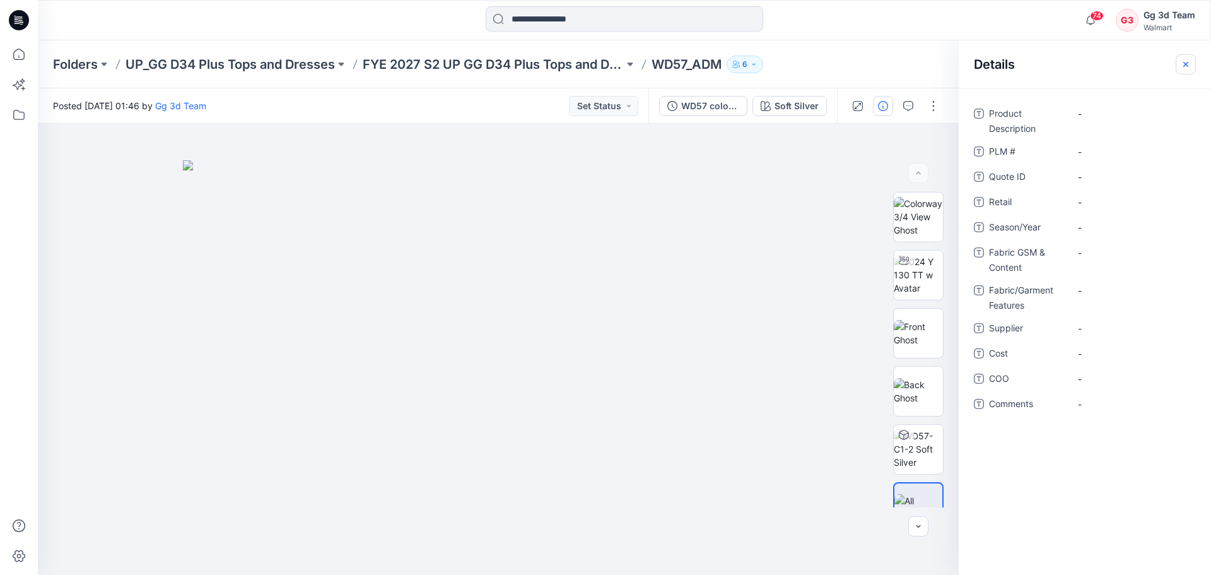
click at [1183, 61] on icon "button" at bounding box center [1186, 64] width 10 height 10
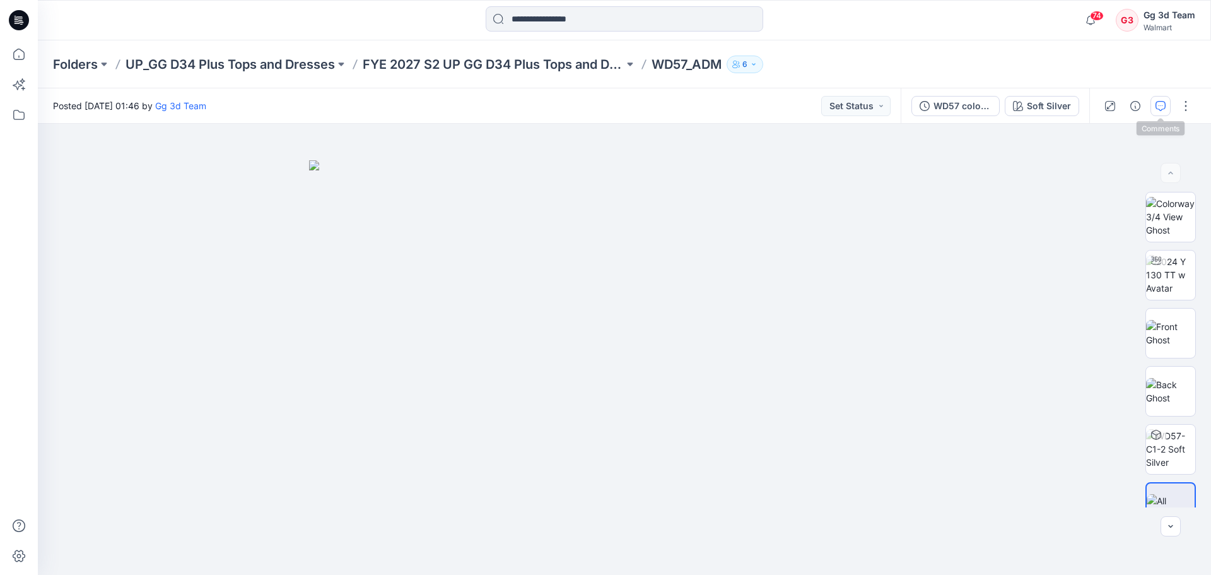
click at [1168, 107] on button "button" at bounding box center [1160, 106] width 20 height 20
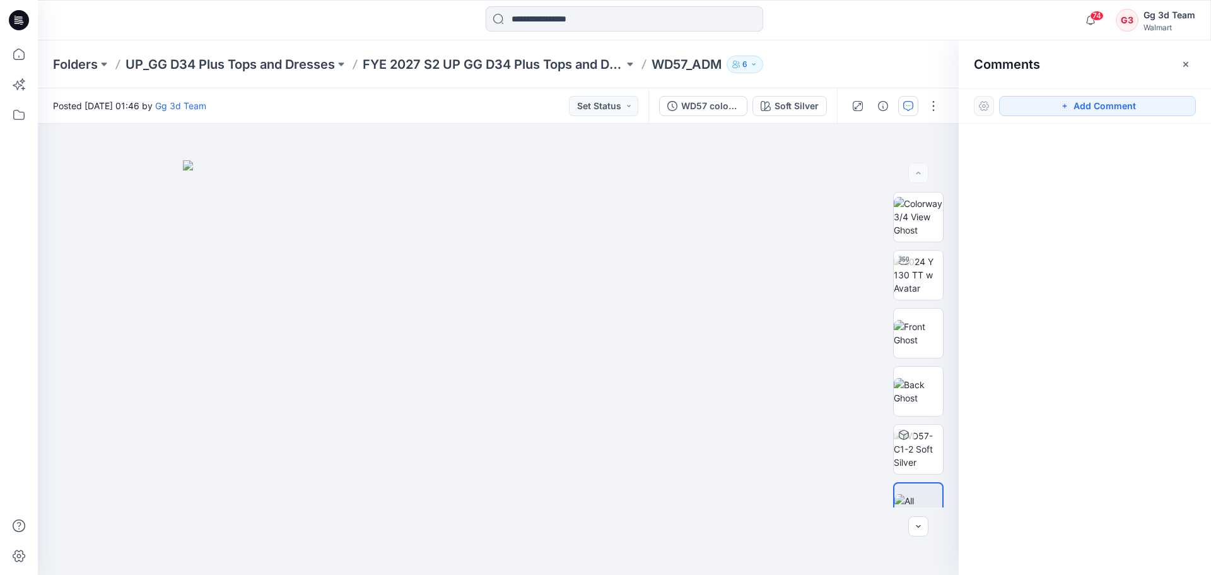
click at [785, 32] on div at bounding box center [624, 20] width 587 height 28
click at [18, 57] on icon at bounding box center [19, 54] width 28 height 28
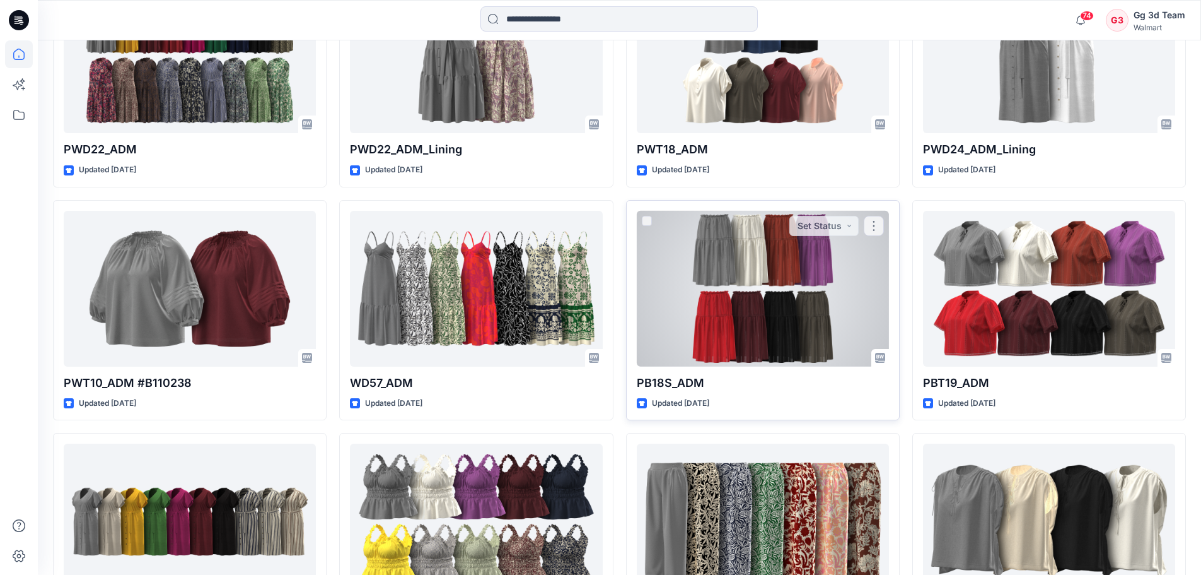
scroll to position [1176, 0]
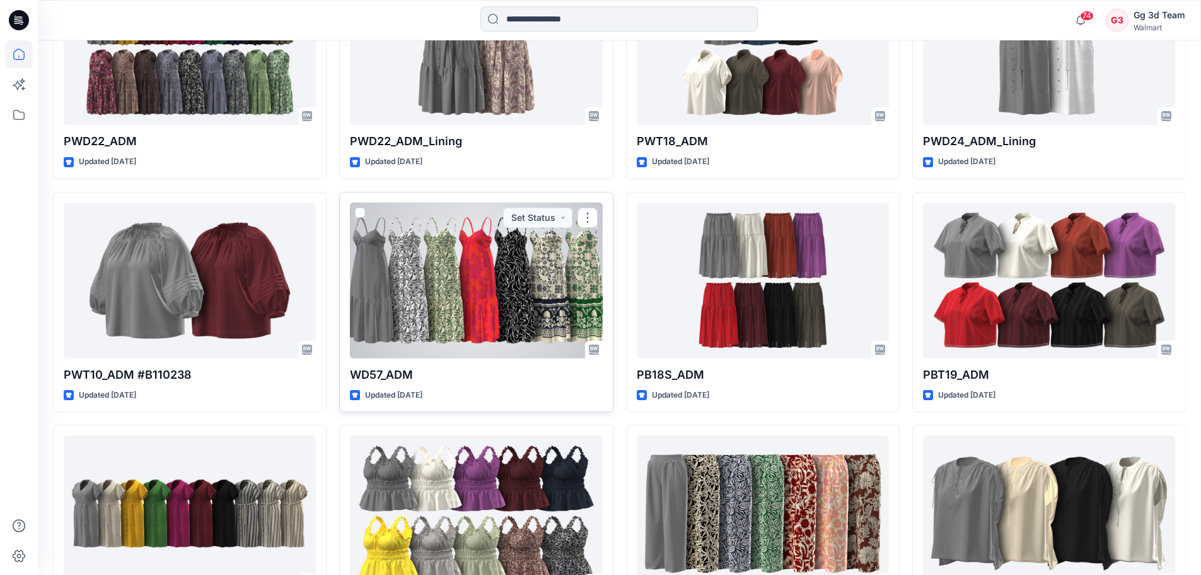
click at [359, 213] on span at bounding box center [360, 212] width 10 height 10
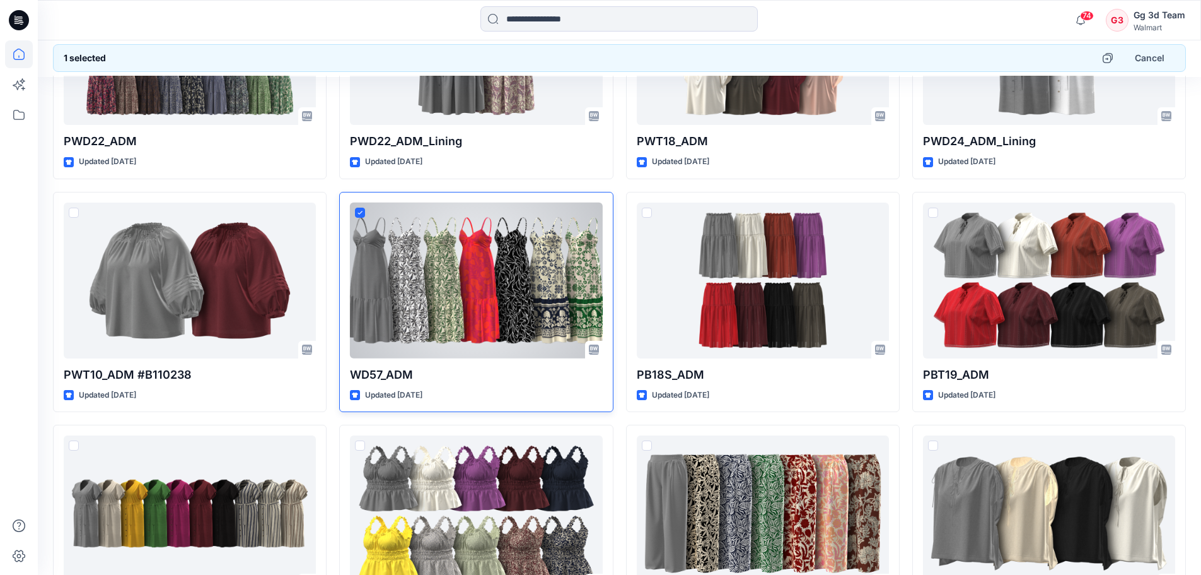
click at [581, 248] on div at bounding box center [476, 280] width 252 height 156
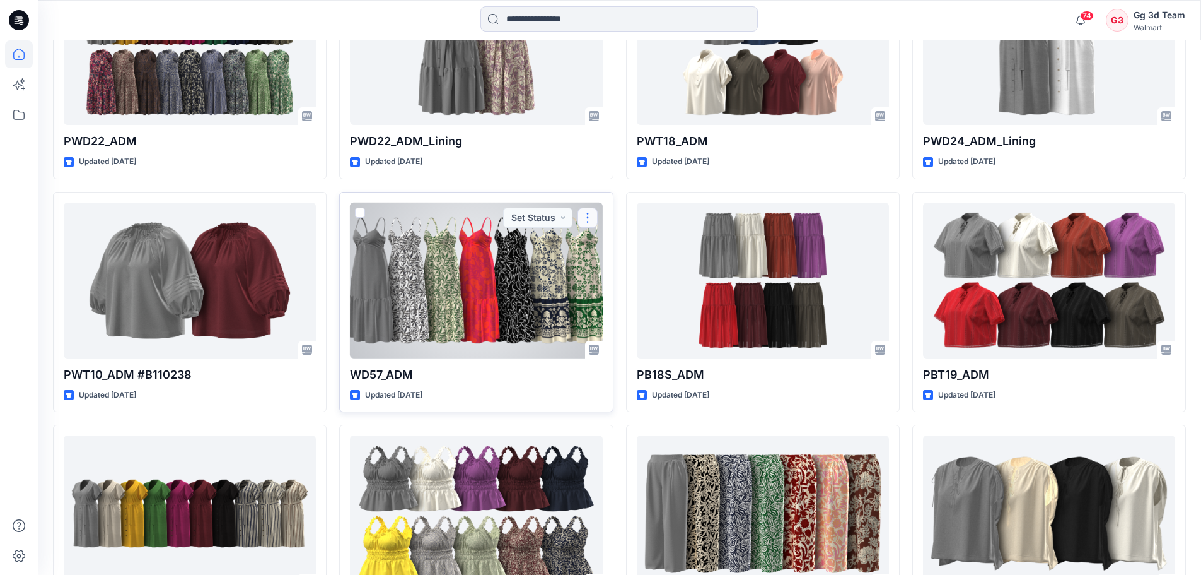
click at [595, 218] on button "button" at bounding box center [588, 217] width 20 height 20
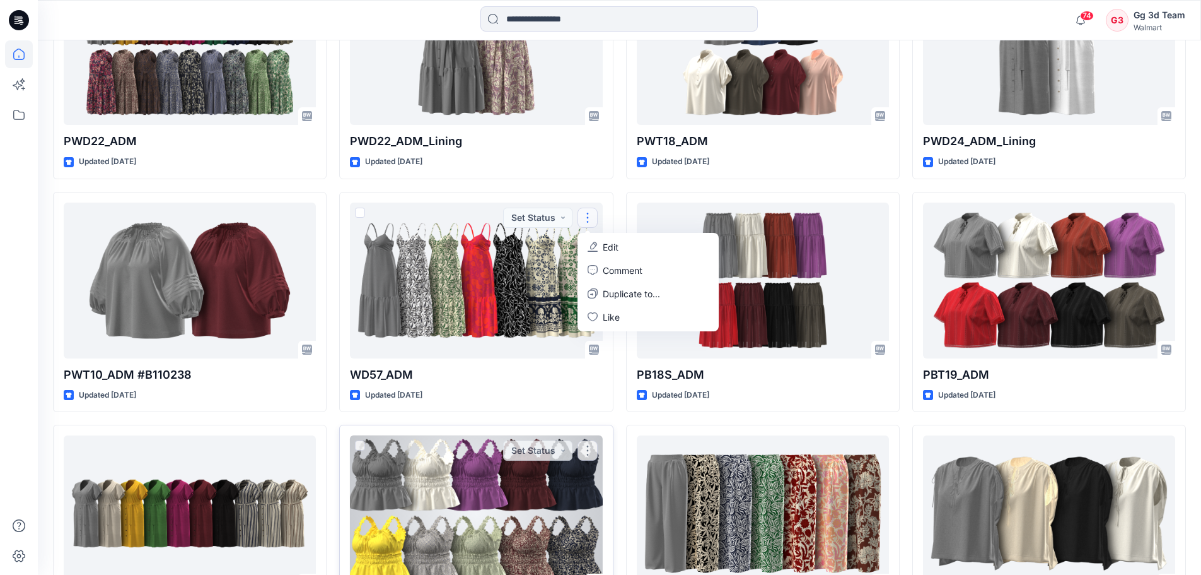
click at [581, 426] on div "PWT2_ADM Updated 6 days ago Set Status" at bounding box center [476, 534] width 274 height 220
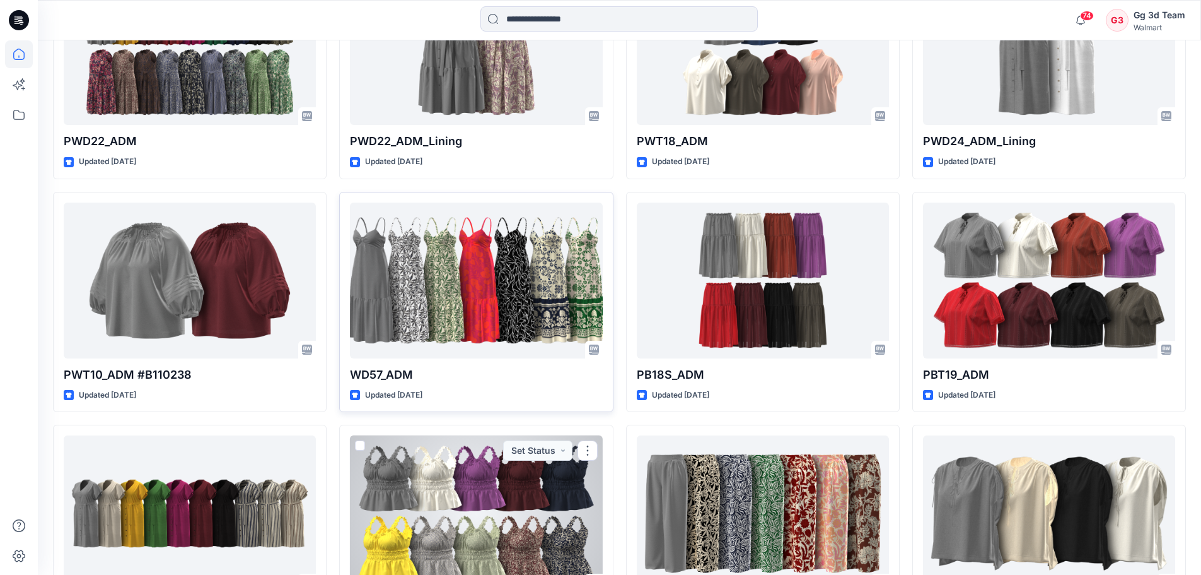
click at [497, 335] on div at bounding box center [476, 280] width 252 height 156
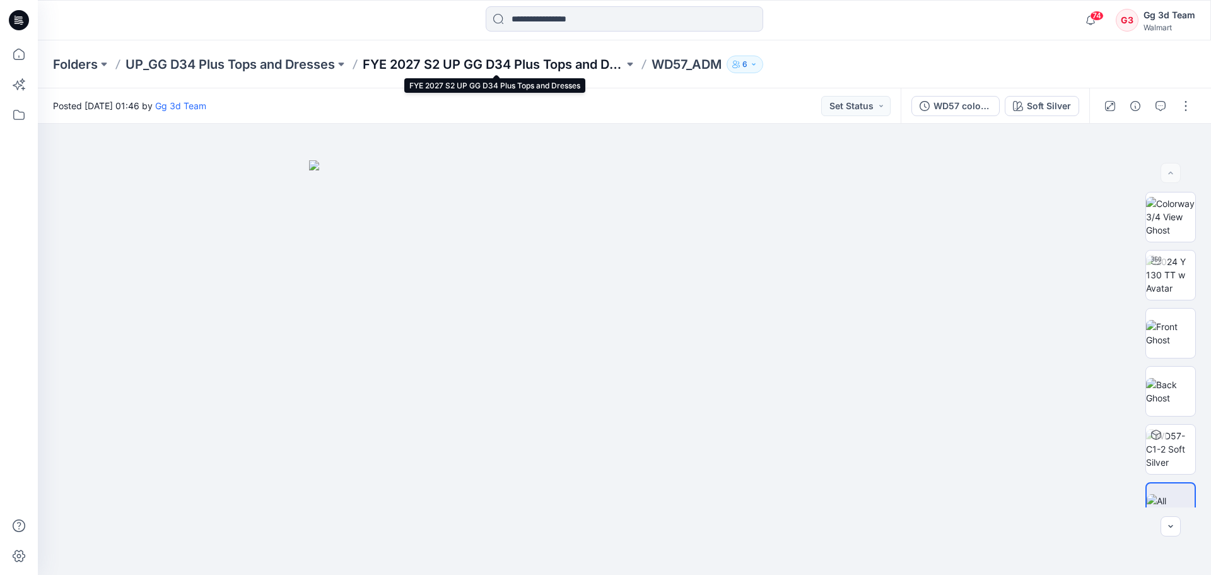
click at [548, 57] on p "FYE 2027 S2 UP GG D34 Plus Tops and Dresses" at bounding box center [493, 64] width 261 height 18
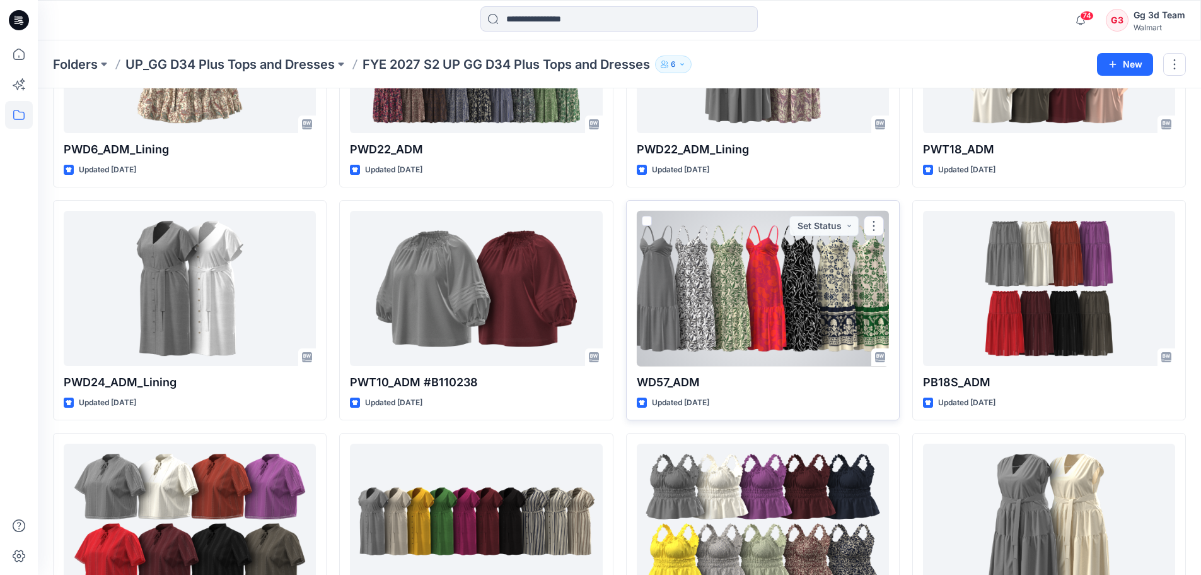
scroll to position [757, 0]
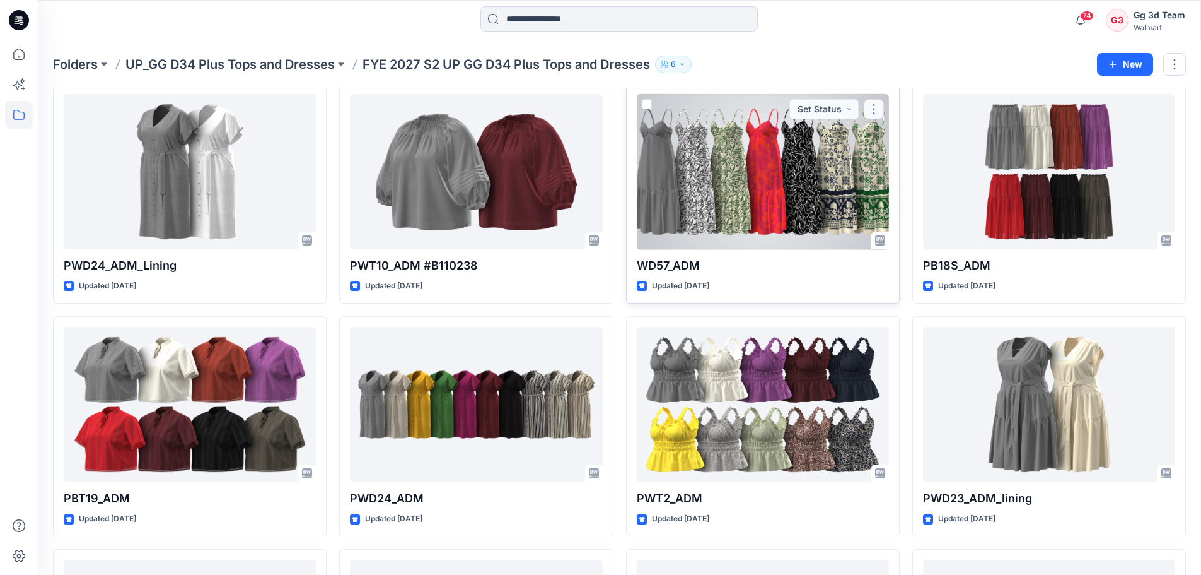
click at [874, 110] on button "button" at bounding box center [874, 109] width 20 height 20
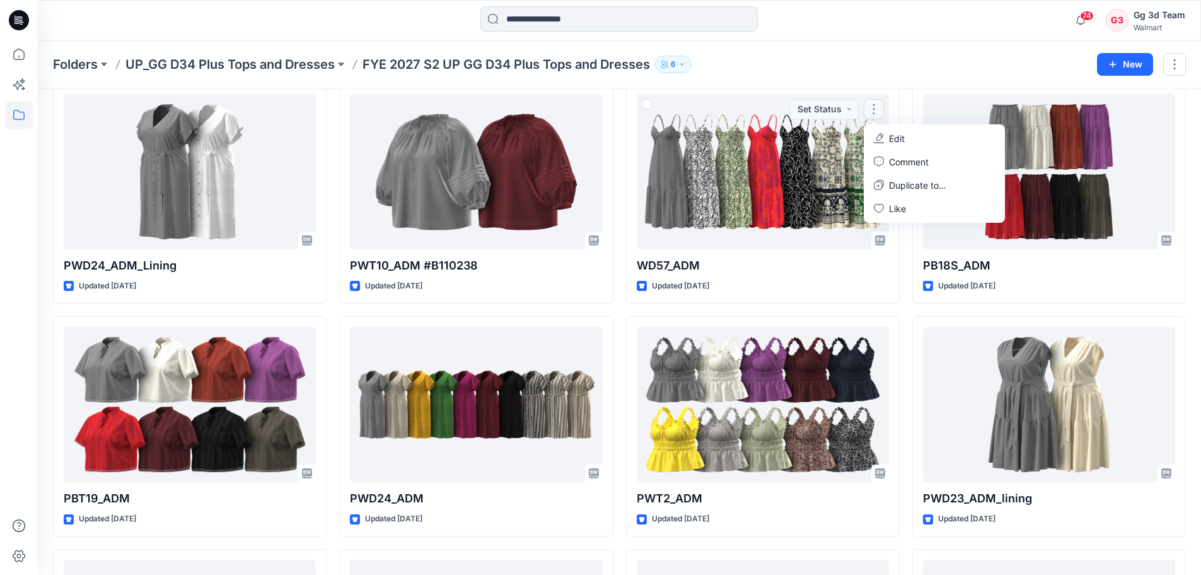
drag, startPoint x: 904, startPoint y: 306, endPoint x: 894, endPoint y: 305, distance: 10.7
click at [906, 306] on div "PWT9_ADM Updated an hour ago PWT5_ADM Updated 18 hours ago PWD6_ADM_Lining Upda…" at bounding box center [619, 76] width 1133 height 1384
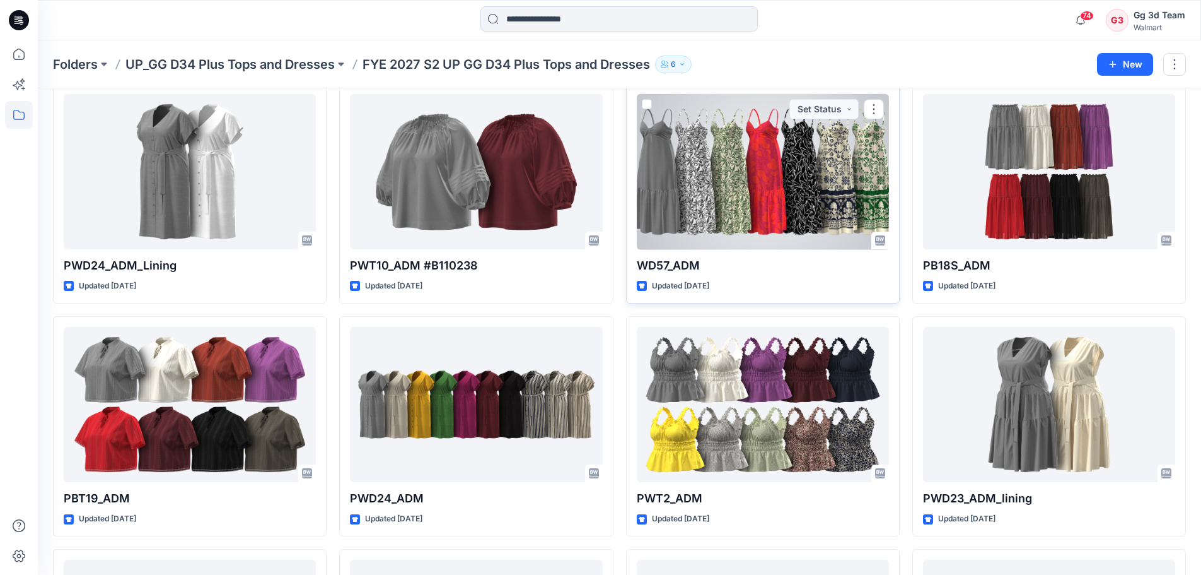
click at [646, 104] on span at bounding box center [647, 104] width 10 height 10
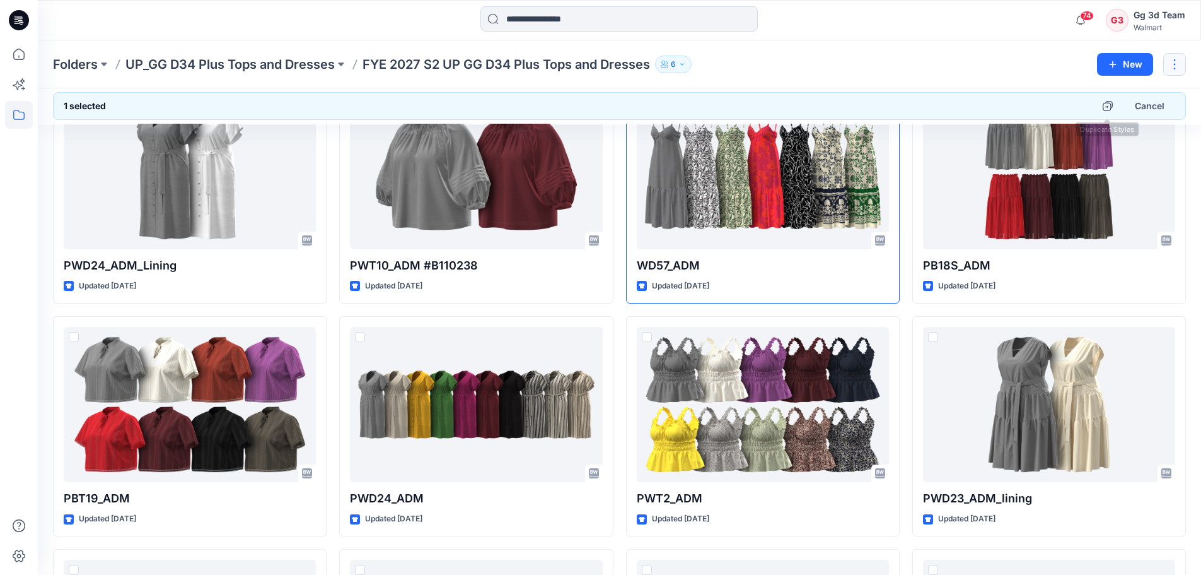
click at [1175, 66] on button "button" at bounding box center [1175, 64] width 23 height 23
click at [962, 51] on div "Folders UP_GG D34 Plus Tops and Dresses FYE 2027 S2 UP GG D34 Plus Tops and Dre…" at bounding box center [620, 64] width 1164 height 48
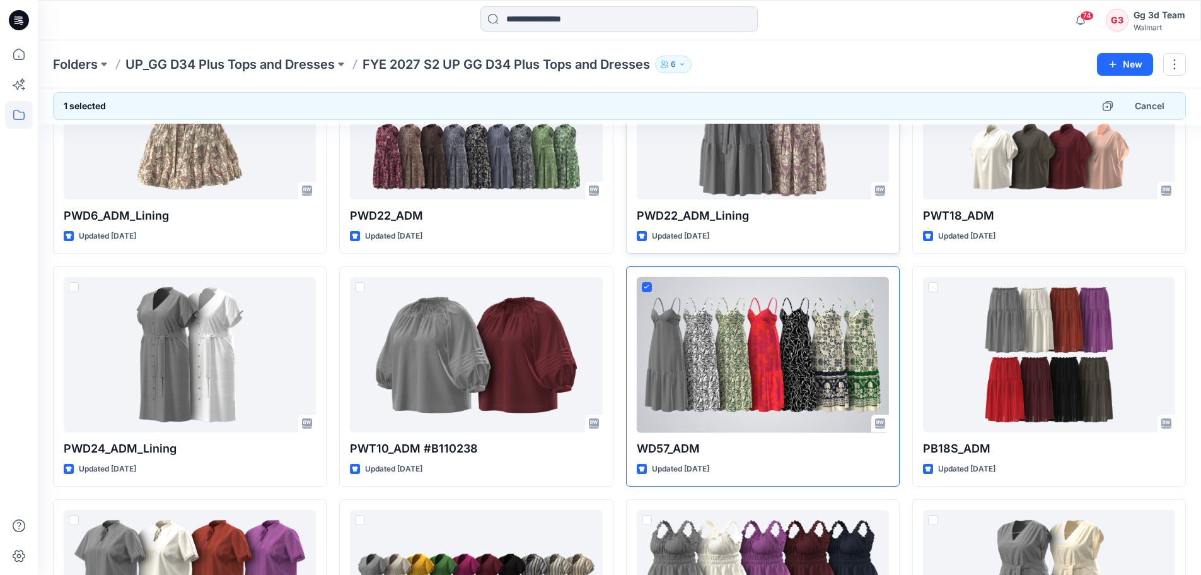
scroll to position [568, 0]
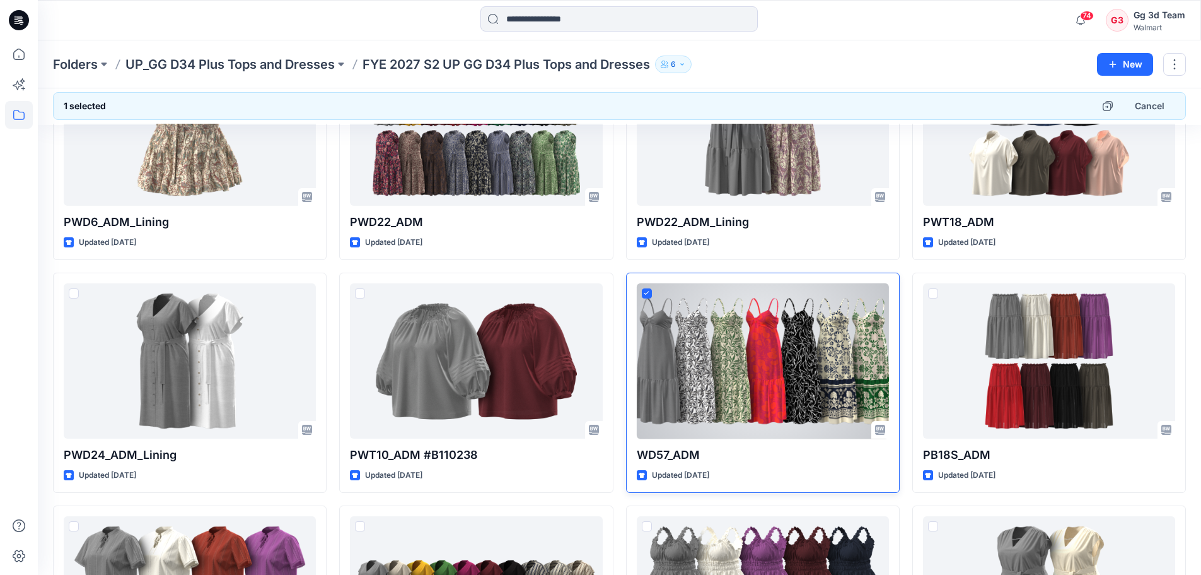
click at [732, 383] on div at bounding box center [763, 361] width 252 height 156
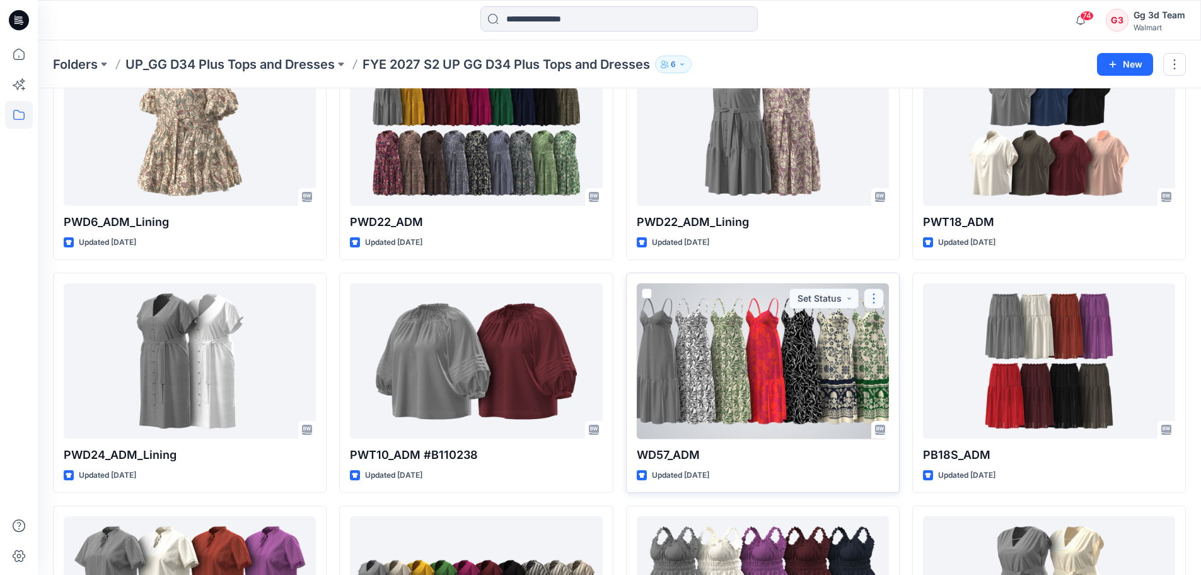
click at [877, 302] on button "button" at bounding box center [874, 298] width 20 height 20
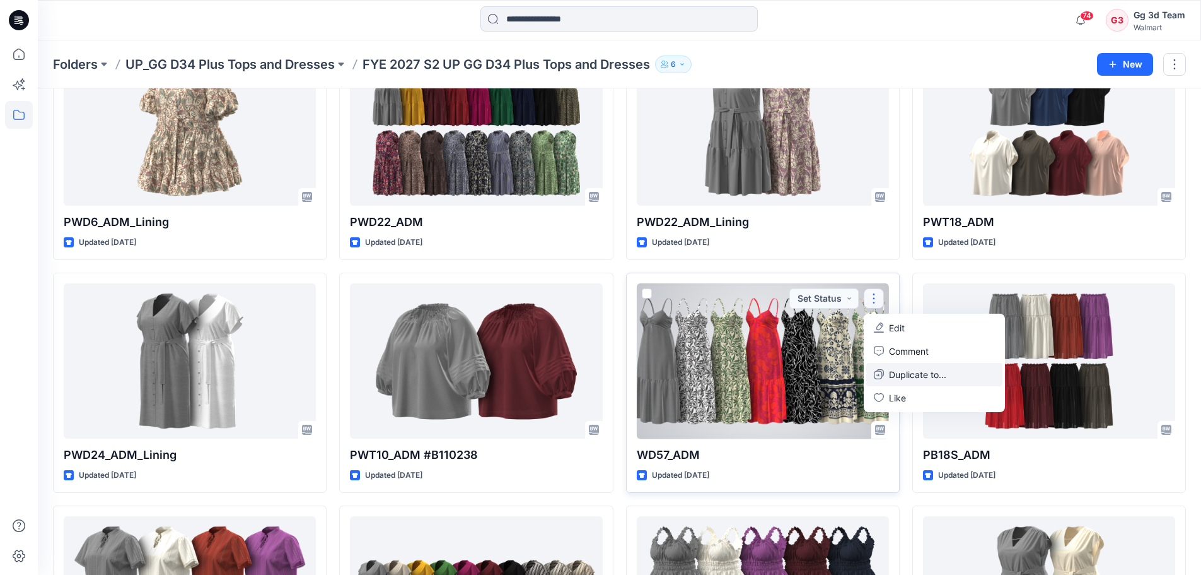
click at [938, 378] on p "Duplicate to..." at bounding box center [917, 374] width 57 height 13
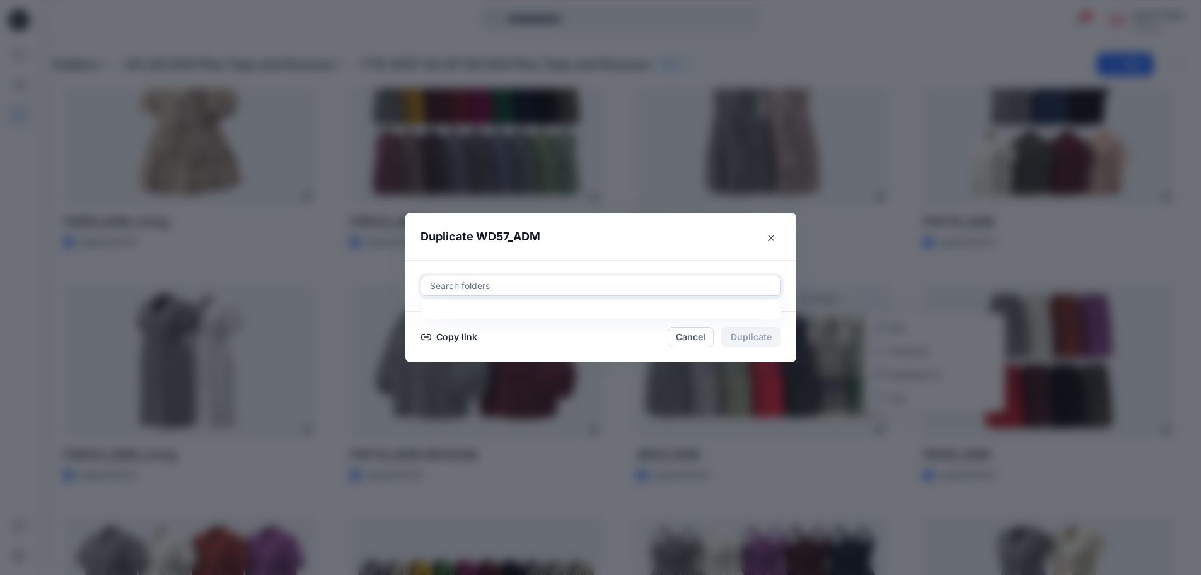
click at [494, 279] on div at bounding box center [601, 285] width 344 height 15
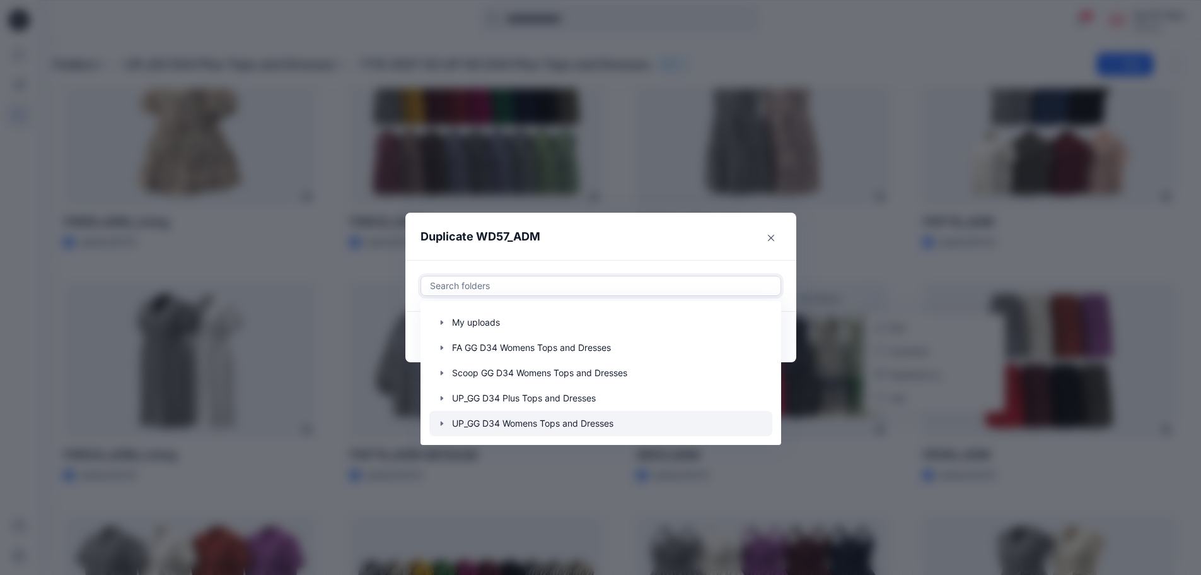
click at [505, 418] on div at bounding box center [600, 423] width 343 height 25
click at [442, 422] on icon "button" at bounding box center [442, 423] width 10 height 10
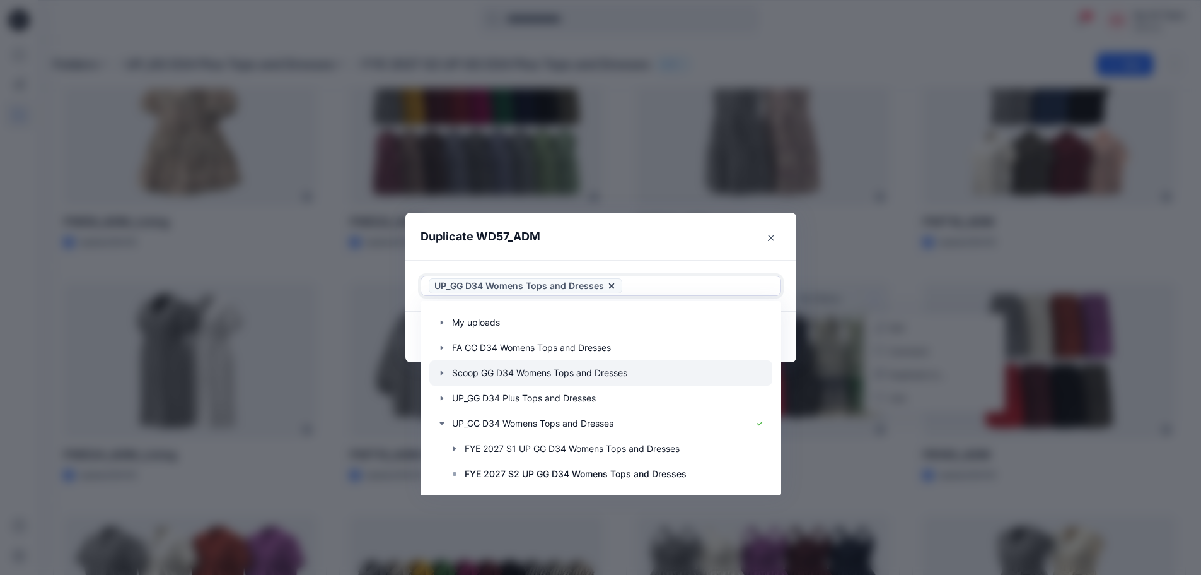
scroll to position [25, 0]
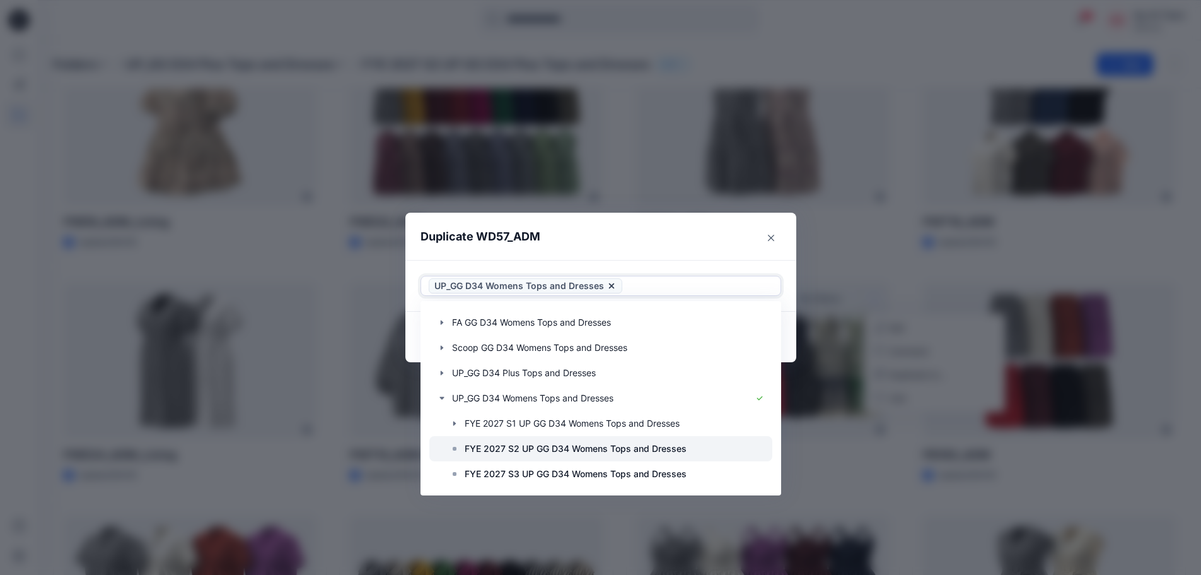
click at [577, 443] on p "FYE 2027 S2 UP GG D34 Womens Tops and Dresses" at bounding box center [576, 448] width 222 height 15
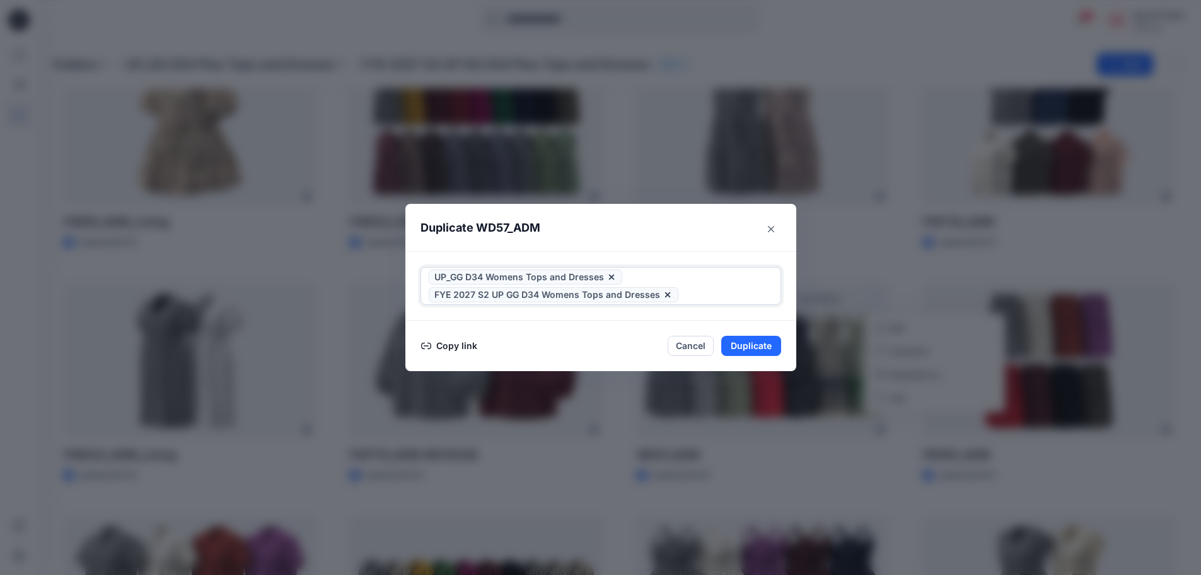
click at [614, 275] on icon at bounding box center [612, 277] width 10 height 10
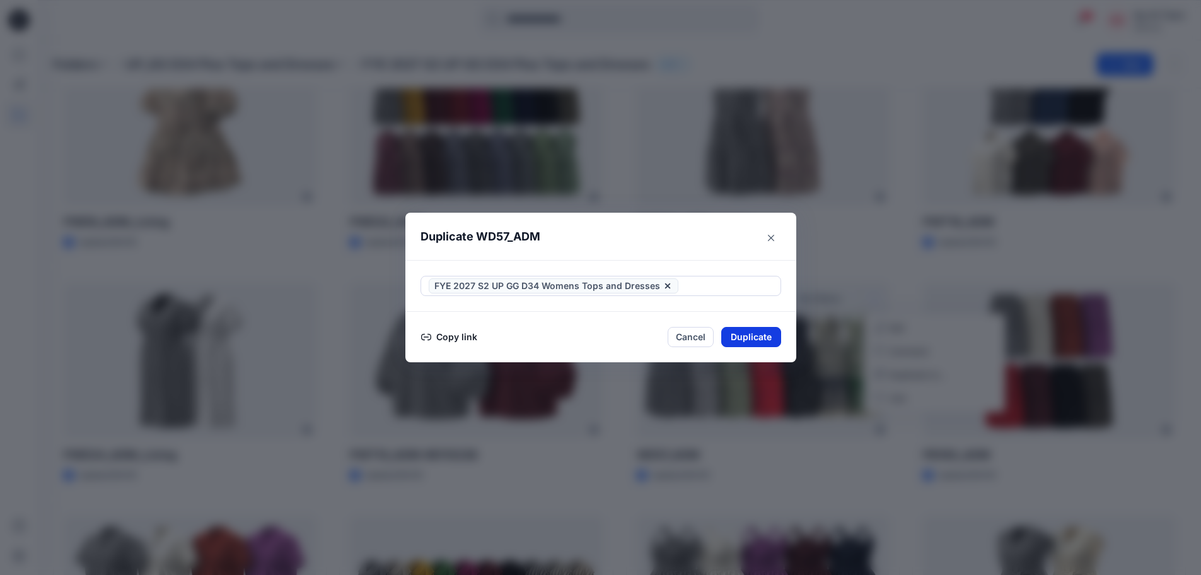
click at [779, 340] on button "Duplicate" at bounding box center [751, 337] width 60 height 20
click at [771, 341] on button "Close" at bounding box center [760, 337] width 41 height 20
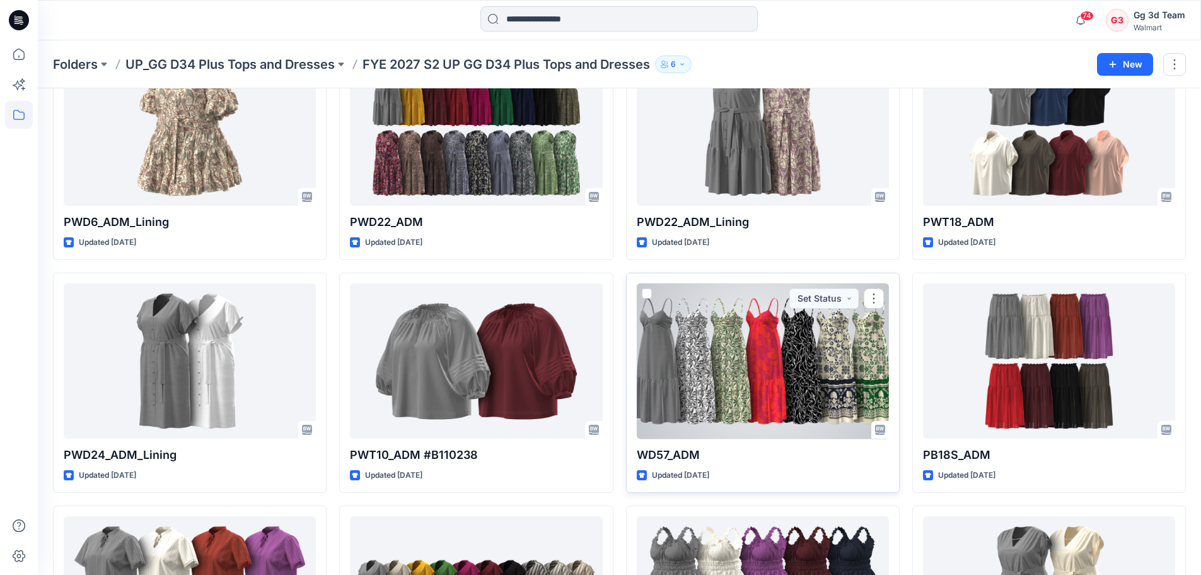
click at [749, 360] on div at bounding box center [763, 361] width 252 height 156
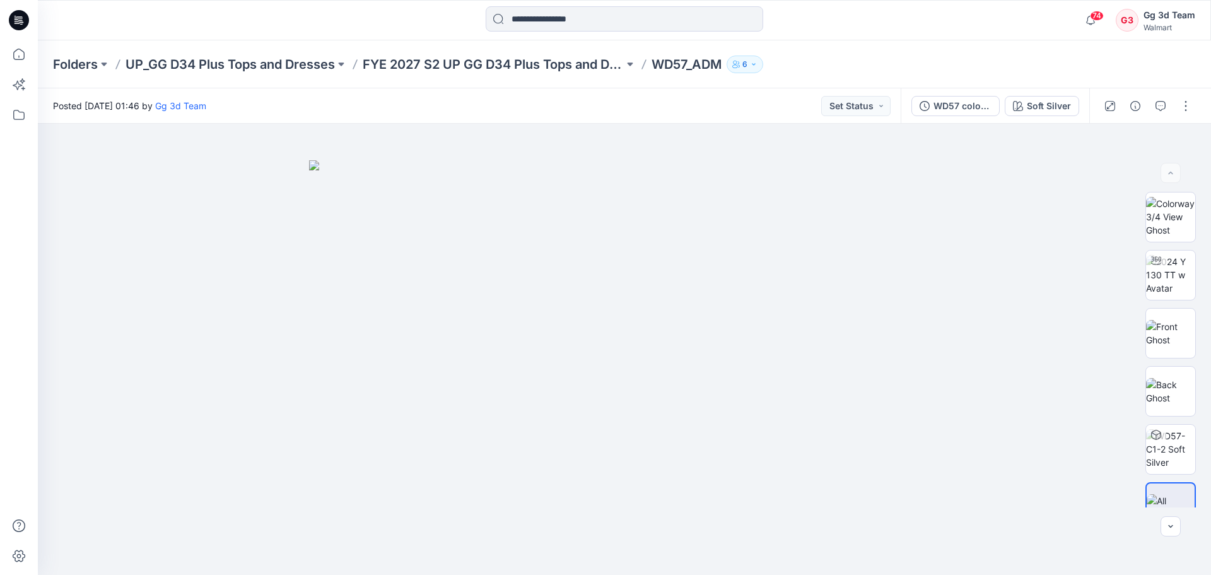
click at [1186, 116] on div at bounding box center [1147, 105] width 117 height 35
click at [1186, 108] on button "button" at bounding box center [1186, 106] width 20 height 20
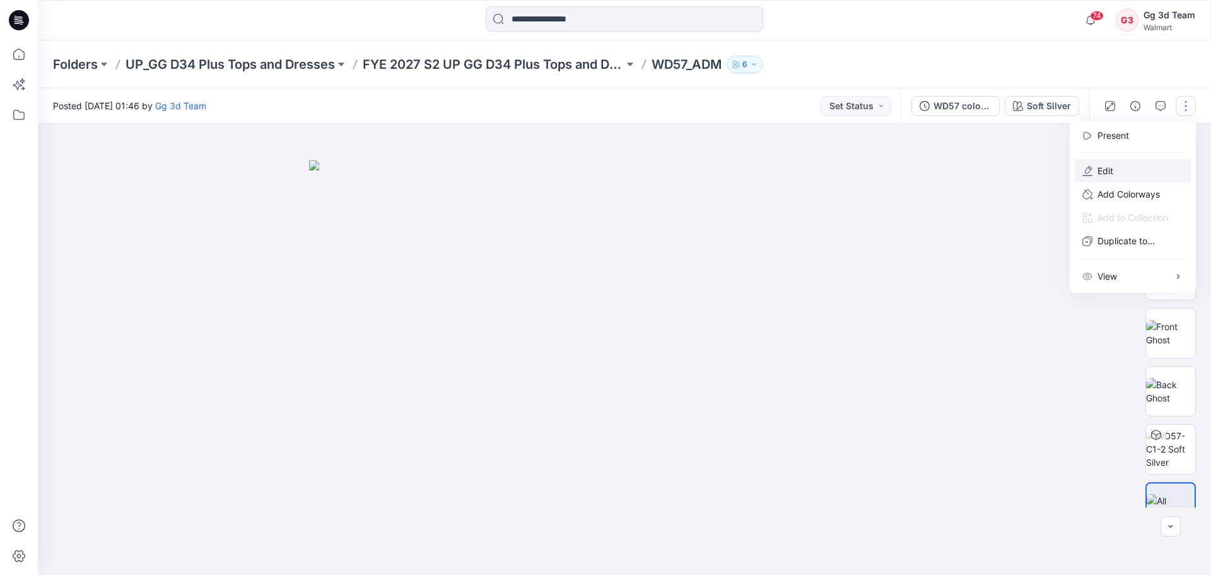
click at [1086, 166] on icon "button" at bounding box center [1087, 171] width 10 height 10
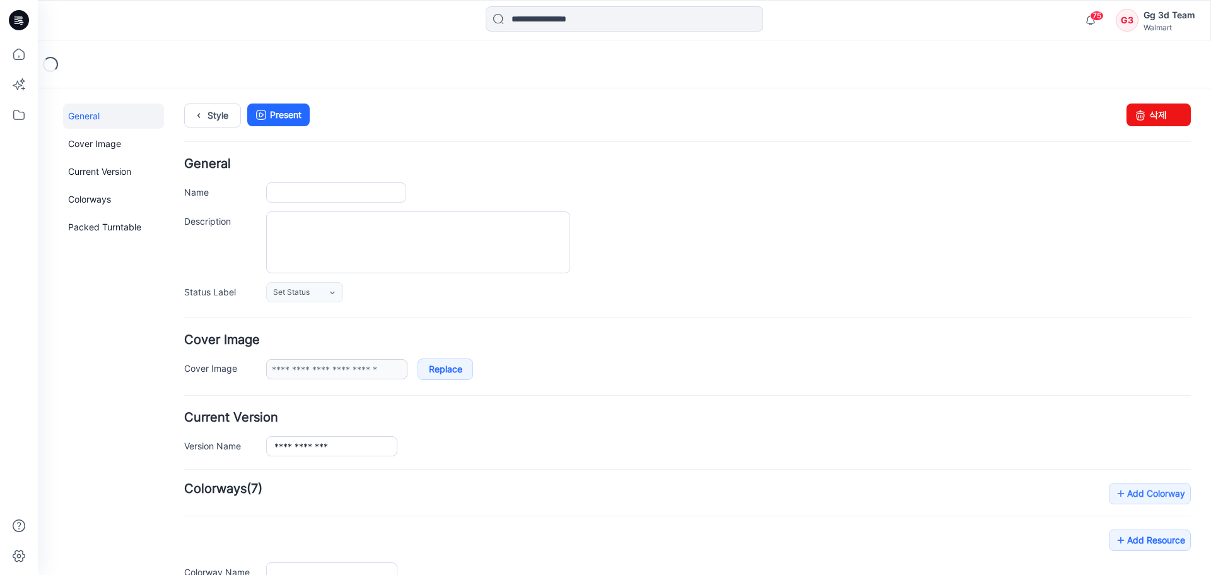
type input "********"
type input "**********"
click at [1144, 110] on link "삭제" at bounding box center [1158, 114] width 64 height 23
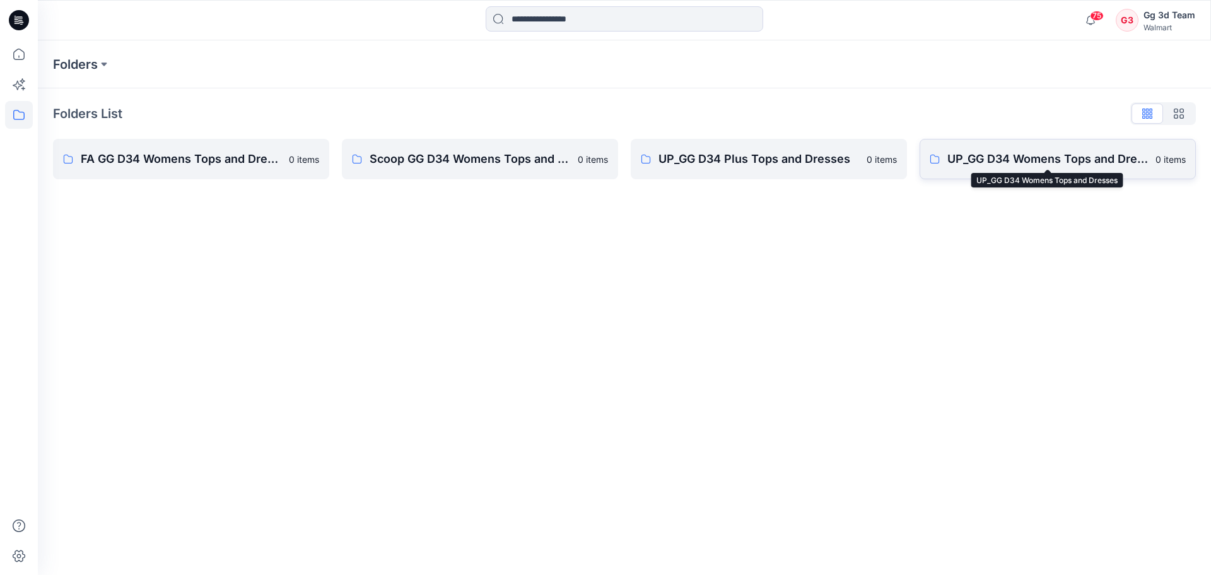
click at [1013, 160] on p "UP_GG D34 Womens Tops and Dresses" at bounding box center [1047, 159] width 201 height 18
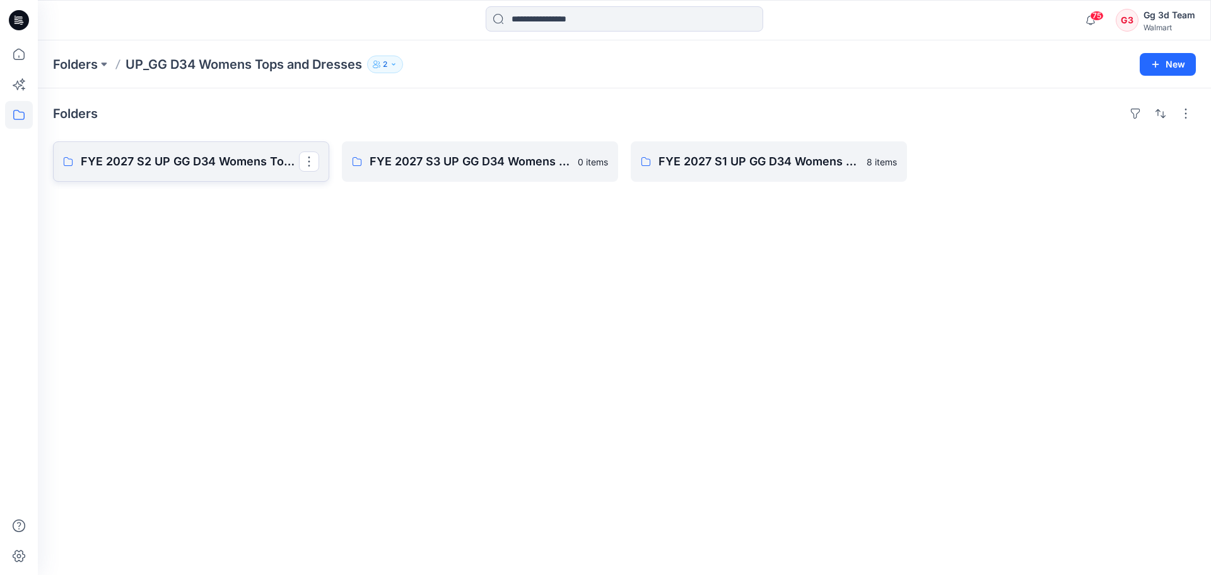
click at [180, 157] on p "FYE 2027 S2 UP GG D34 Womens Tops and Dresses" at bounding box center [190, 162] width 218 height 18
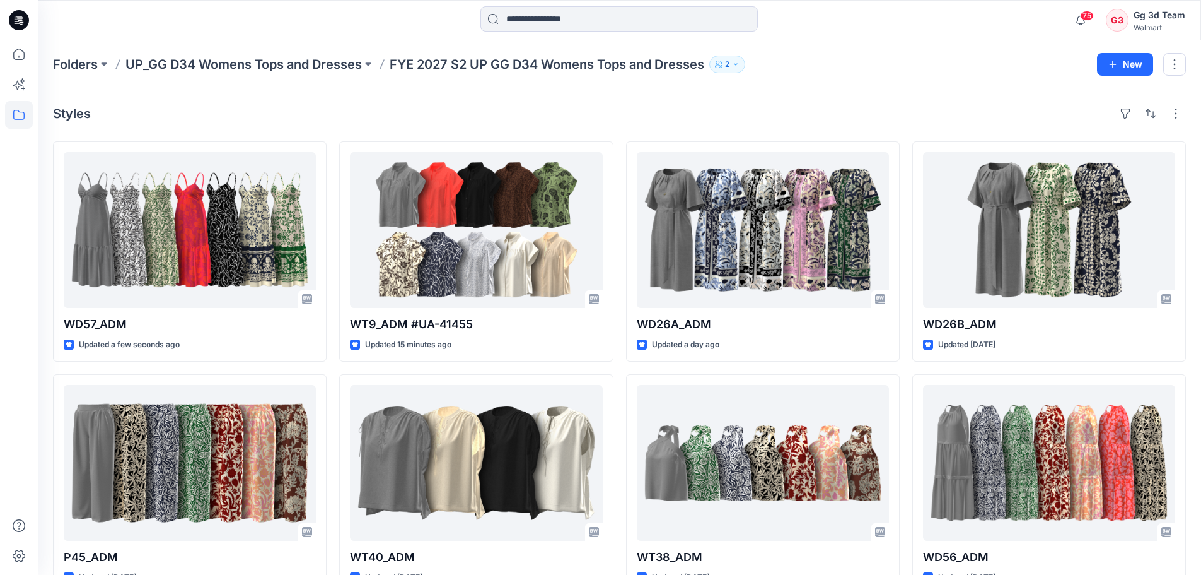
click at [418, 100] on div "Styles WD57_ADM Updated a few seconds ago P45_ADM Updated [DATE] WT9_ADM #G1501…" at bounding box center [620, 488] width 1164 height 800
click at [920, 63] on div "Folders UP_GG D34 Womens Tops and Dresses FYE 2027 S2 UP GG D34 Womens Tops and…" at bounding box center [570, 64] width 1035 height 18
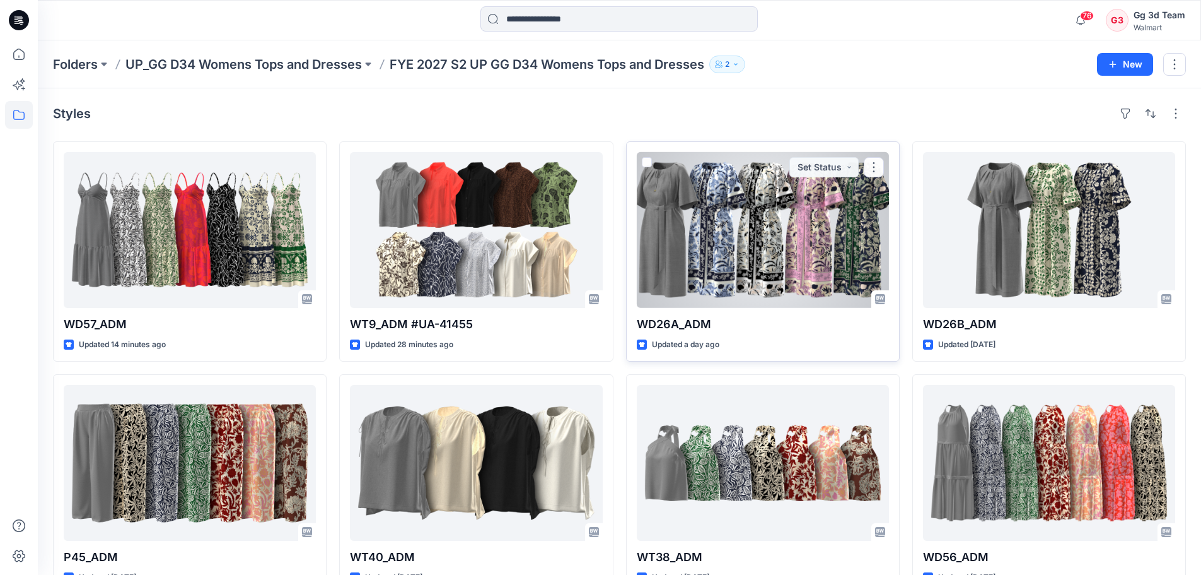
click at [770, 280] on div at bounding box center [763, 230] width 252 height 156
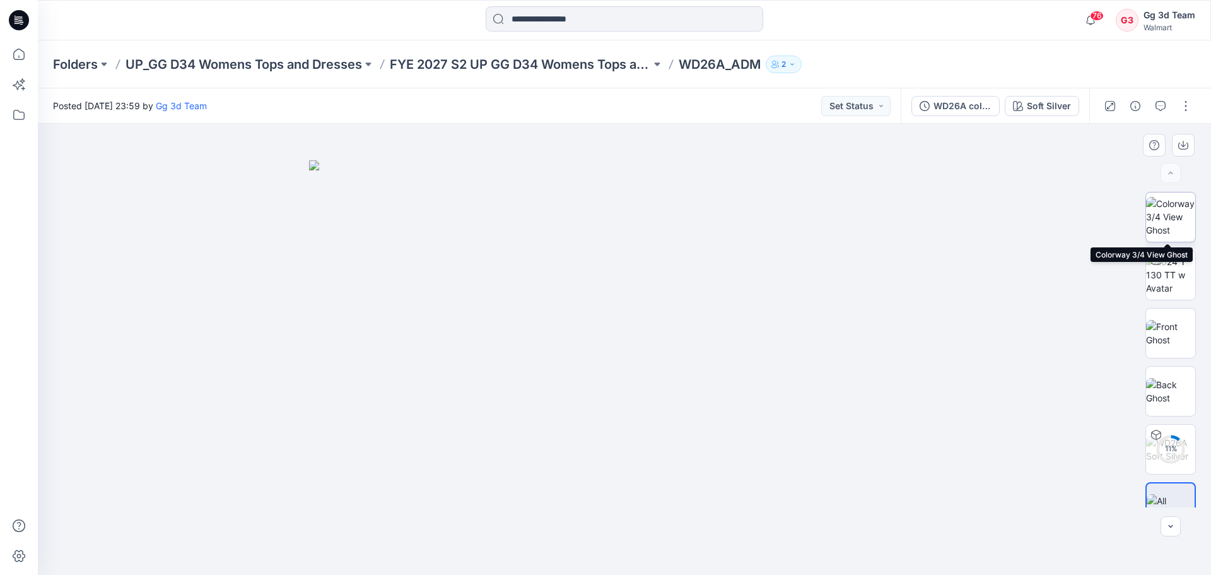
click at [1181, 214] on img at bounding box center [1170, 217] width 49 height 40
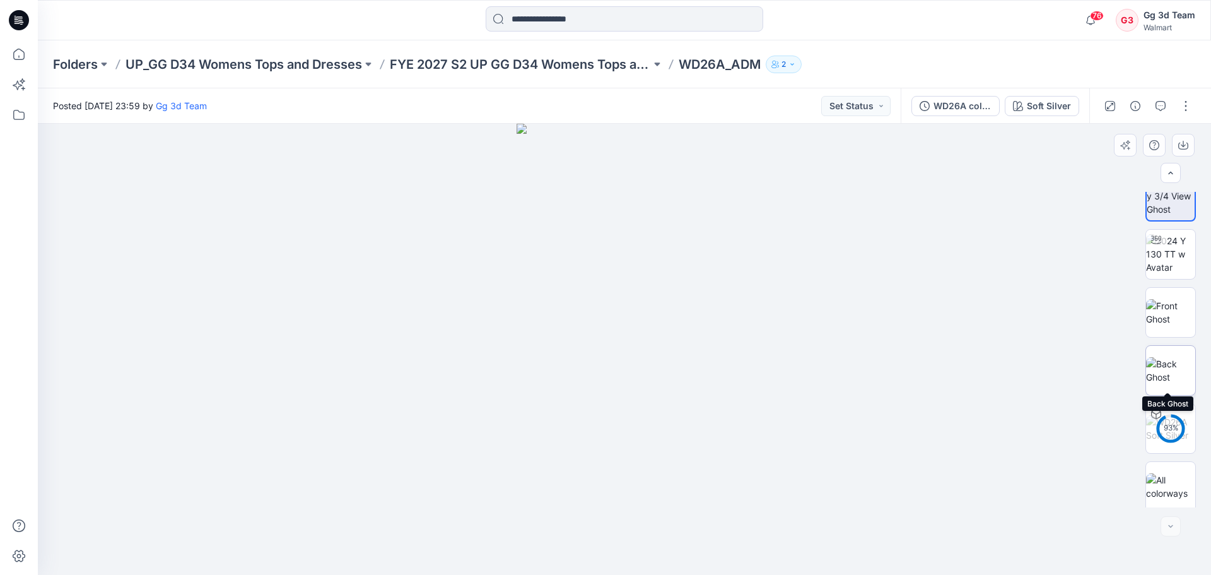
scroll to position [25, 0]
click at [1174, 474] on img at bounding box center [1170, 482] width 49 height 26
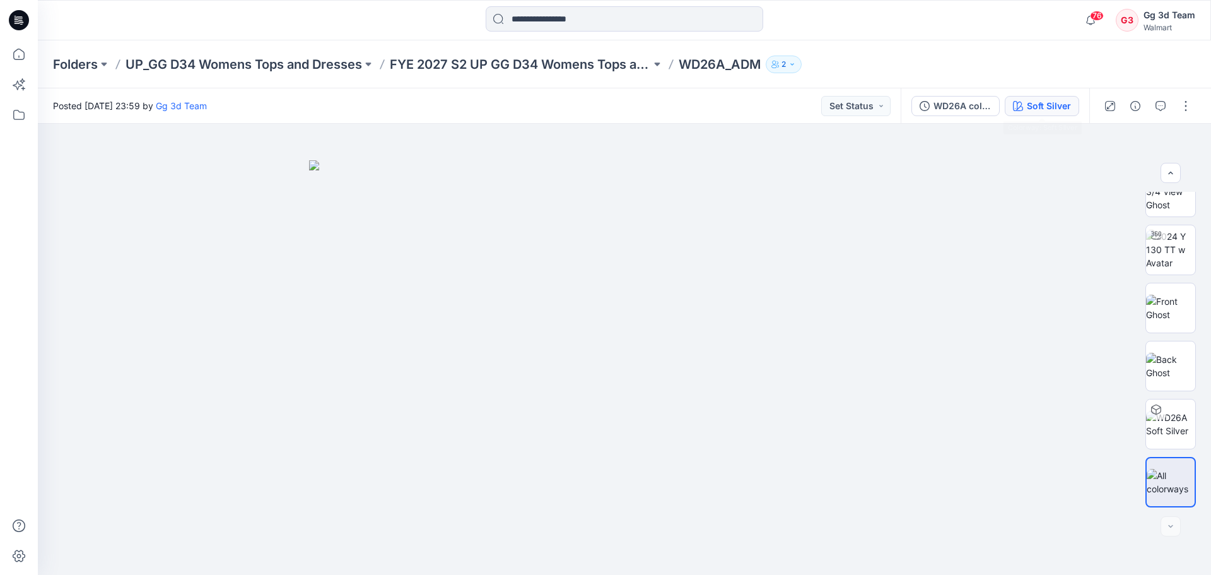
click at [1061, 107] on div "Soft Silver" at bounding box center [1049, 106] width 44 height 14
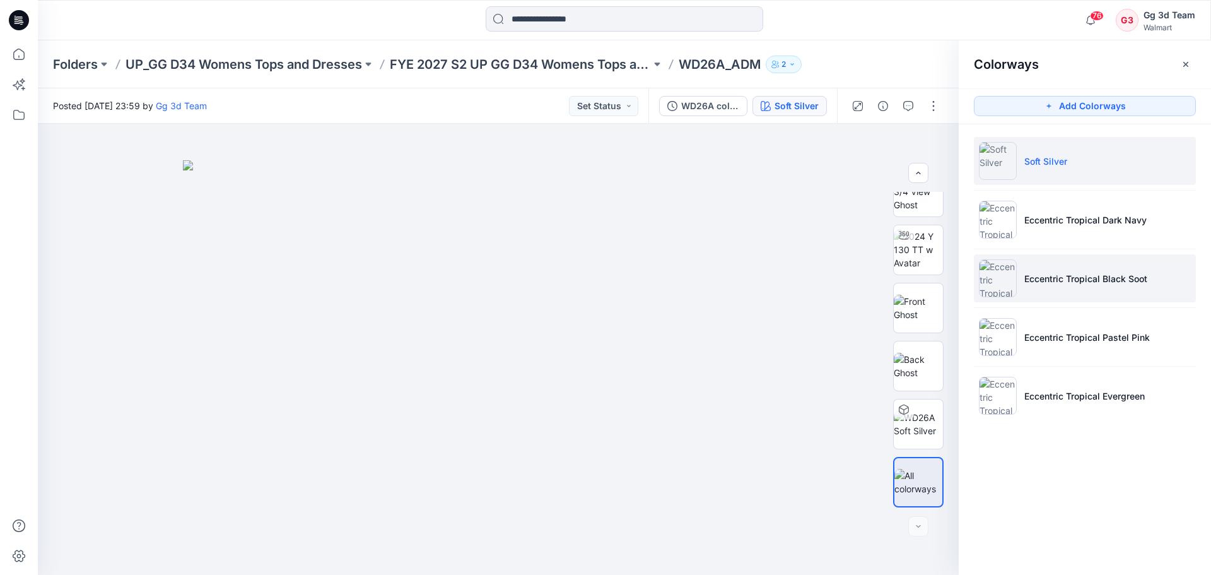
click at [1043, 275] on p "Eccentric Tropical Black Soot" at bounding box center [1085, 278] width 123 height 13
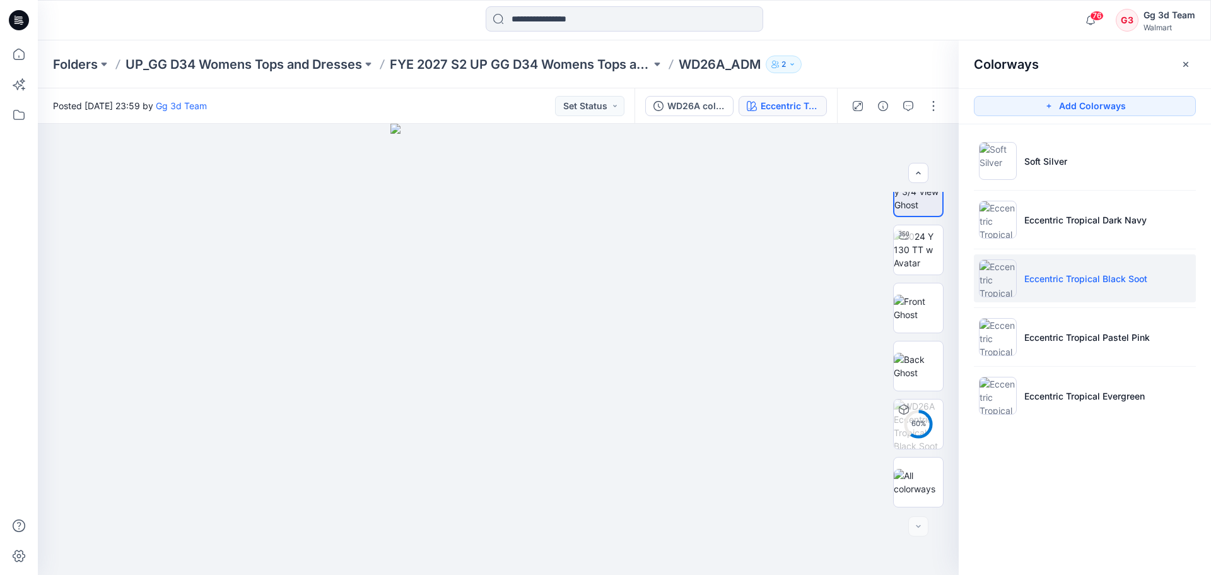
click at [920, 110] on div at bounding box center [895, 105] width 117 height 35
click at [929, 105] on button "button" at bounding box center [933, 106] width 20 height 20
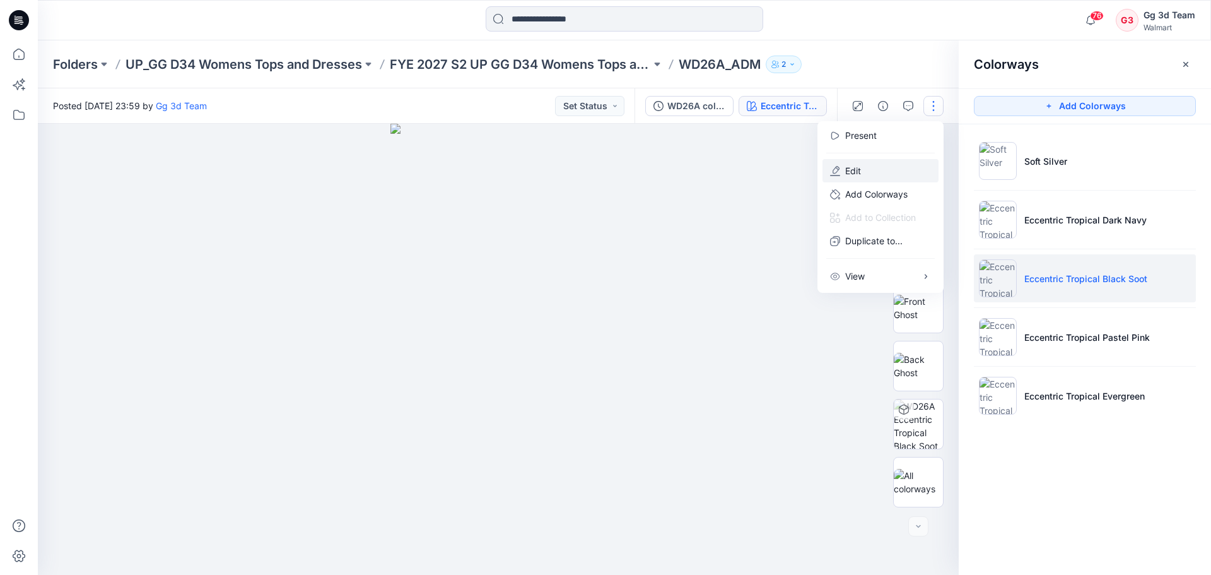
click at [902, 165] on button "Edit" at bounding box center [880, 170] width 116 height 23
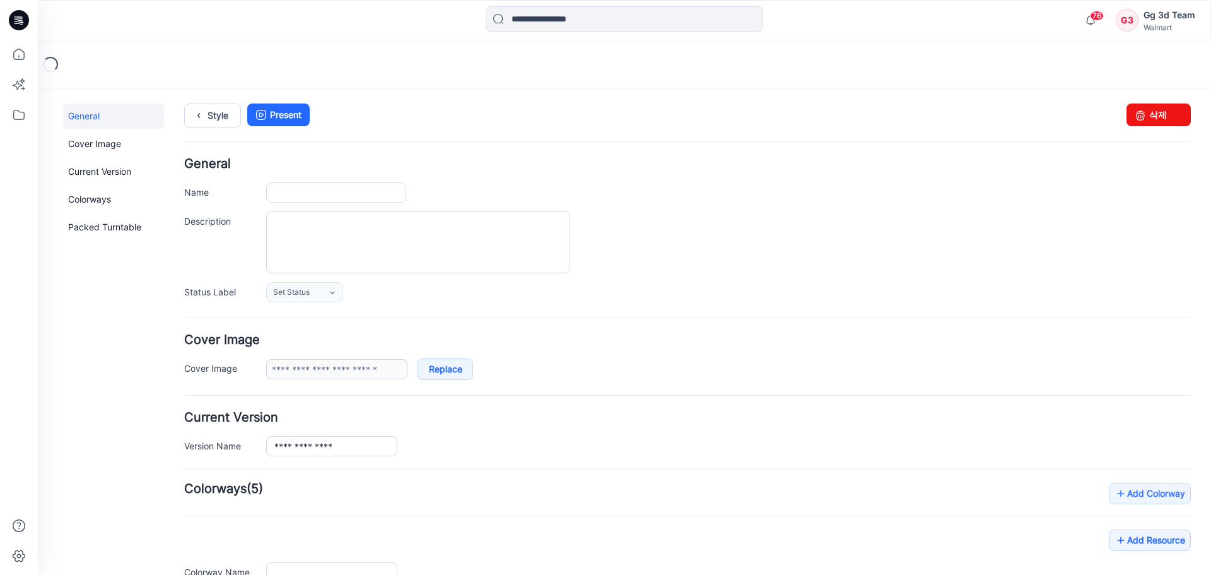
type input "*********"
type input "**********"
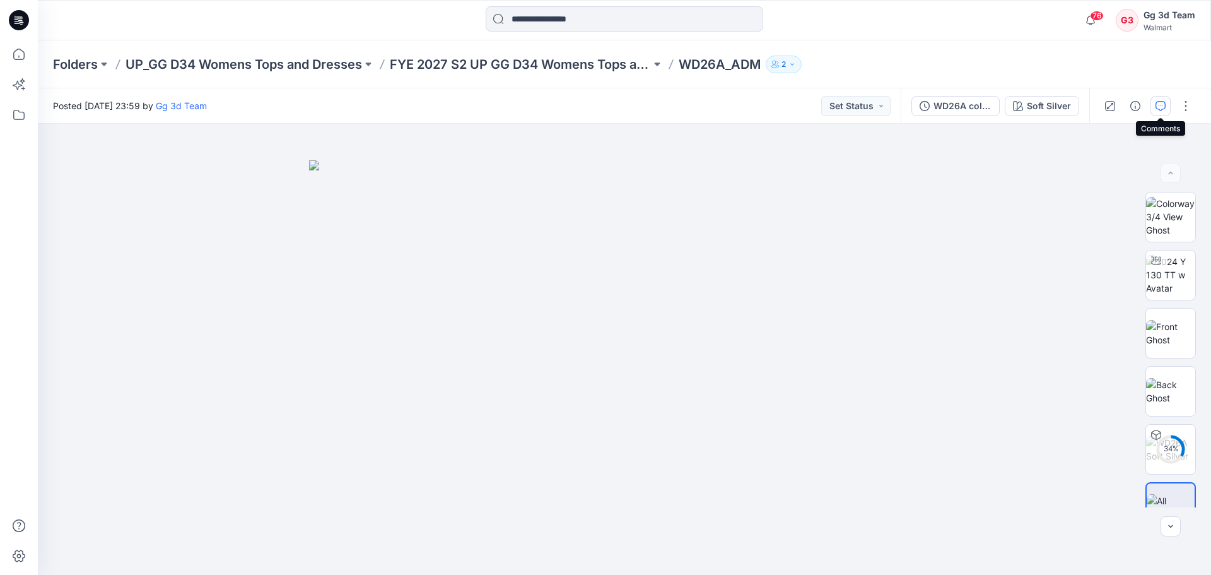
click at [1159, 112] on button "button" at bounding box center [1160, 106] width 20 height 20
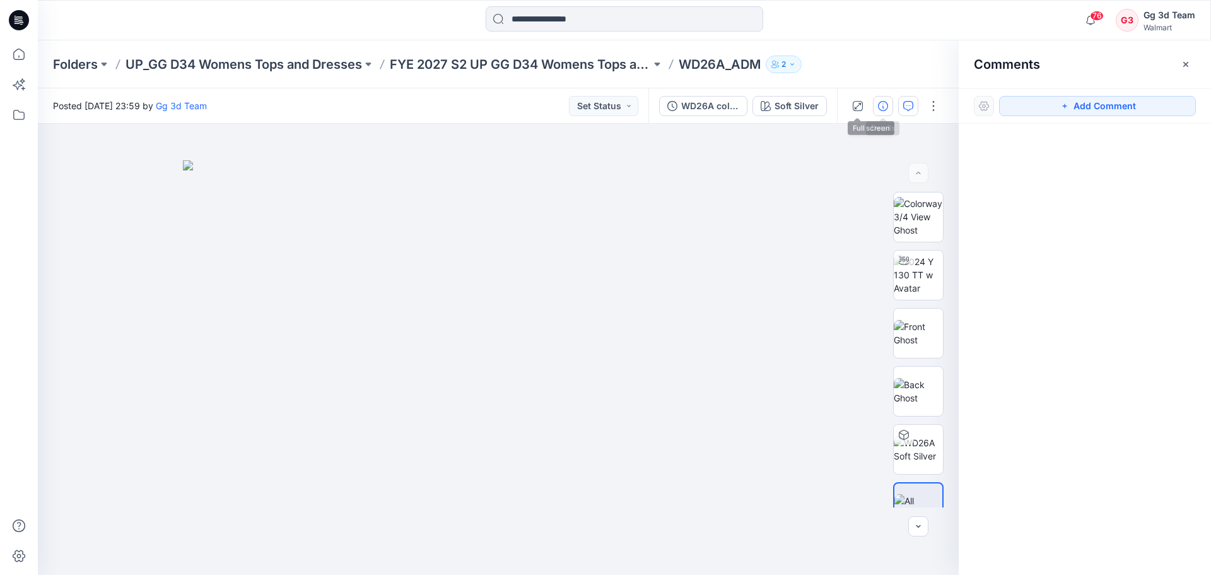
click at [882, 105] on icon "button" at bounding box center [883, 106] width 10 height 10
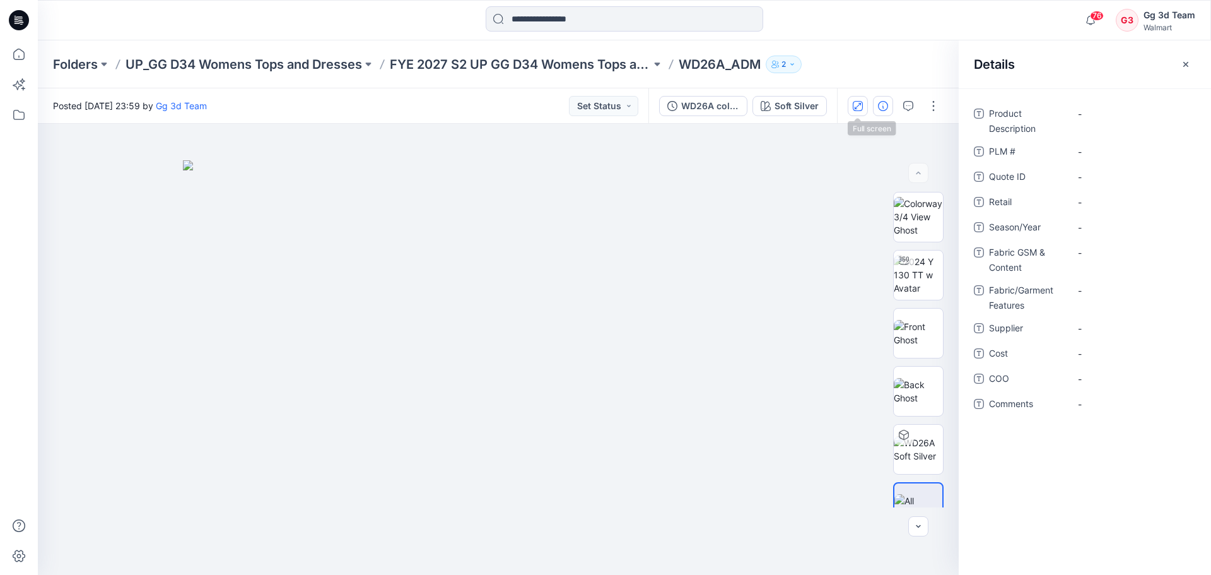
click at [867, 107] on button "button" at bounding box center [858, 106] width 20 height 20
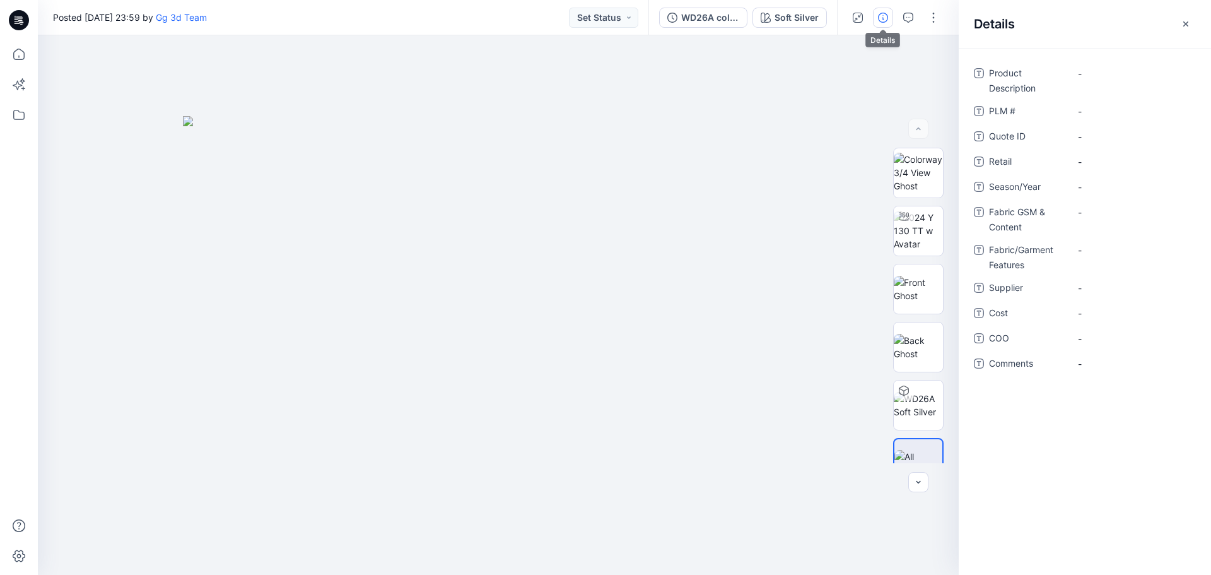
click at [859, 20] on icon "button" at bounding box center [858, 18] width 10 height 10
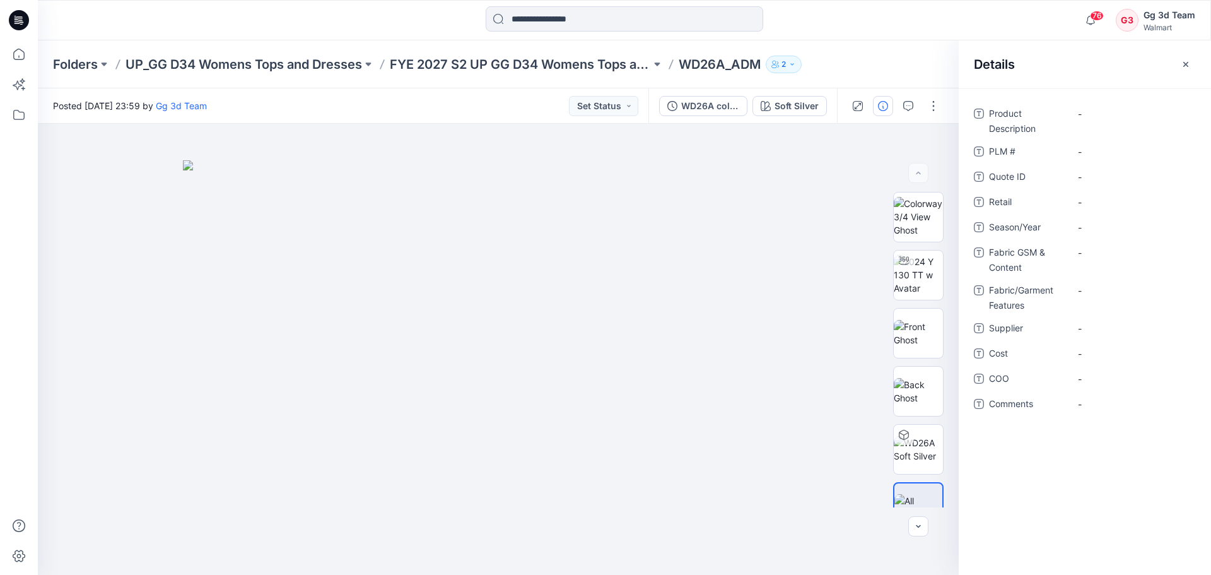
click at [1205, 69] on div "Details" at bounding box center [1085, 63] width 252 height 47
click at [1194, 66] on button "button" at bounding box center [1186, 64] width 20 height 20
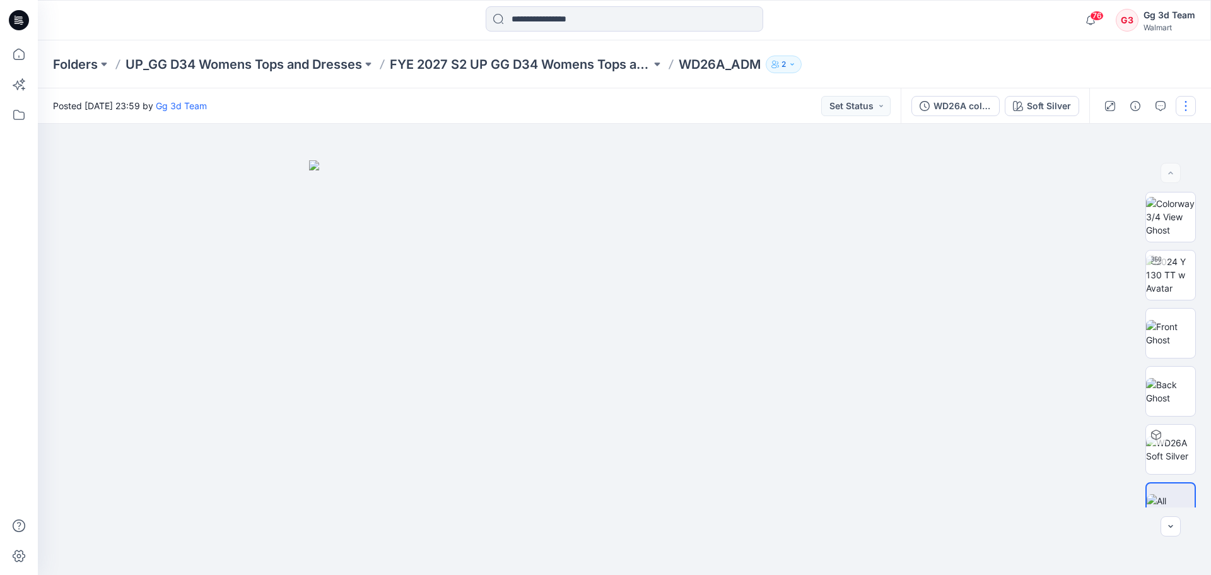
click at [1185, 105] on button "button" at bounding box center [1186, 106] width 20 height 20
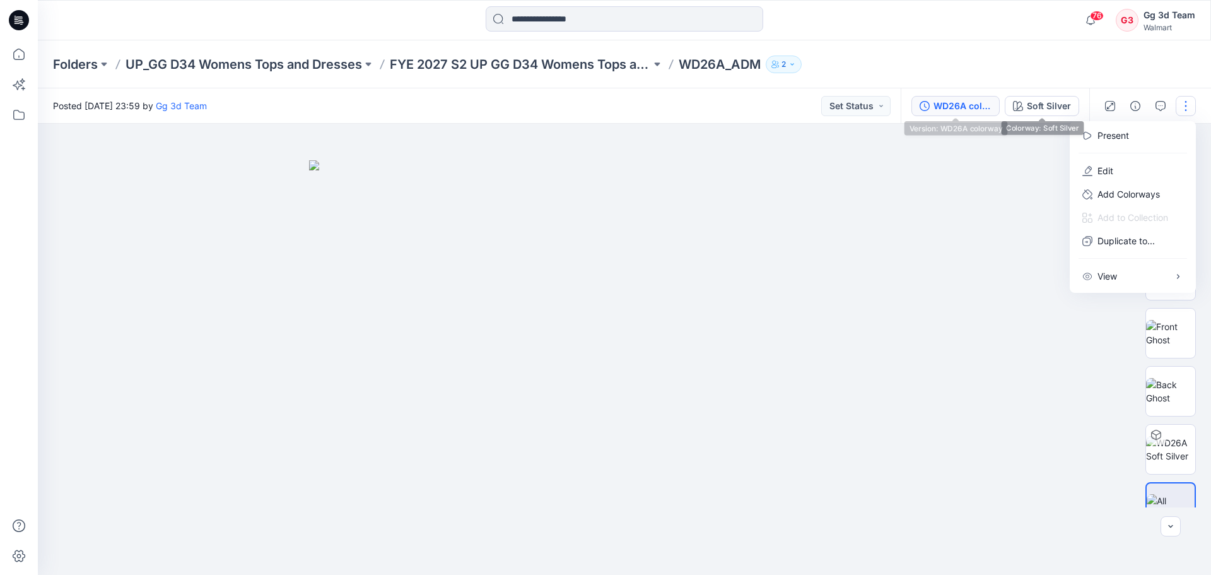
click at [986, 105] on div "WD26A colorway" at bounding box center [962, 106] width 58 height 14
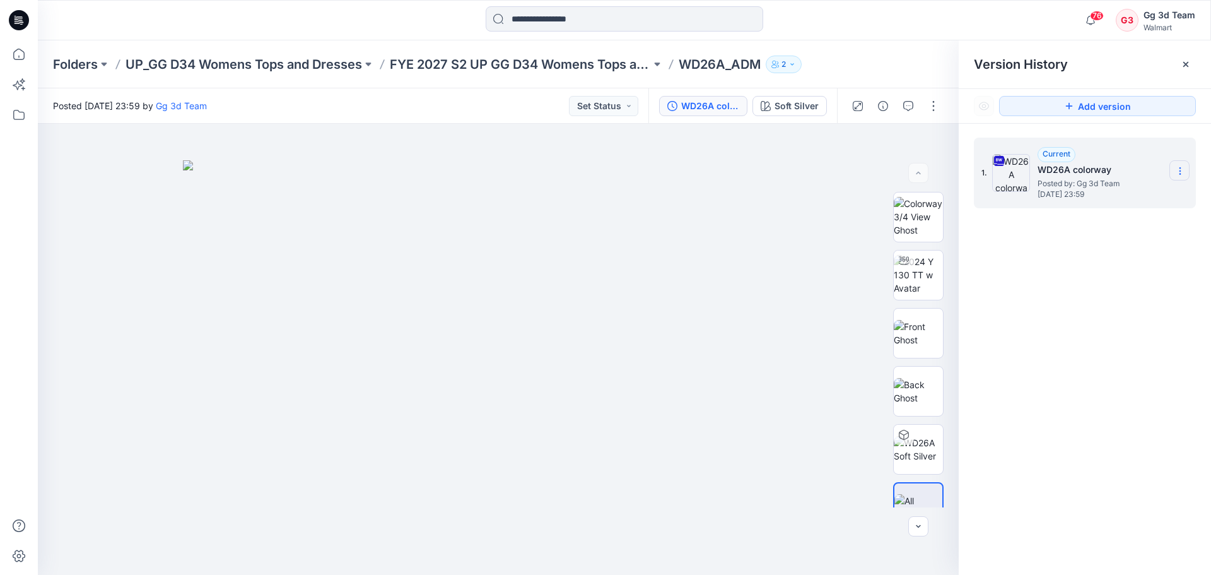
click at [1179, 165] on section at bounding box center [1179, 170] width 20 height 20
click at [1126, 194] on span "Download Source BW File" at bounding box center [1115, 195] width 105 height 15
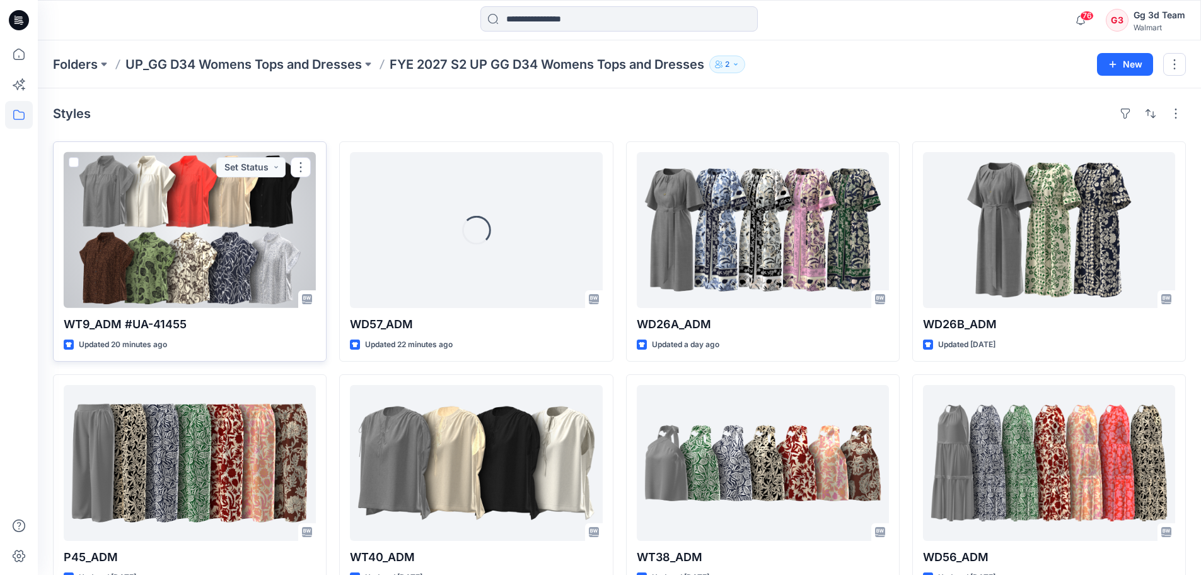
click at [228, 224] on div at bounding box center [190, 230] width 252 height 156
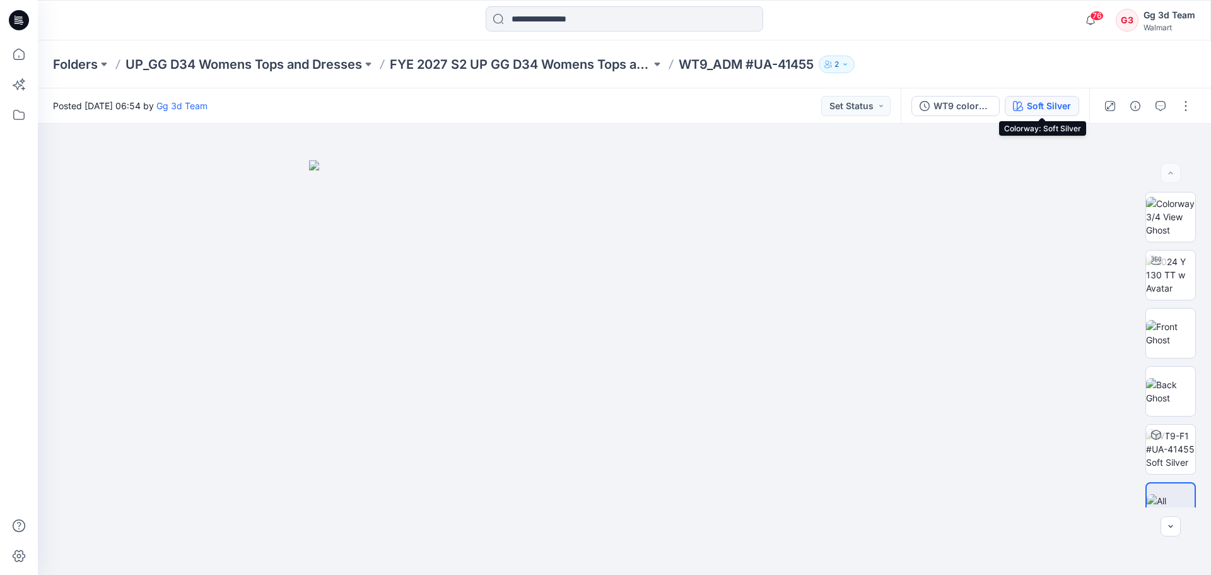
click at [1040, 100] on div "Soft Silver" at bounding box center [1049, 106] width 44 height 14
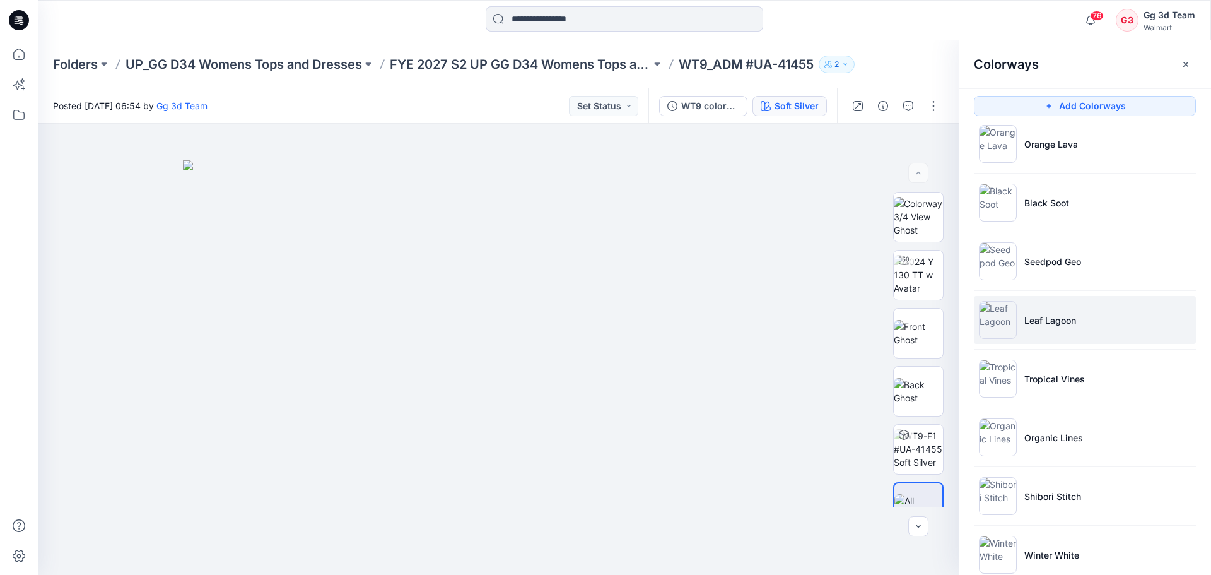
scroll to position [278, 0]
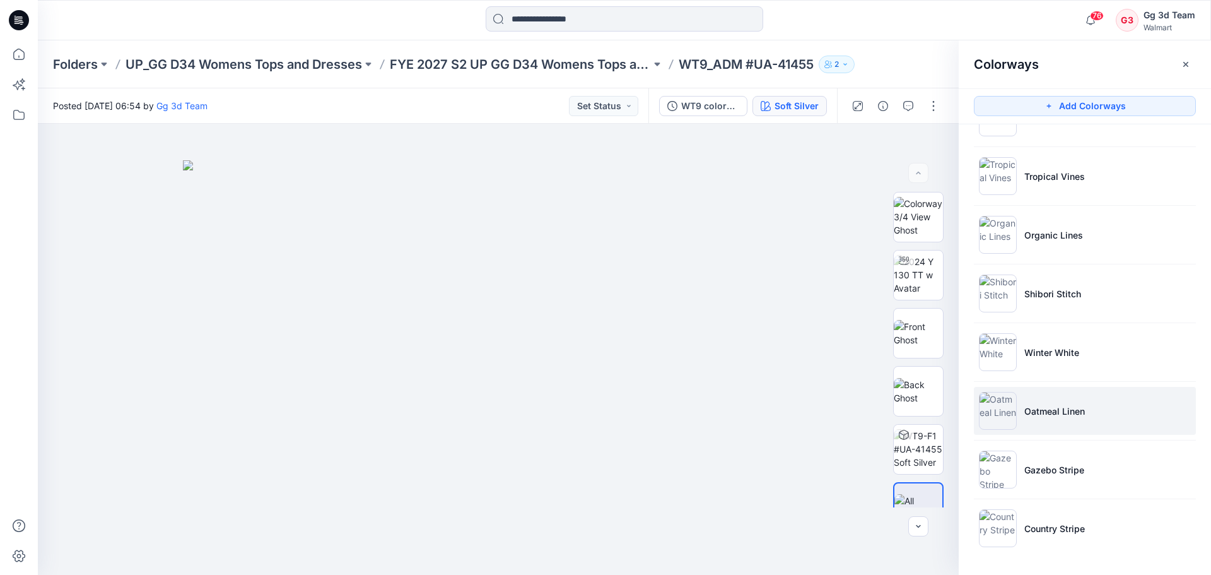
click at [1035, 426] on li "Oatmeal Linen" at bounding box center [1085, 411] width 222 height 48
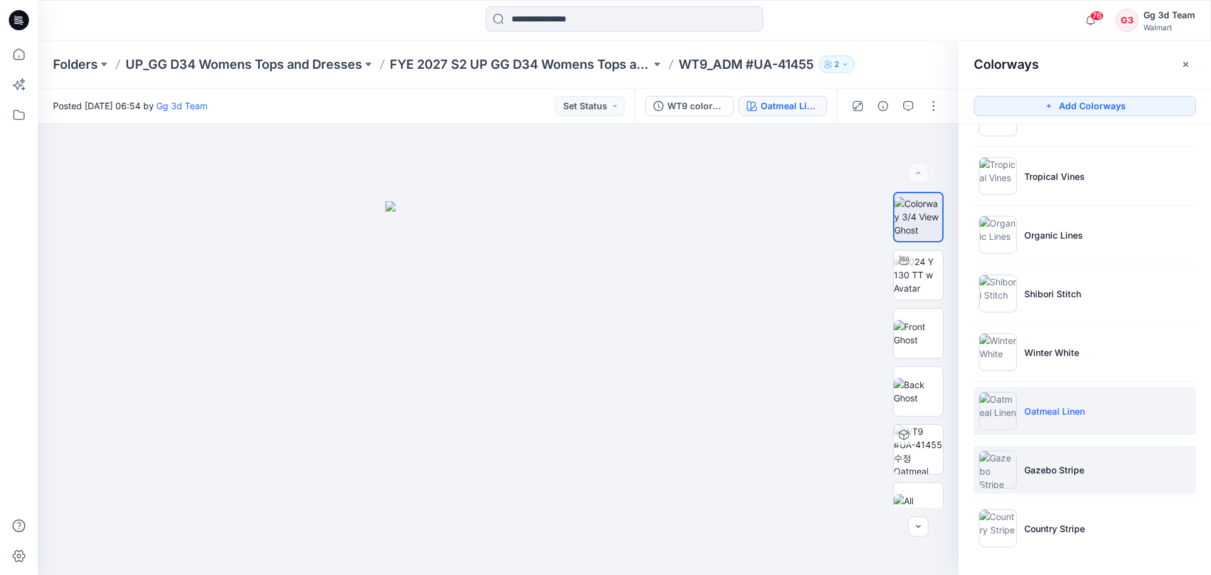
click at [1042, 467] on p "Gazebo Stripe" at bounding box center [1054, 469] width 60 height 13
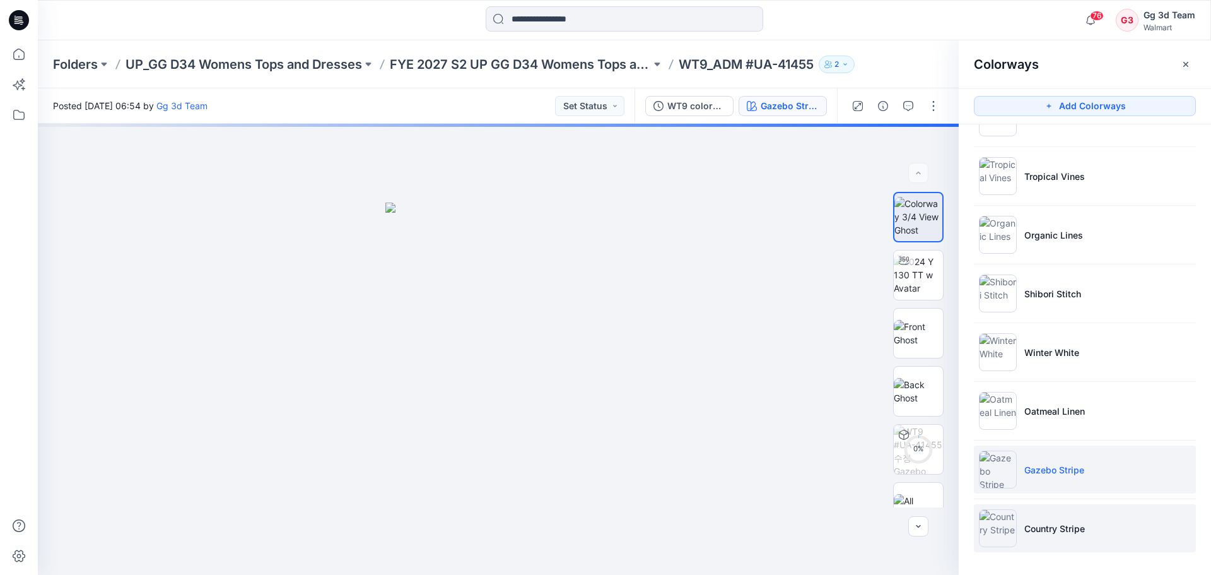
click at [1036, 516] on li "Country Stripe" at bounding box center [1085, 528] width 222 height 48
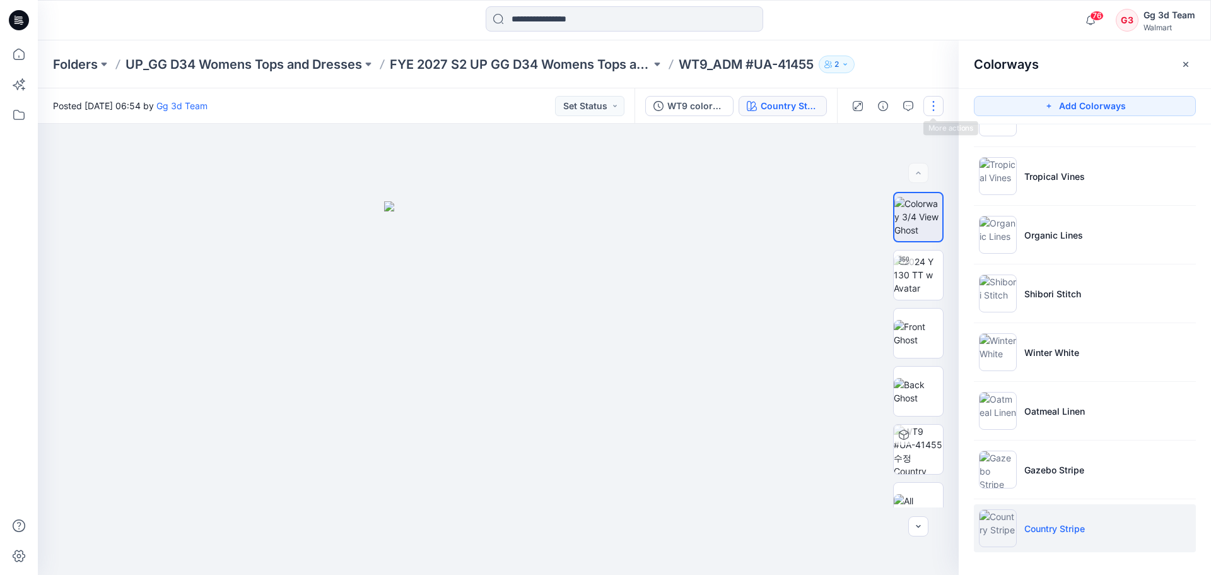
click at [939, 100] on button "button" at bounding box center [933, 106] width 20 height 20
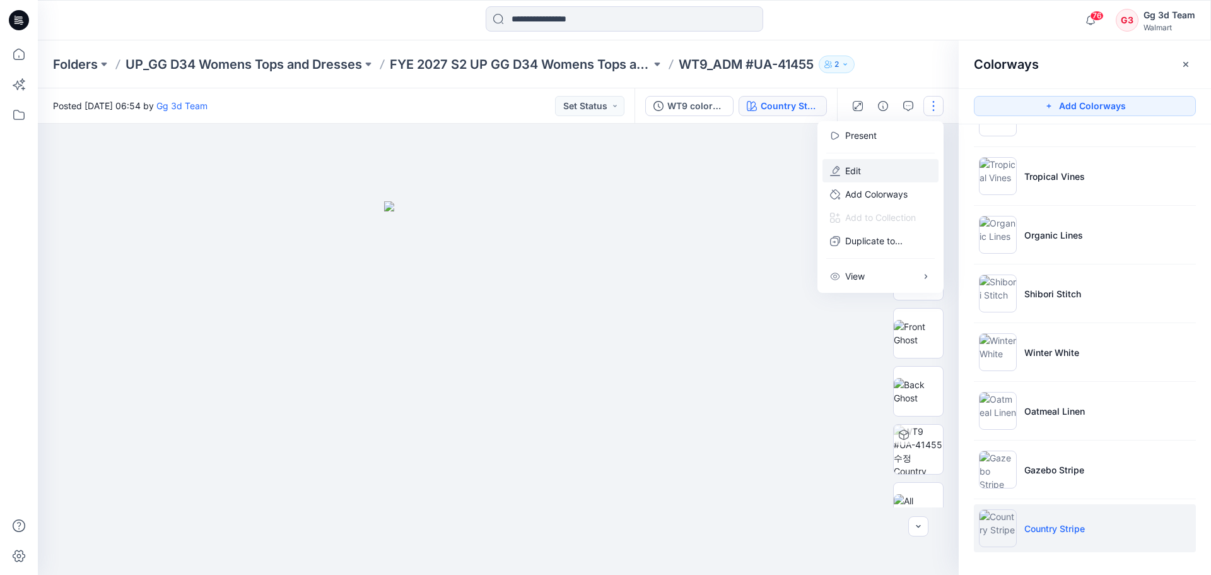
click at [894, 165] on button "Edit" at bounding box center [880, 170] width 116 height 23
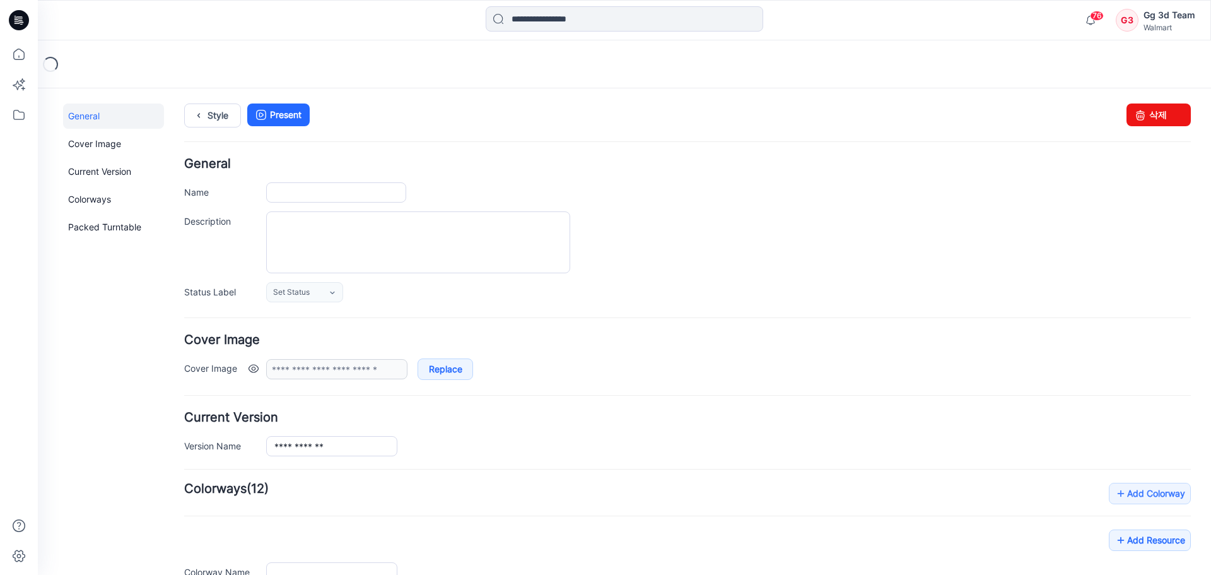
type input "**********"
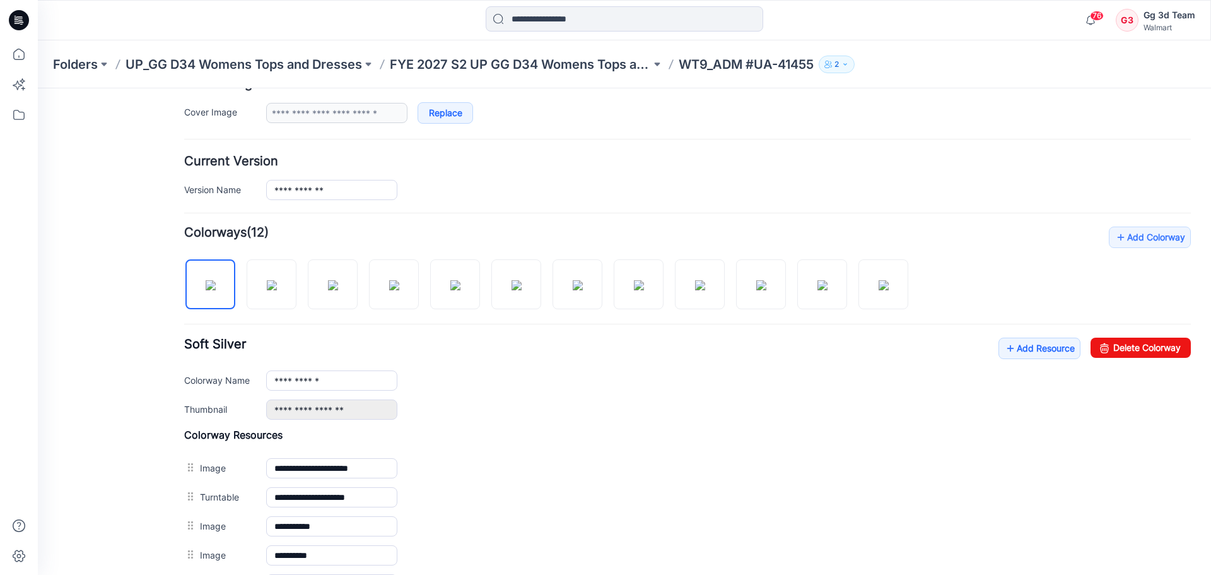
scroll to position [252, 0]
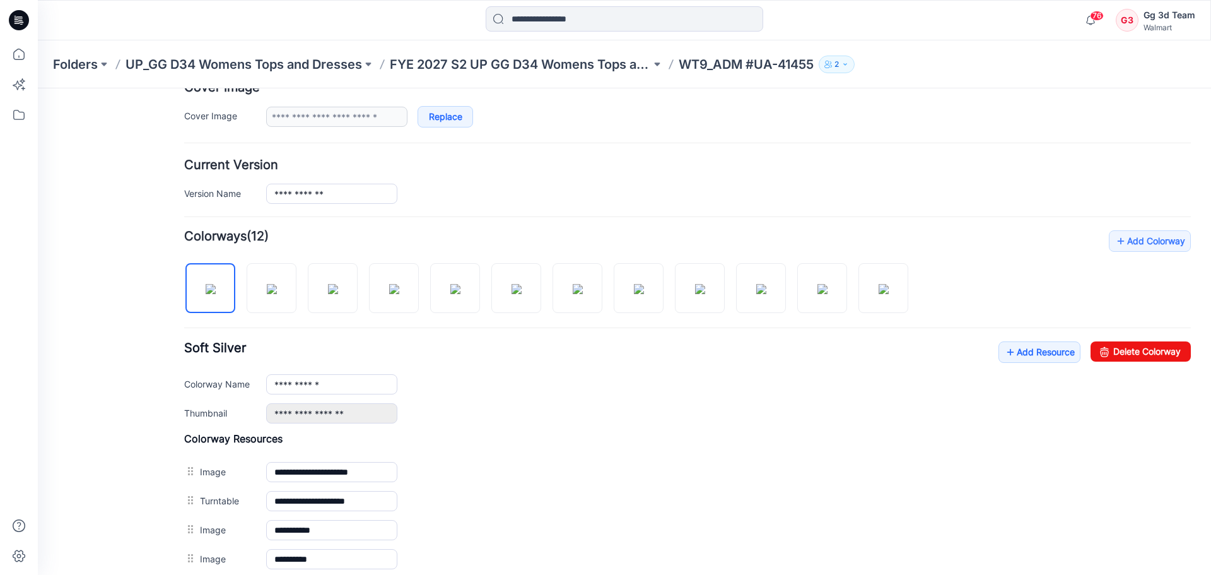
click at [803, 397] on div "**********" at bounding box center [687, 382] width 1007 height 82
drag, startPoint x: 679, startPoint y: 404, endPoint x: 586, endPoint y: 378, distance: 96.2
click at [679, 404] on div "**********" at bounding box center [728, 413] width 925 height 20
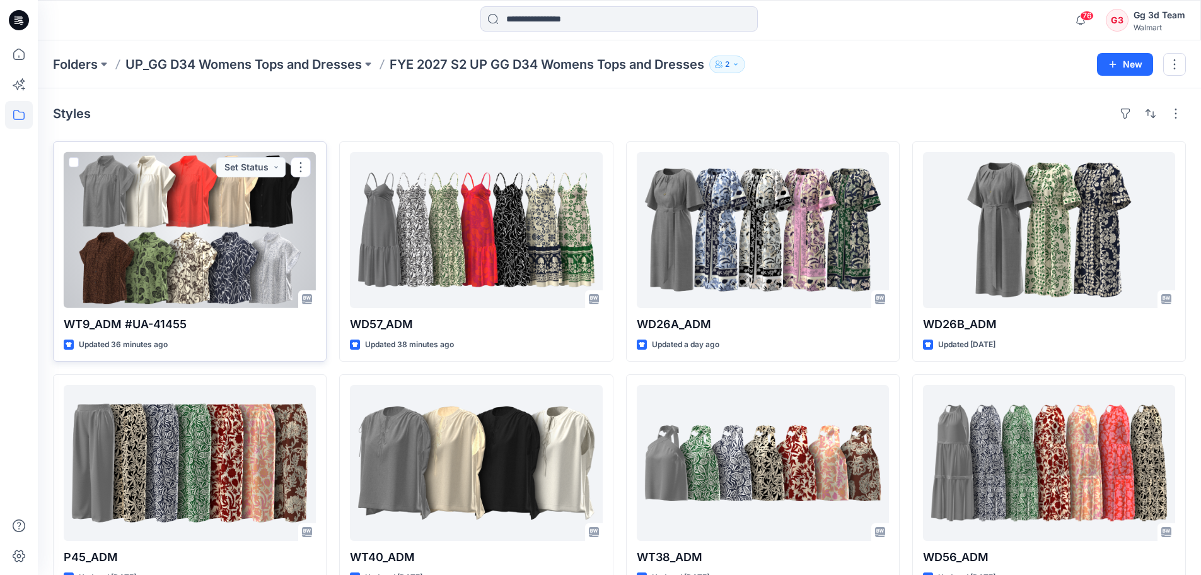
click at [106, 221] on div at bounding box center [190, 230] width 252 height 156
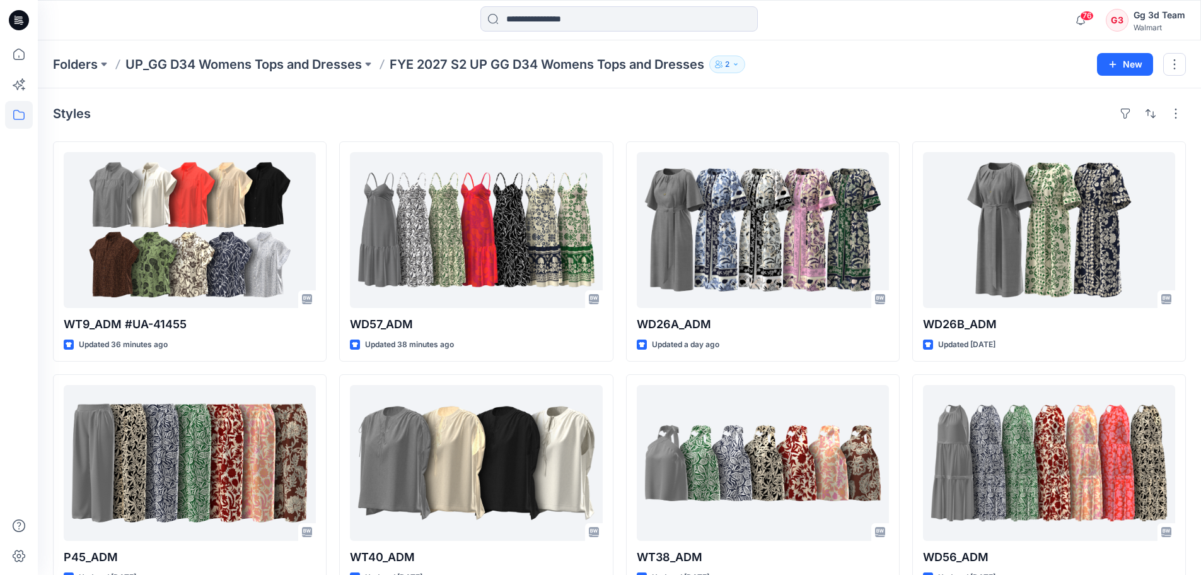
click at [959, 119] on div "Styles" at bounding box center [619, 113] width 1133 height 20
